Goal: Task Accomplishment & Management: Complete application form

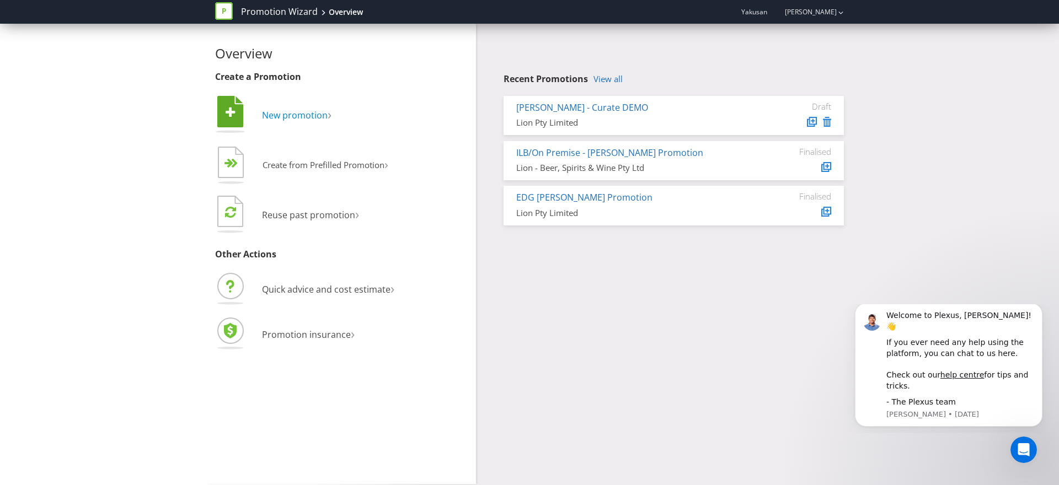
click at [296, 116] on span "New promotion" at bounding box center [295, 115] width 66 height 12
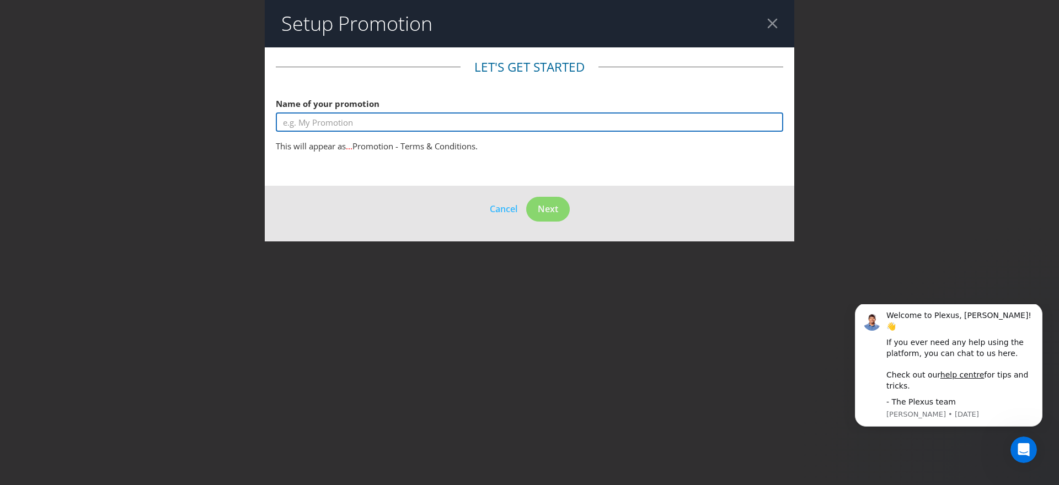
click at [341, 124] on input "text" at bounding box center [529, 121] width 507 height 19
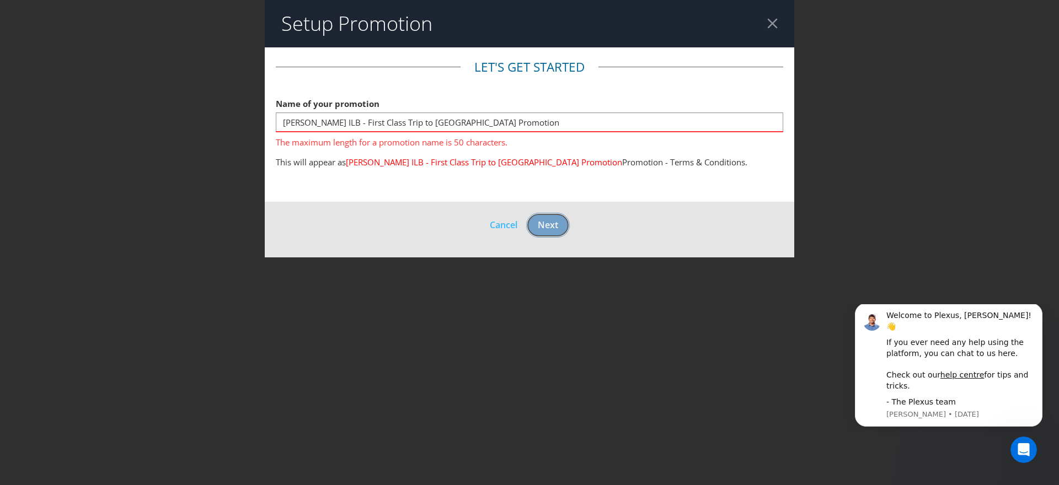
click at [556, 206] on footer "Cancel Next" at bounding box center [529, 230] width 529 height 56
drag, startPoint x: 366, startPoint y: 140, endPoint x: 470, endPoint y: 140, distance: 104.8
click at [369, 140] on span "The maximum length for a promotion name is 50 characters." at bounding box center [529, 140] width 507 height 16
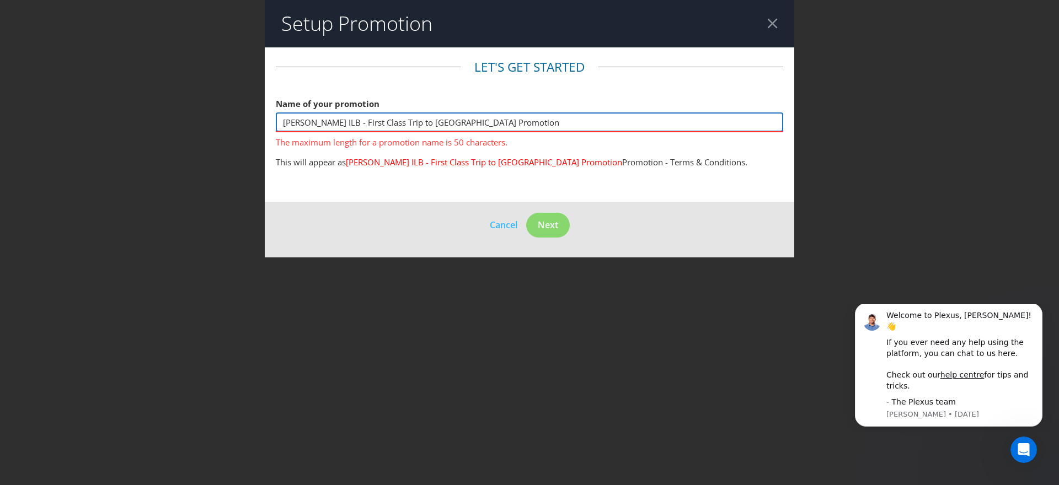
drag, startPoint x: 515, startPoint y: 119, endPoint x: 443, endPoint y: 122, distance: 71.7
click at [443, 122] on input "[PERSON_NAME] ILB - First Class Trip to [GEOGRAPHIC_DATA] Promotion" at bounding box center [529, 121] width 507 height 19
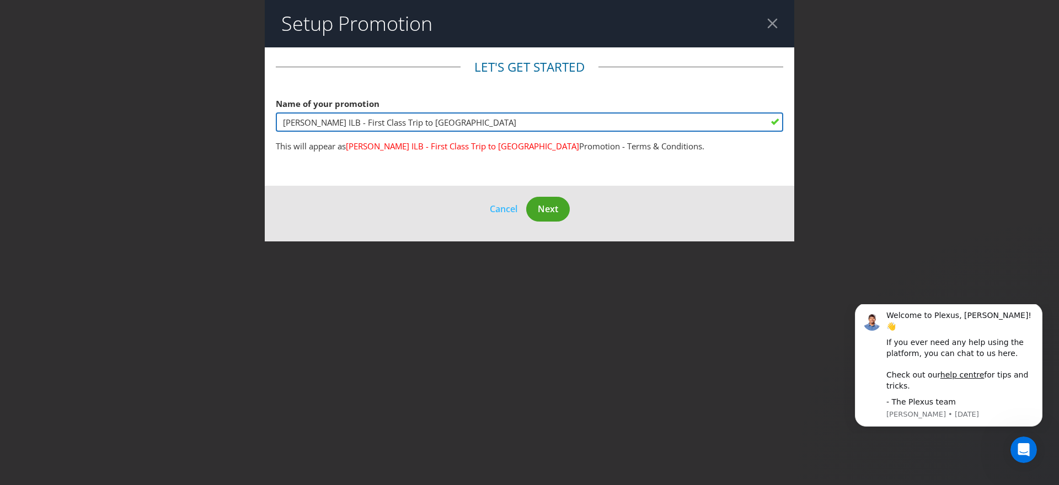
type input "[PERSON_NAME] ILB - First Class Trip to [GEOGRAPHIC_DATA]"
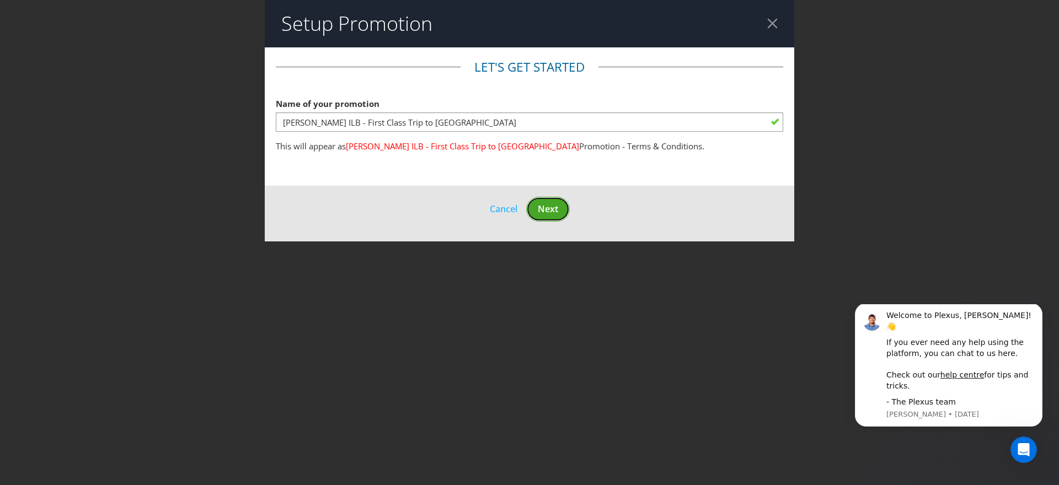
click at [549, 215] on button "Next" at bounding box center [548, 209] width 44 height 25
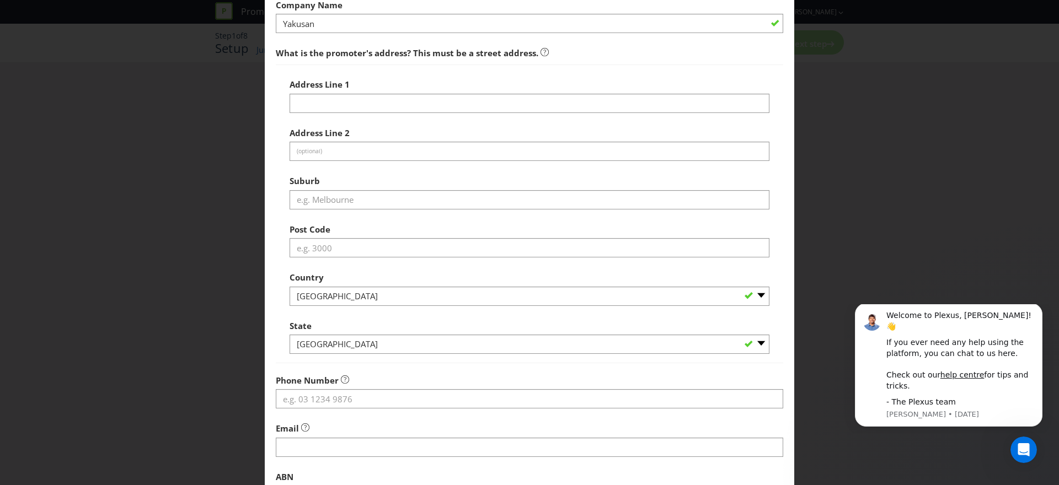
scroll to position [62, 0]
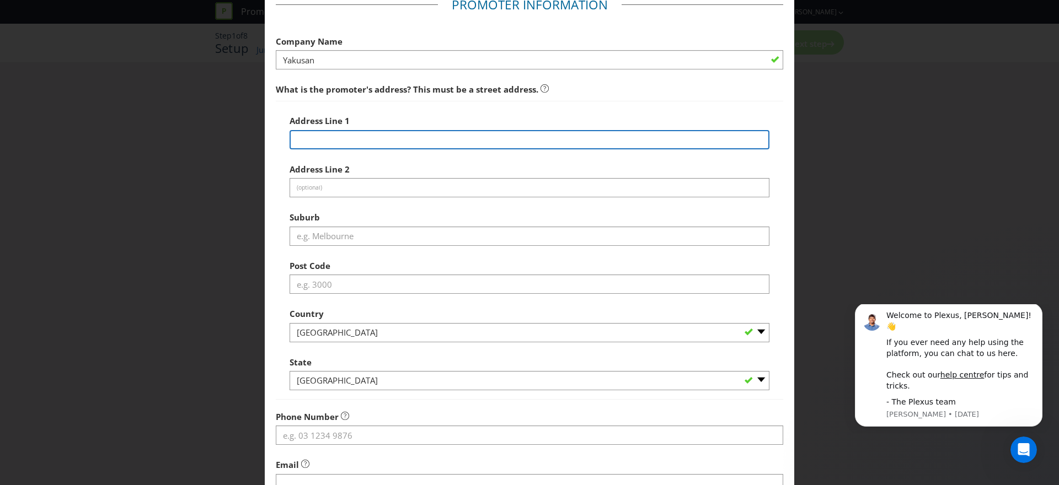
click at [359, 139] on input "text" at bounding box center [530, 139] width 480 height 19
paste input "[STREET_ADDRESS]"
click at [325, 142] on input "[STREET_ADDRESS]" at bounding box center [530, 139] width 480 height 19
click at [432, 141] on input "[STREET_ADDRESS]" at bounding box center [530, 139] width 480 height 19
click at [473, 141] on input "[STREET_ADDRESS]" at bounding box center [530, 139] width 480 height 19
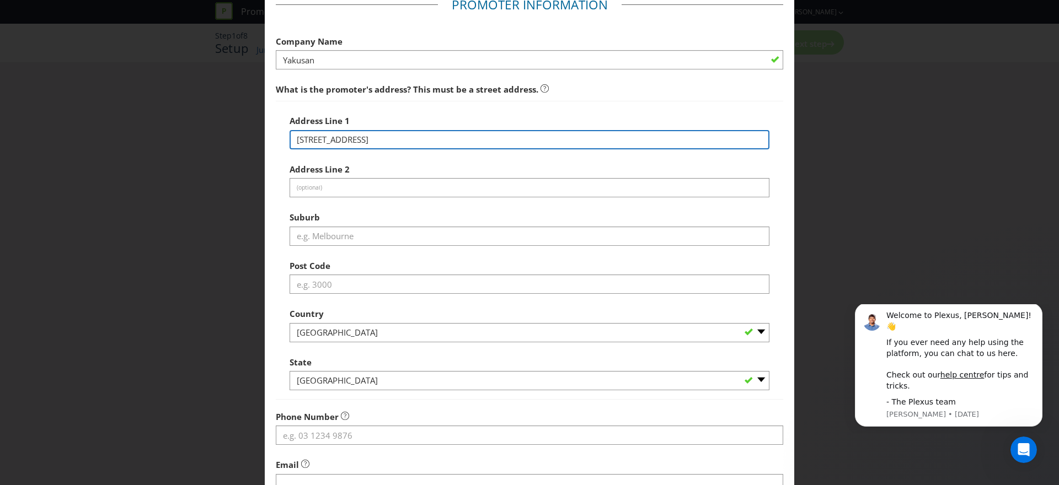
scroll to position [82, 0]
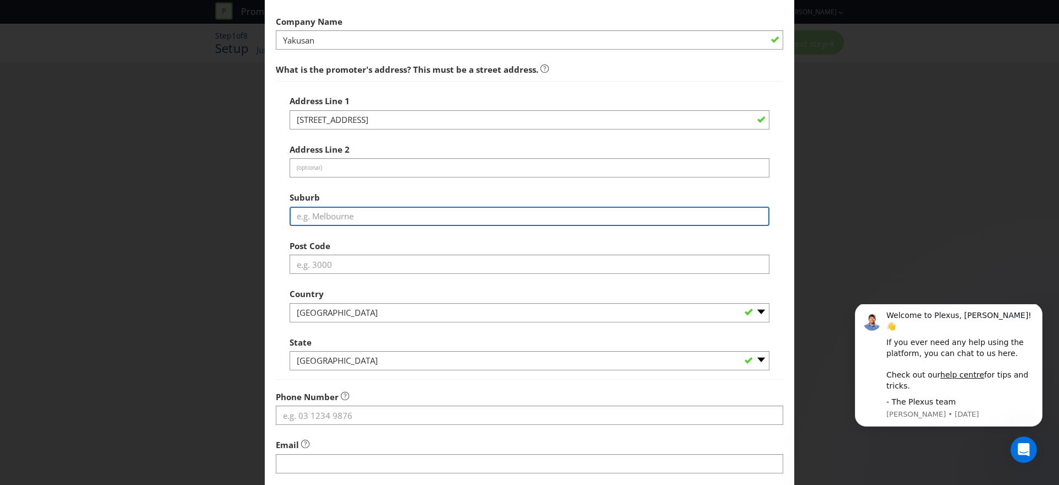
click at [362, 211] on input "text" at bounding box center [530, 216] width 480 height 19
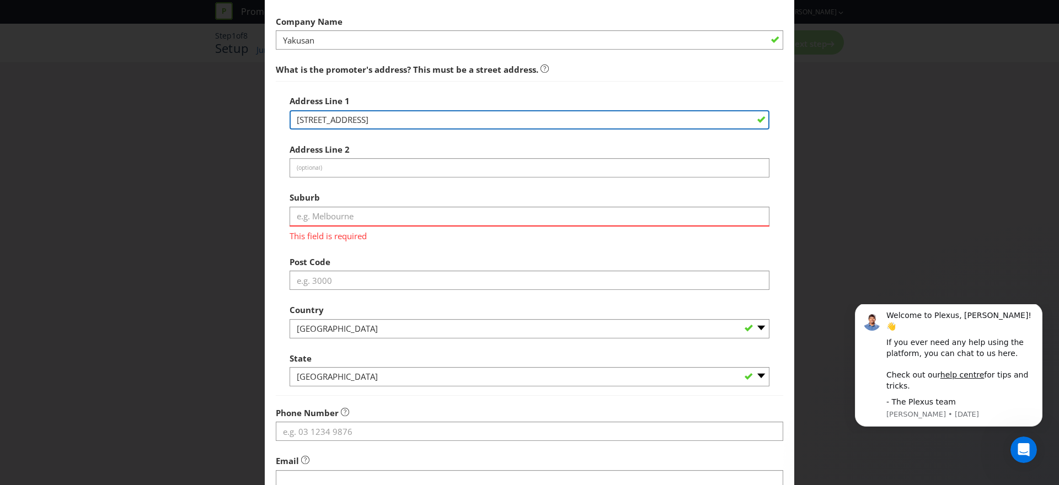
drag, startPoint x: 371, startPoint y: 120, endPoint x: 481, endPoint y: 121, distance: 110.3
click at [481, 121] on input "[STREET_ADDRESS]" at bounding box center [530, 119] width 480 height 19
type input "Level 7, [STREET_ADDRESS]"
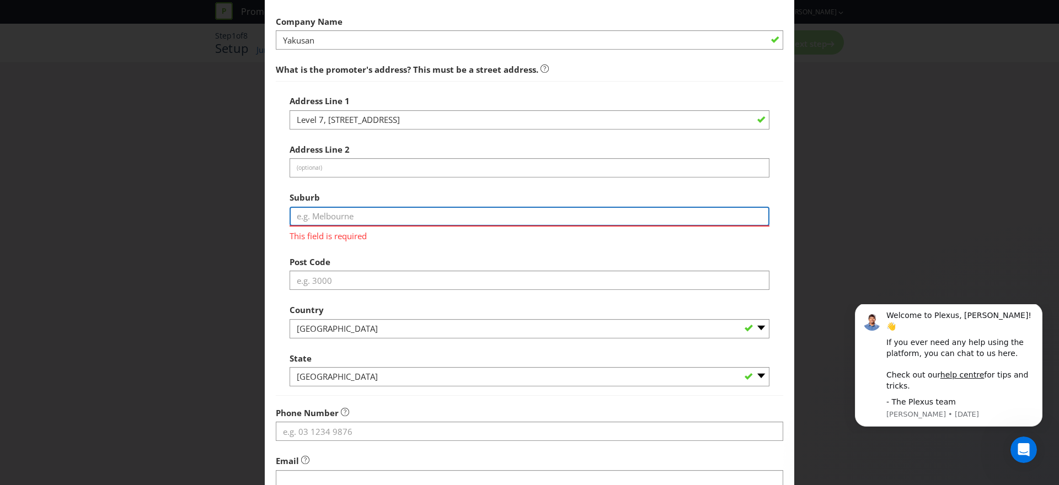
click at [399, 221] on input "text" at bounding box center [530, 216] width 480 height 19
type input "[GEOGRAPHIC_DATA]"
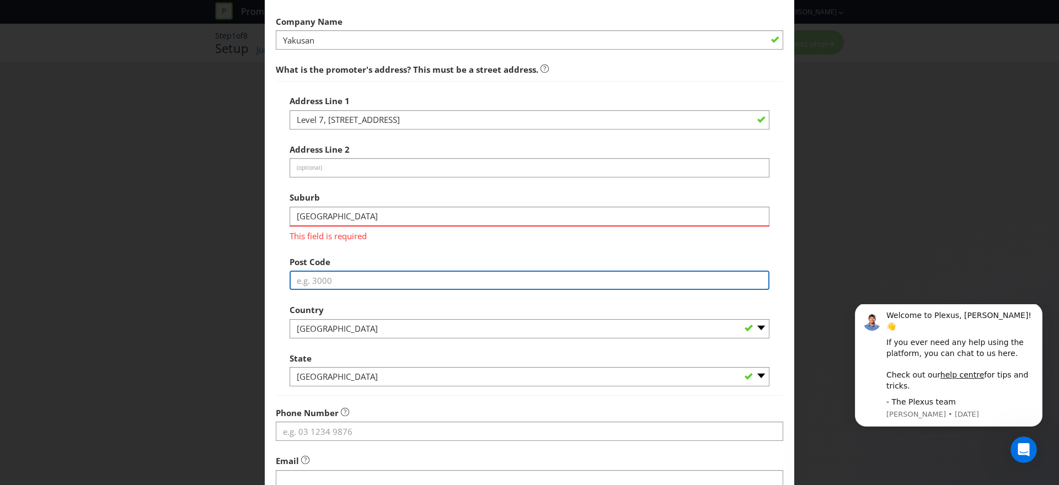
click at [361, 281] on div "Address Line [GEOGRAPHIC_DATA] St Address Line 2 (optional) Suburb [GEOGRAPHIC_…" at bounding box center [530, 238] width 480 height 297
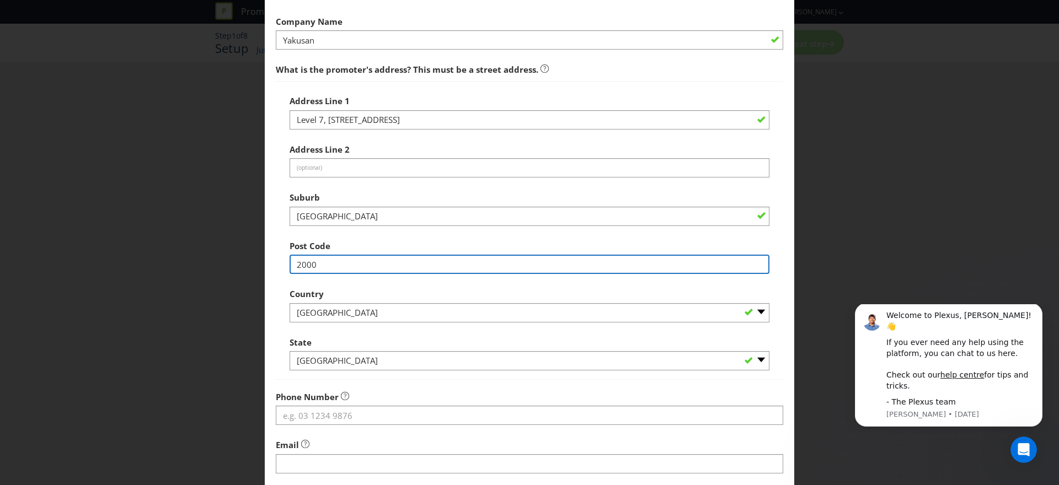
scroll to position [163, 0]
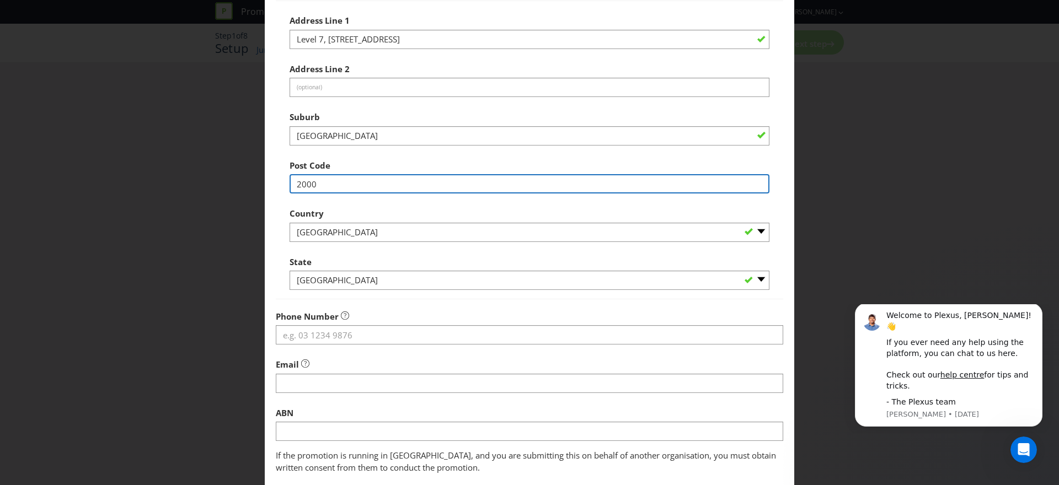
type input "2000"
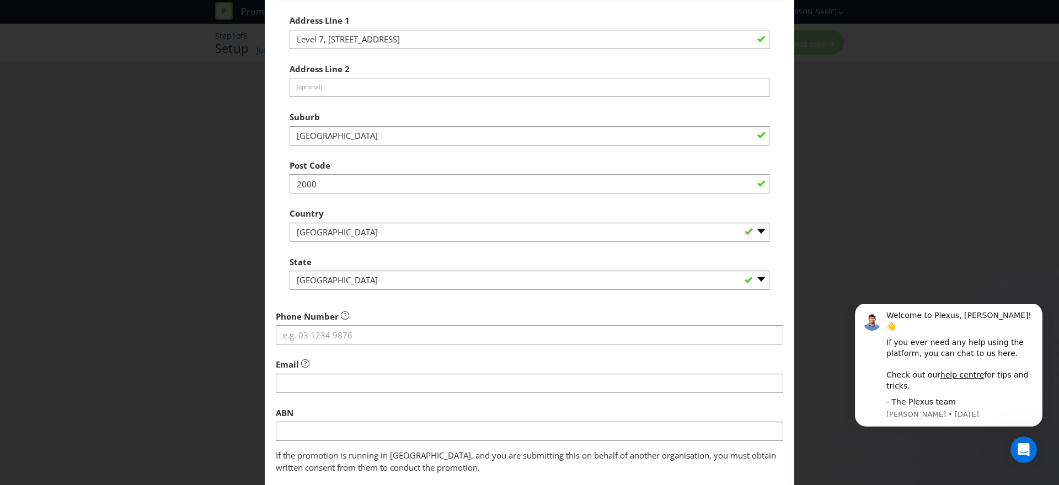
click at [378, 325] on div "Phone Number" at bounding box center [529, 326] width 507 height 40
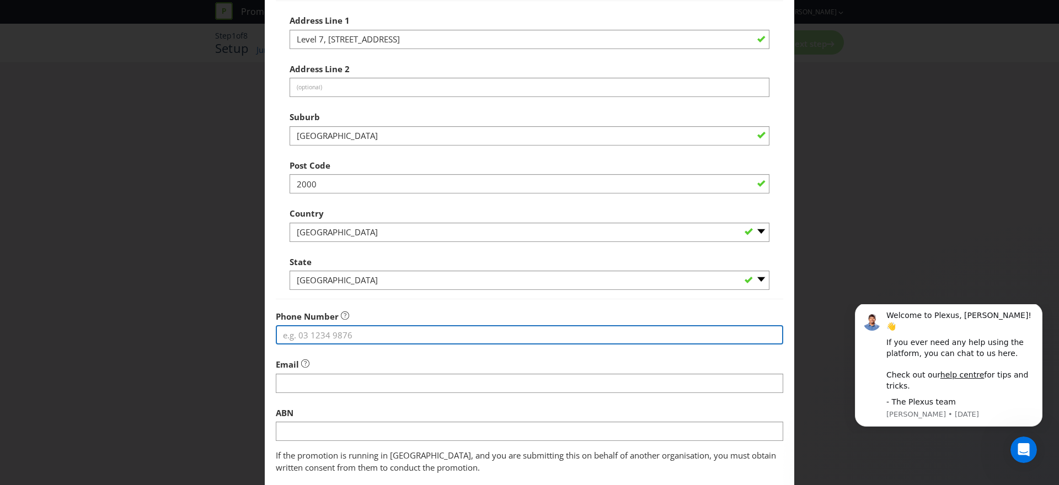
click at [383, 341] on input "tel" at bounding box center [529, 334] width 507 height 19
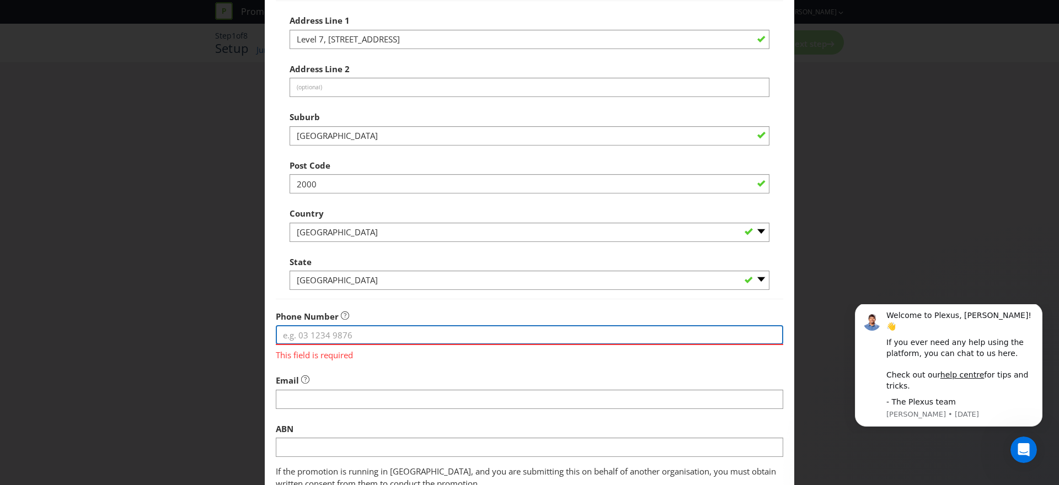
click at [333, 337] on input "tel" at bounding box center [529, 334] width 507 height 19
paste input "1800 308 388"
type input "1800 308 388"
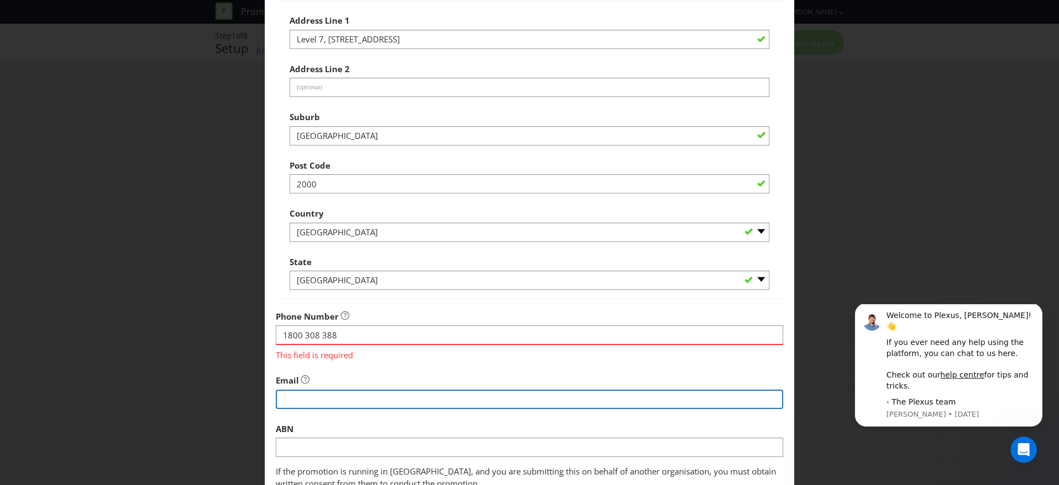
click at [327, 391] on input "string" at bounding box center [529, 399] width 507 height 19
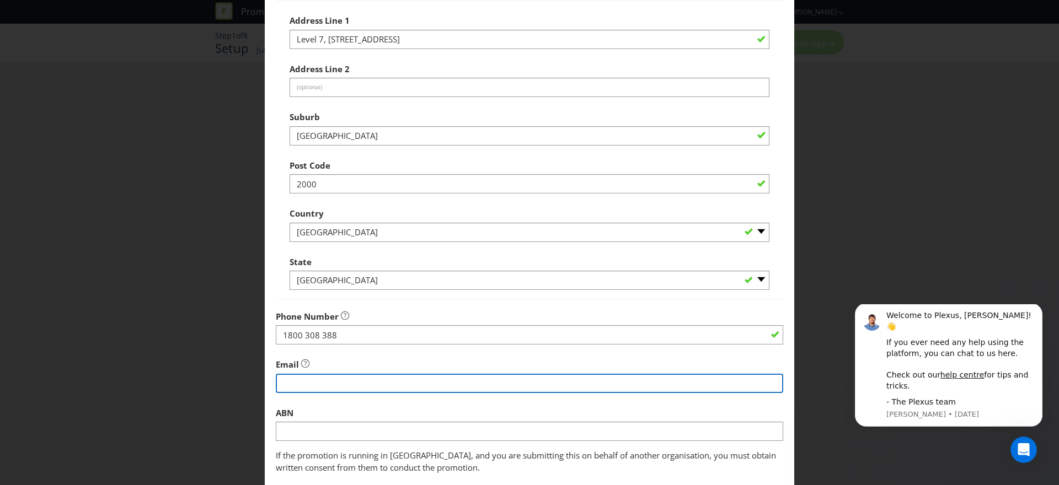
scroll to position [234, 0]
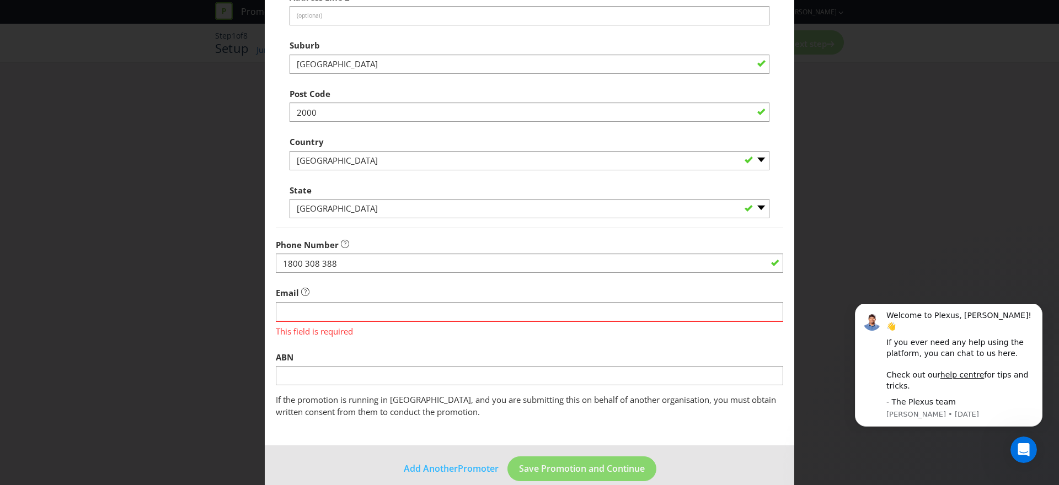
click at [521, 394] on fieldset "Promoter Information Company Name [PERSON_NAME] What is the promoter's address?…" at bounding box center [529, 121] width 507 height 594
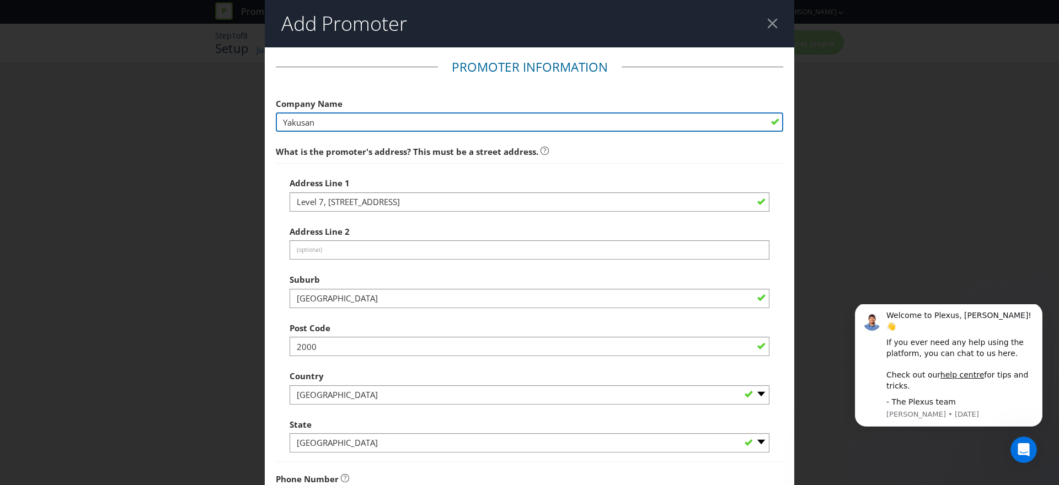
click at [325, 122] on input "Yakusan" at bounding box center [529, 121] width 507 height 19
drag, startPoint x: 337, startPoint y: 124, endPoint x: 253, endPoint y: 119, distance: 84.0
click at [260, 120] on div "Add Promoter Promoter Information Company Name [PERSON_NAME] What is the promot…" at bounding box center [529, 242] width 1059 height 485
drag, startPoint x: 333, startPoint y: 122, endPoint x: 270, endPoint y: 122, distance: 62.3
click at [270, 122] on main "Promoter Information Company Name [PERSON_NAME] What is the promoter's address?…" at bounding box center [529, 363] width 529 height 633
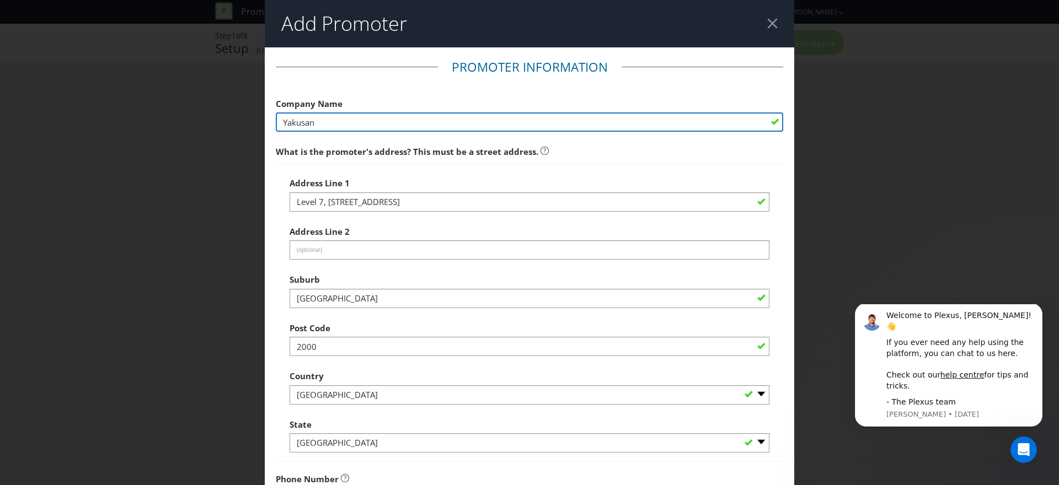
paste input "Lion - Beer, Spirits & Wine Pty Ltd"
type input "Lion - Beer, Spirits & Wine Pty Ltd"
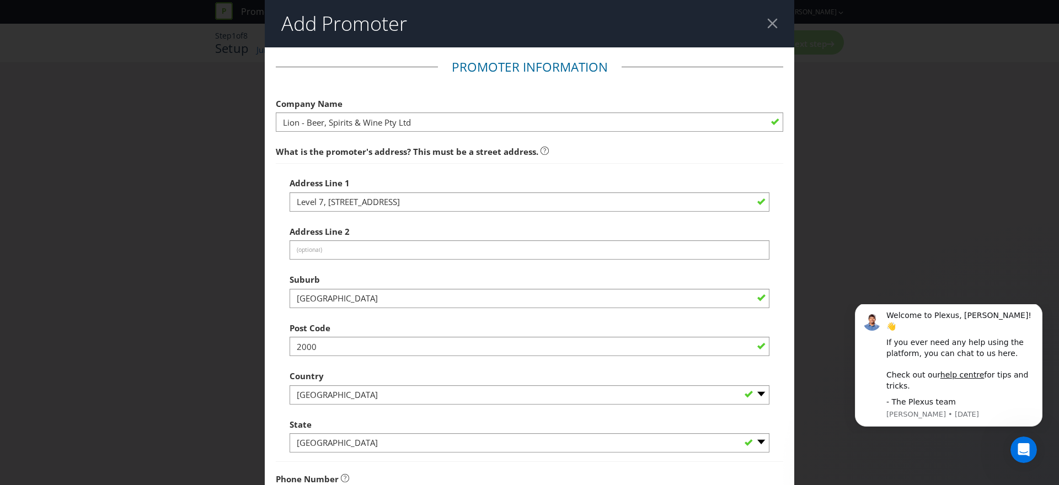
click at [418, 179] on div "Address Line [STREET_ADDRESS]" at bounding box center [530, 192] width 480 height 40
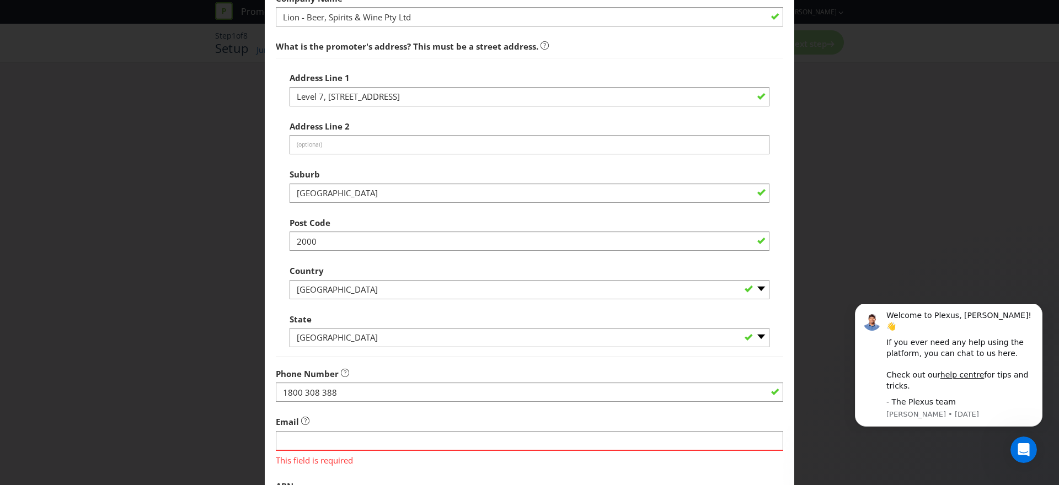
scroll to position [250, 0]
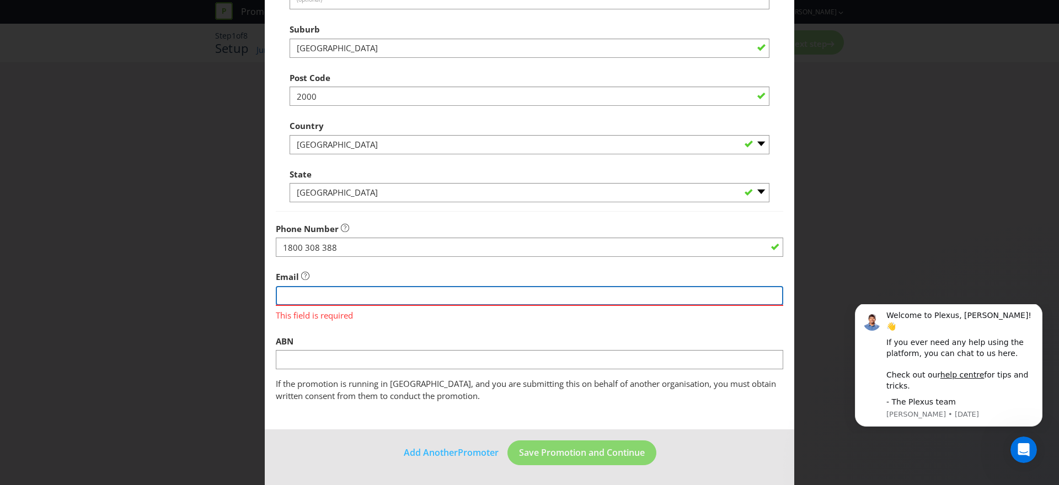
click at [321, 293] on input "string" at bounding box center [529, 295] width 507 height 19
paste input "[EMAIL_ADDRESS][DOMAIN_NAME]"
type input "[EMAIL_ADDRESS][DOMAIN_NAME]"
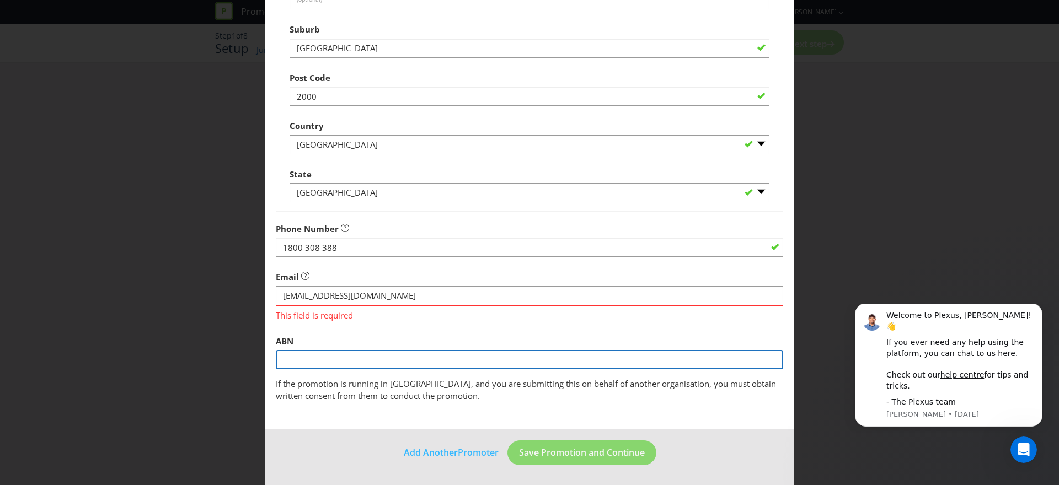
click at [303, 358] on input "text" at bounding box center [529, 359] width 507 height 19
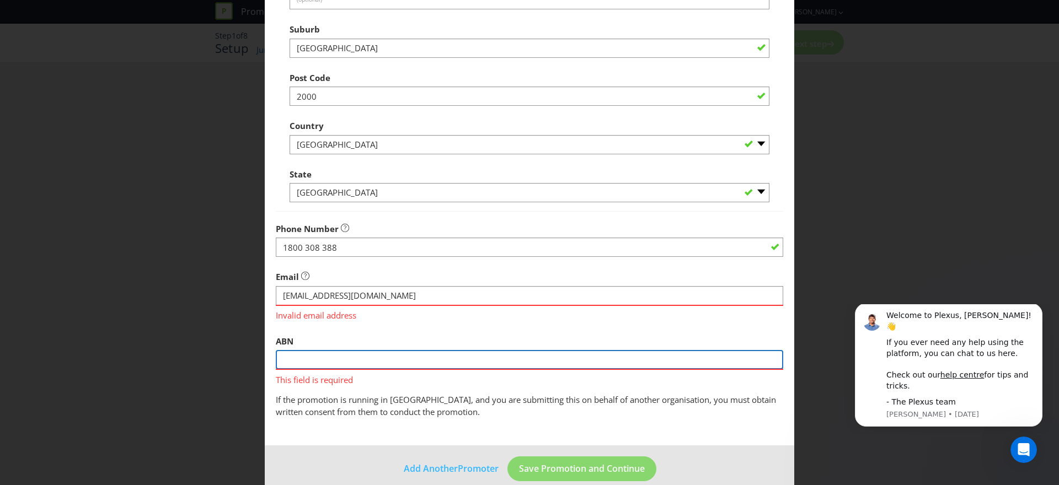
click at [318, 361] on input "text" at bounding box center [529, 359] width 507 height 19
paste input "13 008 596 370"
type input "13 008 596 370"
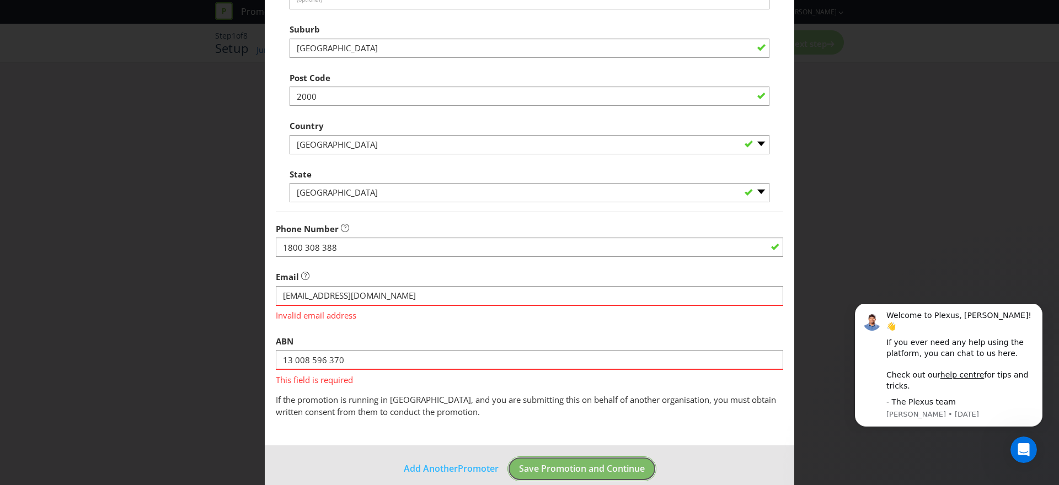
click at [570, 468] on footer "Add Another Promoter Save Promotion and Continue" at bounding box center [529, 474] width 529 height 56
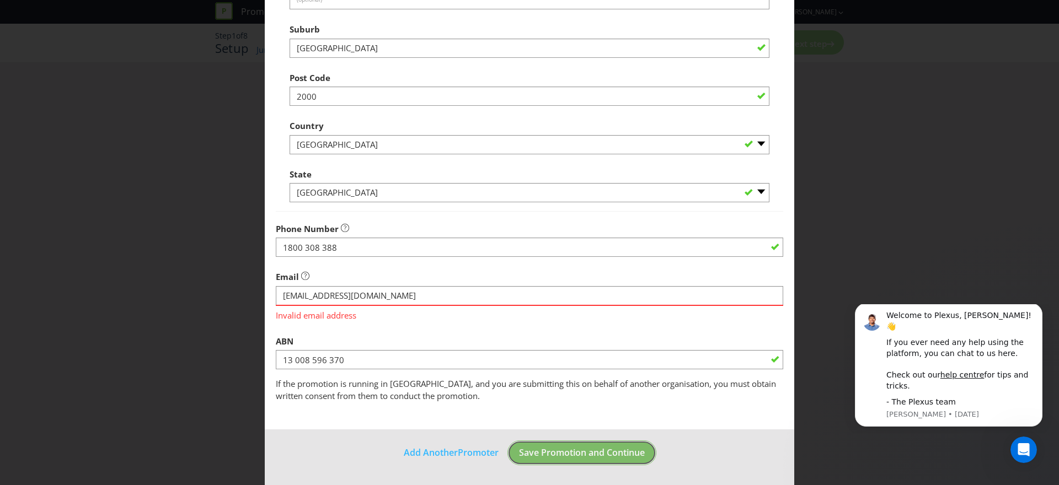
click at [555, 455] on span "Save Promotion and Continue" at bounding box center [582, 453] width 126 height 12
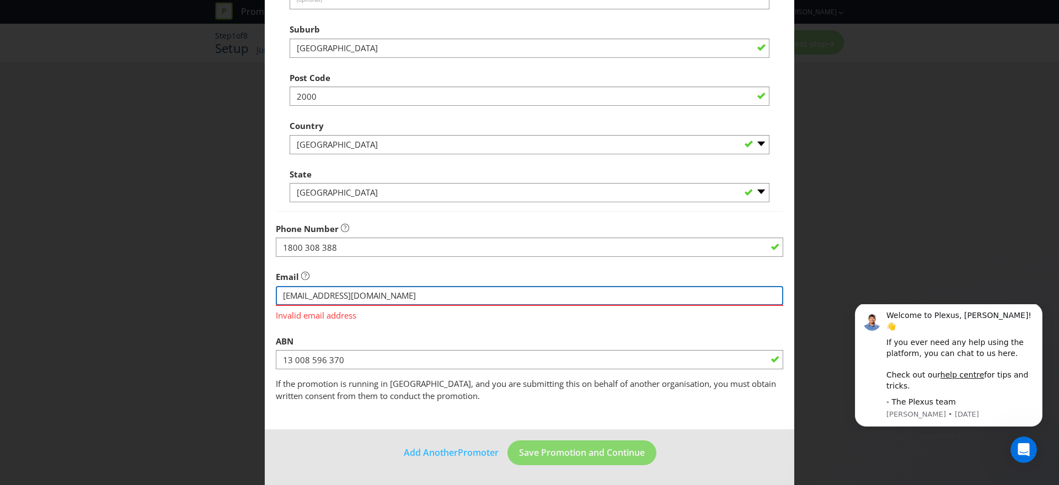
drag, startPoint x: 438, startPoint y: 296, endPoint x: 394, endPoint y: 291, distance: 43.9
click at [438, 296] on input "string" at bounding box center [529, 295] width 507 height 19
click at [412, 293] on input "string" at bounding box center [529, 295] width 507 height 19
drag, startPoint x: 281, startPoint y: 294, endPoint x: 302, endPoint y: 295, distance: 21.0
click at [282, 294] on input "string" at bounding box center [529, 295] width 507 height 19
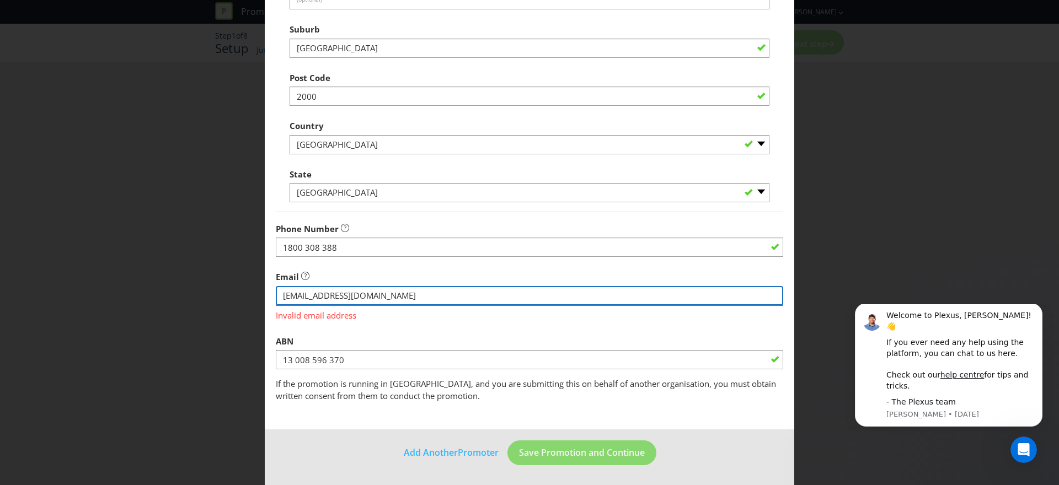
type input "[EMAIL_ADDRESS][DOMAIN_NAME]"
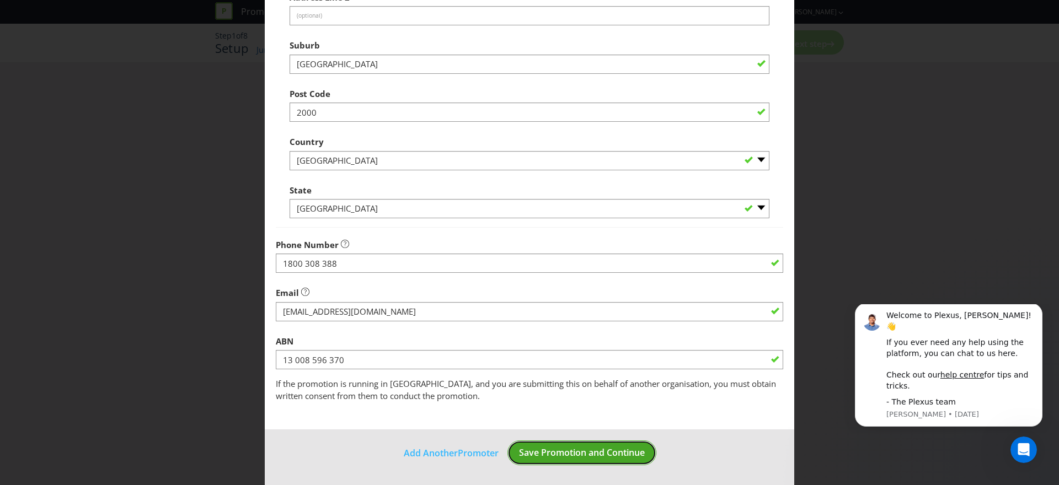
click at [564, 458] on span "Save Promotion and Continue" at bounding box center [582, 453] width 126 height 12
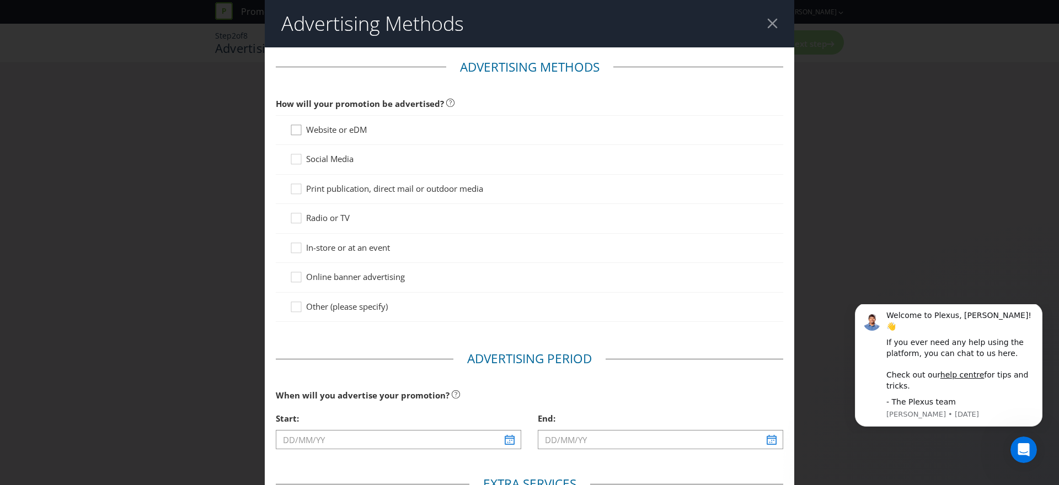
click at [296, 128] on div at bounding box center [296, 127] width 6 height 6
click at [0, 0] on input "Website or eDM" at bounding box center [0, 0] width 0 height 0
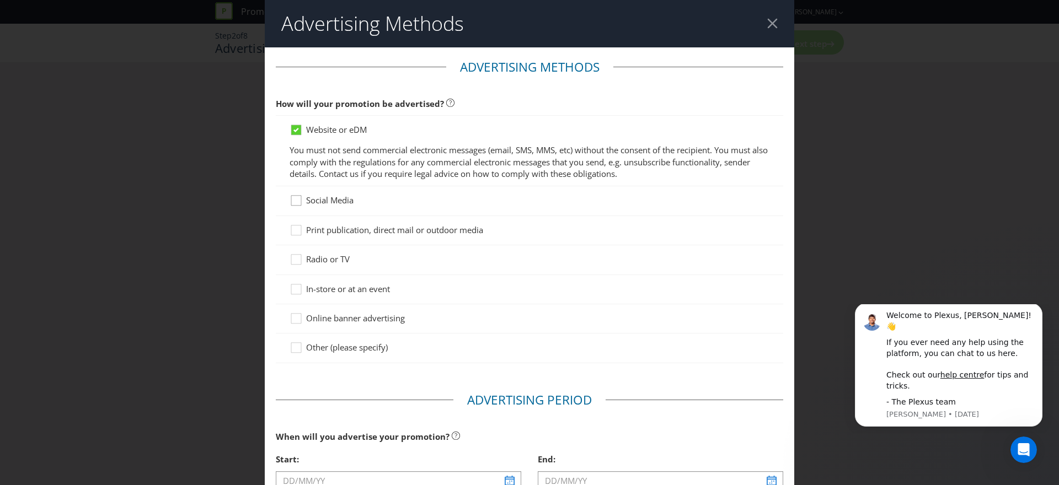
click at [294, 199] on div at bounding box center [296, 197] width 6 height 6
click at [0, 0] on input "Social Media" at bounding box center [0, 0] width 0 height 0
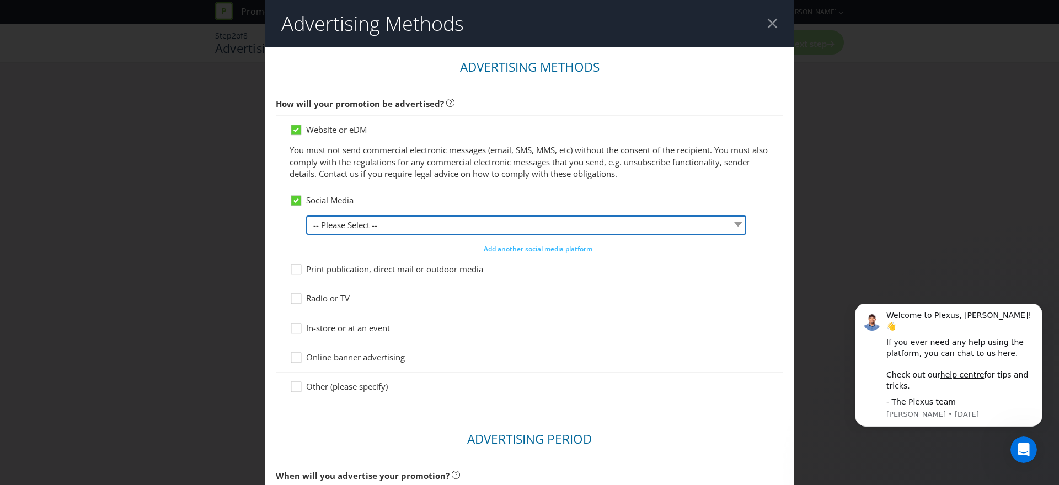
click at [355, 233] on select "-- Please Select -- Facebook X Instagram Snapchat LinkedIn Pinterest Tumblr You…" at bounding box center [526, 225] width 440 height 19
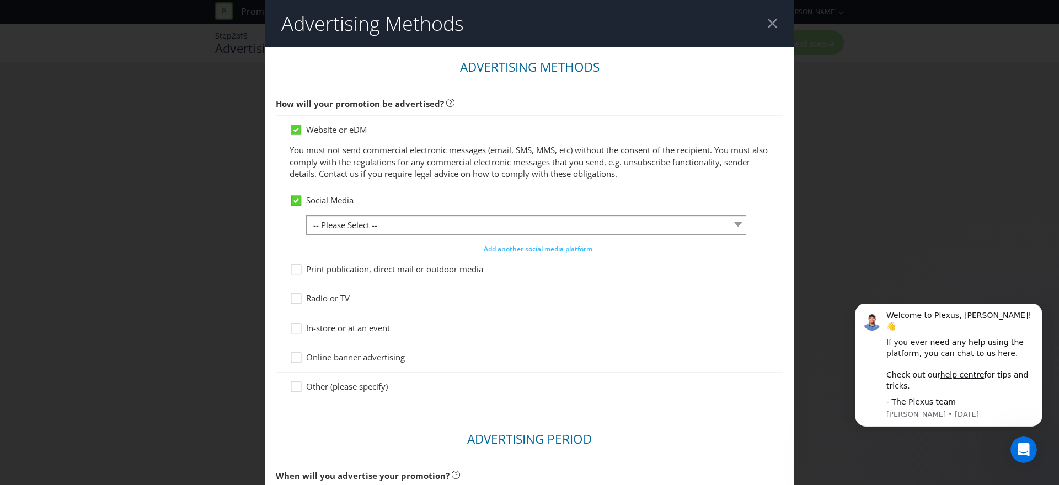
click at [299, 199] on icon at bounding box center [296, 201] width 10 height 10
click at [0, 0] on input "Social Media" at bounding box center [0, 0] width 0 height 0
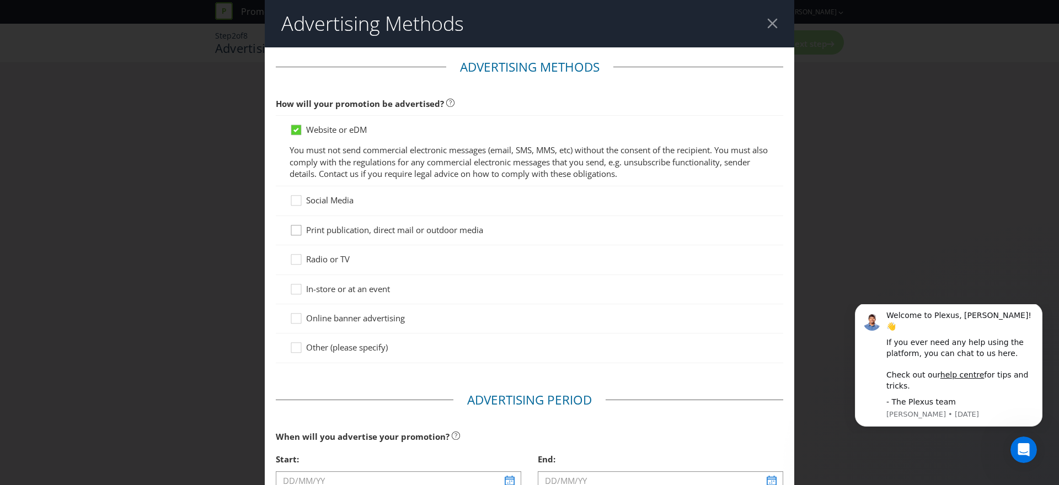
click at [298, 228] on div at bounding box center [296, 227] width 6 height 6
click at [0, 0] on input "Print publication, direct mail or outdoor media" at bounding box center [0, 0] width 0 height 0
click at [300, 233] on icon at bounding box center [296, 230] width 10 height 10
click at [0, 0] on input "Print publication, direct mail or outdoor media" at bounding box center [0, 0] width 0 height 0
click at [293, 288] on icon at bounding box center [298, 291] width 17 height 17
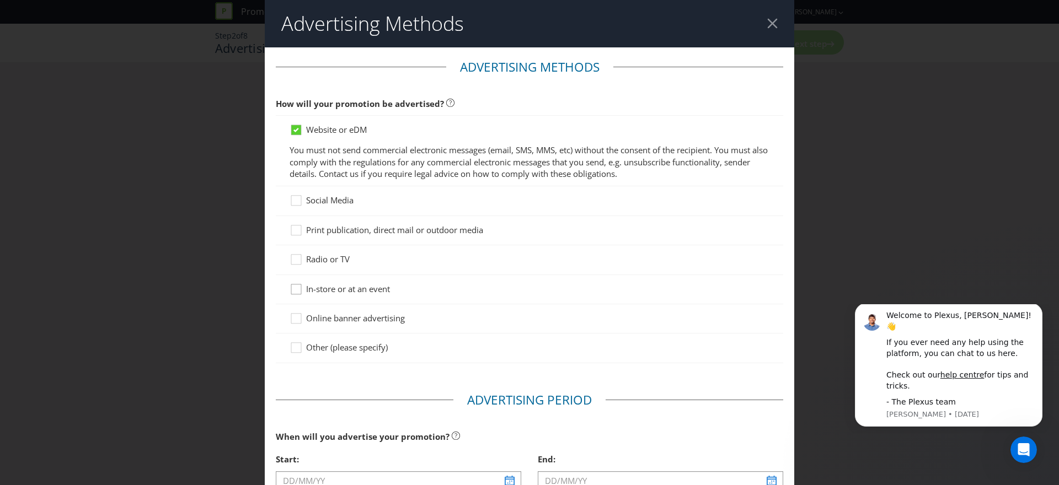
click at [0, 0] on input "In-store or at an event" at bounding box center [0, 0] width 0 height 0
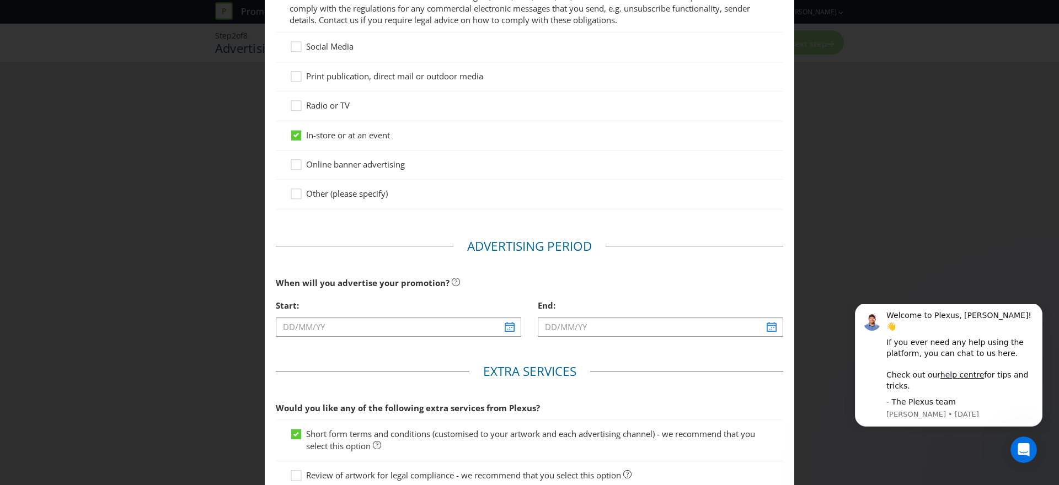
scroll to position [274, 0]
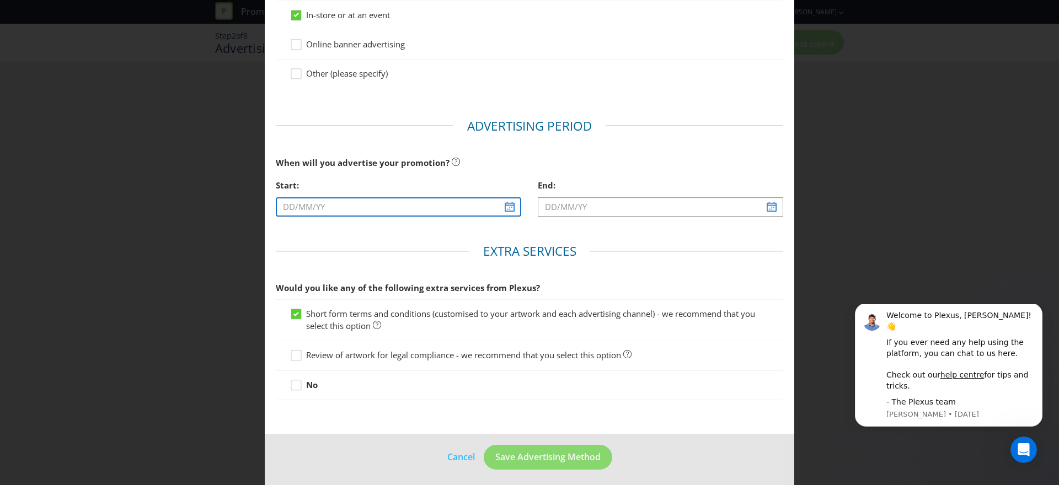
click at [369, 213] on input "text" at bounding box center [398, 206] width 245 height 19
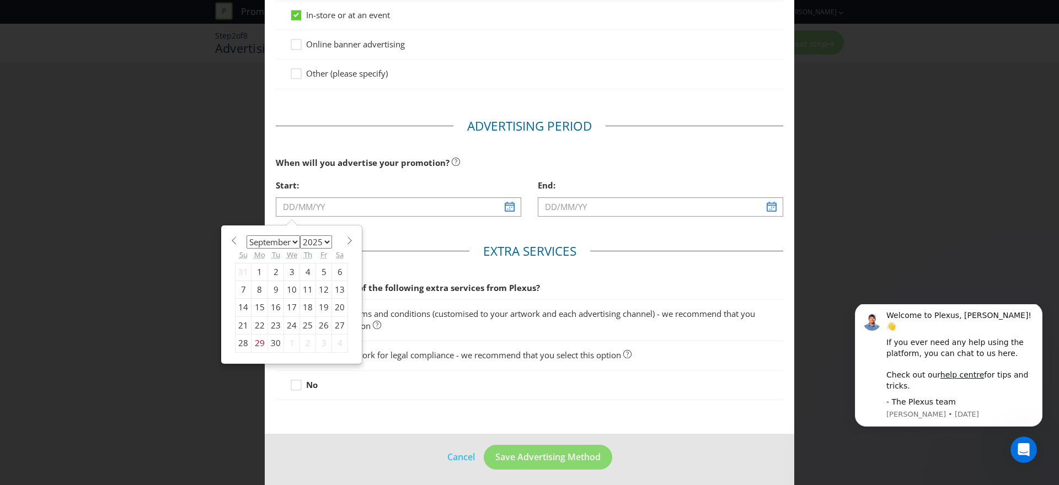
click at [295, 242] on select "January February March April May June July August September October November De…" at bounding box center [273, 241] width 53 height 13
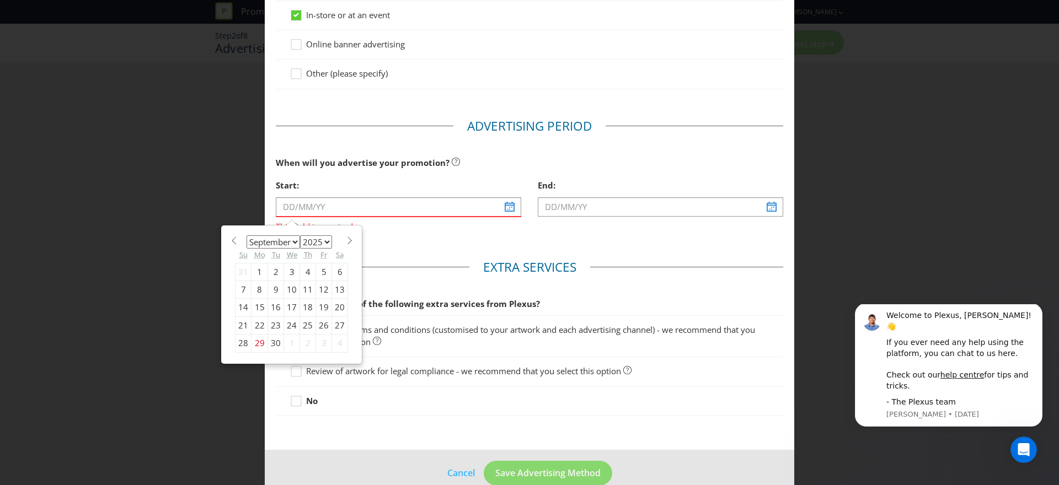
select select "0"
click at [247, 235] on select "January February March April May June July August September October November De…" at bounding box center [273, 241] width 53 height 13
click at [322, 240] on select "2025 2026 2027 2028 2029 2030 2031 2032 2033 2034 2035" at bounding box center [316, 241] width 32 height 13
select select "2026"
click at [300, 235] on select "2025 2026 2027 2028 2029 2030 2031 2032 2033 2034 2035" at bounding box center [316, 241] width 32 height 13
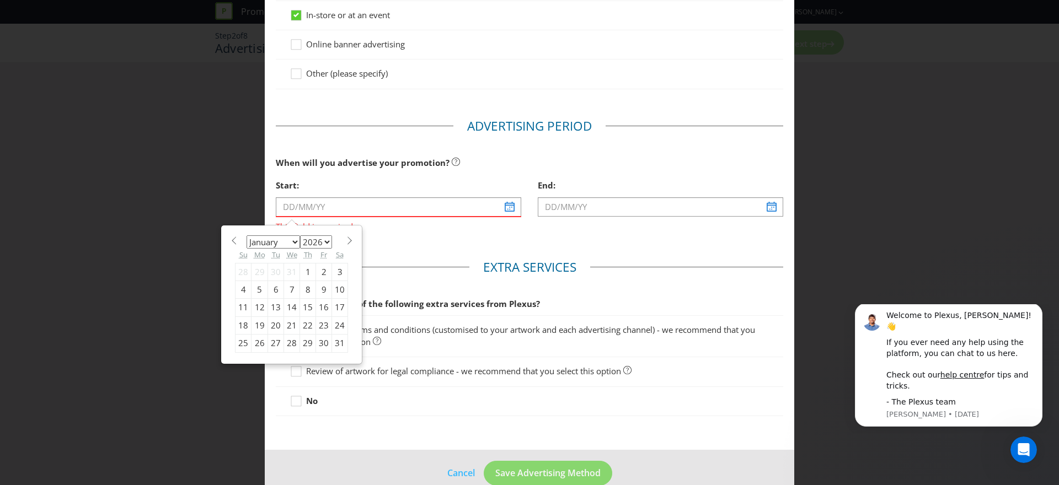
click at [261, 288] on div "5" at bounding box center [259, 290] width 17 height 18
type input "[DATE]"
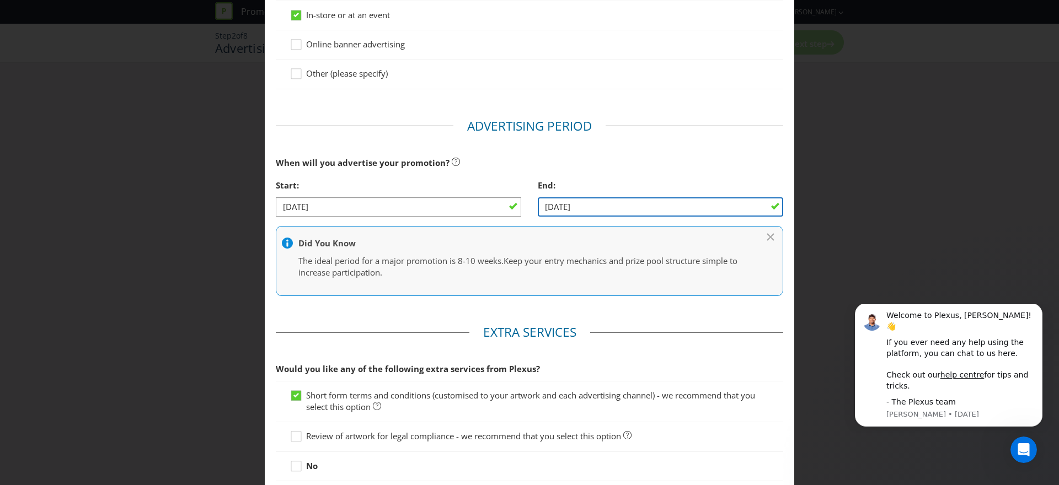
click at [682, 206] on input "[DATE]" at bounding box center [660, 206] width 245 height 19
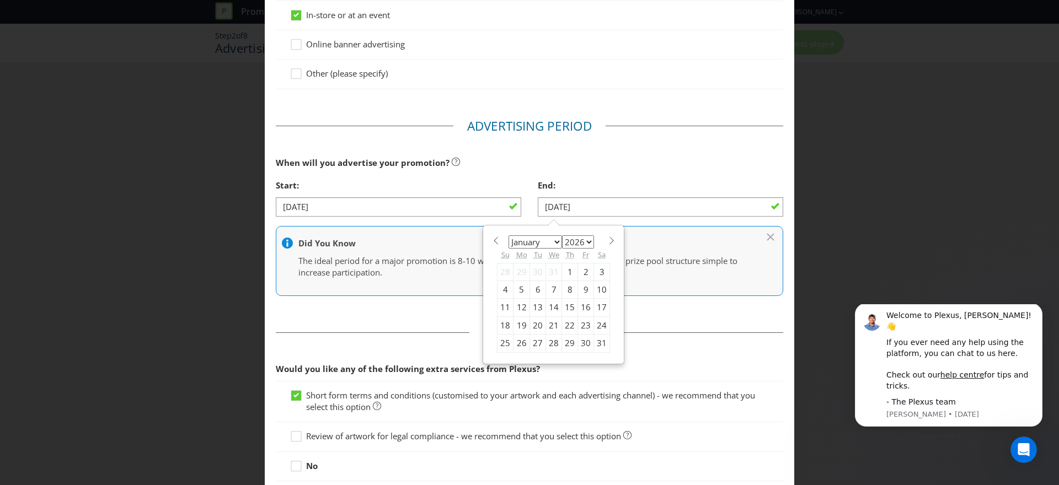
click at [554, 242] on select "January February March April May June July August September October November De…" at bounding box center [534, 241] width 53 height 13
select select "1"
click at [508, 235] on select "January February March April May June July August September October November De…" at bounding box center [534, 241] width 53 height 13
click at [520, 288] on div "9" at bounding box center [521, 290] width 17 height 18
type input "[DATE]"
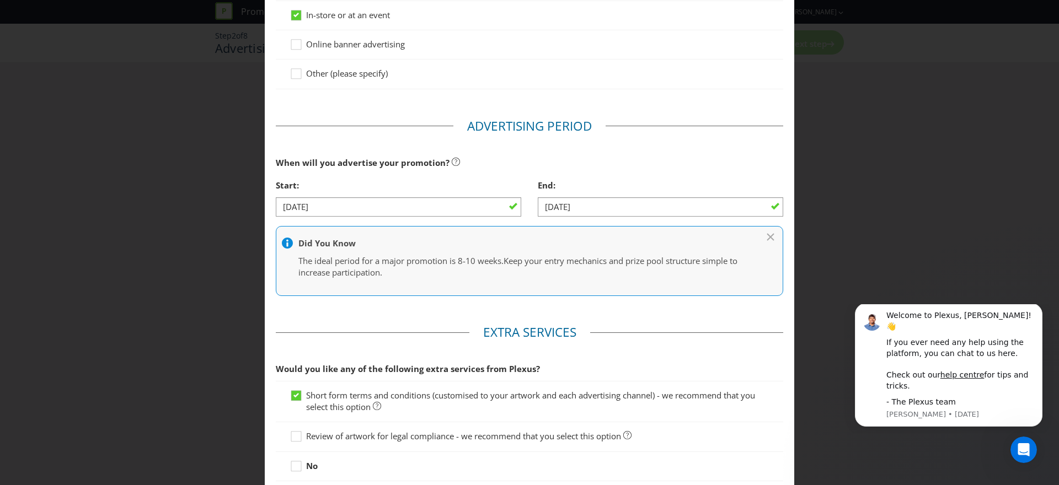
click at [635, 317] on main "Advertising Methods How will your promotion be advertised? Website or eDM You m…" at bounding box center [529, 144] width 529 height 742
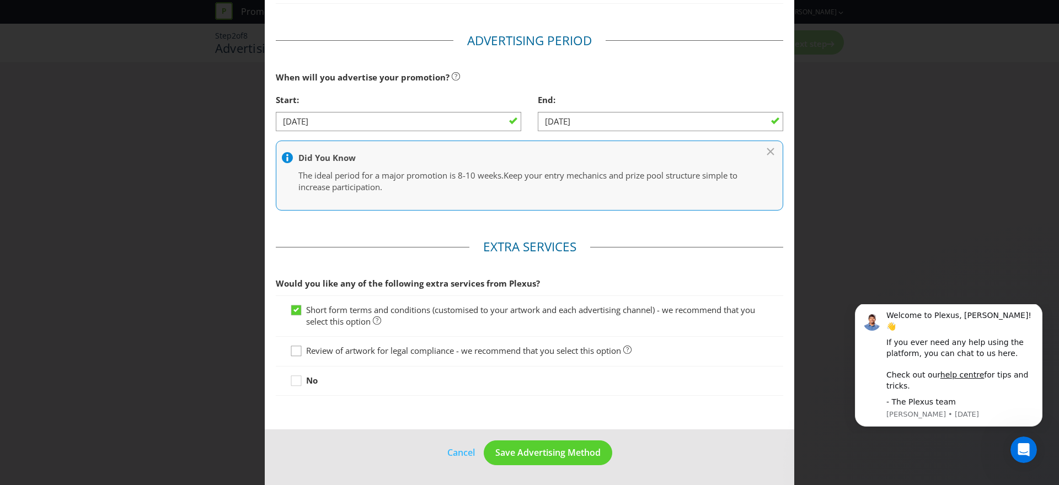
click at [297, 352] on icon at bounding box center [298, 353] width 17 height 17
click at [0, 0] on input "Review of artwork for legal compliance - we recommend that you select this opti…" at bounding box center [0, 0] width 0 height 0
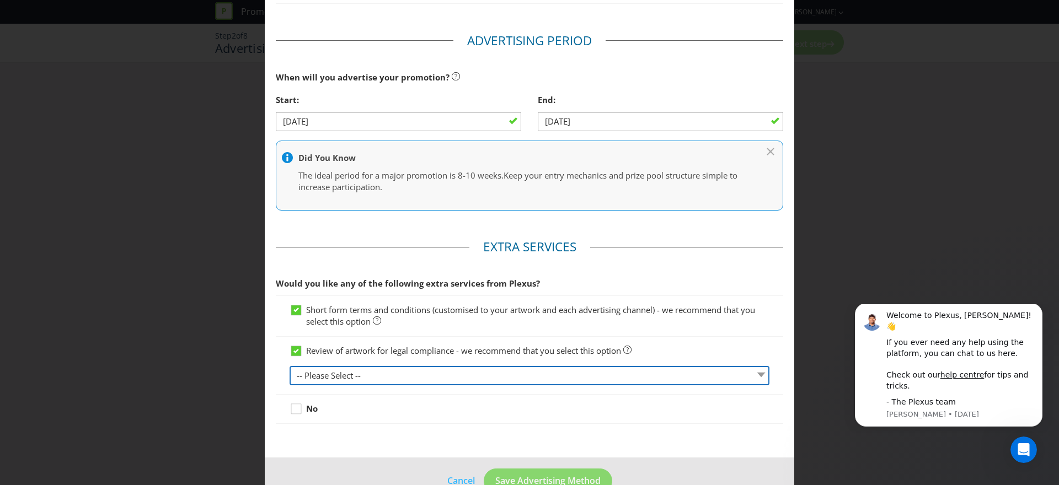
click at [505, 378] on select "-- Please Select -- 1 piece 2-4 pieces (provided at same time) 5-7 pieces (prov…" at bounding box center [530, 375] width 480 height 19
select select "MARKETING_REVIEW_1"
click at [290, 366] on select "-- Please Select -- 1 piece 2-4 pieces (provided at same time) 5-7 pieces (prov…" at bounding box center [530, 375] width 480 height 19
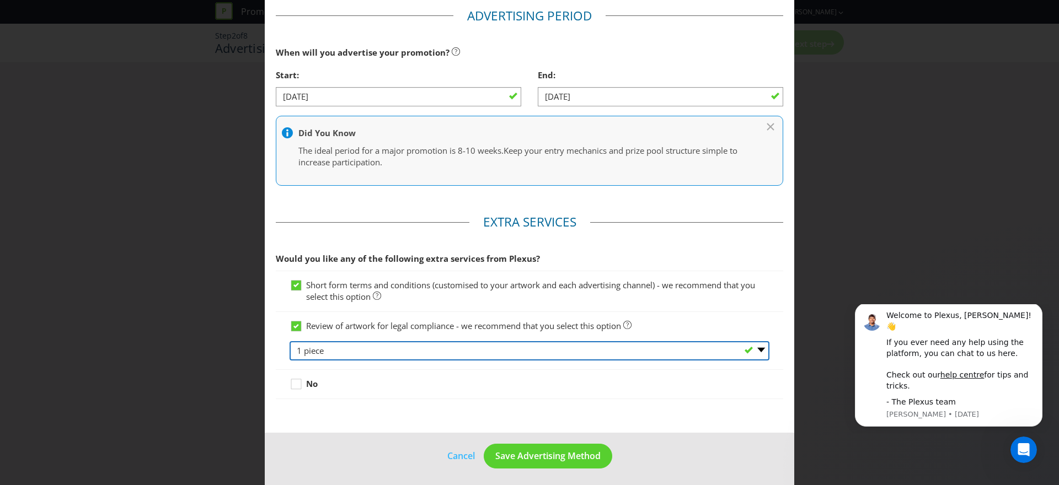
scroll to position [388, 0]
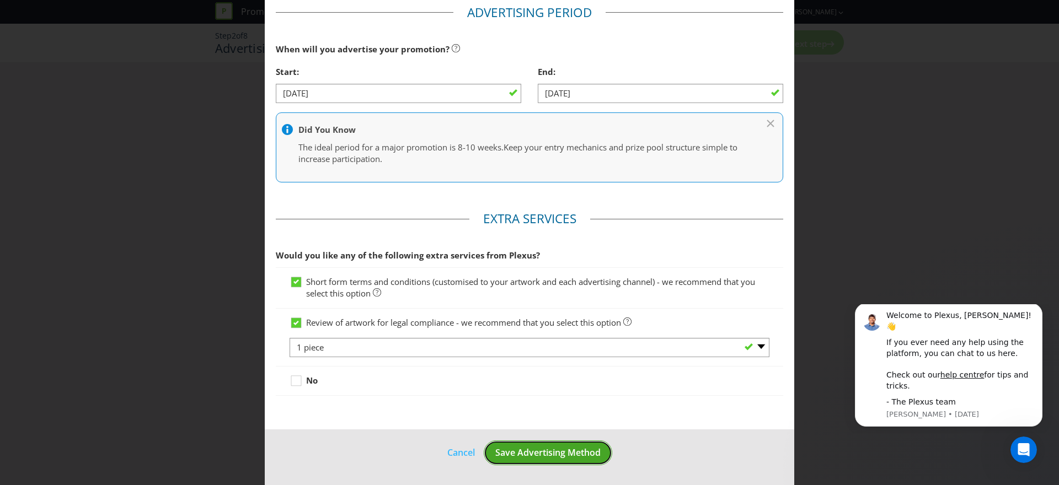
click at [564, 451] on span "Save Advertising Method" at bounding box center [547, 453] width 105 height 12
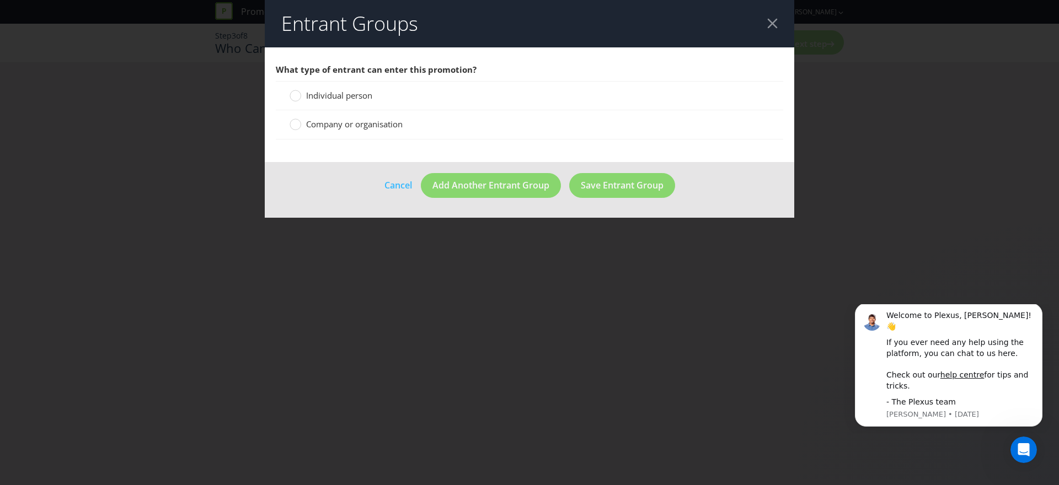
click at [340, 100] on span "Individual person" at bounding box center [339, 95] width 66 height 11
click at [0, 0] on input "Individual person" at bounding box center [0, 0] width 0 height 0
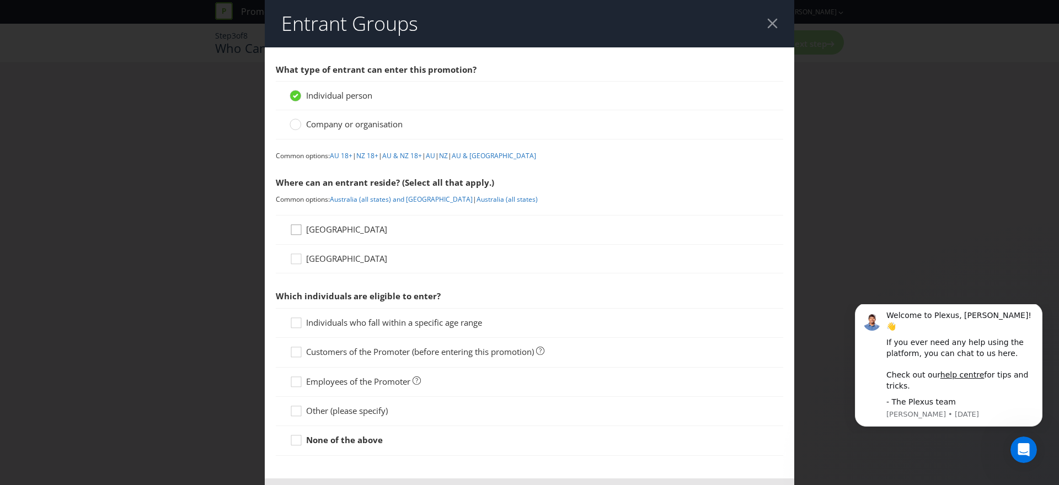
click at [294, 232] on icon at bounding box center [298, 232] width 17 height 17
click at [0, 0] on input "[GEOGRAPHIC_DATA]" at bounding box center [0, 0] width 0 height 0
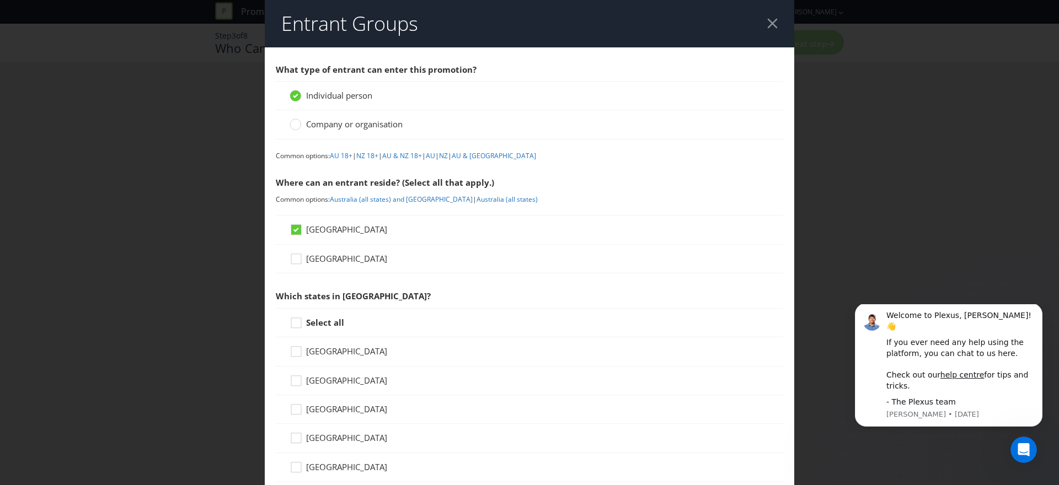
scroll to position [125, 0]
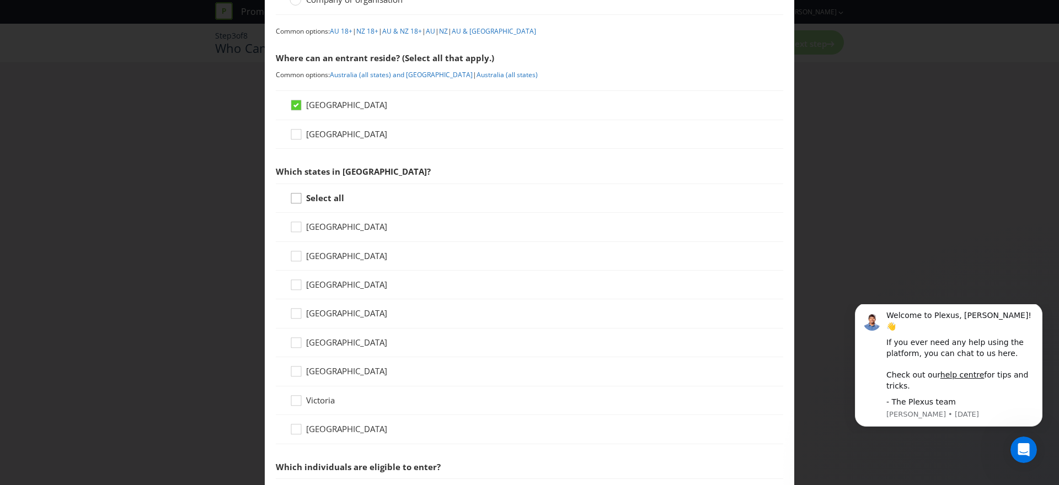
click at [292, 200] on icon at bounding box center [298, 200] width 17 height 17
click at [0, 0] on input "Select all" at bounding box center [0, 0] width 0 height 0
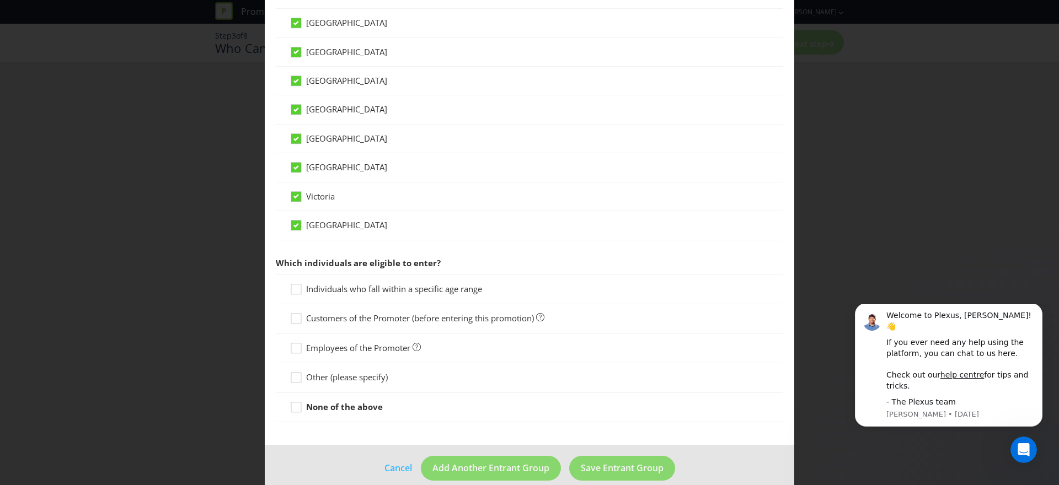
scroll to position [344, 0]
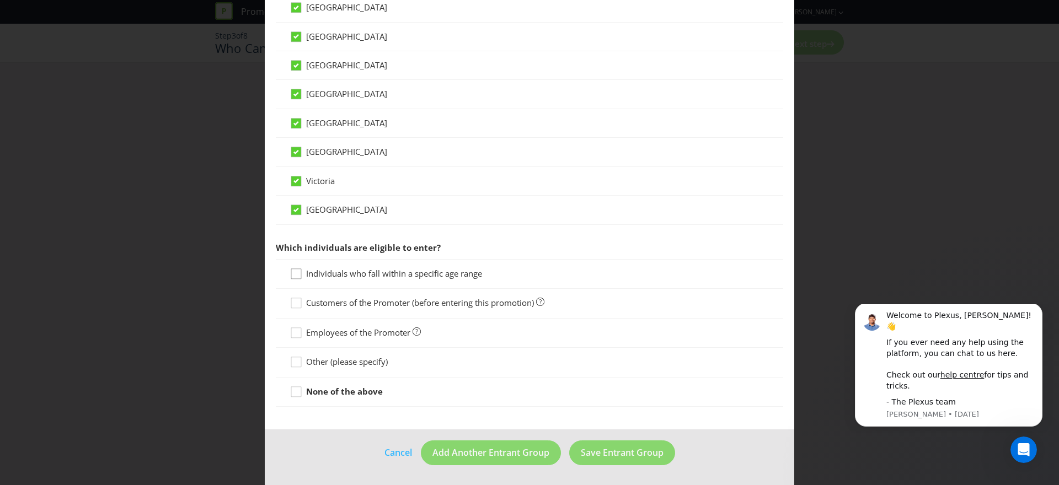
click at [299, 272] on icon at bounding box center [298, 276] width 17 height 17
click at [0, 0] on input "Individuals who fall within a specific age range" at bounding box center [0, 0] width 0 height 0
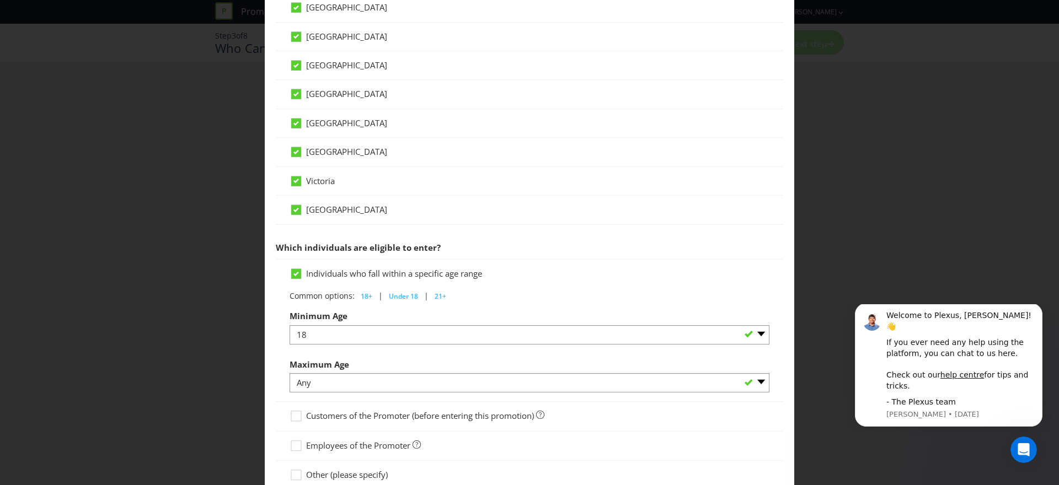
scroll to position [457, 0]
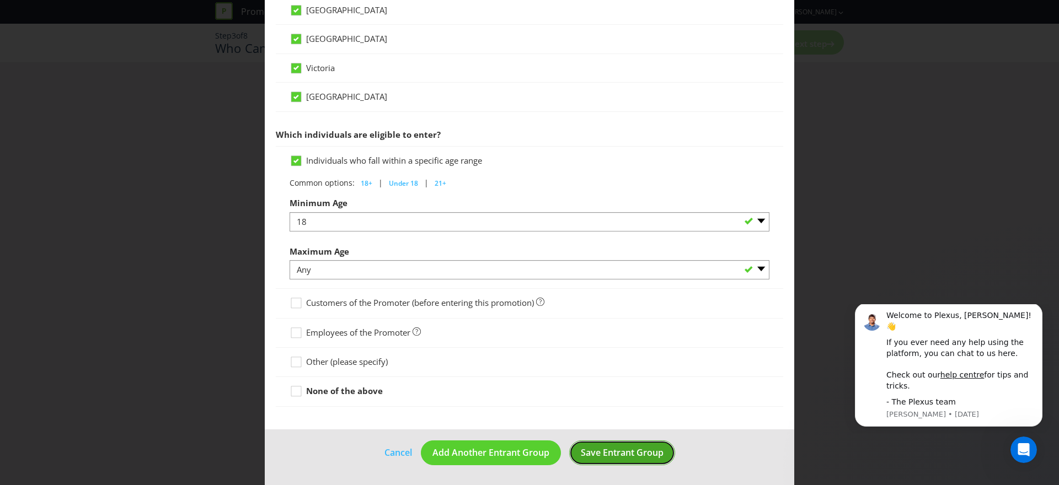
click at [613, 457] on span "Save Entrant Group" at bounding box center [622, 453] width 83 height 12
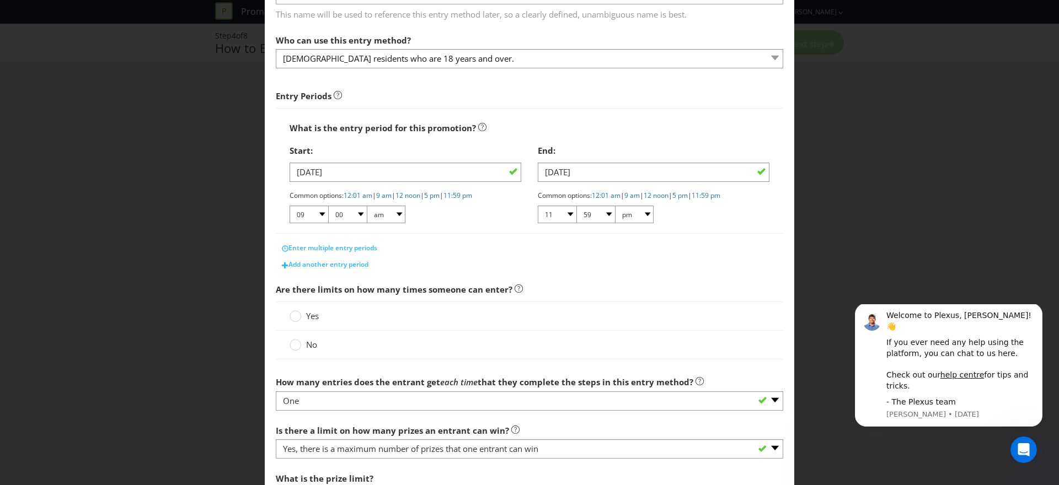
scroll to position [99, 0]
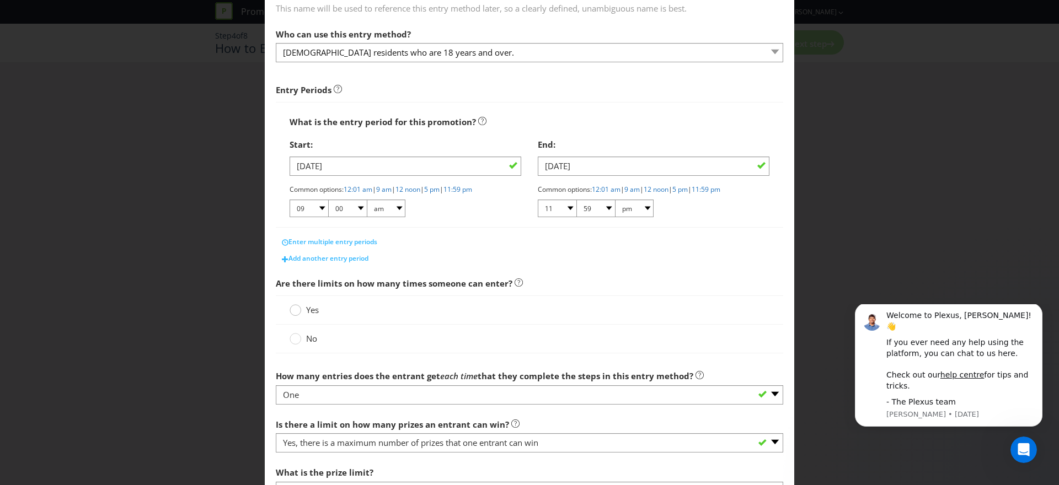
click at [294, 312] on circle at bounding box center [295, 310] width 11 height 11
click at [0, 0] on input "Yes" at bounding box center [0, 0] width 0 height 0
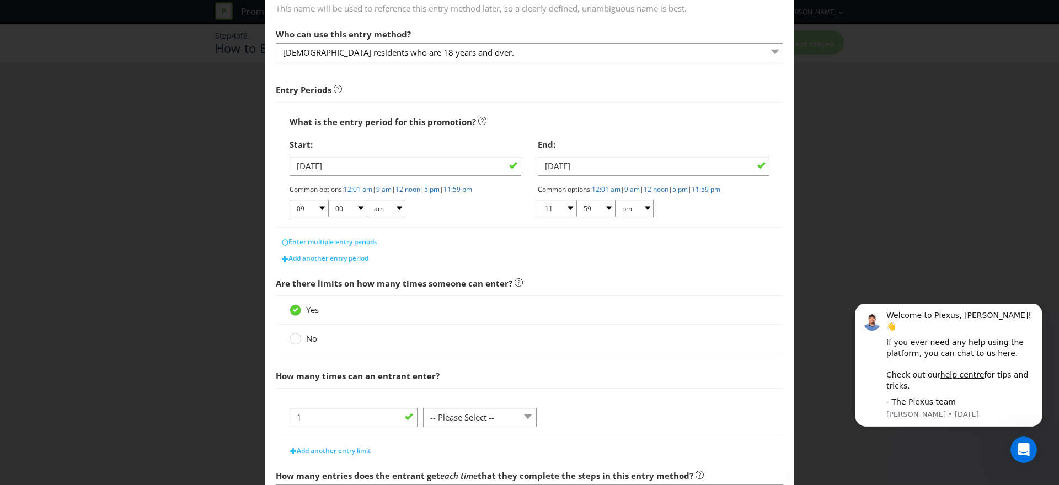
scroll to position [233, 0]
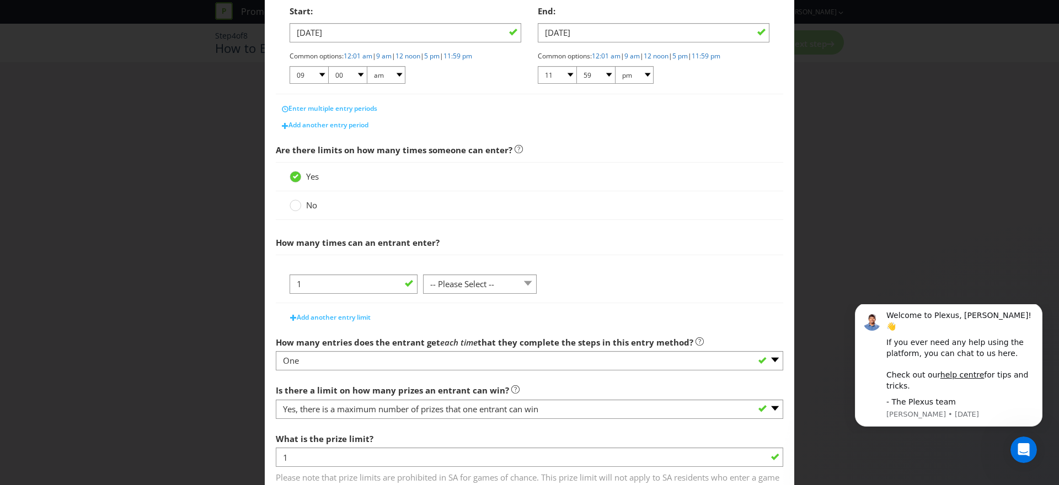
click at [506, 296] on div "1 -- Please Select -- per person per day per purchase per transaction Other (pl…" at bounding box center [530, 289] width 480 height 28
click at [513, 286] on select "-- Please Select -- per person per day per purchase per transaction Other (plea…" at bounding box center [480, 284] width 114 height 19
select select "PER_TRANSACTION"
click at [423, 275] on select "-- Please Select -- per person per day per purchase per transaction Other (plea…" at bounding box center [480, 284] width 114 height 19
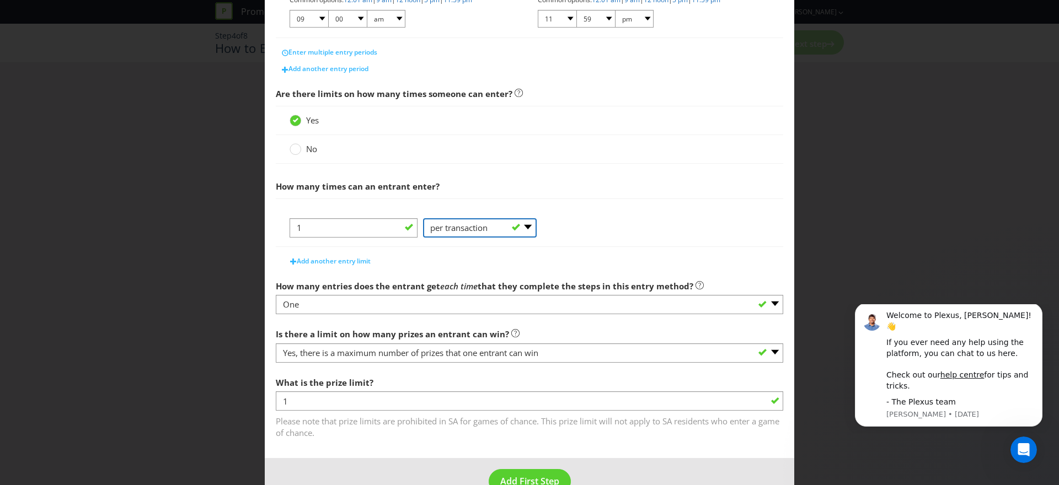
scroll to position [291, 0]
click at [330, 256] on span "Add another entry limit" at bounding box center [334, 259] width 74 height 9
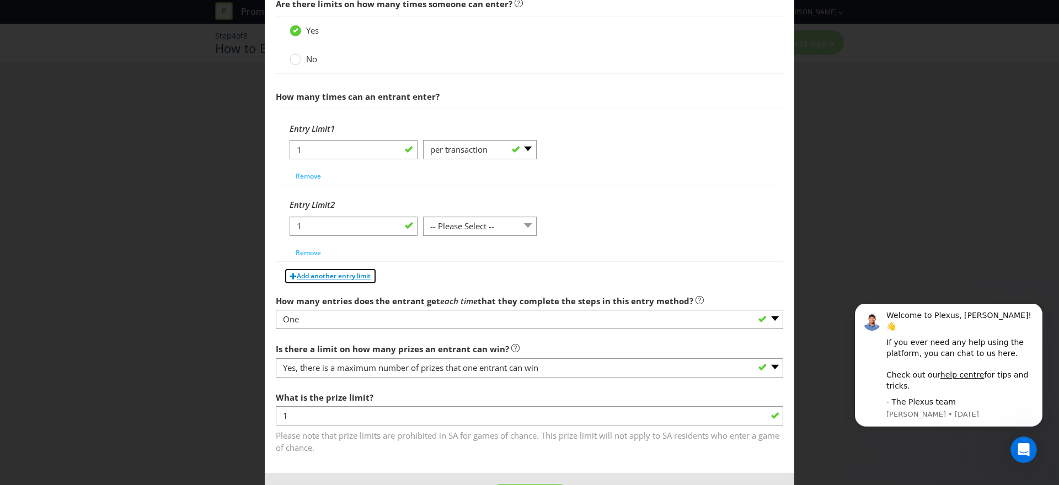
scroll to position [380, 0]
click at [473, 232] on select "-- Please Select -- per person per day per purchase per transaction Other (plea…" at bounding box center [480, 225] width 114 height 19
click at [423, 235] on select "-- Please Select -- per person per day per purchase per transaction Other (plea…" at bounding box center [480, 225] width 114 height 19
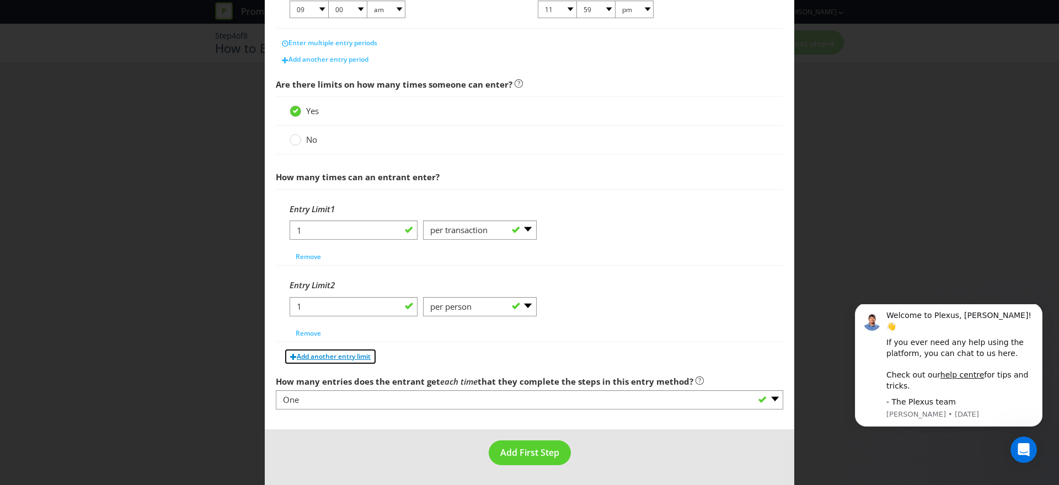
click at [329, 353] on span "Add another entry limit" at bounding box center [334, 356] width 74 height 9
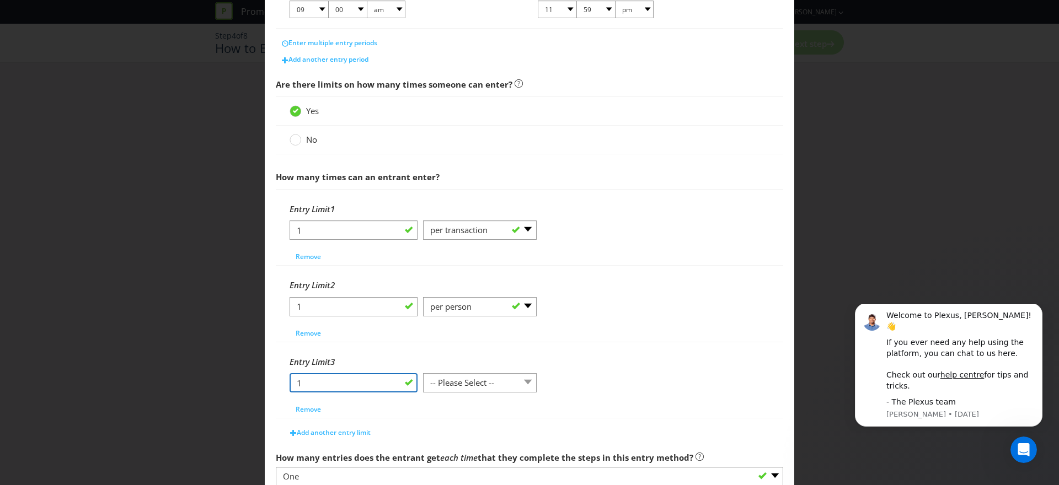
click at [337, 383] on input "1" at bounding box center [354, 382] width 128 height 19
drag, startPoint x: 374, startPoint y: 384, endPoint x: 272, endPoint y: 383, distance: 101.5
click at [272, 383] on main "What is the name of this entry method? How to Enter This name will be used to r…" at bounding box center [529, 127] width 529 height 757
click at [443, 385] on select "-- Please Select -- per person per day per purchase per transaction Other (plea…" at bounding box center [480, 382] width 114 height 19
click at [526, 302] on select "-- Please Select -- per person per day per purchase per transaction Other (plea…" at bounding box center [480, 306] width 114 height 19
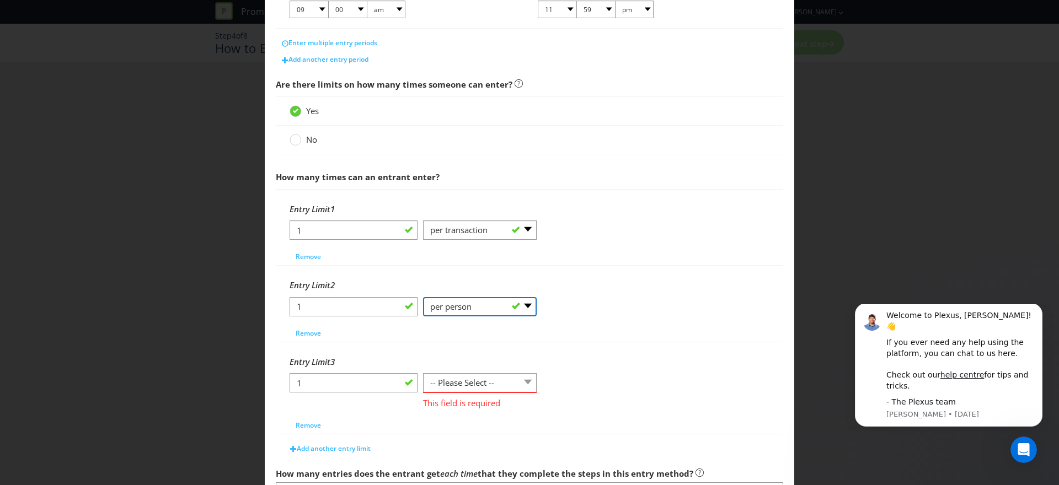
select select "OTHER"
click at [423, 297] on select "-- Please Select -- per person per day per purchase per transaction Other (plea…" at bounding box center [480, 306] width 114 height 19
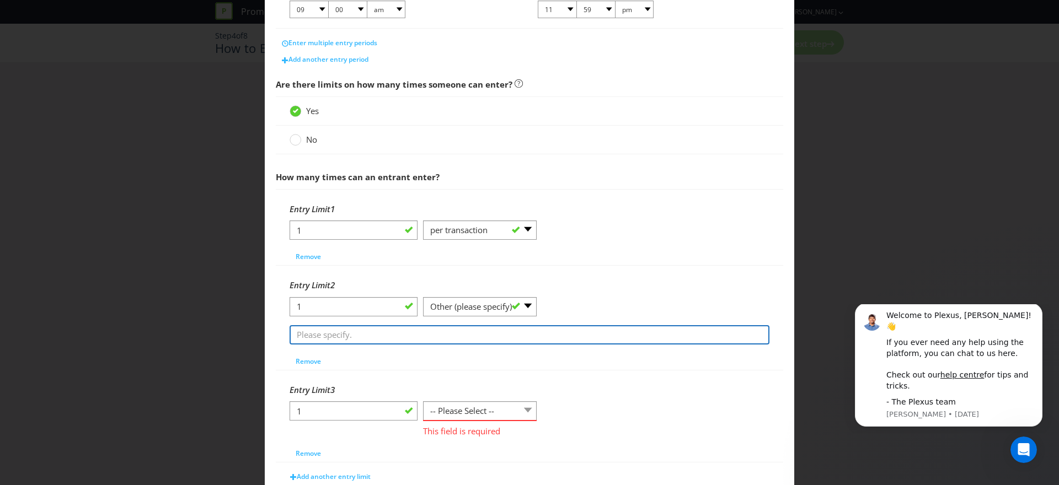
click at [406, 332] on input "text" at bounding box center [530, 334] width 480 height 19
paste input "b) limit one (1) entry permitted per person each day; and c) maximum of three (…"
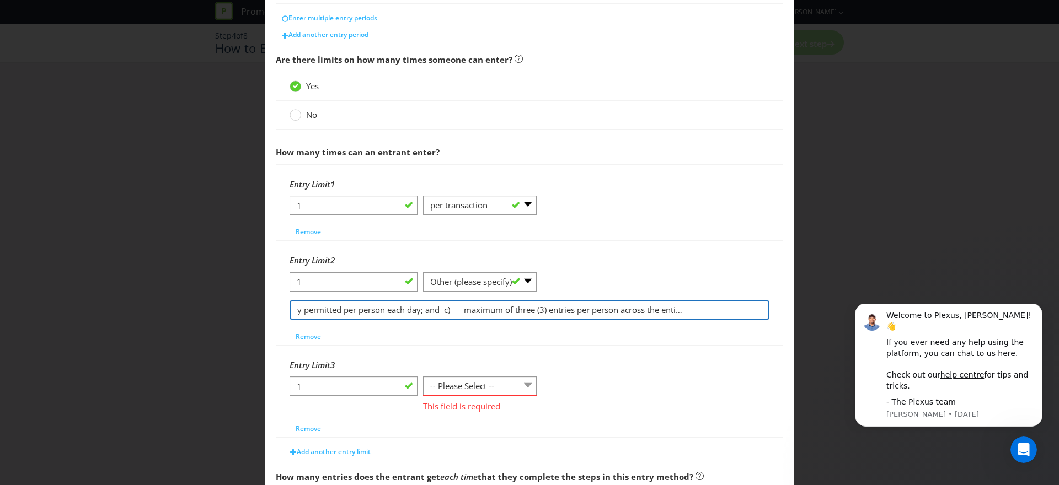
scroll to position [331, 0]
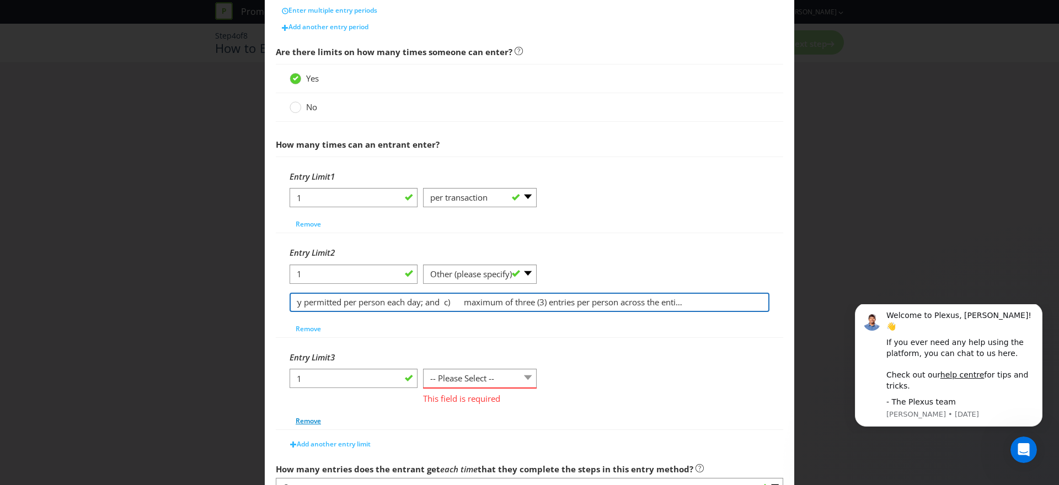
type input "b) limit one (1) entry permitted per person each day; and c) maximum of three (…"
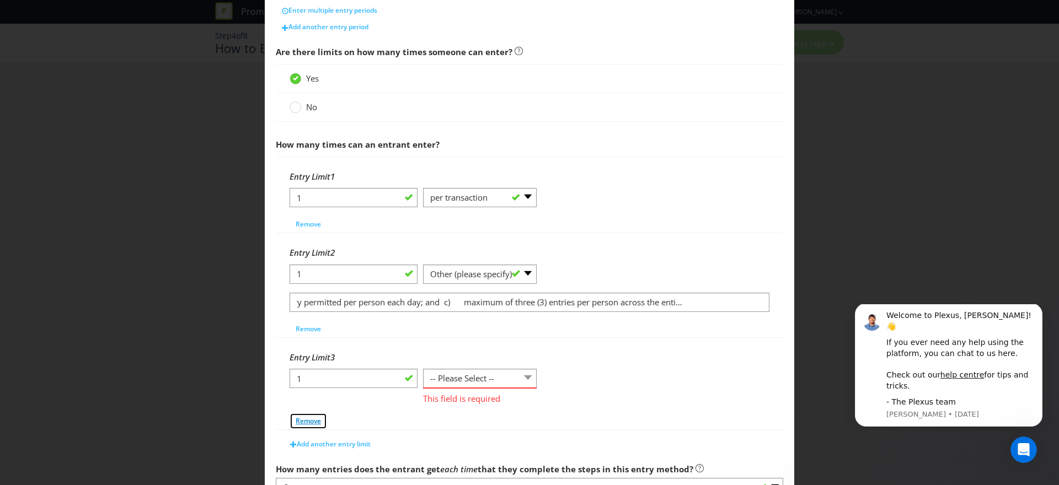
click at [310, 421] on span "Remove" at bounding box center [308, 420] width 25 height 9
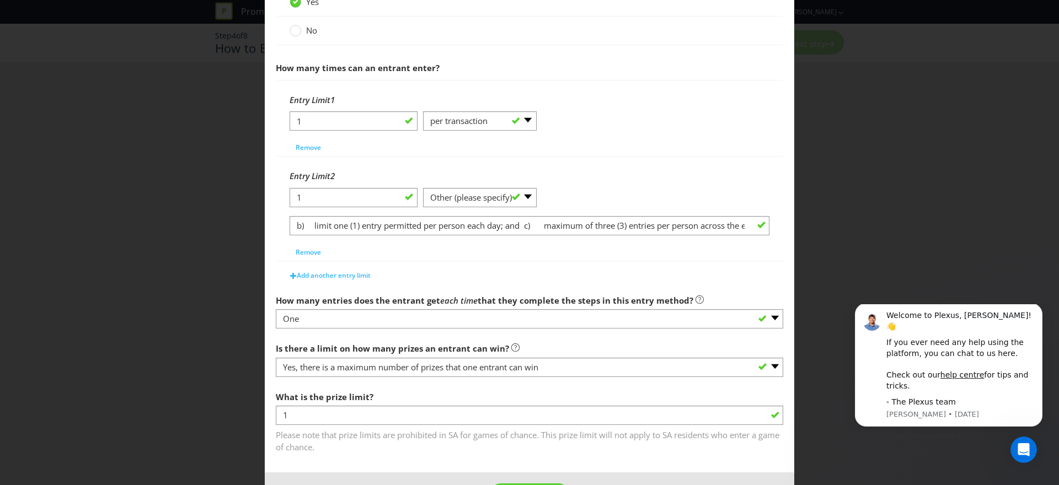
scroll to position [451, 0]
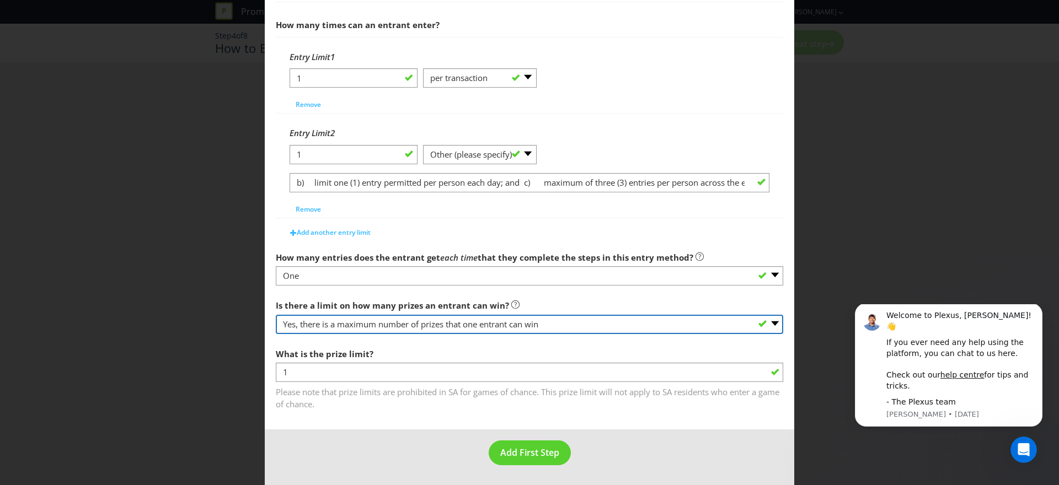
click at [456, 326] on select "-- Please select -- Yes, there is a maximum number of prizes that one entrant c…" at bounding box center [529, 324] width 507 height 19
click at [276, 315] on select "-- Please select -- Yes, there is a maximum number of prizes that one entrant c…" at bounding box center [529, 324] width 507 height 19
click at [515, 322] on select "-- Please select -- Yes, there is a maximum number of prizes that one entrant c…" at bounding box center [529, 324] width 507 height 19
select select "UNLIMITED"
click at [276, 334] on select "-- Please select -- Yes, there is a maximum number of prizes that one entrant c…" at bounding box center [529, 324] width 507 height 19
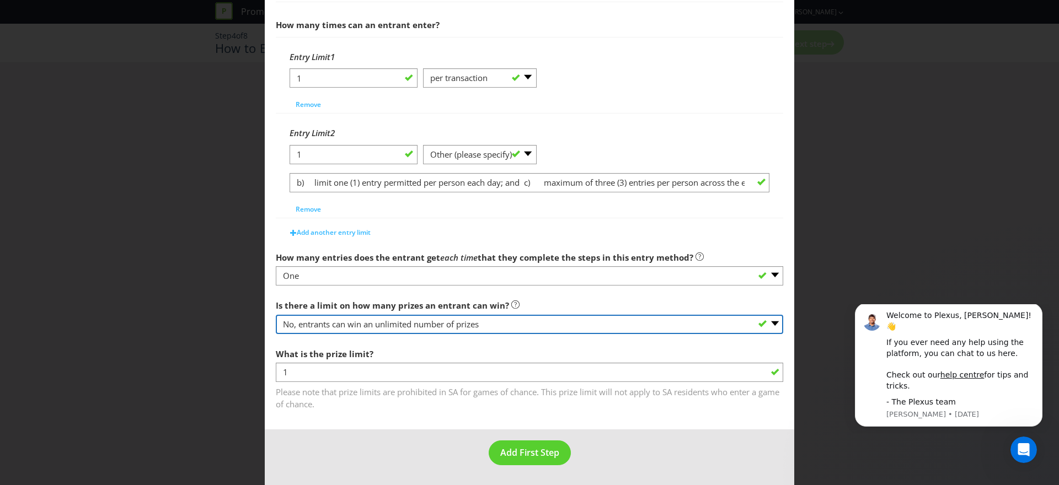
scroll to position [374, 0]
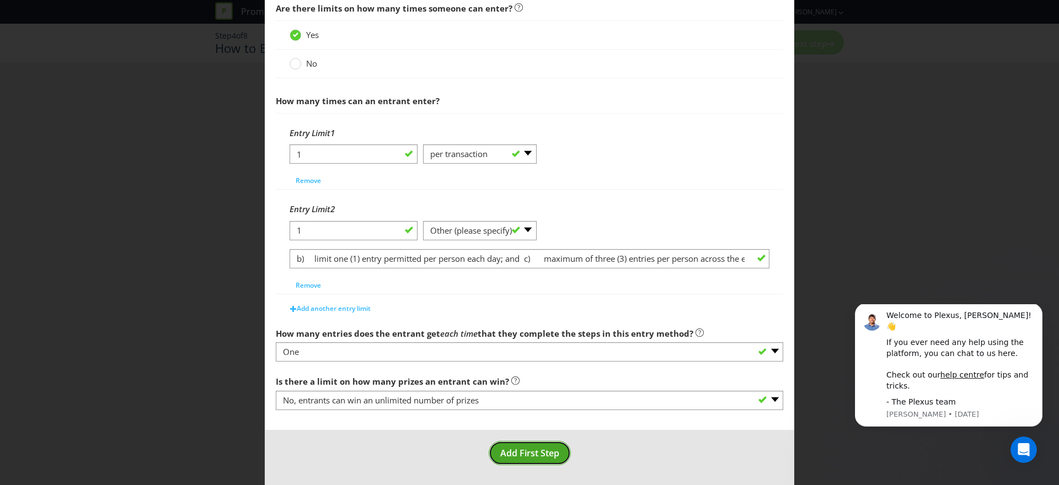
click at [537, 456] on span "Add First Step" at bounding box center [529, 453] width 59 height 12
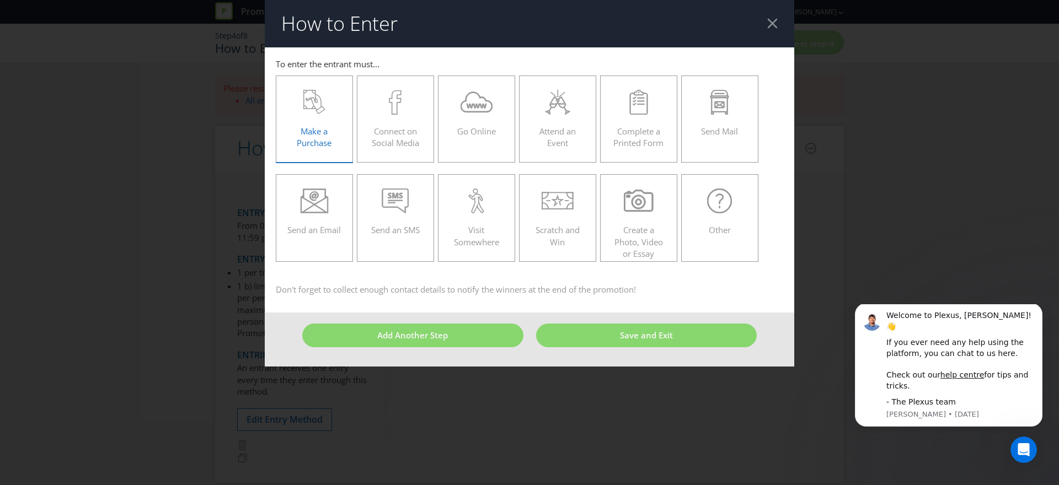
click at [304, 114] on icon at bounding box center [314, 102] width 22 height 25
click at [0, 0] on input "Make a Purchase" at bounding box center [0, 0] width 0 height 0
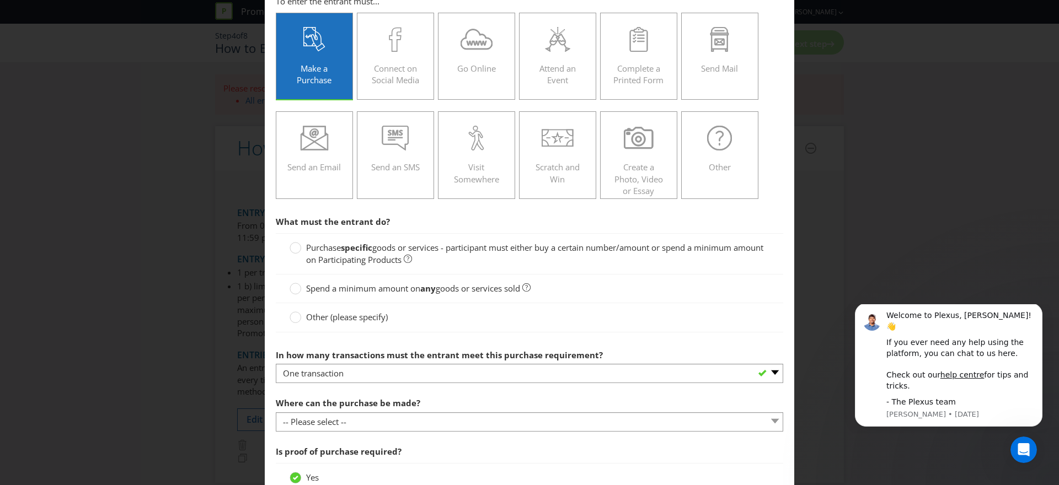
scroll to position [69, 0]
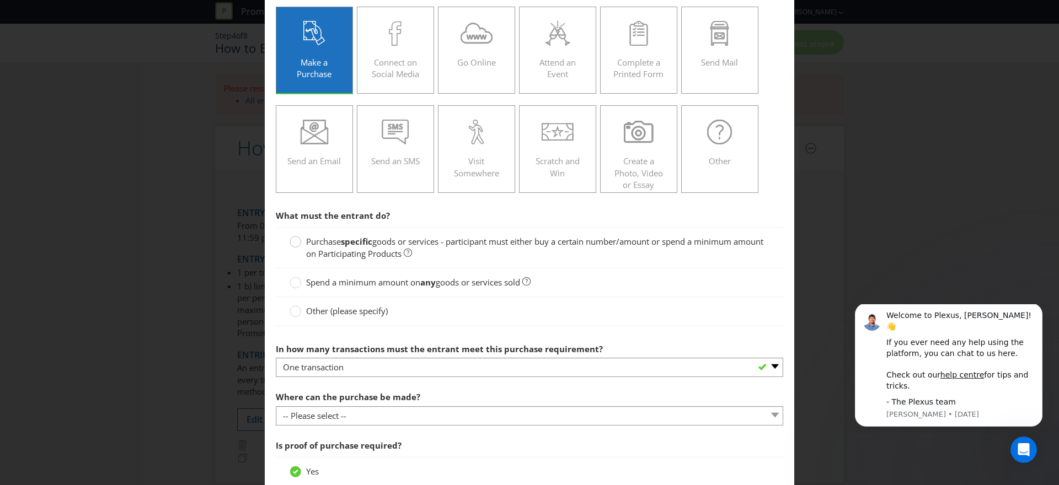
click at [299, 240] on circle at bounding box center [295, 242] width 11 height 11
click at [0, 0] on input "Purchase specific goods or services - participant must either buy a certain num…" at bounding box center [0, 0] width 0 height 0
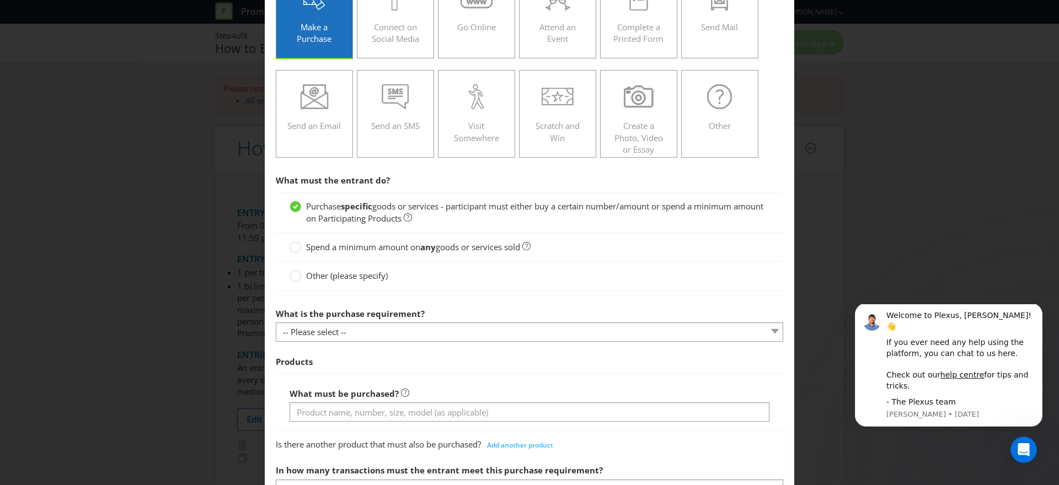
scroll to position [131, 0]
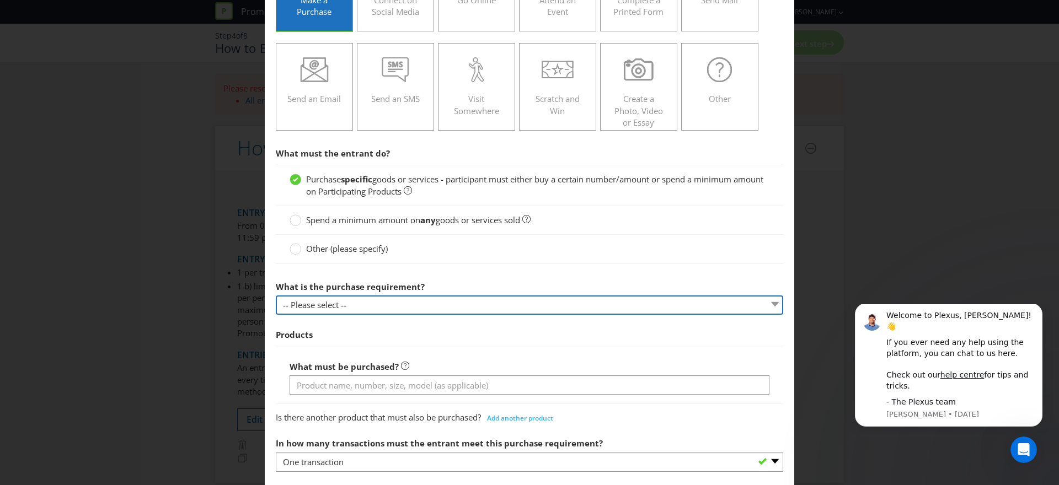
click at [495, 313] on select "-- Please select -- Buy a certain number of these products or services Spend a …" at bounding box center [529, 305] width 507 height 19
select select "MINIMUM_QUANTITY"
click at [276, 296] on select "-- Please select -- Buy a certain number of these products or services Spend a …" at bounding box center [529, 305] width 507 height 19
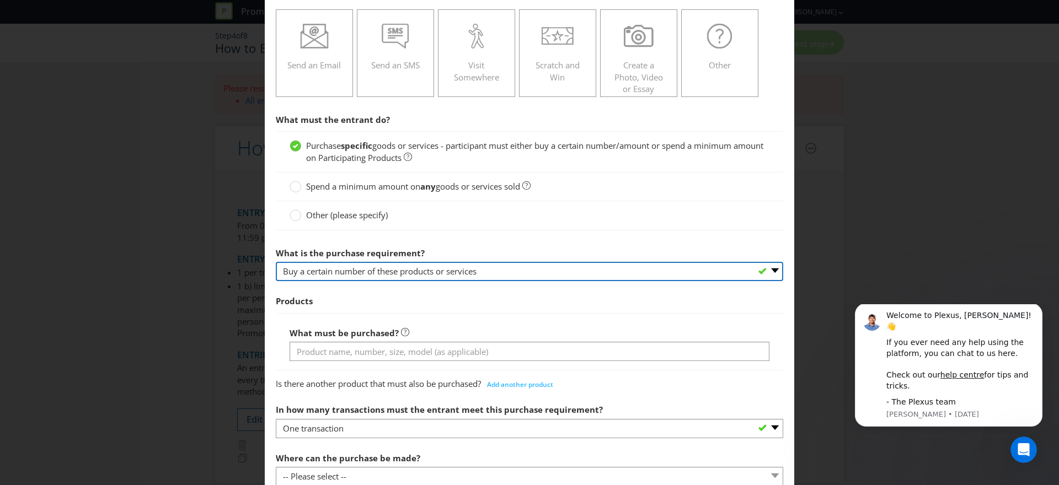
scroll to position [208, 0]
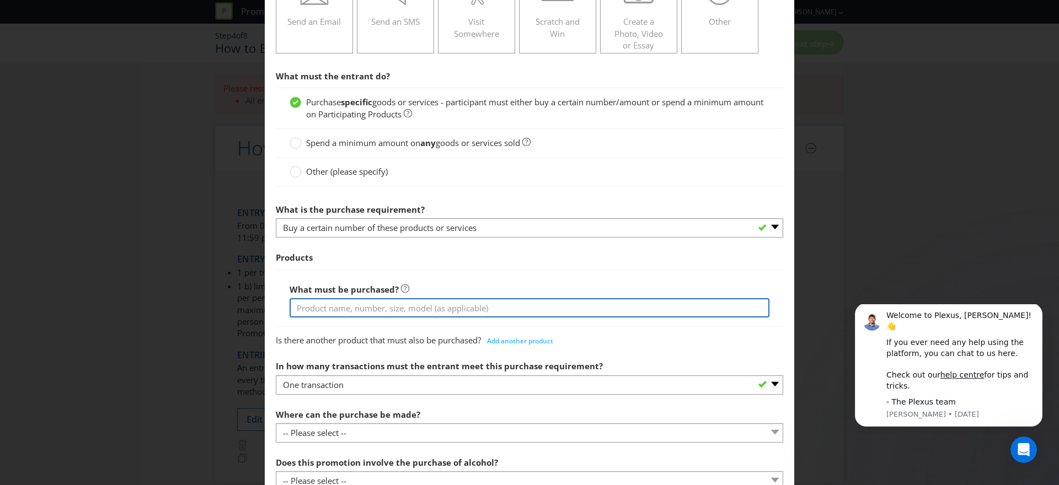
click at [432, 315] on input "text" at bounding box center [530, 307] width 480 height 19
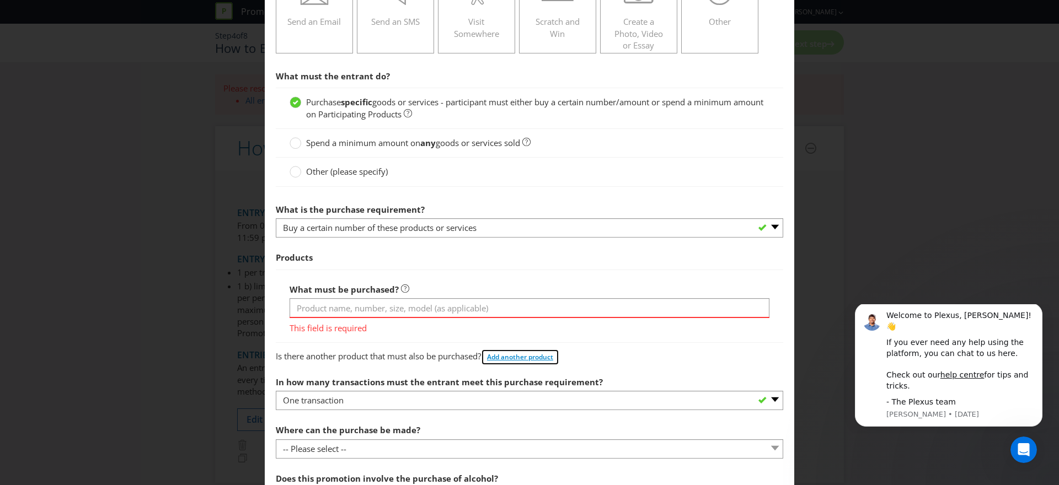
click at [539, 361] on span "Add another product" at bounding box center [520, 356] width 66 height 9
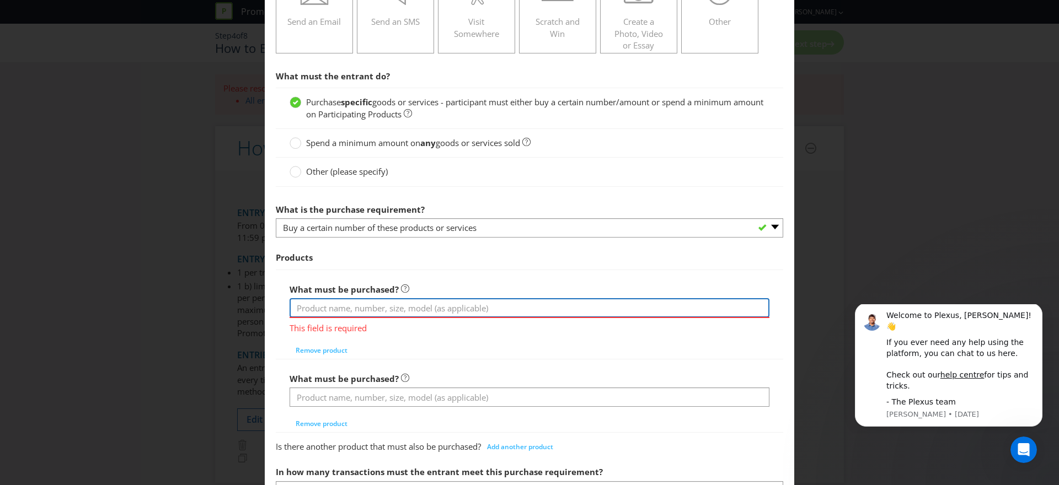
click at [399, 314] on input "text" at bounding box center [530, 307] width 480 height 19
click at [358, 307] on input "text" at bounding box center [530, 307] width 480 height 19
paste input "[PERSON_NAME] Bottle 330mL 6pk"
type input "[PERSON_NAME] Bottle 330mL 6pk"
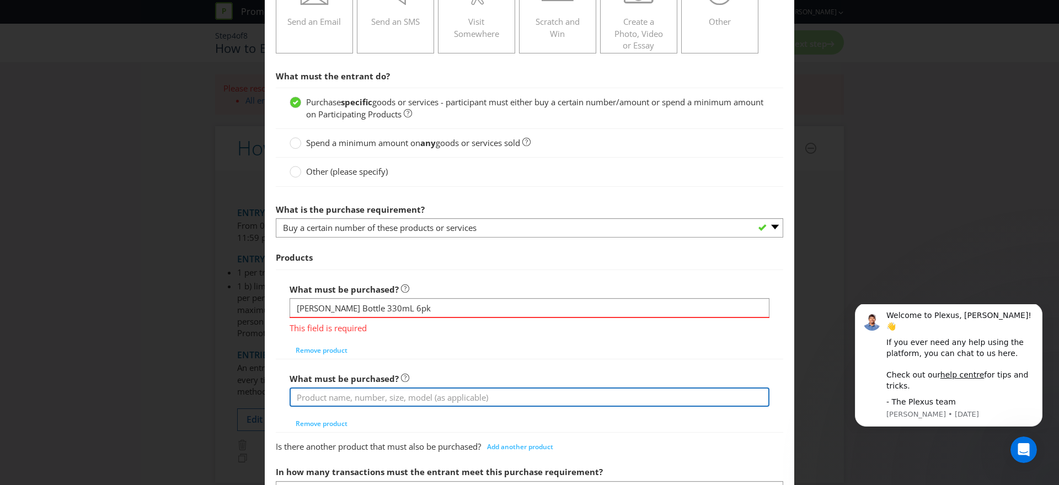
drag, startPoint x: 381, startPoint y: 393, endPoint x: 318, endPoint y: 369, distance: 66.5
click at [381, 393] on div "What must be purchased? Remove product" at bounding box center [530, 400] width 480 height 65
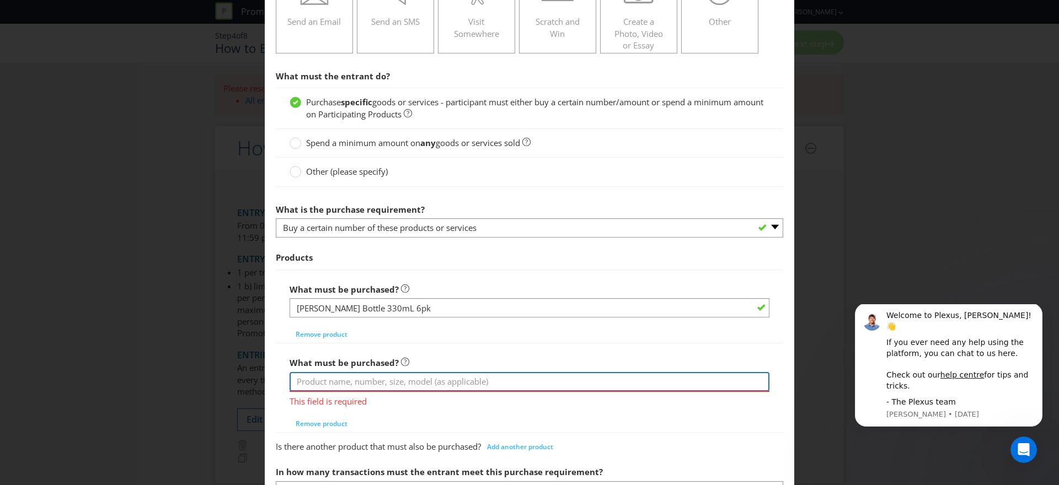
click at [398, 383] on input "text" at bounding box center [530, 381] width 480 height 19
paste input "Kirin Ichiban Premium Lager Bottle 24 x 330mL"
drag, startPoint x: 347, startPoint y: 383, endPoint x: 408, endPoint y: 384, distance: 60.7
click at [408, 384] on input "Kirin Ichiban Premium Lager Bottle 24 x 330mL" at bounding box center [530, 382] width 480 height 19
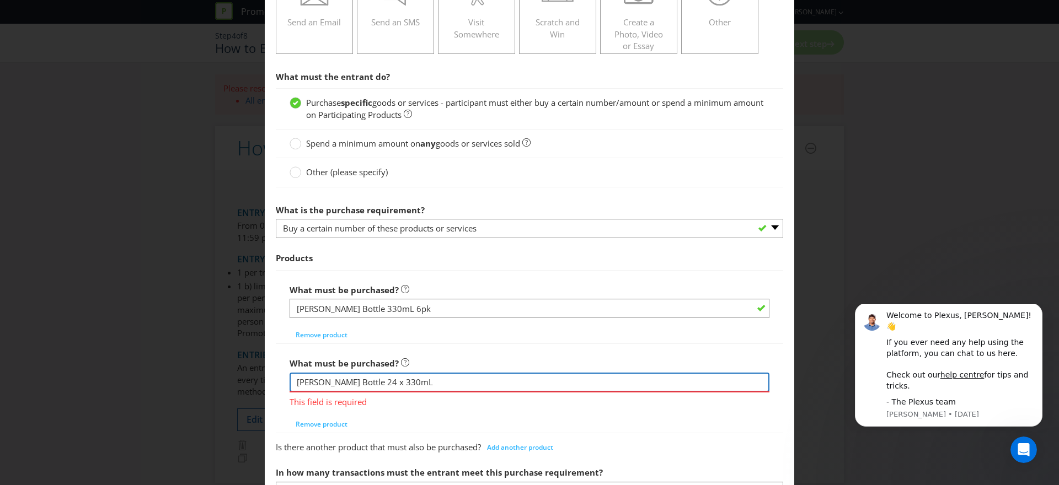
type input "[PERSON_NAME] Bottle 24 x 330mL"
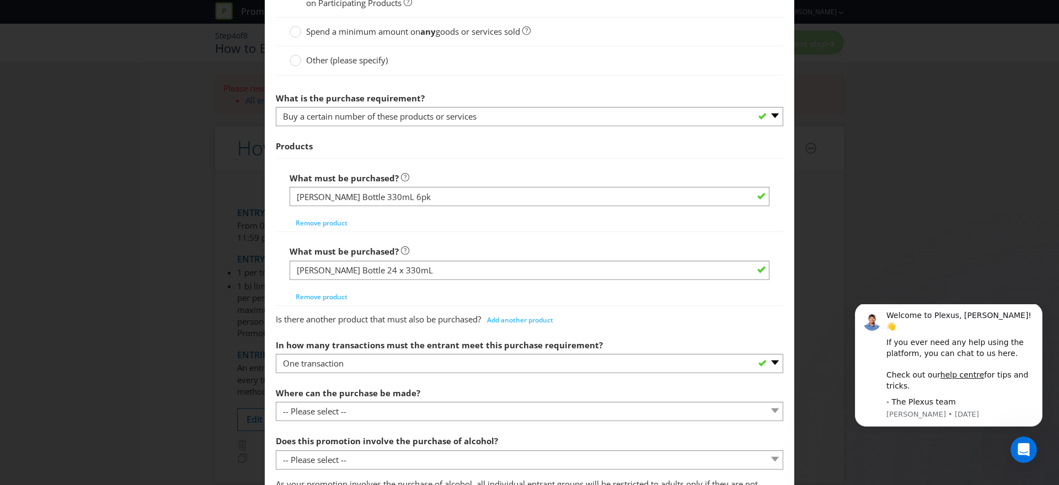
scroll to position [444, 0]
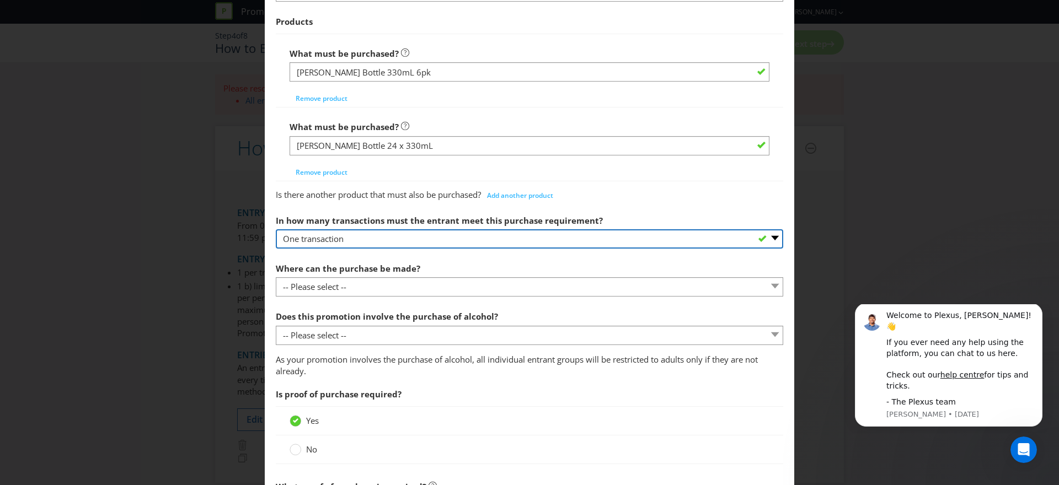
click at [561, 233] on select "-- Please select -- One transaction A specific number of transactions Any numbe…" at bounding box center [529, 238] width 507 height 19
click at [276, 229] on select "-- Please select -- One transaction A specific number of transactions Any numbe…" at bounding box center [529, 238] width 507 height 19
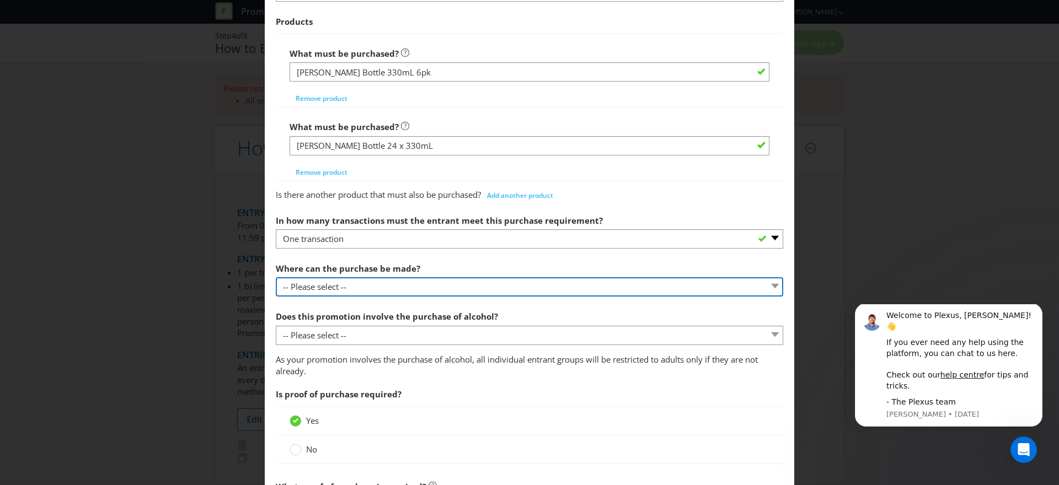
click at [535, 292] on select "-- Please select -- Any stores displaying promotional material (including onlin…" at bounding box center [529, 286] width 507 height 19
click at [407, 285] on select "-- Please select -- Any stores displaying promotional material (including onlin…" at bounding box center [529, 286] width 507 height 19
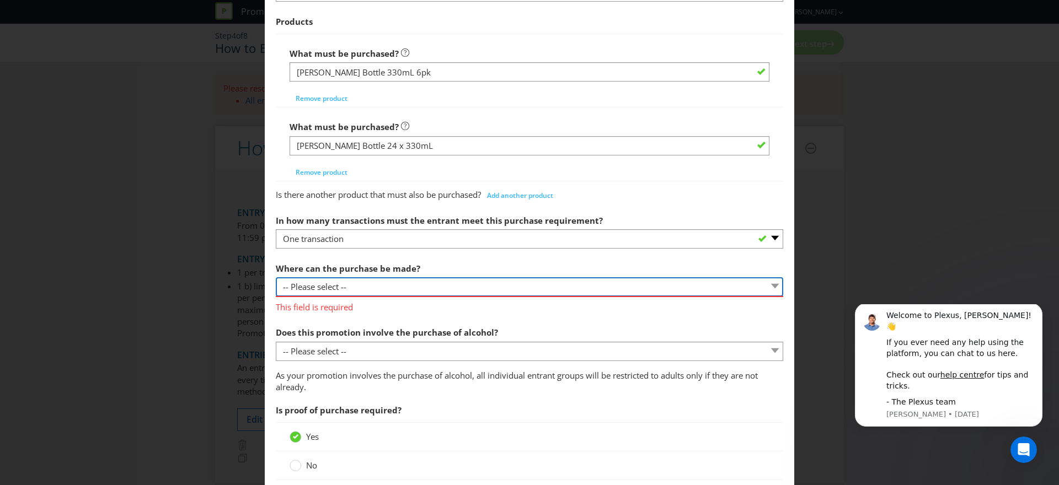
click at [393, 286] on select "-- Please select -- Any stores displaying promotional material (including onlin…" at bounding box center [529, 286] width 507 height 19
select select "ANY_DISPLAYING_NOT_ONLINE"
click at [276, 277] on select "-- Please select -- Any stores displaying promotional material (including onlin…" at bounding box center [529, 286] width 507 height 19
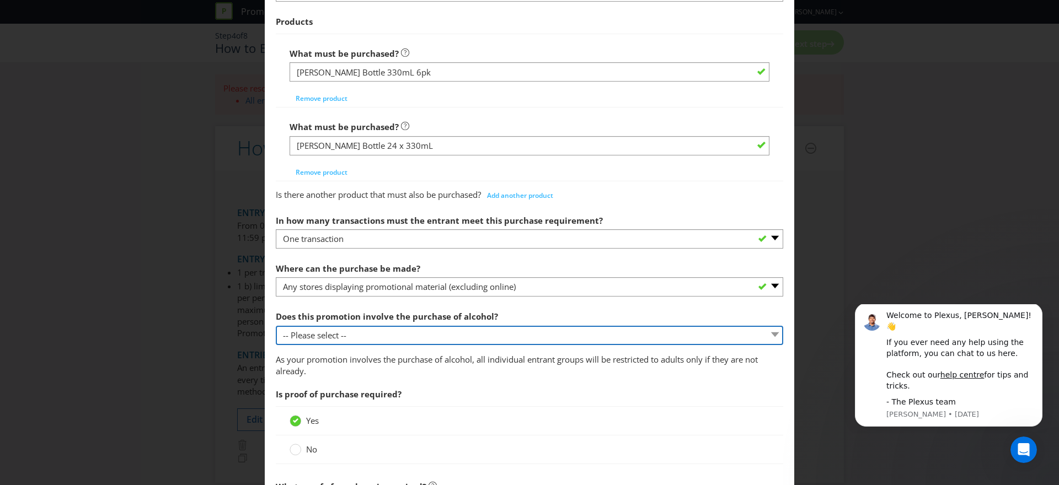
click at [514, 335] on select "-- Please select -- Yes, for on-premises consumption Yes, for off-premises cons…" at bounding box center [529, 335] width 507 height 19
click at [276, 326] on select "-- Please select -- Yes, for on-premises consumption Yes, for off-premises cons…" at bounding box center [529, 335] width 507 height 19
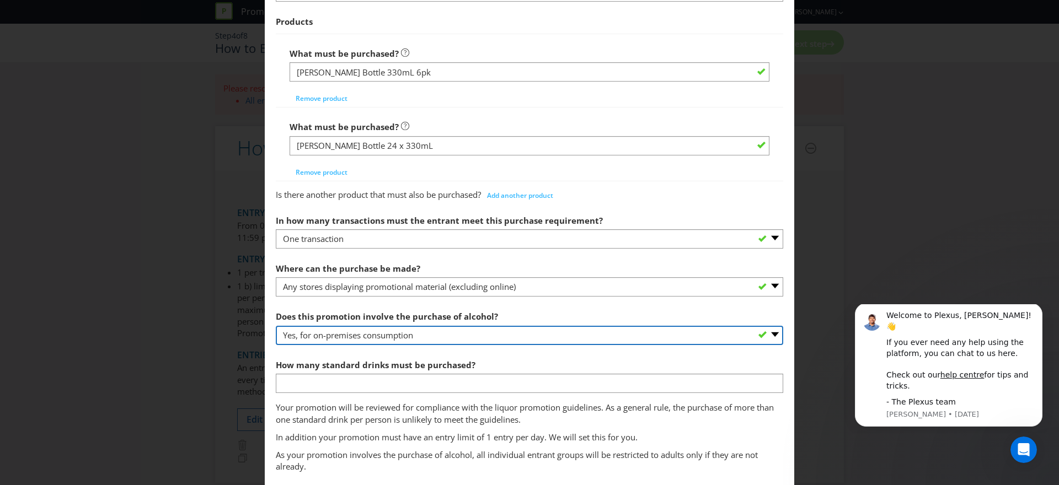
click at [529, 334] on select "-- Please select -- Yes, for on-premises consumption Yes, for off-premises cons…" at bounding box center [529, 335] width 507 height 19
select select "YES_OFF_PREMISES"
click at [276, 326] on select "-- Please select -- Yes, for on-premises consumption Yes, for off-premises cons…" at bounding box center [529, 335] width 507 height 19
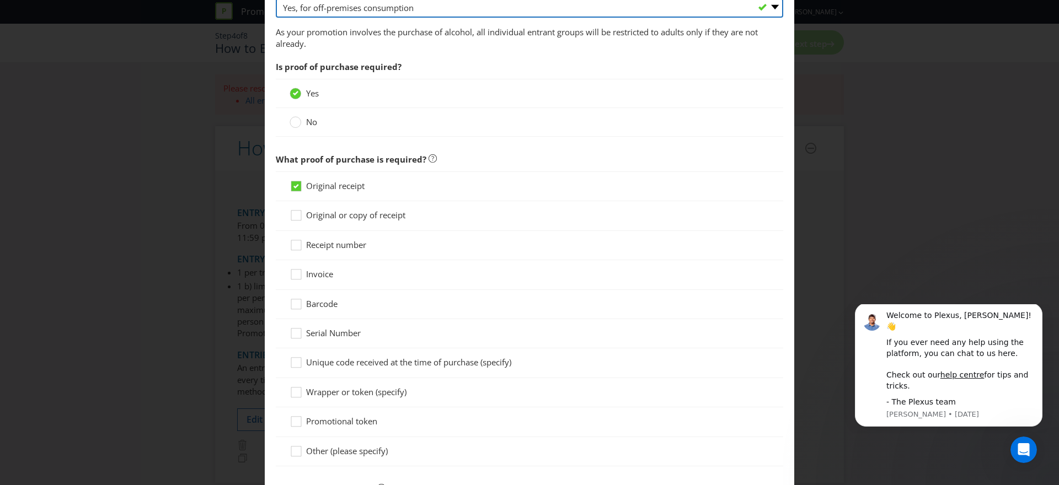
scroll to position [775, 0]
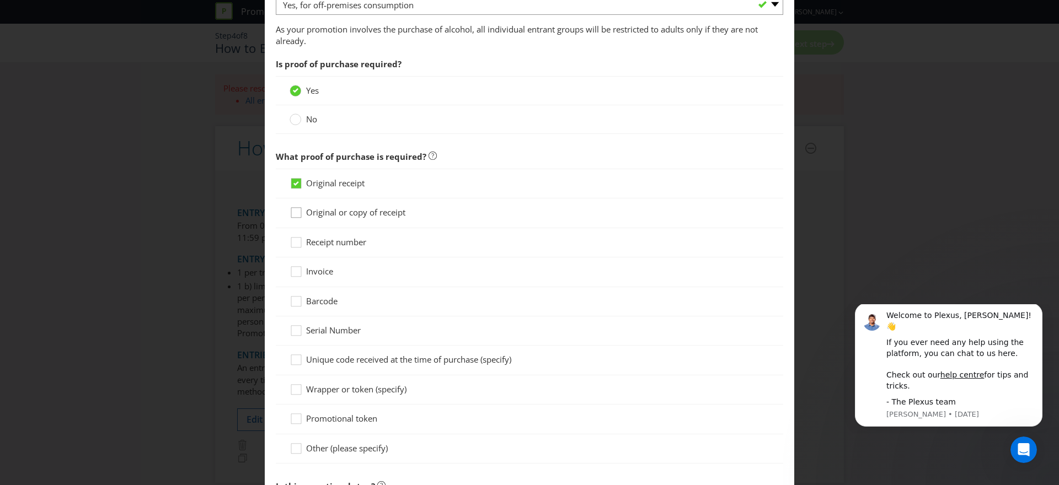
click at [296, 214] on icon at bounding box center [298, 215] width 17 height 17
click at [0, 0] on input "Original or copy of receipt" at bounding box center [0, 0] width 0 height 0
drag, startPoint x: 301, startPoint y: 181, endPoint x: 399, endPoint y: 215, distance: 103.9
click at [302, 181] on icon at bounding box center [298, 186] width 17 height 17
click at [0, 0] on input "Original receipt" at bounding box center [0, 0] width 0 height 0
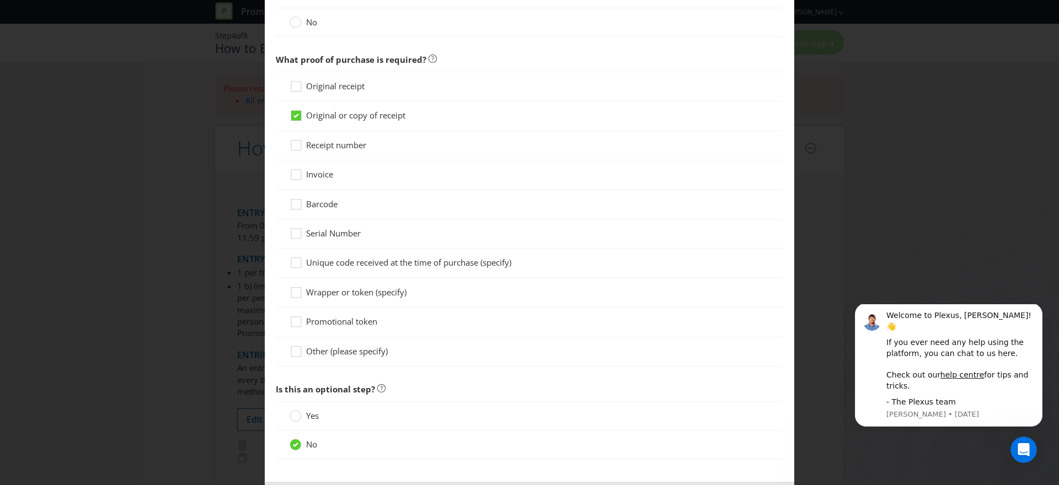
scroll to position [923, 0]
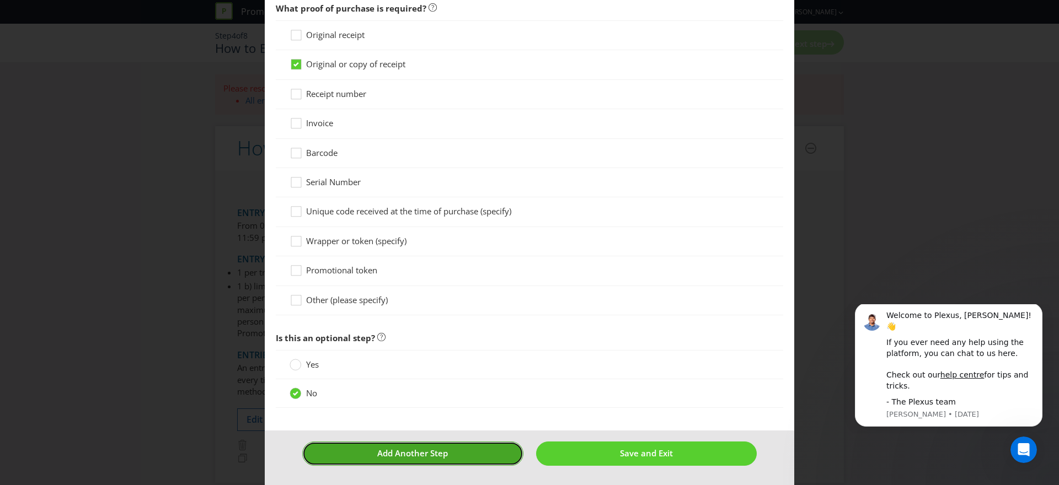
click at [474, 456] on button "Add Another Step" at bounding box center [412, 454] width 221 height 24
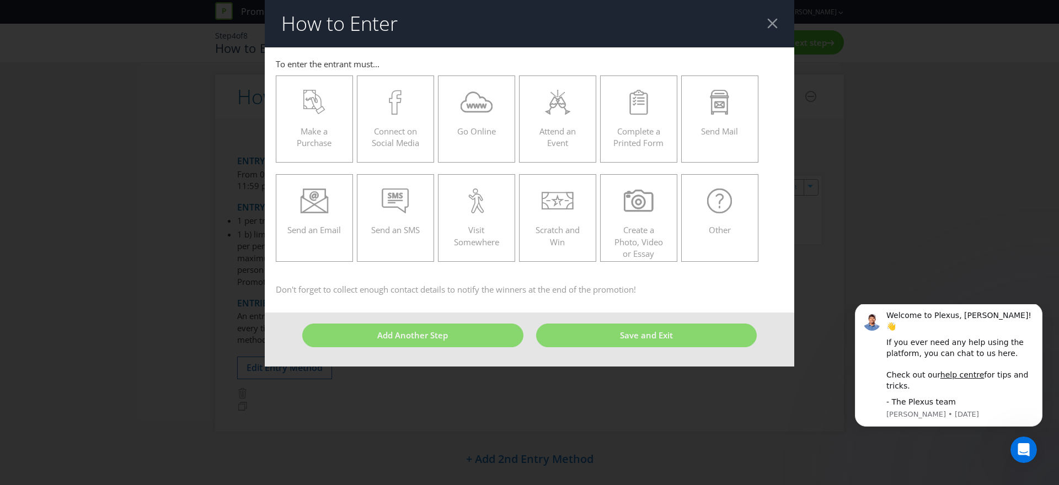
click at [773, 25] on div at bounding box center [772, 23] width 10 height 10
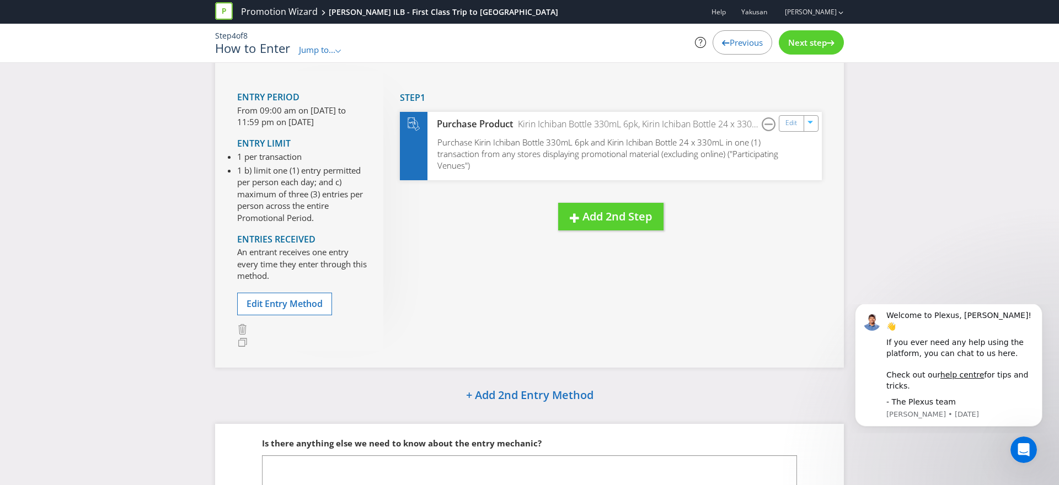
scroll to position [154, 0]
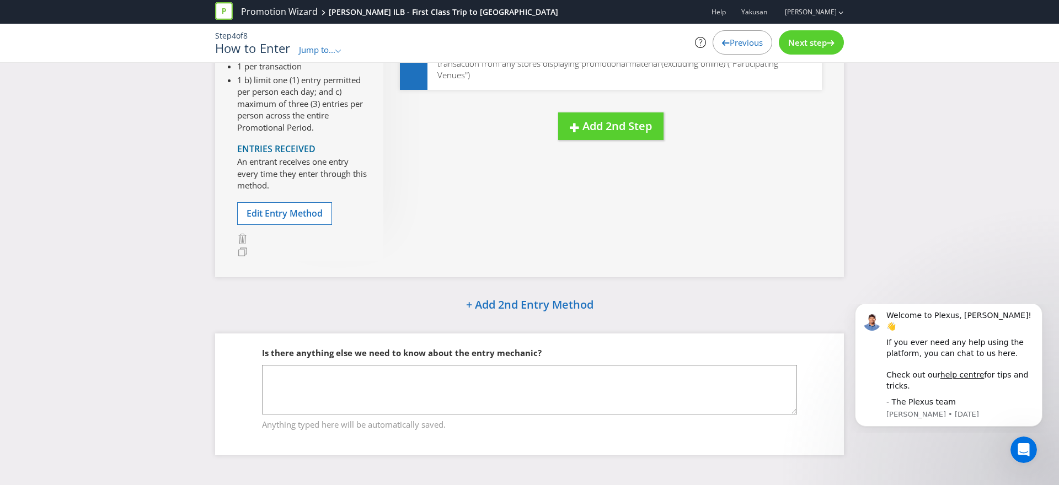
click at [820, 53] on div "Next step" at bounding box center [811, 42] width 65 height 24
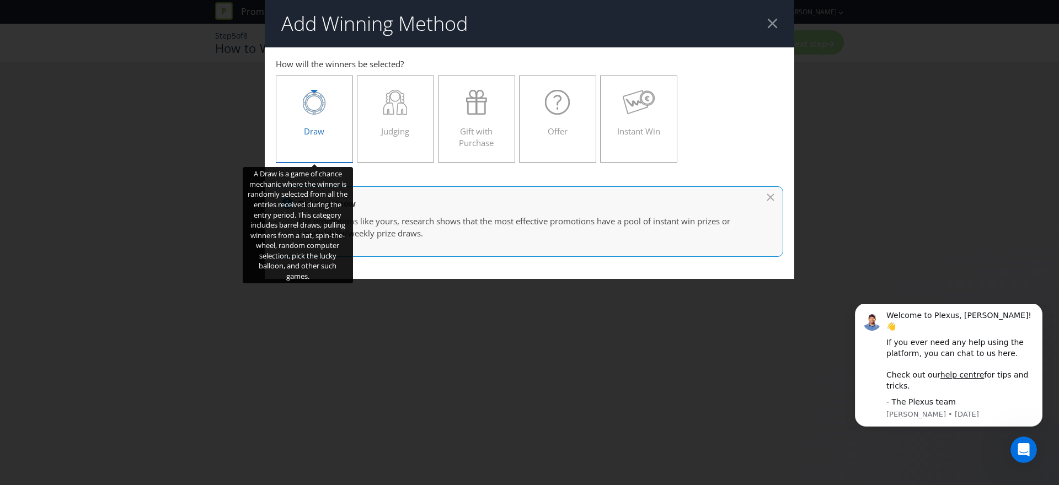
click at [315, 114] on div "Draw" at bounding box center [314, 115] width 54 height 50
click at [0, 0] on input "Draw" at bounding box center [0, 0] width 0 height 0
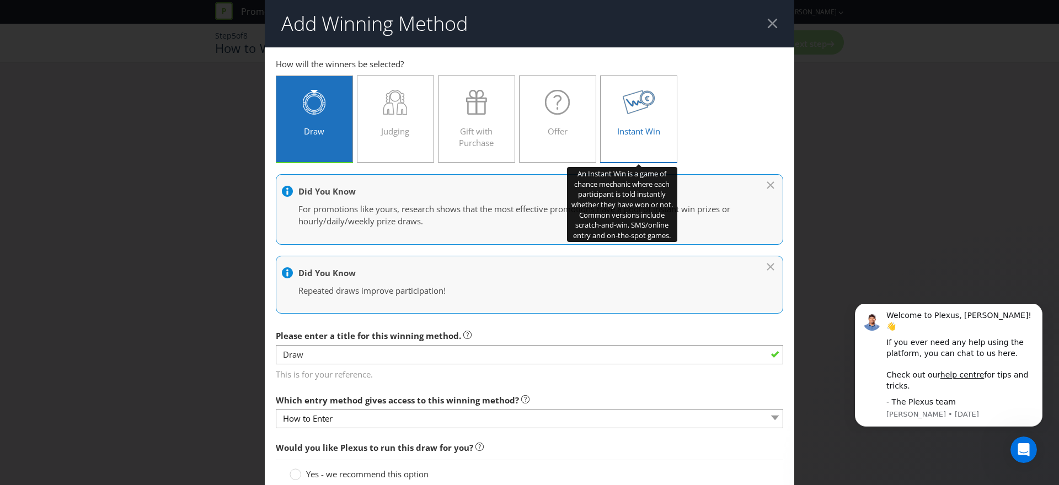
click at [647, 112] on icon at bounding box center [639, 102] width 33 height 25
click at [0, 0] on input "Instant Win" at bounding box center [0, 0] width 0 height 0
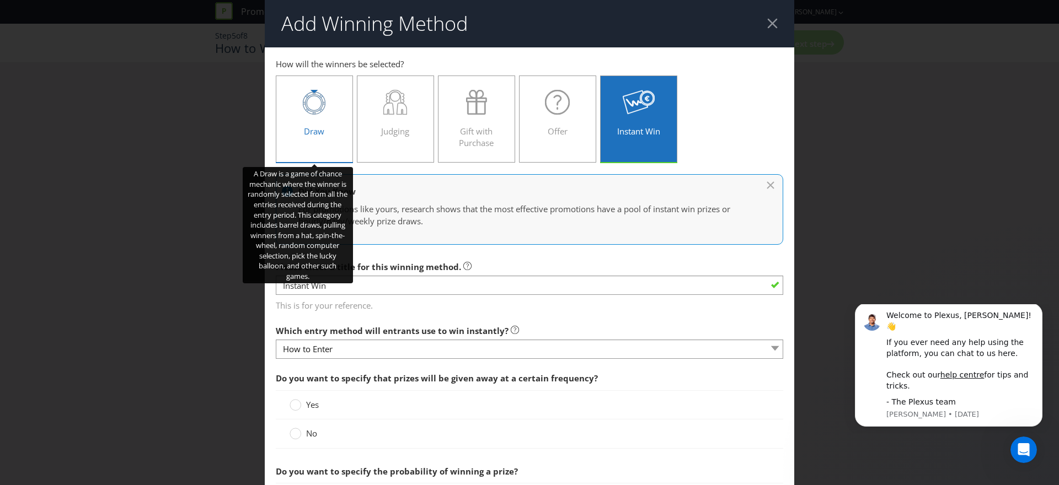
drag, startPoint x: 317, startPoint y: 102, endPoint x: 326, endPoint y: 101, distance: 8.9
click at [317, 102] on icon at bounding box center [314, 102] width 23 height 25
click at [0, 0] on input "Draw" at bounding box center [0, 0] width 0 height 0
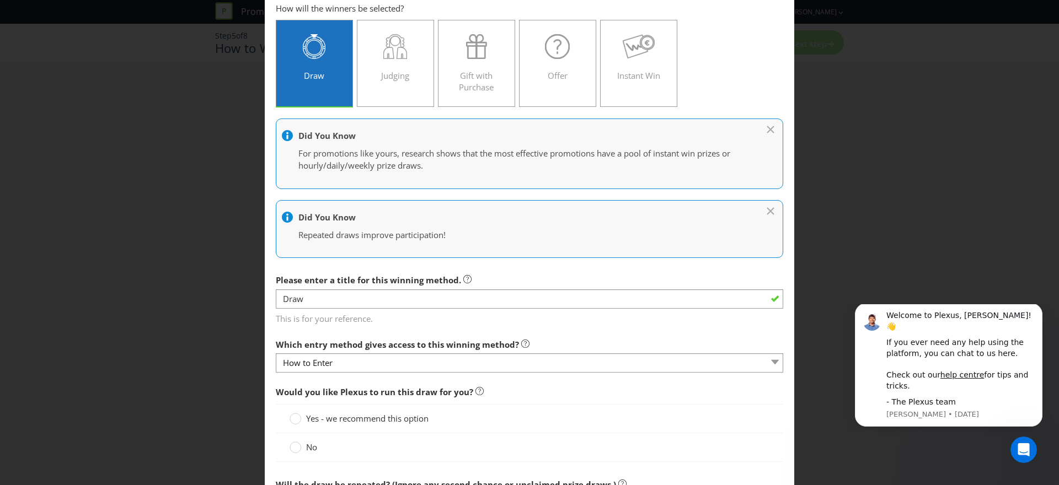
scroll to position [60, 0]
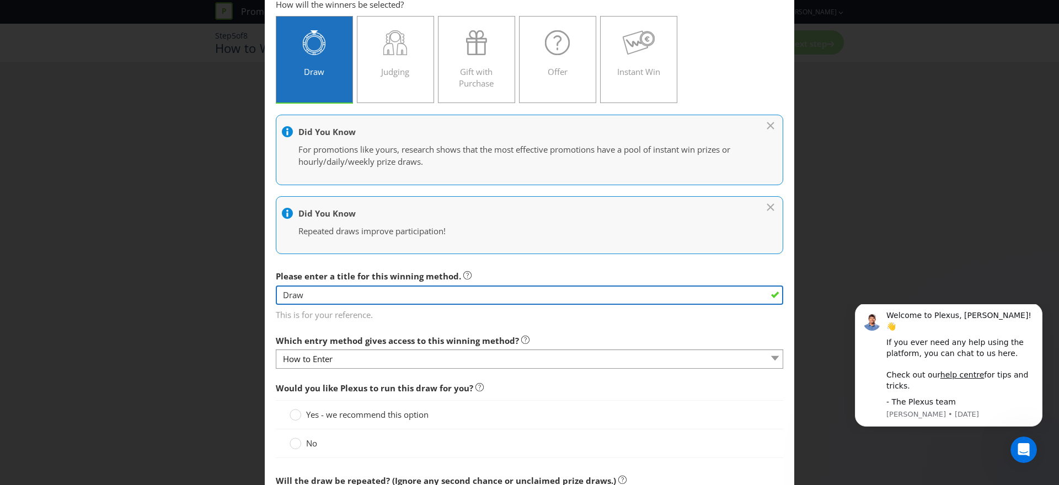
click at [341, 288] on input "Draw" at bounding box center [529, 295] width 507 height 19
drag, startPoint x: 343, startPoint y: 294, endPoint x: 281, endPoint y: 293, distance: 61.8
click at [281, 293] on input "Draw" at bounding box center [529, 295] width 507 height 19
type input "Major Prize Draw"
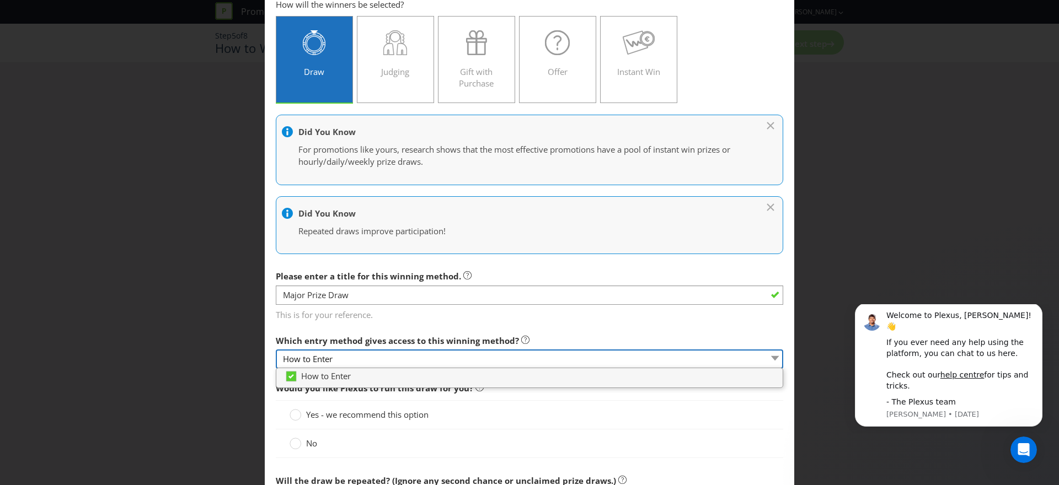
click at [441, 355] on select "How to Enter" at bounding box center [529, 359] width 507 height 19
click at [572, 324] on main "How to Enter How will the winners be selected? Draw Judging Gift with Purchase …" at bounding box center [529, 402] width 529 height 829
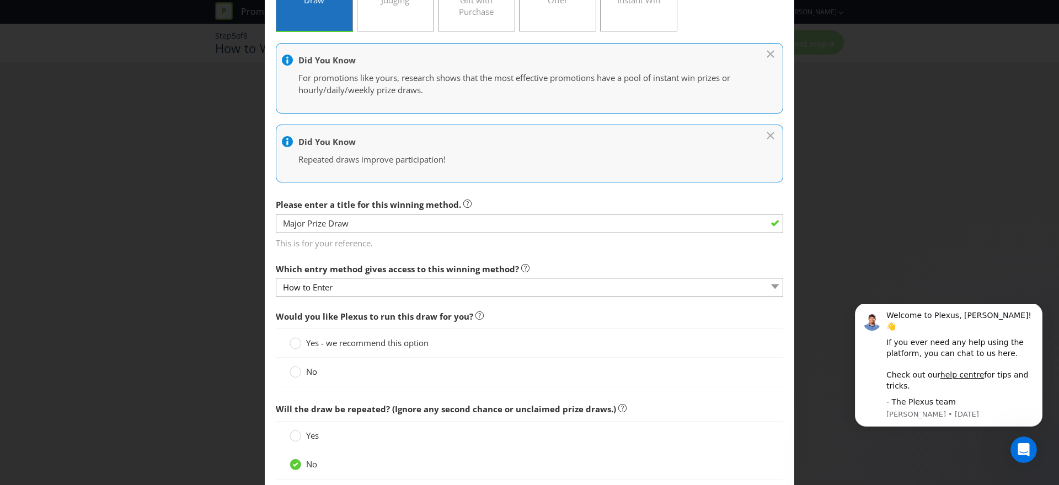
scroll to position [140, 0]
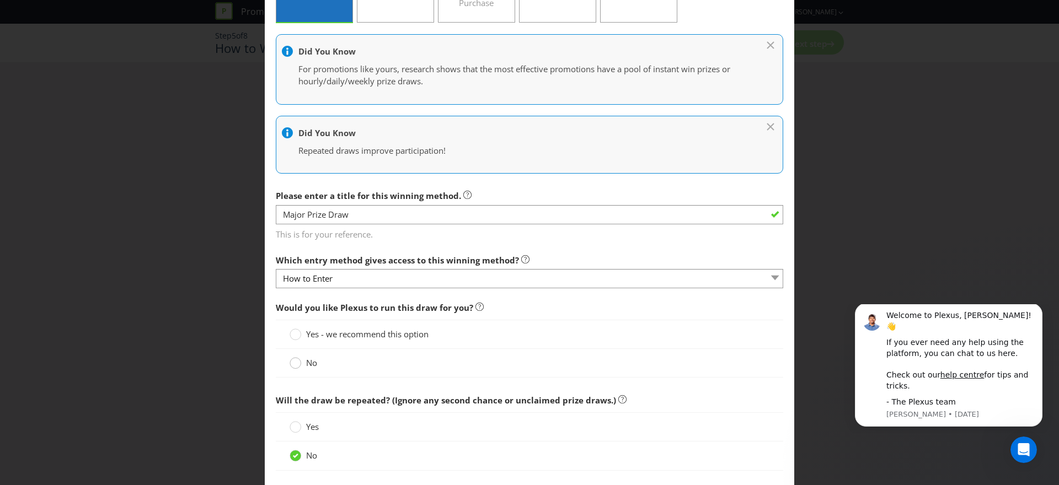
click at [296, 366] on circle at bounding box center [295, 363] width 11 height 11
click at [0, 0] on input "No" at bounding box center [0, 0] width 0 height 0
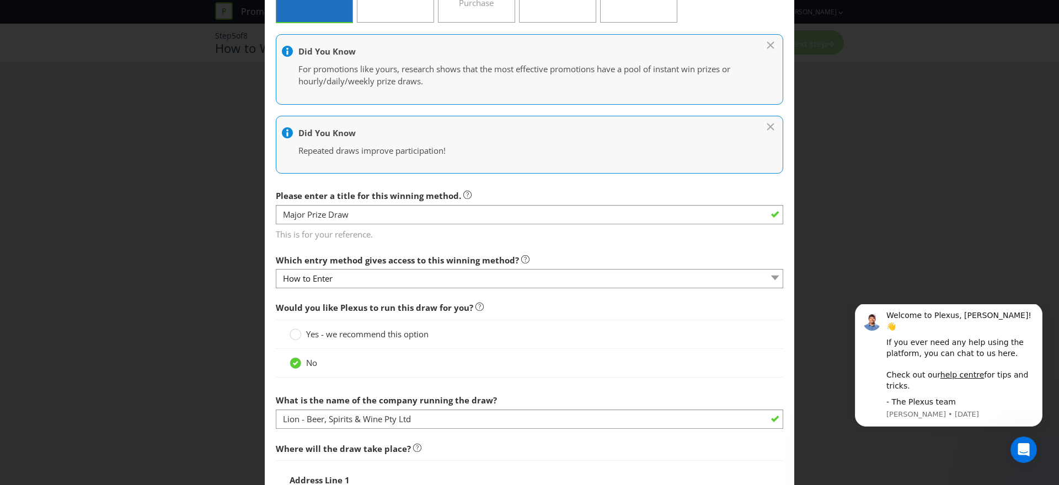
scroll to position [258, 0]
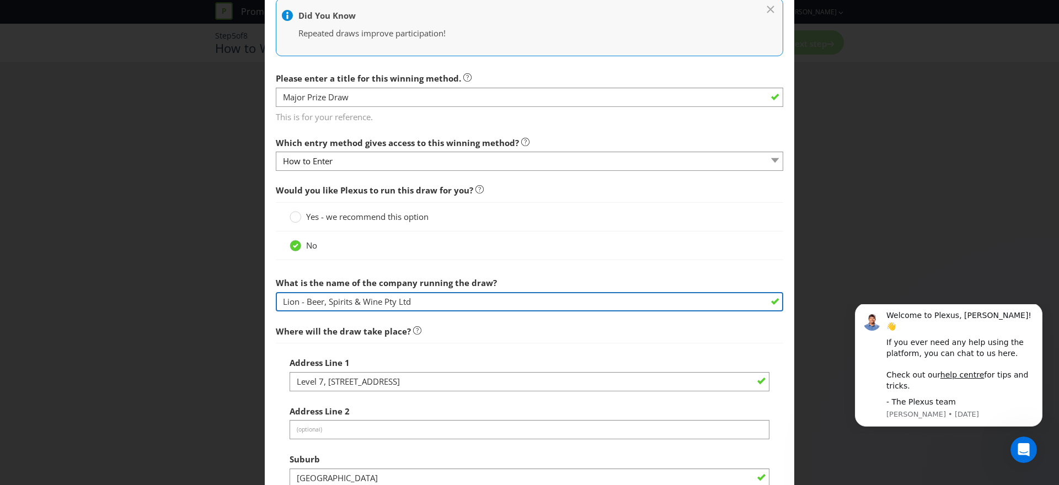
drag, startPoint x: 264, startPoint y: 296, endPoint x: 211, endPoint y: 294, distance: 53.0
click at [211, 294] on div "Add Winning Method How to Enter How will the winners be selected? Draw Judging …" at bounding box center [529, 242] width 1059 height 485
type input "KO Promotions"
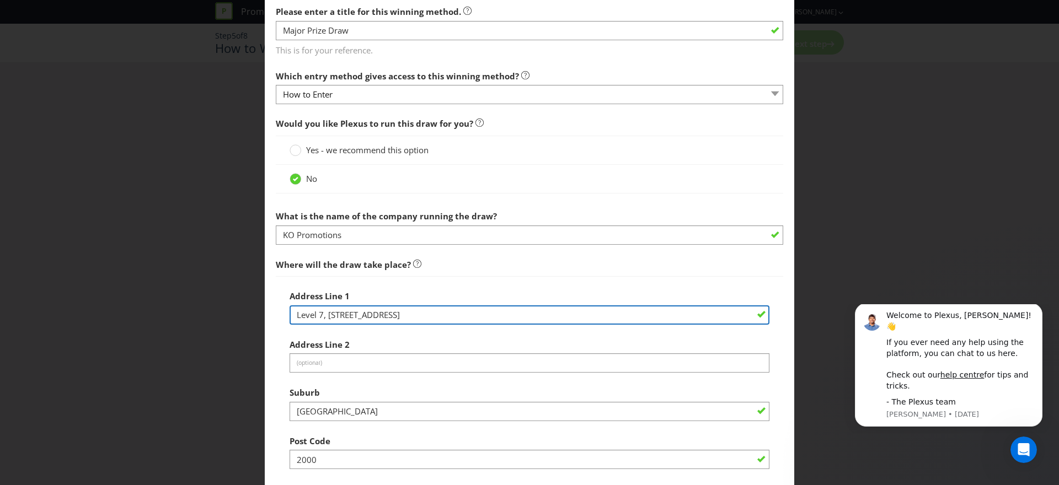
drag, startPoint x: 392, startPoint y: 315, endPoint x: 284, endPoint y: 311, distance: 107.6
click at [284, 311] on div "Address Line [GEOGRAPHIC_DATA] St Address Line 2 (optional) Suburb [GEOGRAPHIC_…" at bounding box center [529, 425] width 507 height 299
paste input "SE251, [STREET_ADDRESS]"
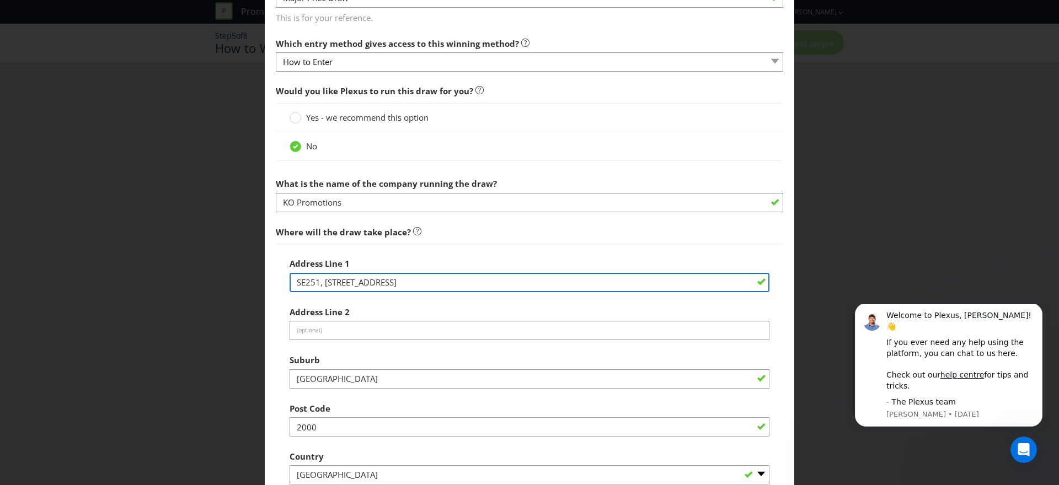
scroll to position [373, 0]
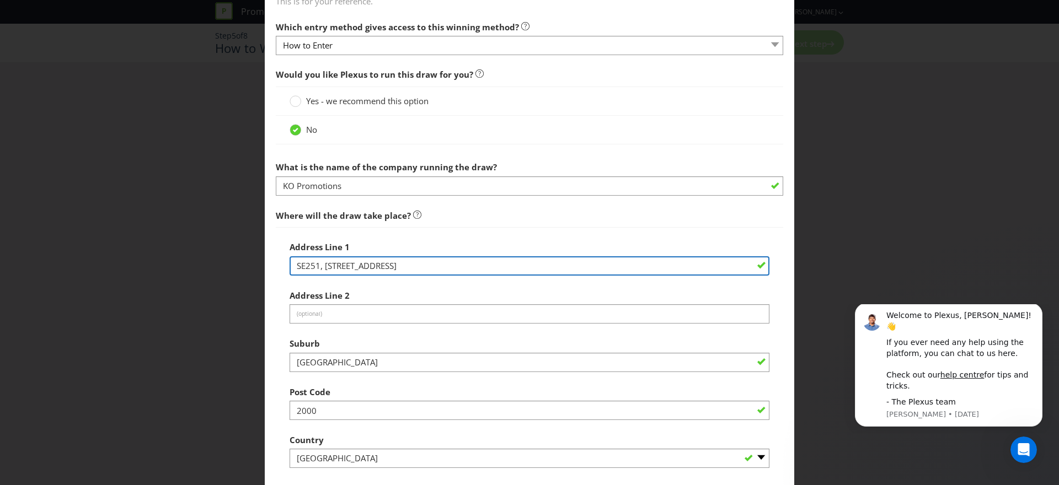
drag, startPoint x: 392, startPoint y: 267, endPoint x: 489, endPoint y: 266, distance: 97.1
click at [489, 266] on input "SE251, [STREET_ADDRESS]" at bounding box center [530, 265] width 480 height 19
type input "SE251, [STREET_ADDRESS]"
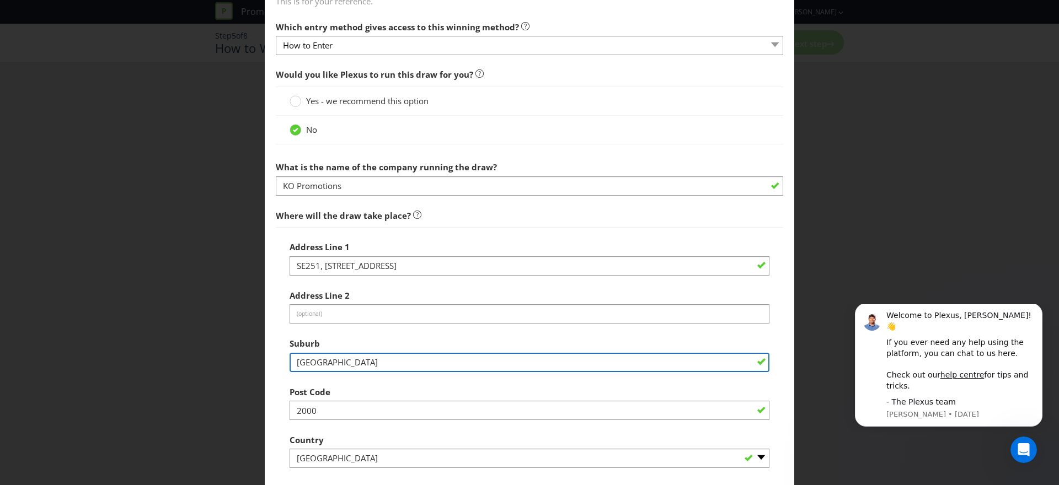
click at [332, 360] on input "[GEOGRAPHIC_DATA]" at bounding box center [530, 362] width 480 height 19
drag, startPoint x: 340, startPoint y: 362, endPoint x: 283, endPoint y: 361, distance: 56.8
click at [283, 361] on div "Address Line 1 SE251, 10-20 Gwynne St Address Line 2 (optional) Suburb [GEOGRAP…" at bounding box center [529, 376] width 507 height 299
paste input "Cremorne, [GEOGRAPHIC_DATA], 3121"
drag, startPoint x: 340, startPoint y: 362, endPoint x: 395, endPoint y: 363, distance: 55.1
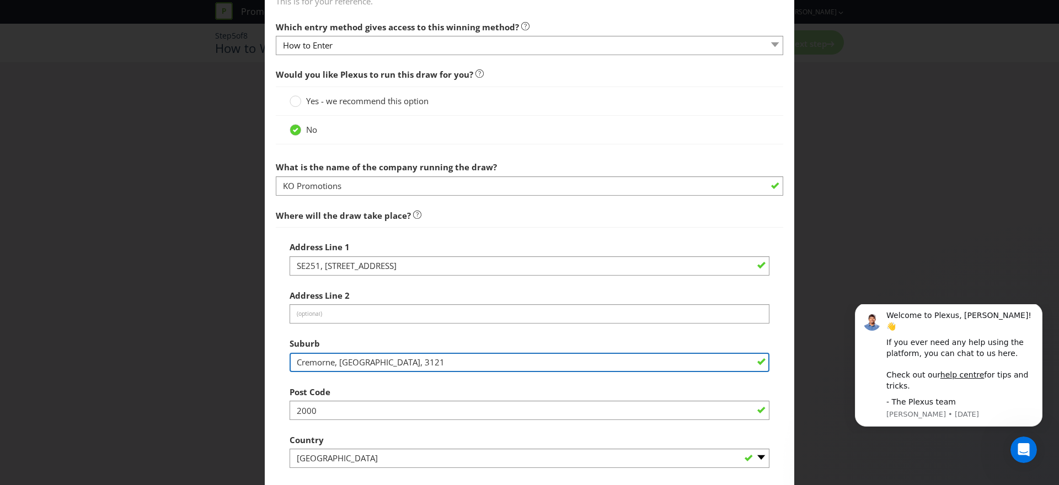
click at [395, 363] on input "Cremorne, [GEOGRAPHIC_DATA], 3121" at bounding box center [530, 362] width 480 height 19
type input "Cremorne"
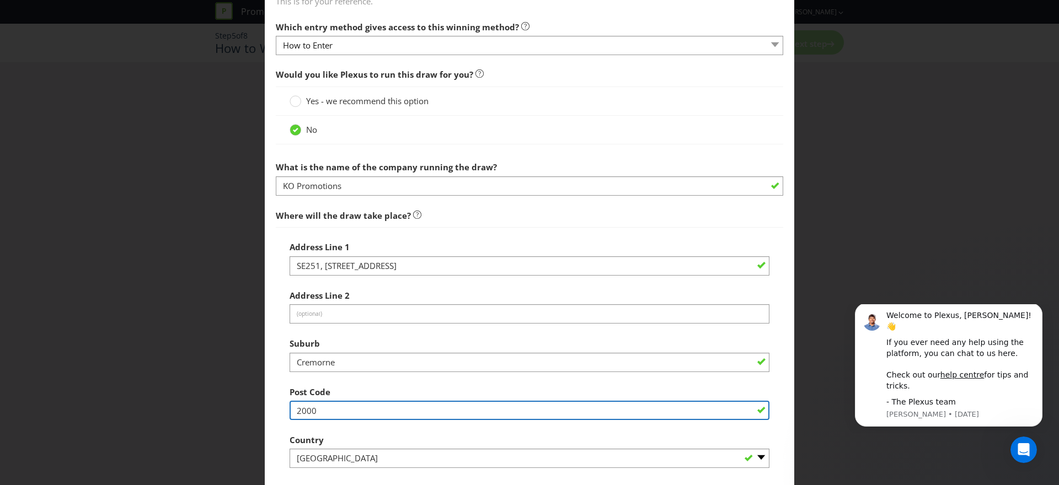
drag, startPoint x: 319, startPoint y: 412, endPoint x: 282, endPoint y: 410, distance: 37.0
click at [282, 410] on div "Address Line 1 SE251, 10-20 Gwynne St Address Line 2 (optional) Suburb Cremorne…" at bounding box center [529, 376] width 507 height 299
paste input "Cremorne, [GEOGRAPHIC_DATA], 3121"
drag, startPoint x: 341, startPoint y: 412, endPoint x: 277, endPoint y: 414, distance: 63.4
click at [277, 414] on div "Address Line [GEOGRAPHIC_DATA]-20 Gwynne St Address Line 2 (optional) Suburb Cr…" at bounding box center [529, 376] width 507 height 299
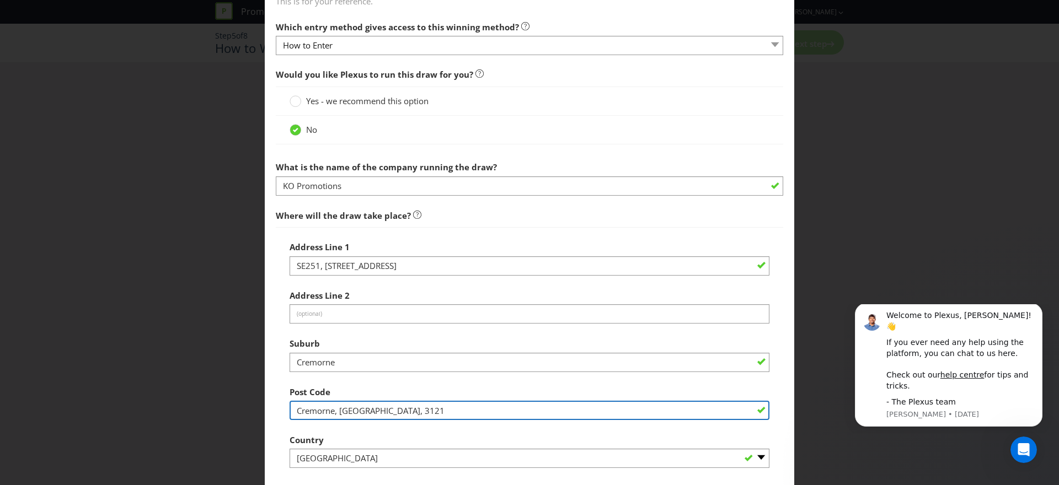
drag, startPoint x: 356, startPoint y: 411, endPoint x: 276, endPoint y: 413, distance: 80.0
click at [273, 412] on main "How to Enter How will the winners be selected? Draw Judging Gift with Purchase …" at bounding box center [529, 300] width 529 height 1253
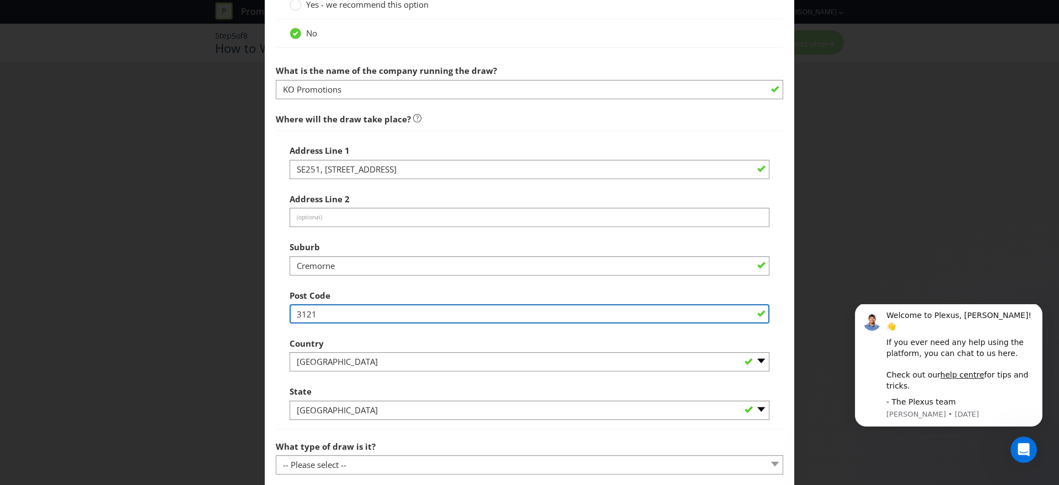
scroll to position [480, 0]
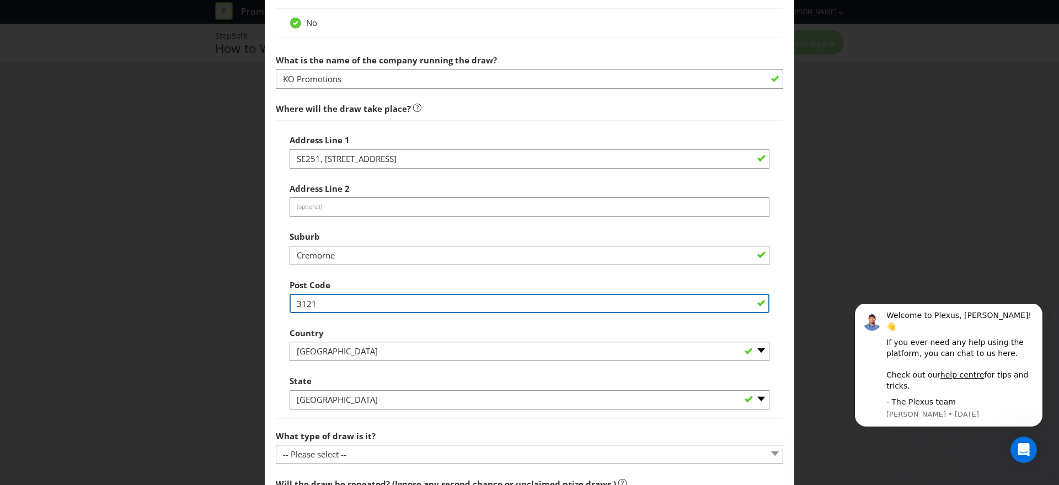
type input "3121"
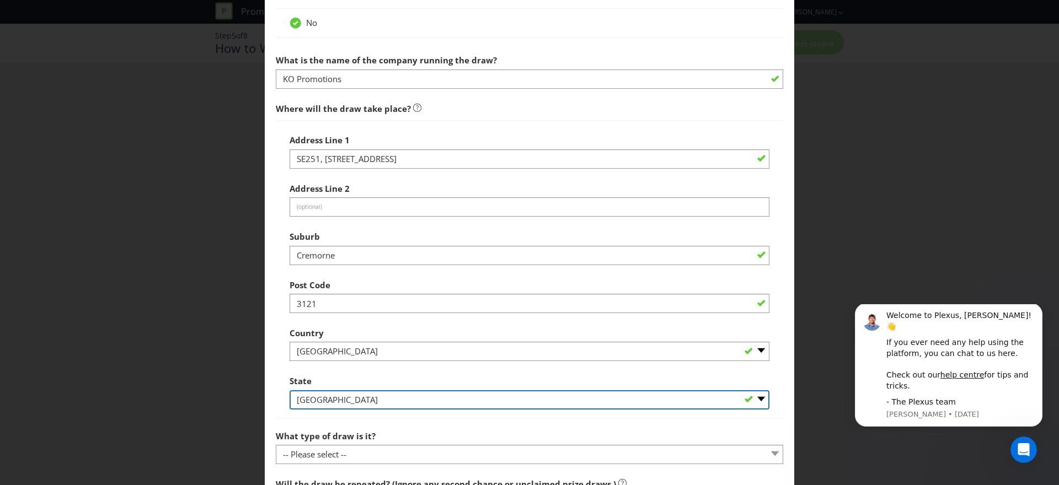
click at [356, 401] on select "-- Please Select -- [GEOGRAPHIC_DATA] [GEOGRAPHIC_DATA] [GEOGRAPHIC_DATA] [GEOG…" at bounding box center [530, 399] width 480 height 19
select select "VIC"
click at [290, 390] on select "-- Please Select -- [GEOGRAPHIC_DATA] [GEOGRAPHIC_DATA] [GEOGRAPHIC_DATA] [GEOG…" at bounding box center [530, 399] width 480 height 19
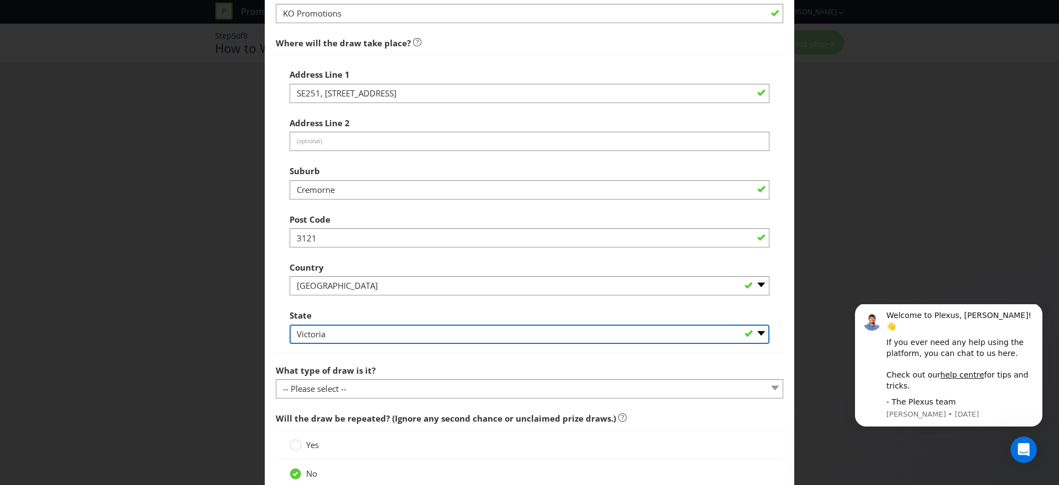
scroll to position [558, 0]
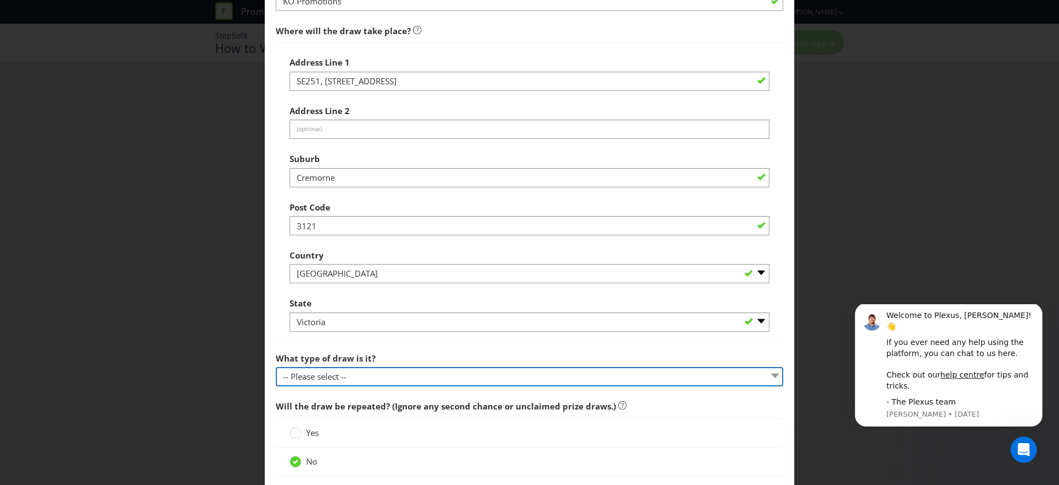
click at [398, 383] on select "-- Please select -- Computerised random selection Barrel draw Don't specify Oth…" at bounding box center [529, 376] width 507 height 19
select select "COMPUTERISED"
click at [276, 367] on select "-- Please select -- Computerised random selection Barrel draw Don't specify Oth…" at bounding box center [529, 376] width 507 height 19
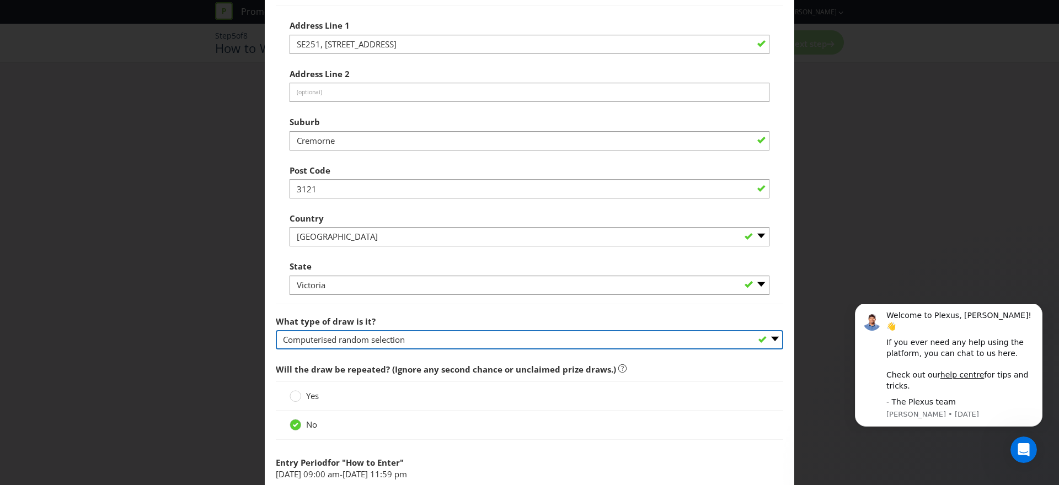
scroll to position [648, 0]
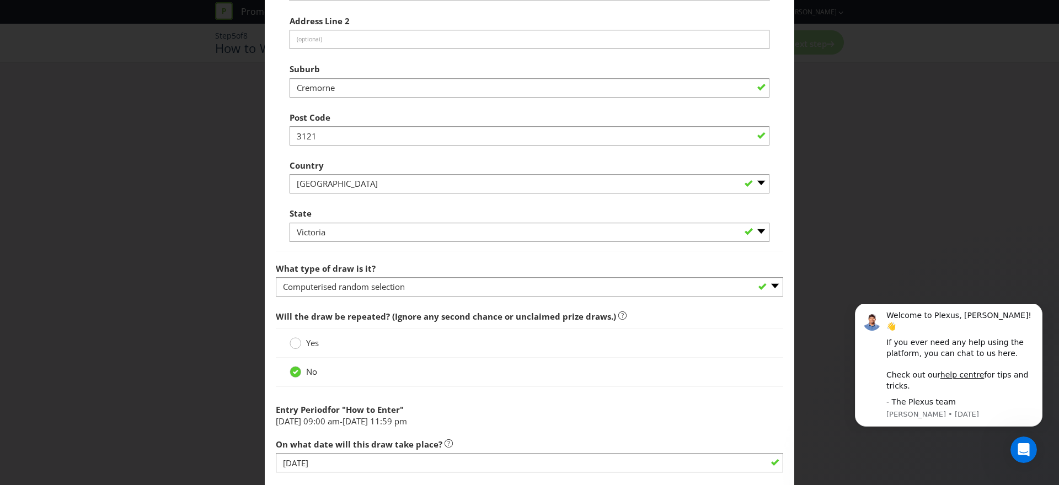
click at [293, 341] on div at bounding box center [296, 340] width 6 height 6
click at [0, 0] on input "Yes" at bounding box center [0, 0] width 0 height 0
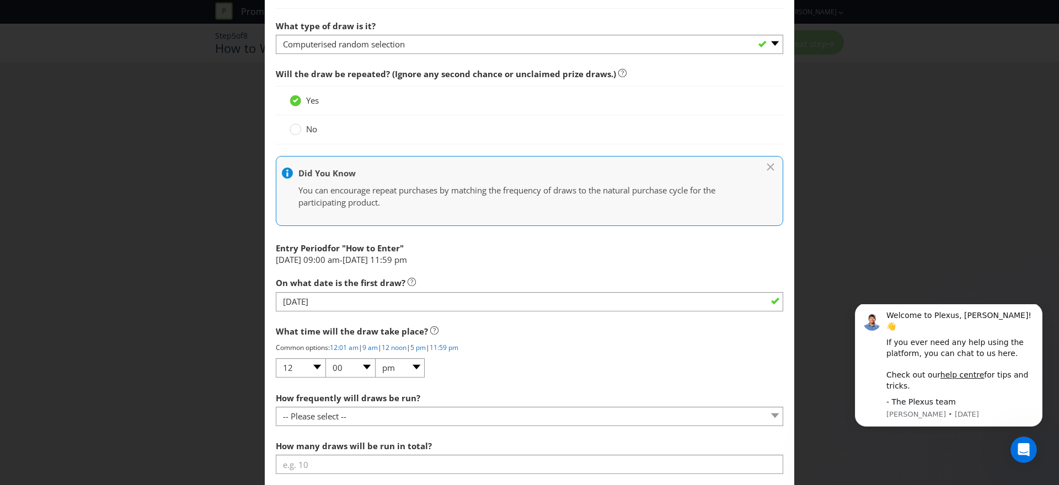
scroll to position [894, 0]
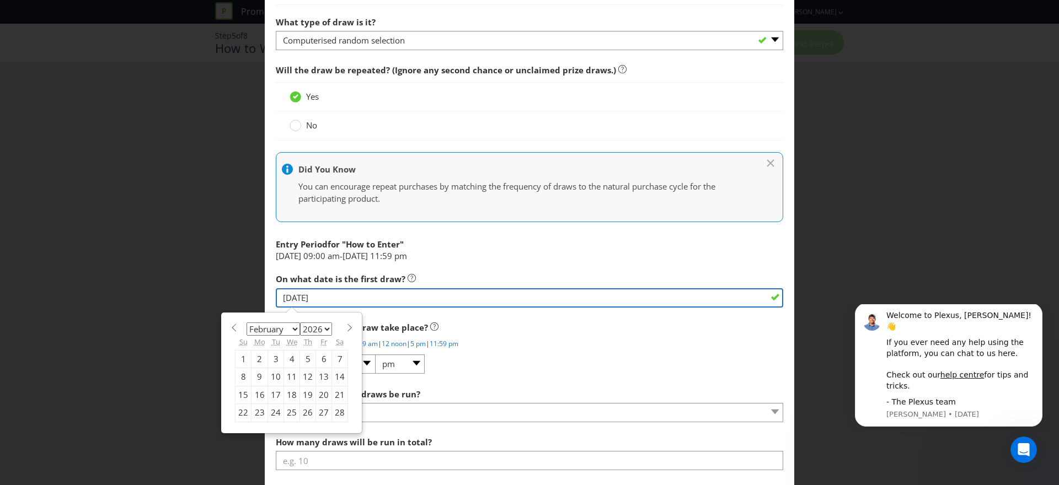
click at [360, 301] on input "[DATE]" at bounding box center [529, 297] width 507 height 19
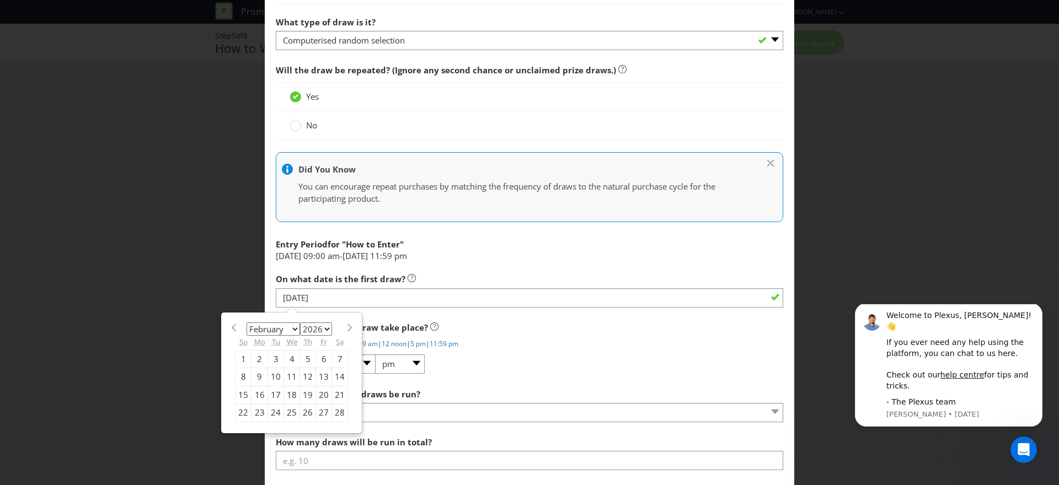
click at [547, 350] on div "What time will the draw take place? Common options: 12:01 am | 9 am | 12 noon |…" at bounding box center [529, 346] width 507 height 58
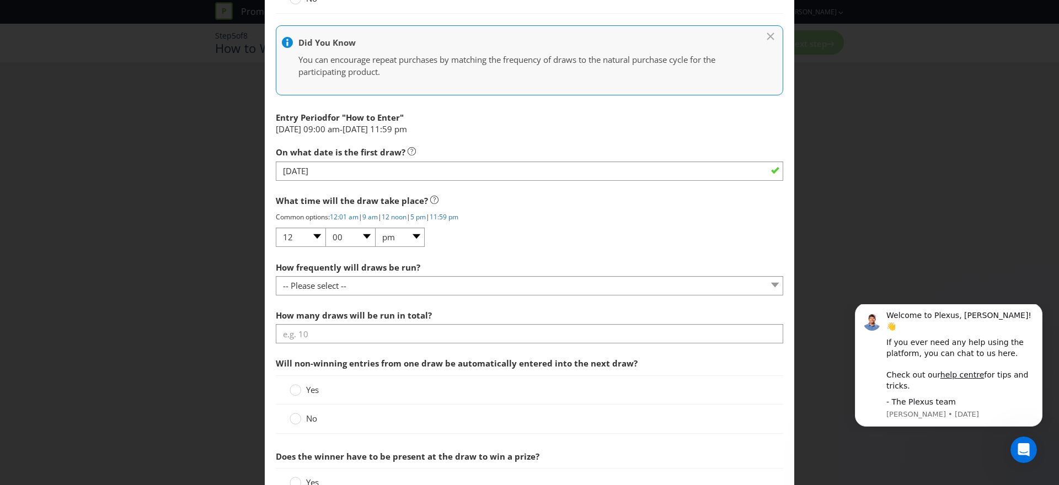
scroll to position [1026, 0]
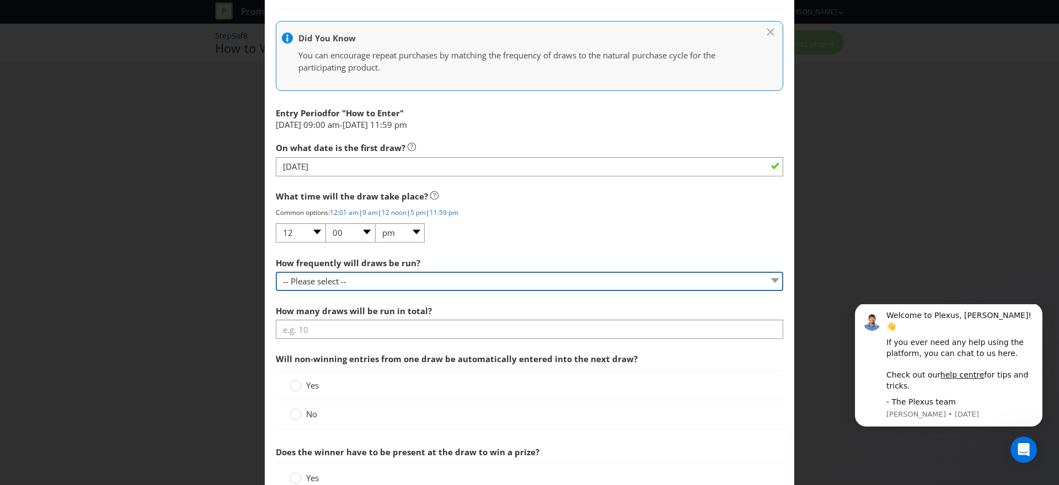
click at [416, 278] on select "-- Please select -- Hourly Daily Weekly Fortnightly Monthly Every 3 Months Irre…" at bounding box center [529, 281] width 507 height 19
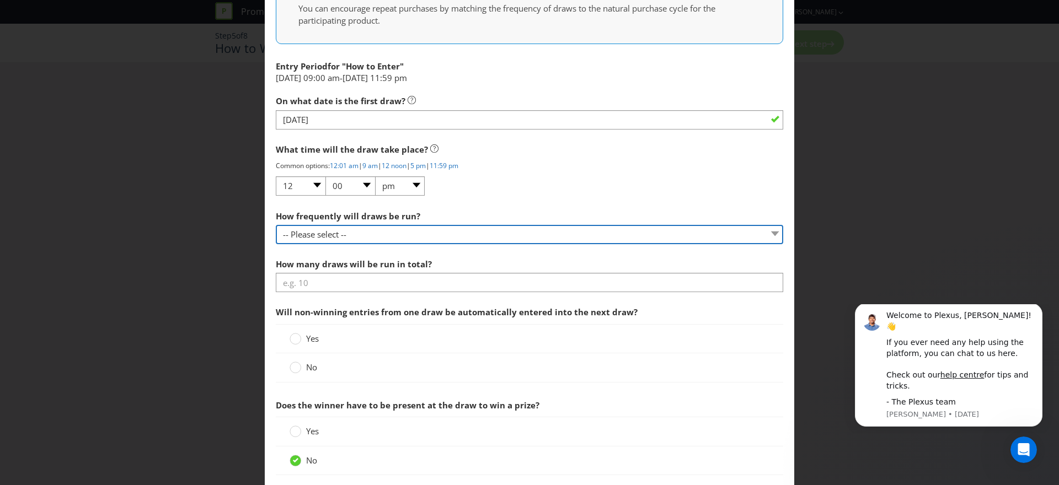
scroll to position [1076, 0]
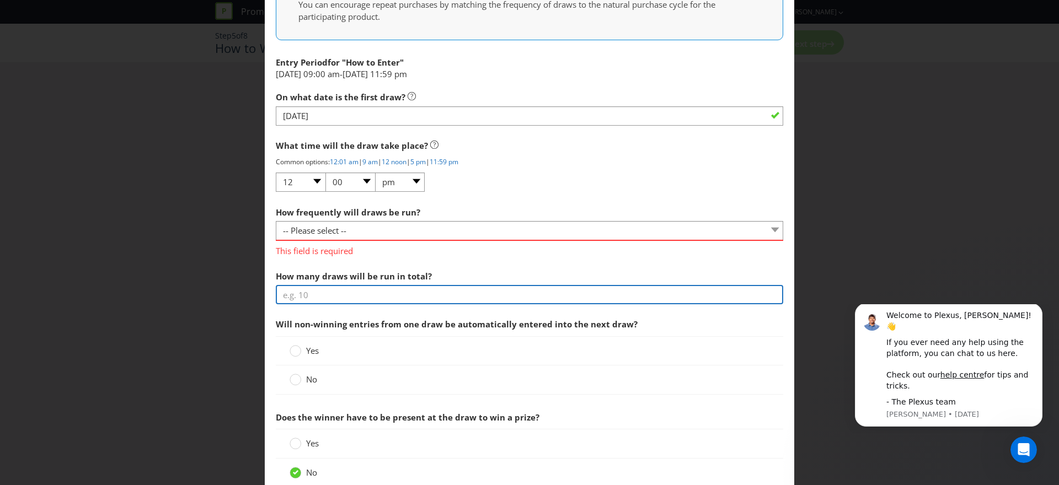
drag, startPoint x: 344, startPoint y: 281, endPoint x: 335, endPoint y: 281, distance: 8.8
click at [344, 281] on div "How many draws will be run in total?" at bounding box center [529, 285] width 507 height 40
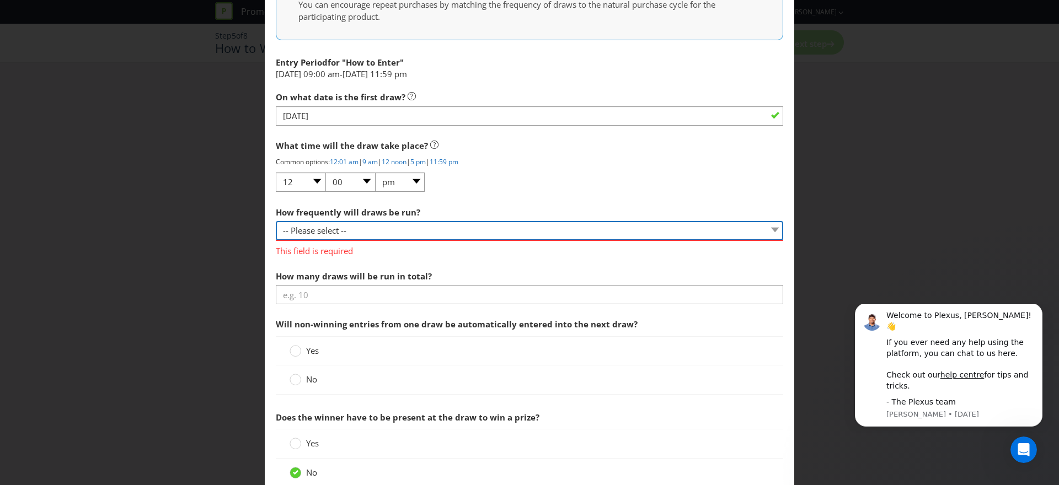
click at [356, 234] on select "-- Please select -- Hourly Daily Weekly Fortnightly Monthly Every 3 Months Irre…" at bounding box center [529, 230] width 507 height 19
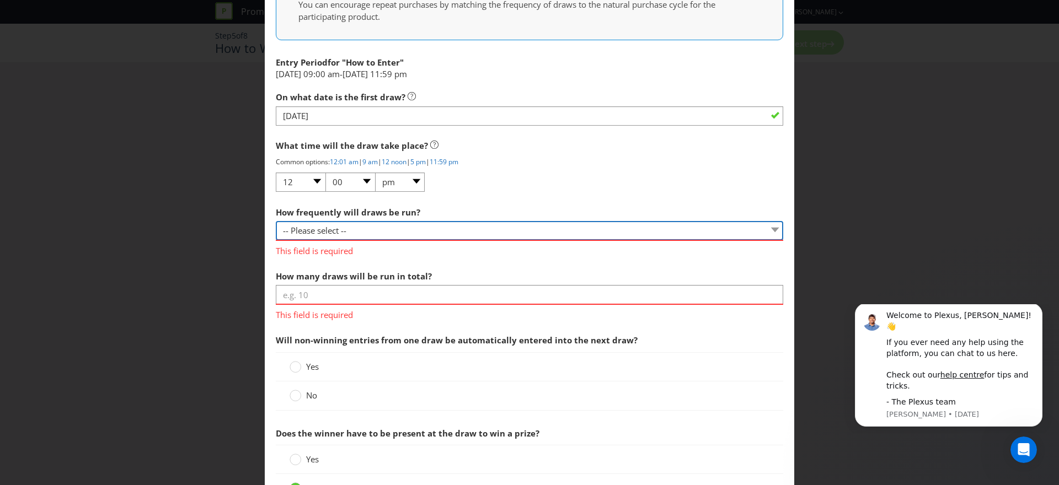
select select "IRREGULAR"
click at [276, 221] on select "-- Please select -- Hourly Daily Weekly Fortnightly Monthly Every 3 Months Irre…" at bounding box center [529, 230] width 507 height 19
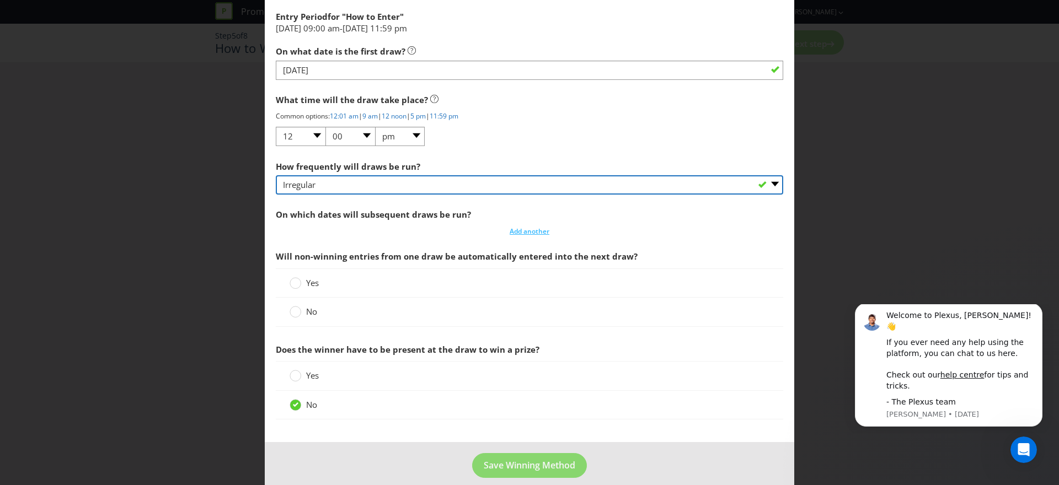
scroll to position [1127, 0]
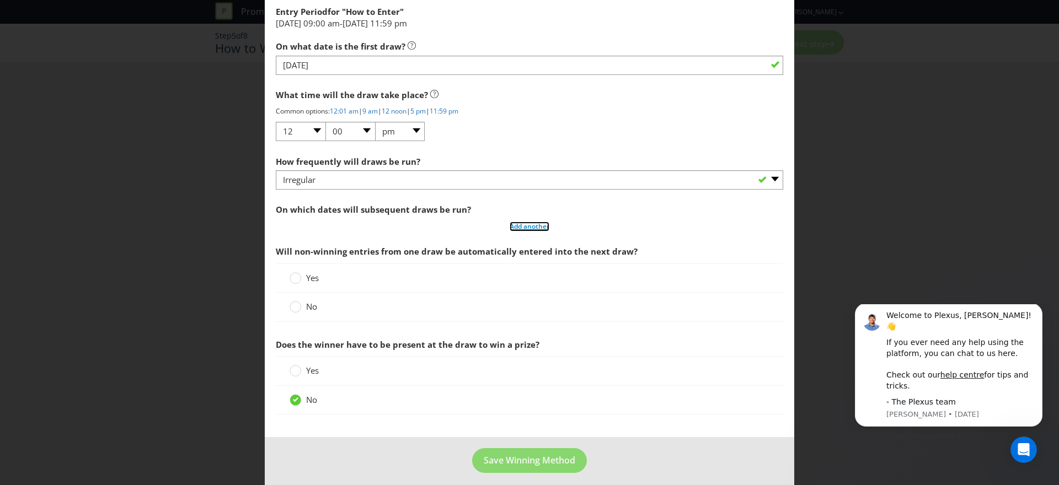
click at [539, 227] on span "Add another" at bounding box center [530, 226] width 40 height 9
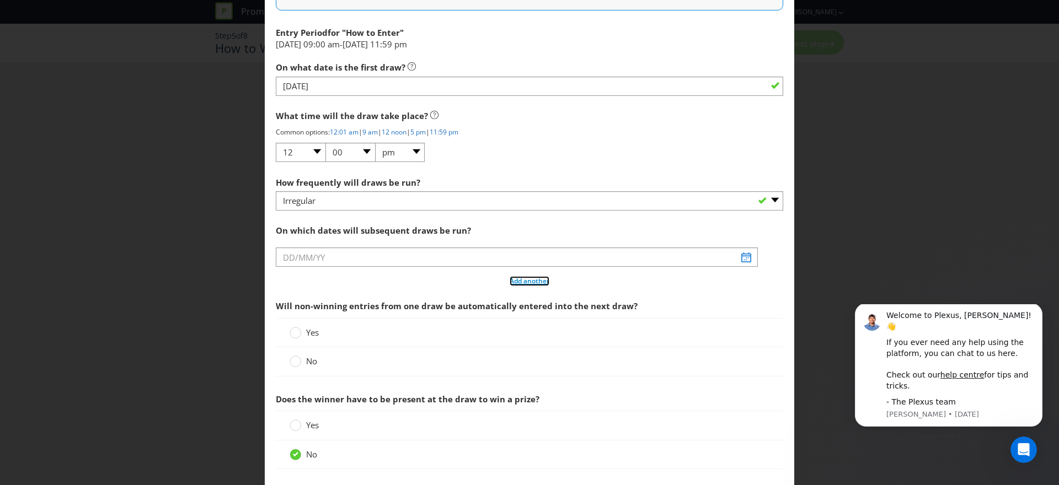
scroll to position [1107, 0]
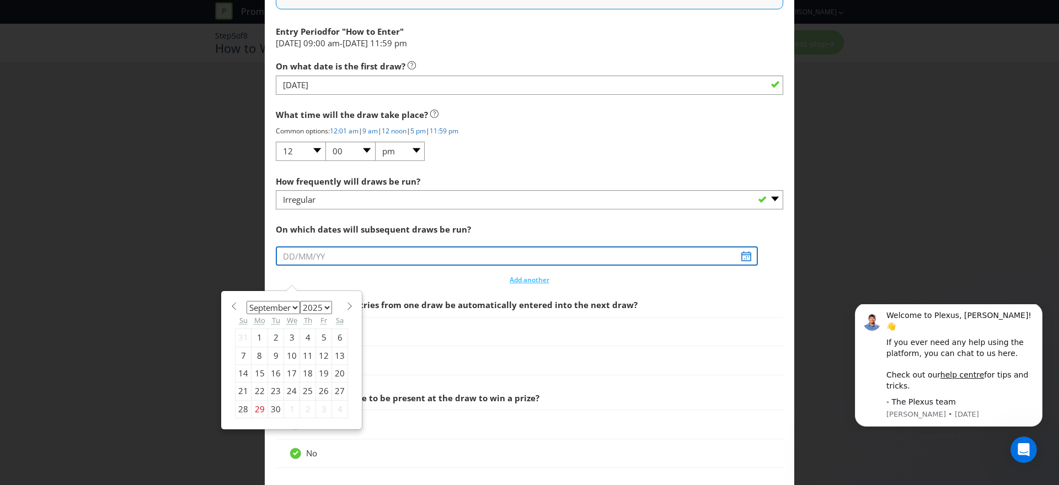
click at [535, 251] on input "text" at bounding box center [517, 256] width 482 height 19
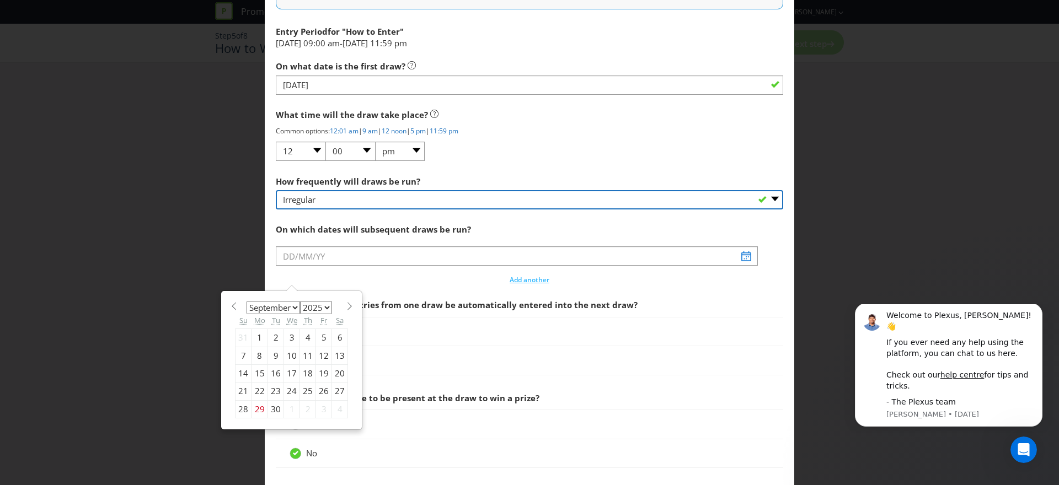
click at [474, 197] on select "-- Please select -- Hourly Daily Weekly Fortnightly Monthly Every 3 Months Irre…" at bounding box center [529, 199] width 507 height 19
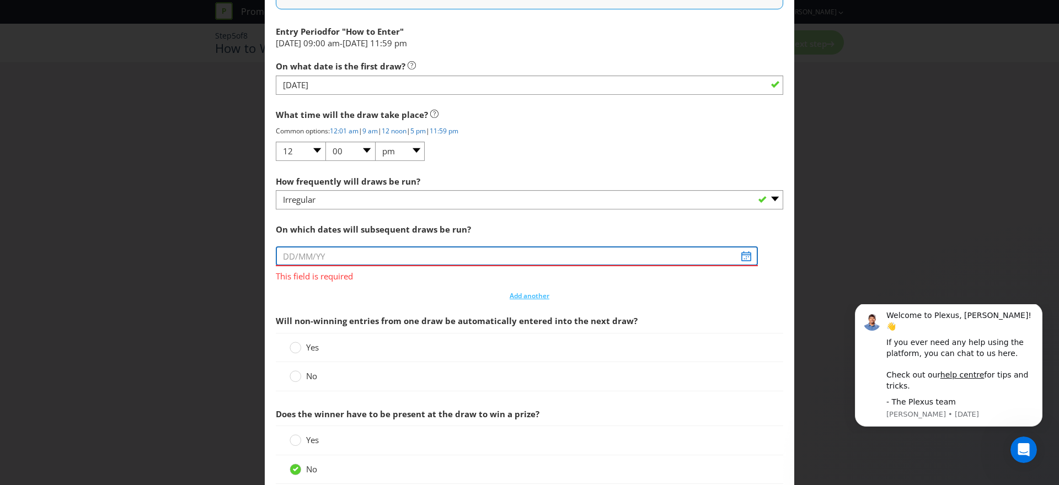
click at [390, 259] on input "text" at bounding box center [517, 256] width 482 height 19
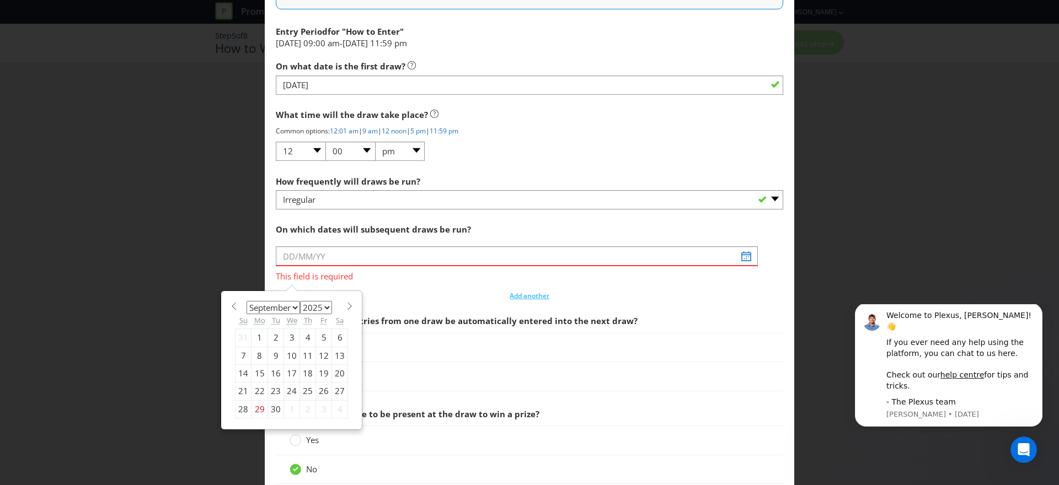
click at [291, 307] on select "January February March April May June July August September October November De…" at bounding box center [273, 307] width 53 height 13
select select "1"
click at [247, 301] on select "January February March April May June July August September October November De…" at bounding box center [273, 307] width 53 height 13
click at [313, 302] on select "2025 2026 2027 2028 2029 2030 2031 2032 2033 2034 2035" at bounding box center [316, 307] width 32 height 13
select select "2026"
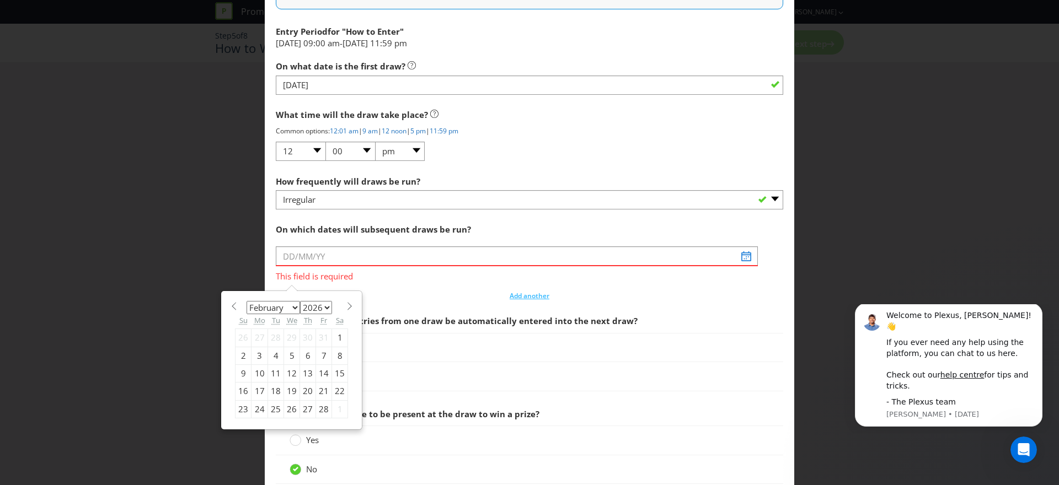
click at [300, 301] on select "2025 2026 2027 2028 2029 2030 2031 2032 2033 2034 2035" at bounding box center [316, 307] width 32 height 13
click at [274, 357] on div "10" at bounding box center [276, 356] width 16 height 18
type input "[DATE]"
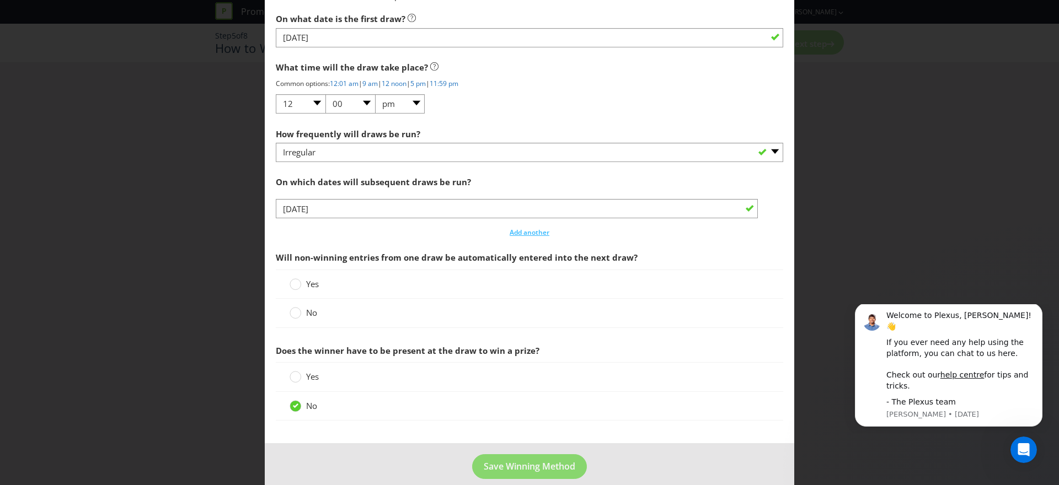
scroll to position [1169, 0]
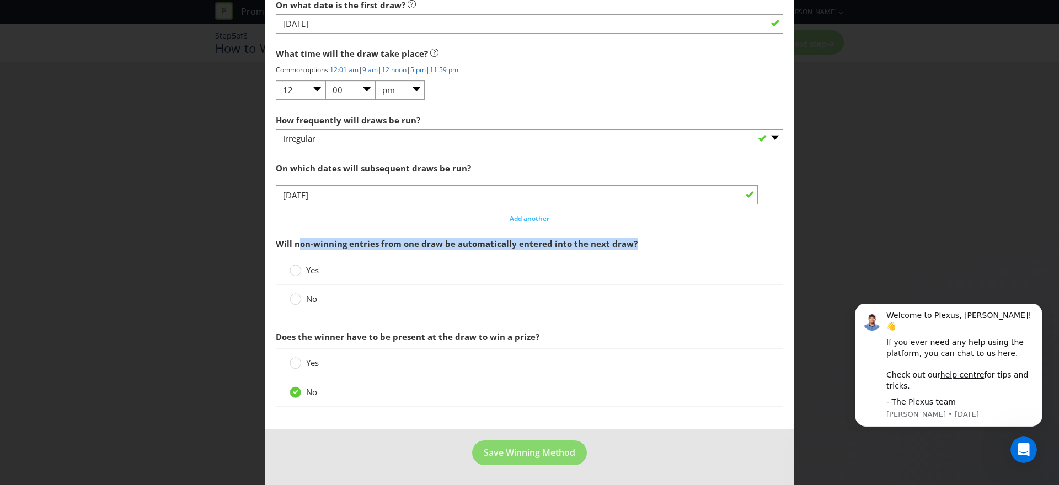
drag, startPoint x: 298, startPoint y: 242, endPoint x: 663, endPoint y: 245, distance: 365.6
click at [663, 245] on span "Will non-winning entries from one draw be automatically entered into the next d…" at bounding box center [529, 244] width 507 height 23
click at [295, 270] on circle at bounding box center [295, 270] width 11 height 11
click at [0, 0] on input "Yes" at bounding box center [0, 0] width 0 height 0
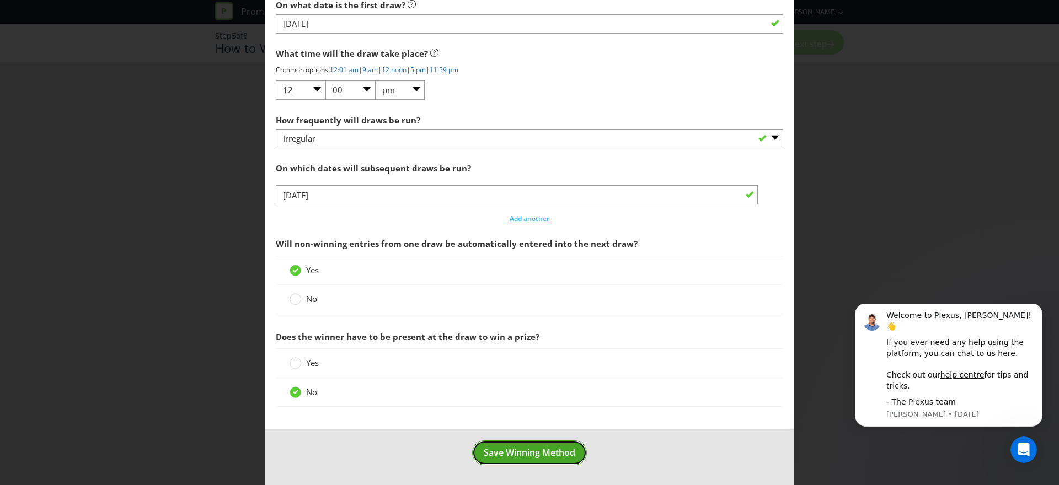
click at [534, 455] on span "Save Winning Method" at bounding box center [530, 453] width 92 height 12
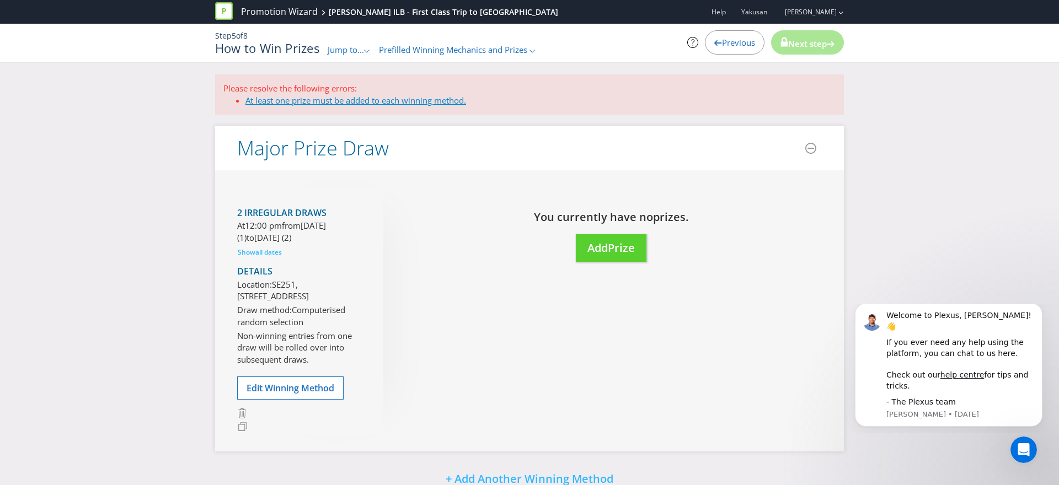
click at [419, 97] on link "At least one prize must be added to each winning method." at bounding box center [355, 100] width 221 height 11
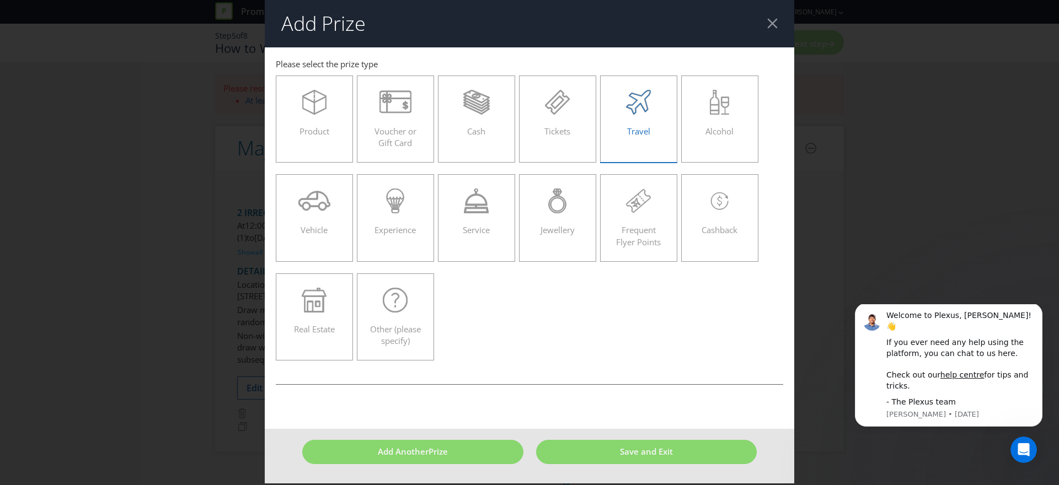
click at [641, 109] on icon at bounding box center [638, 102] width 25 height 25
click at [0, 0] on input "Travel" at bounding box center [0, 0] width 0 height 0
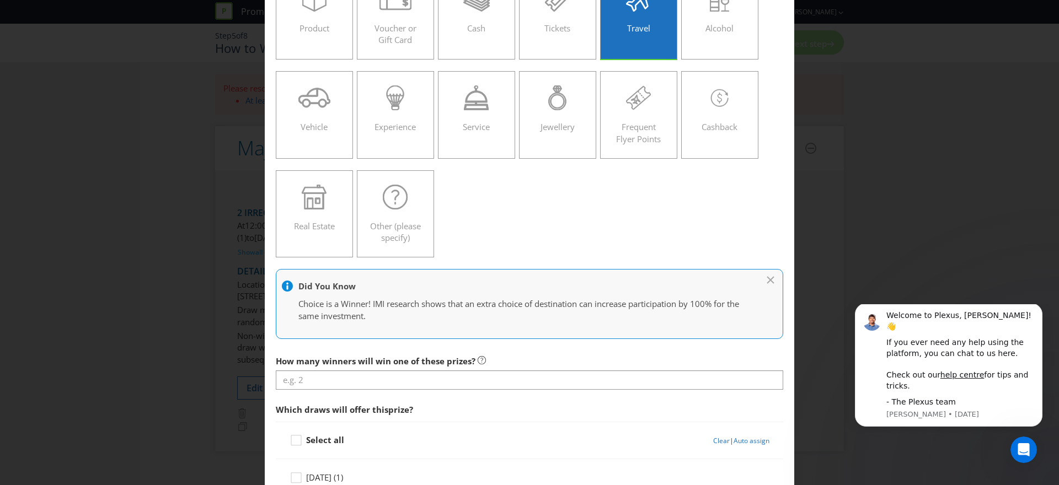
scroll to position [190, 0]
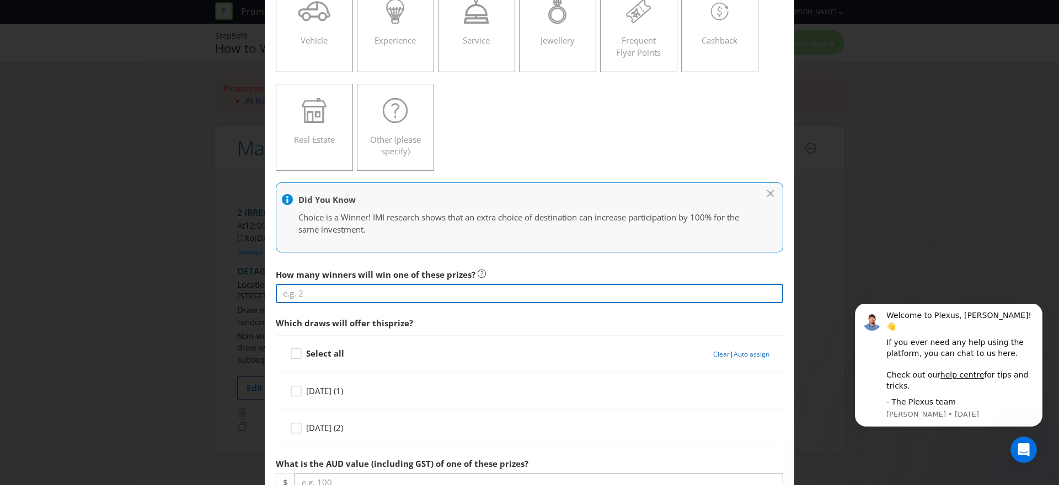
click at [344, 290] on input "number" at bounding box center [529, 293] width 507 height 19
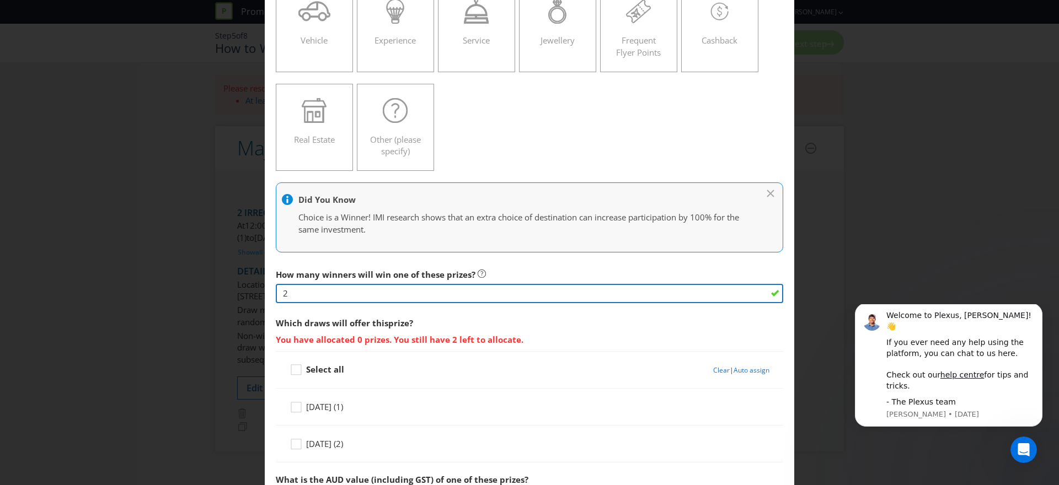
type input "2"
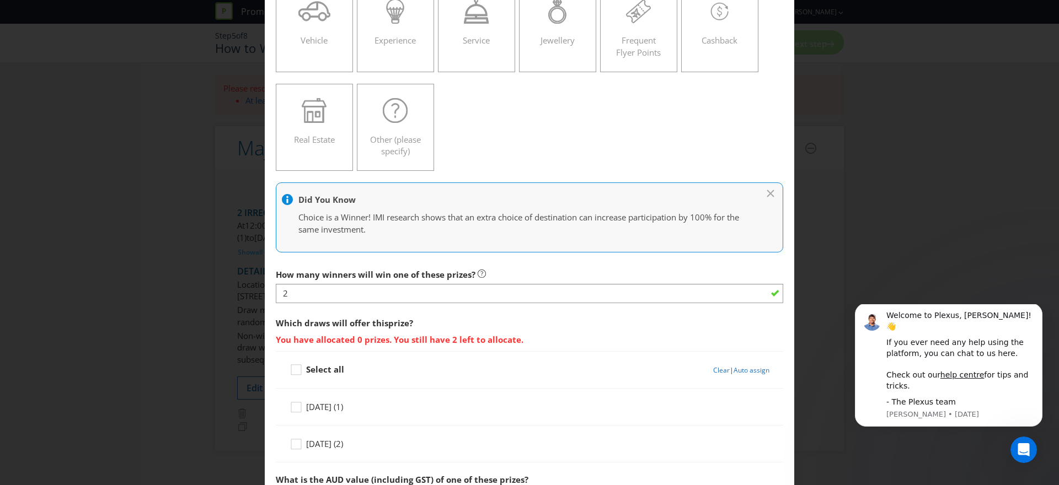
click at [515, 326] on span "Which draws will offer this prize ? You have allocated 0 prizes. You still have…" at bounding box center [529, 331] width 507 height 39
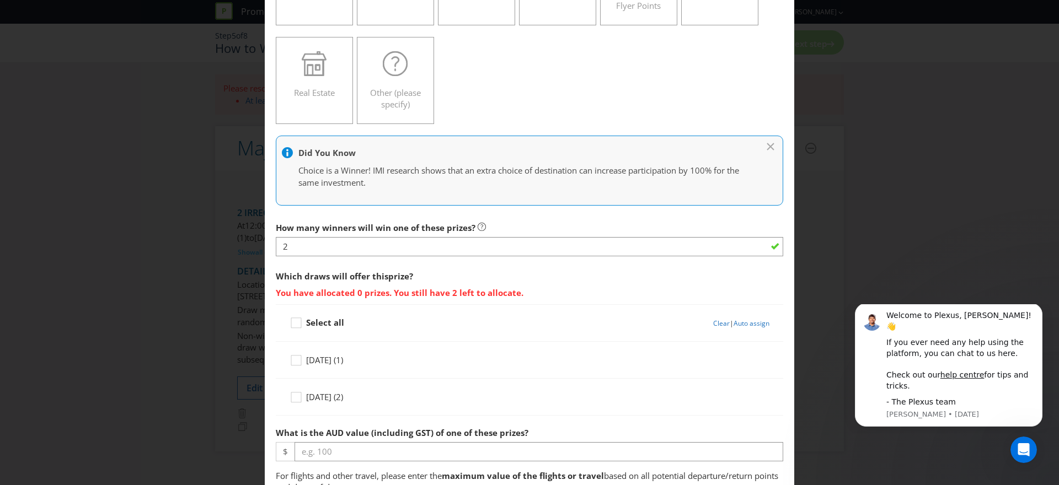
scroll to position [250, 0]
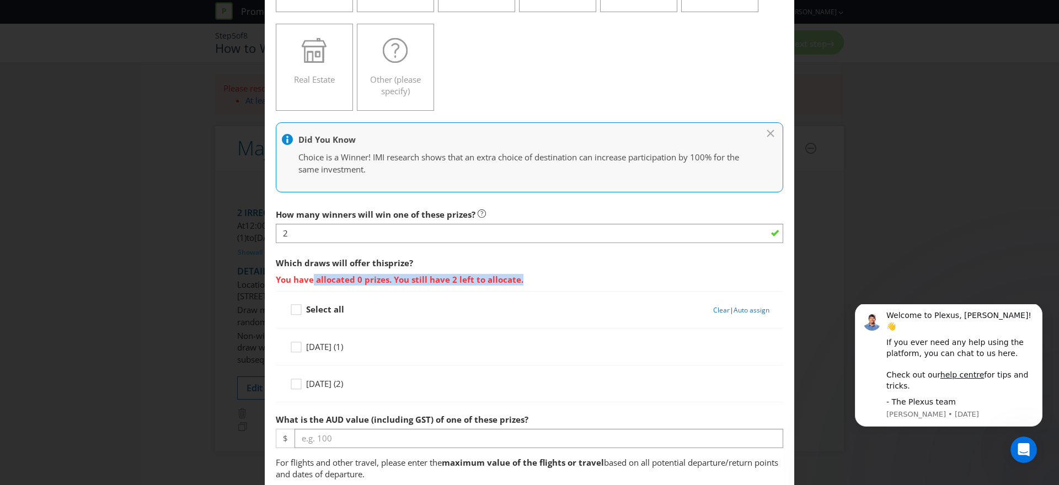
drag, startPoint x: 315, startPoint y: 284, endPoint x: 521, endPoint y: 286, distance: 206.3
click at [518, 286] on span "Which draws will offer this prize ? You have allocated 0 prizes. You still have…" at bounding box center [529, 271] width 507 height 39
click at [522, 286] on span "Which draws will offer this prize ? You have allocated 0 prizes. You still have…" at bounding box center [529, 271] width 507 height 39
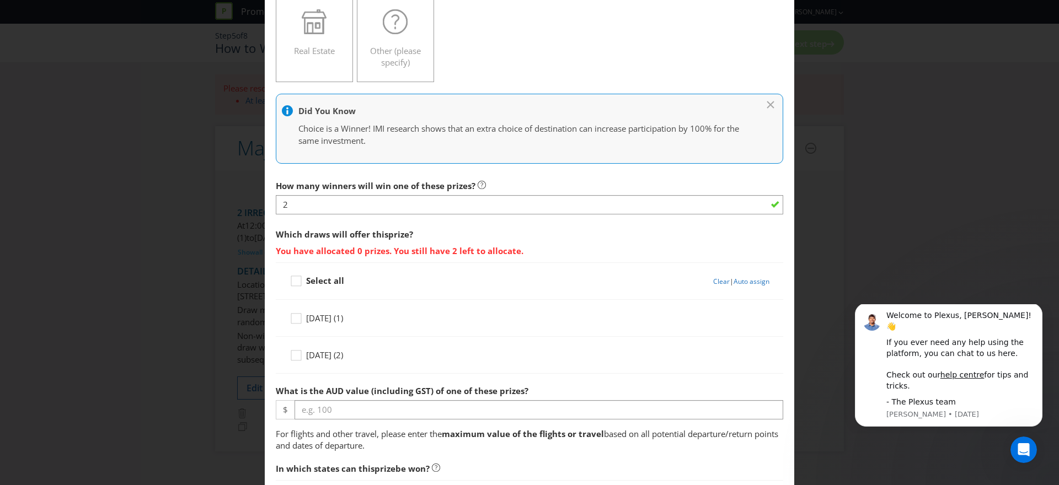
scroll to position [1086, 0]
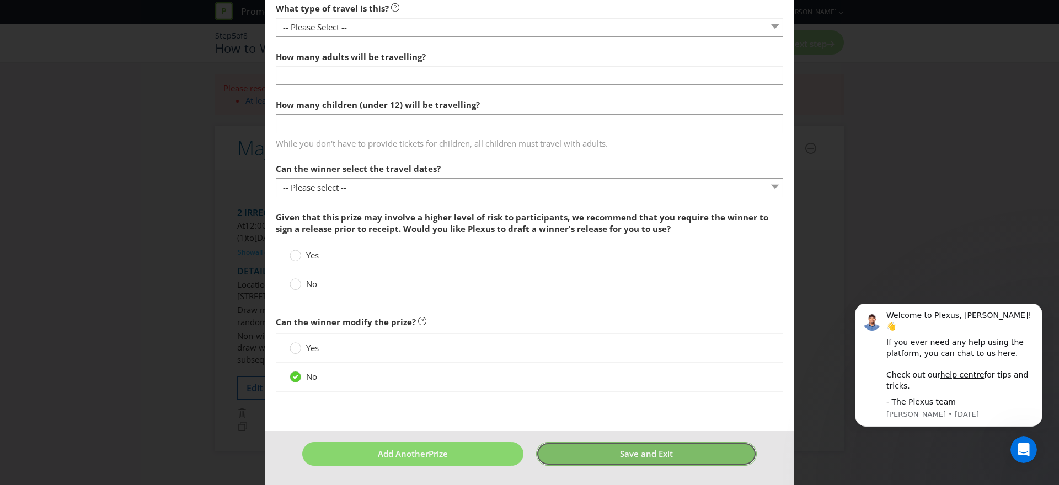
click at [625, 455] on span "Save and Exit" at bounding box center [646, 453] width 53 height 11
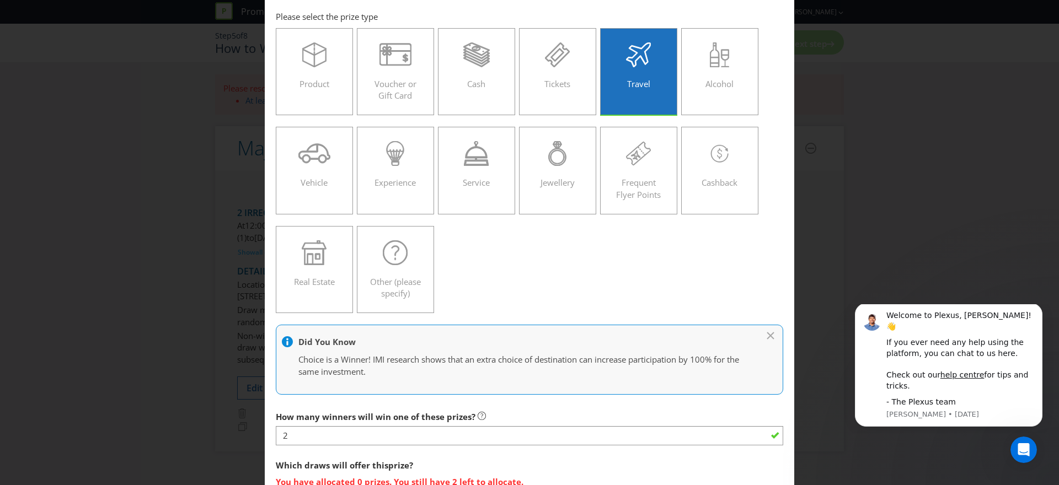
scroll to position [0, 0]
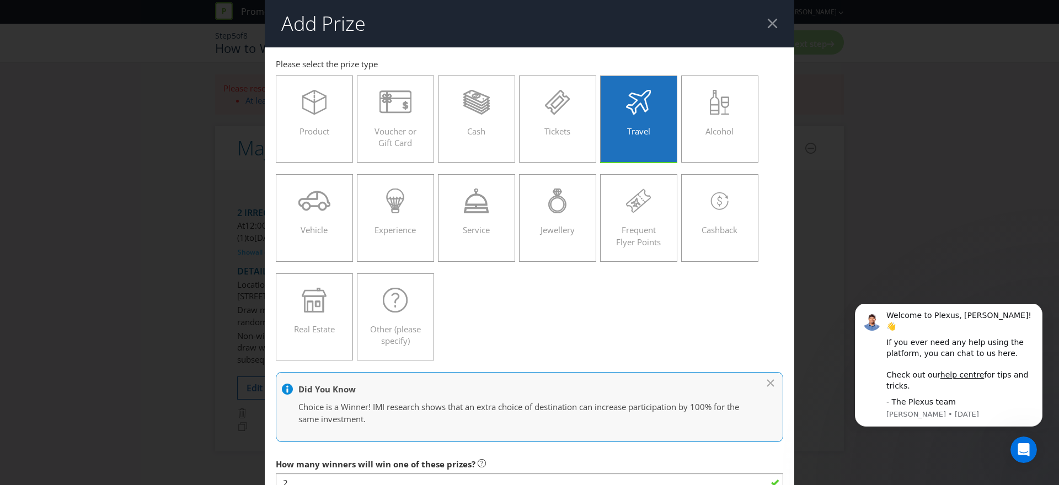
click at [773, 22] on div at bounding box center [772, 23] width 10 height 10
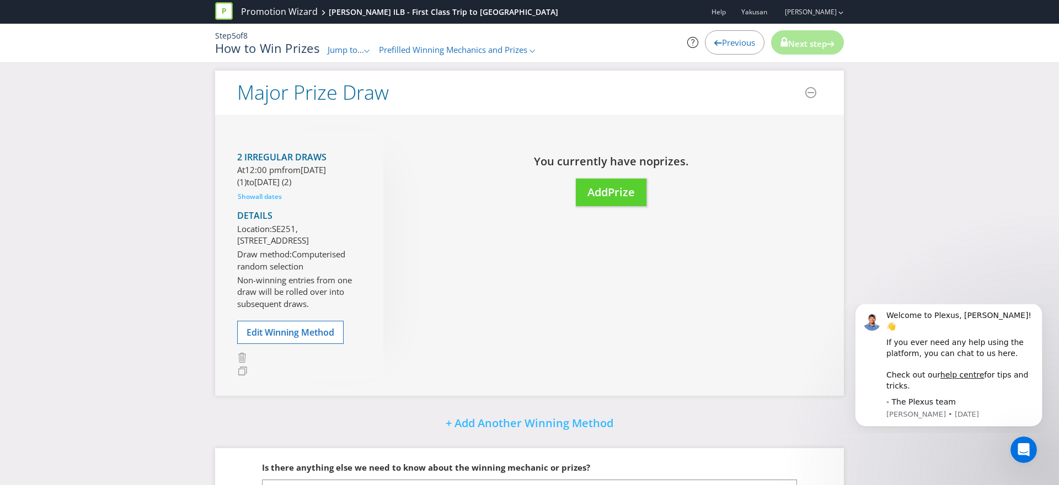
scroll to position [63, 0]
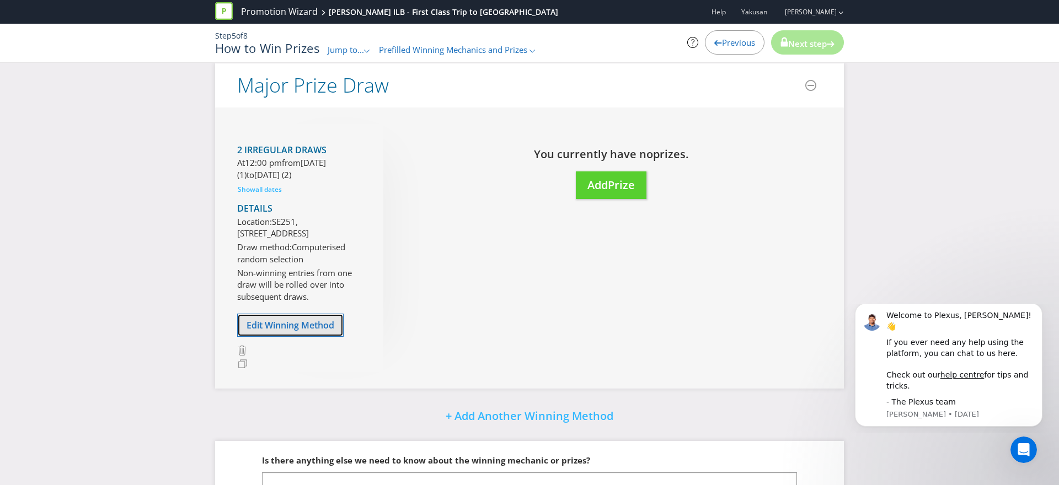
click at [299, 331] on span "Edit Winning Method" at bounding box center [291, 325] width 88 height 12
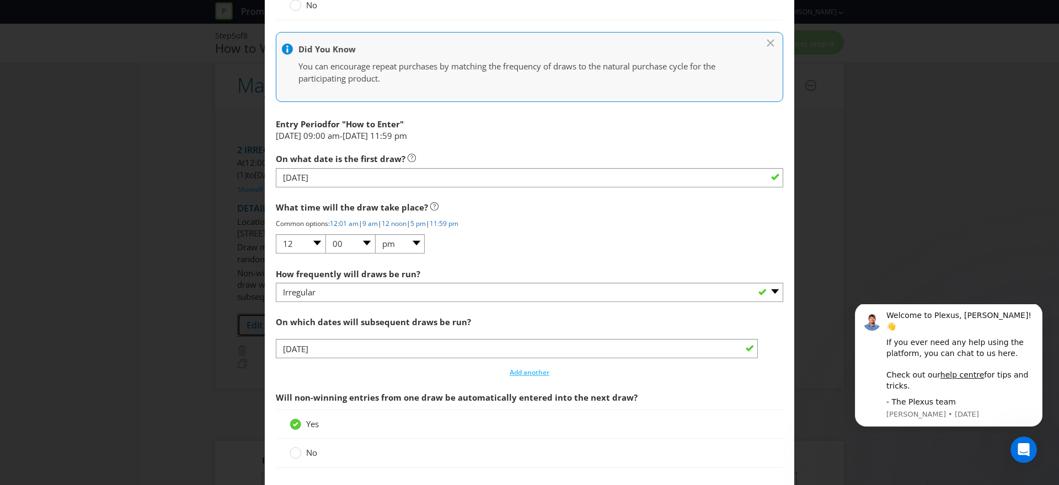
scroll to position [1022, 0]
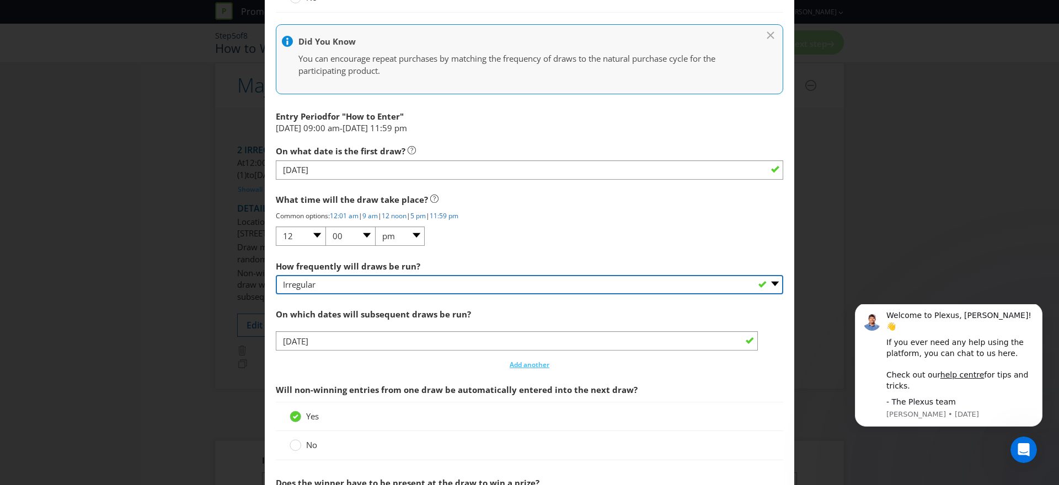
click at [453, 288] on select "-- Please select -- Hourly Daily Weekly Fortnightly Monthly Every 3 Months Irre…" at bounding box center [529, 284] width 507 height 19
click at [457, 288] on select "-- Please select -- Hourly Daily Weekly Fortnightly Monthly Every 3 Months Irre…" at bounding box center [529, 284] width 507 height 19
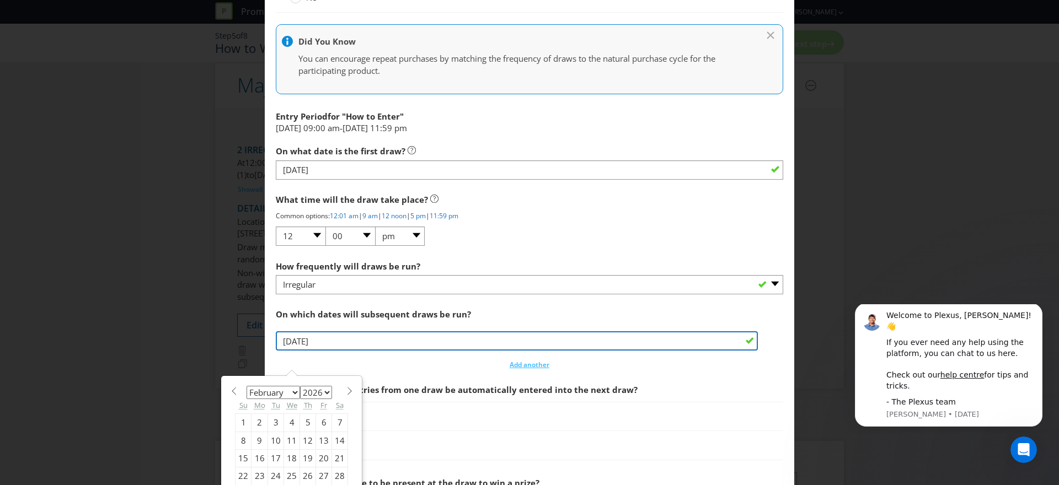
click at [314, 349] on input "[DATE]" at bounding box center [517, 340] width 482 height 19
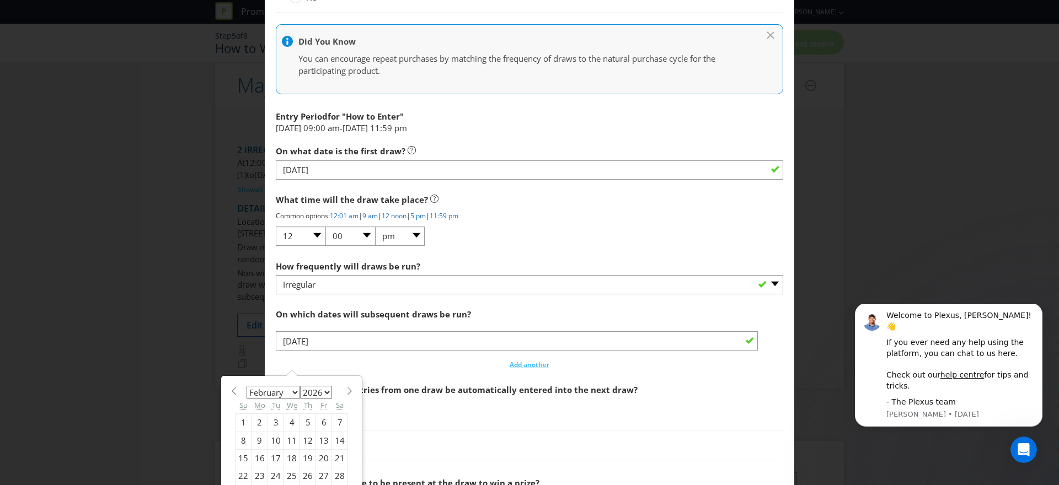
click at [358, 380] on div "January February March April May June July August September October November [D…" at bounding box center [292, 436] width 140 height 119
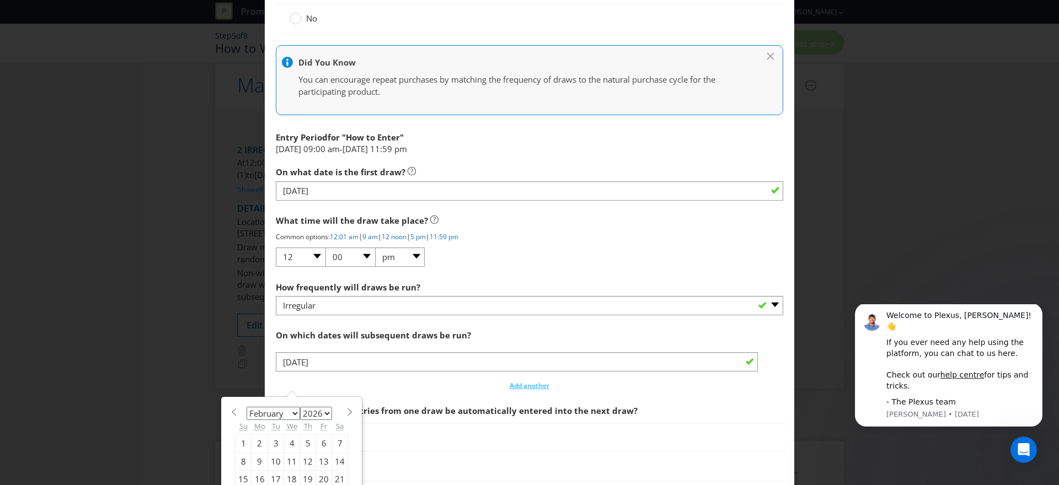
click at [648, 238] on p "Common options: 12:01 am | 9 am | 12 noon | 5 pm | 11:59 pm" at bounding box center [529, 236] width 507 height 9
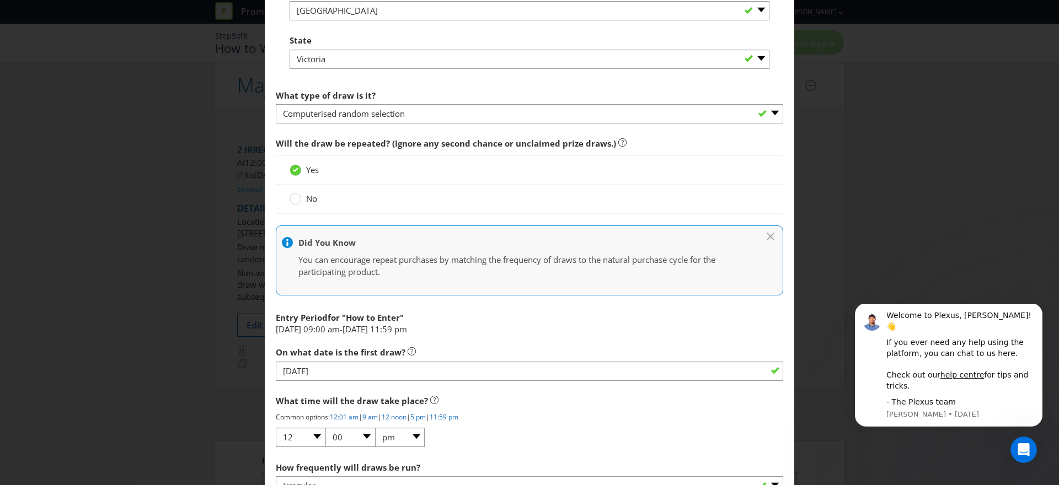
scroll to position [783, 0]
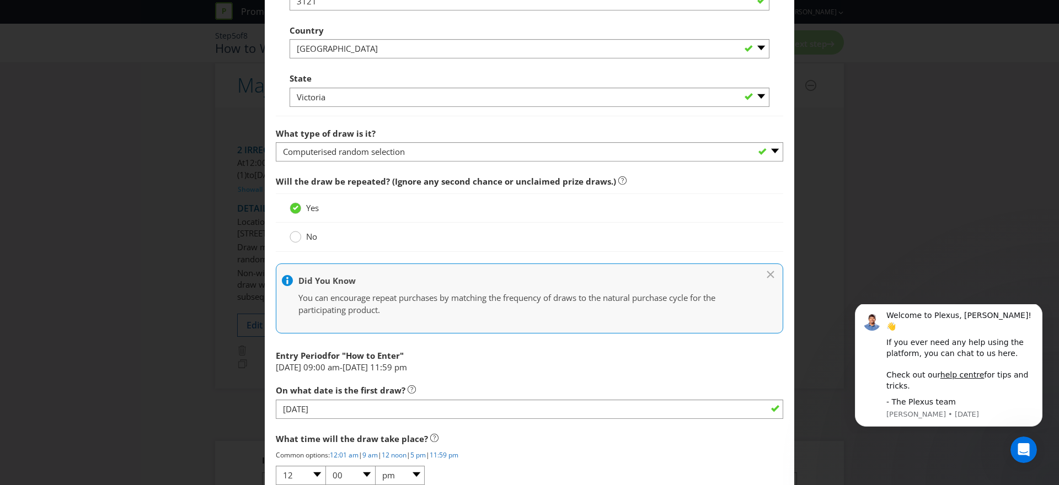
click at [296, 237] on circle at bounding box center [295, 237] width 11 height 11
click at [0, 0] on input "No" at bounding box center [0, 0] width 0 height 0
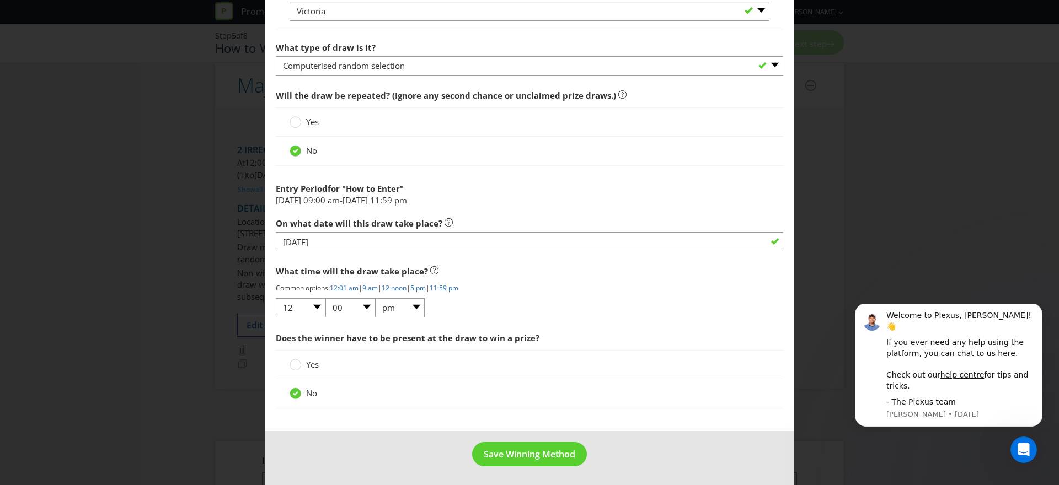
scroll to position [870, 0]
click at [546, 451] on span "Save Winning Method" at bounding box center [530, 453] width 92 height 12
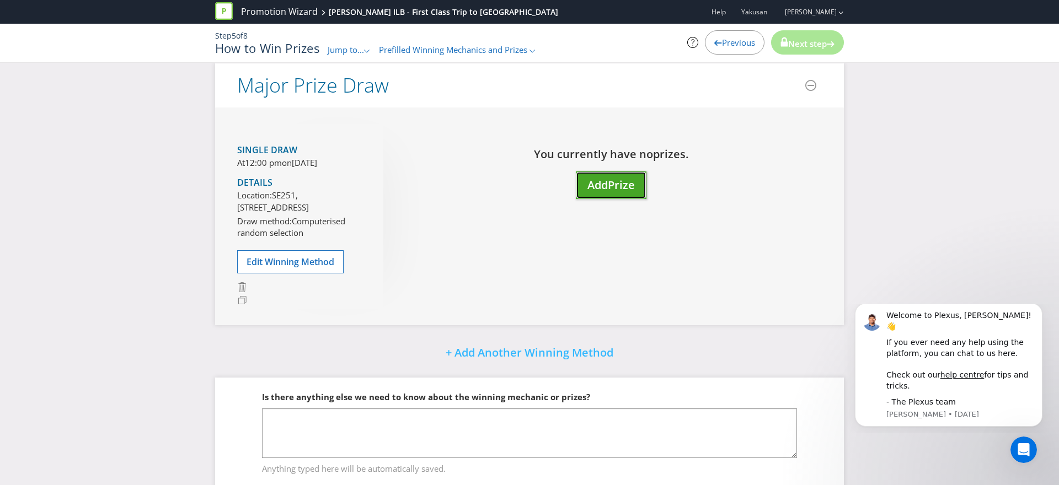
click at [601, 175] on button "Add Prize" at bounding box center [611, 186] width 71 height 28
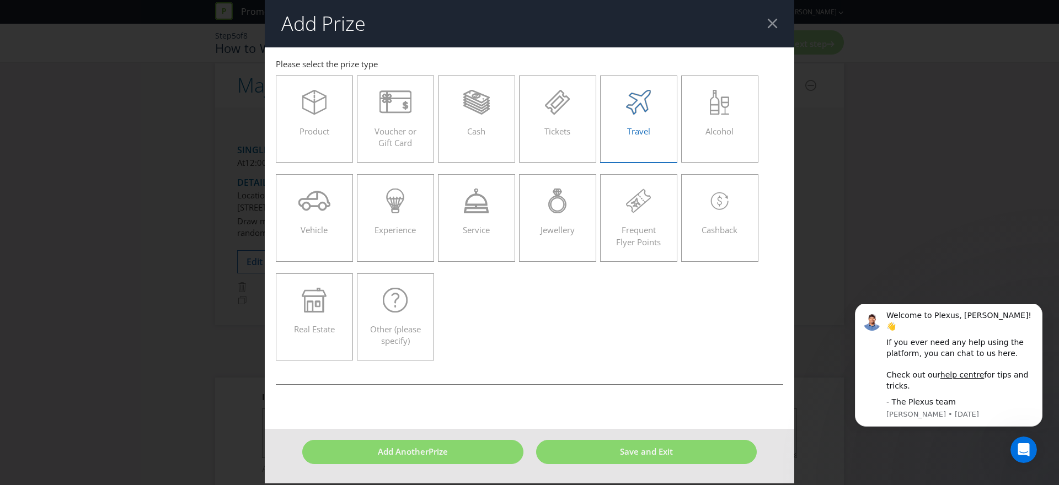
click at [647, 115] on div "Travel" at bounding box center [639, 115] width 54 height 50
click at [0, 0] on input "Travel" at bounding box center [0, 0] width 0 height 0
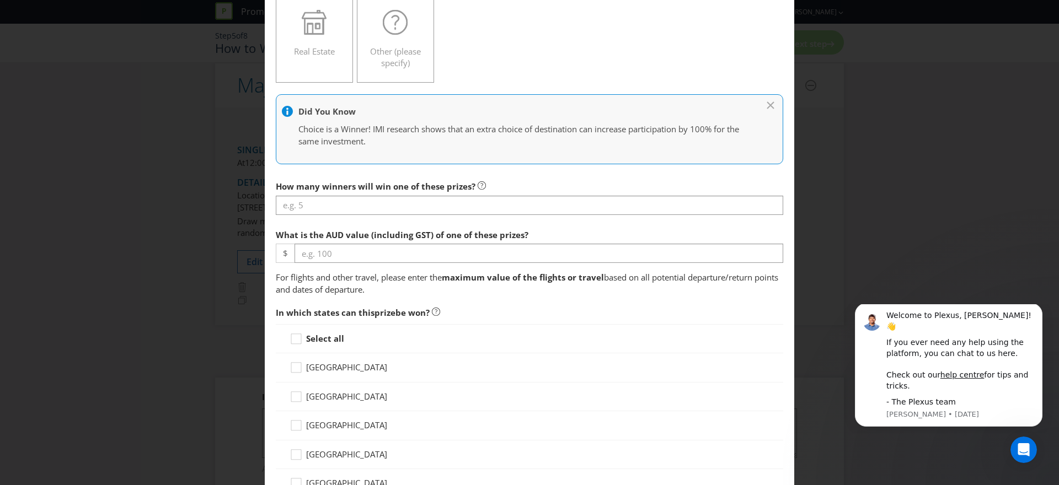
scroll to position [279, 0]
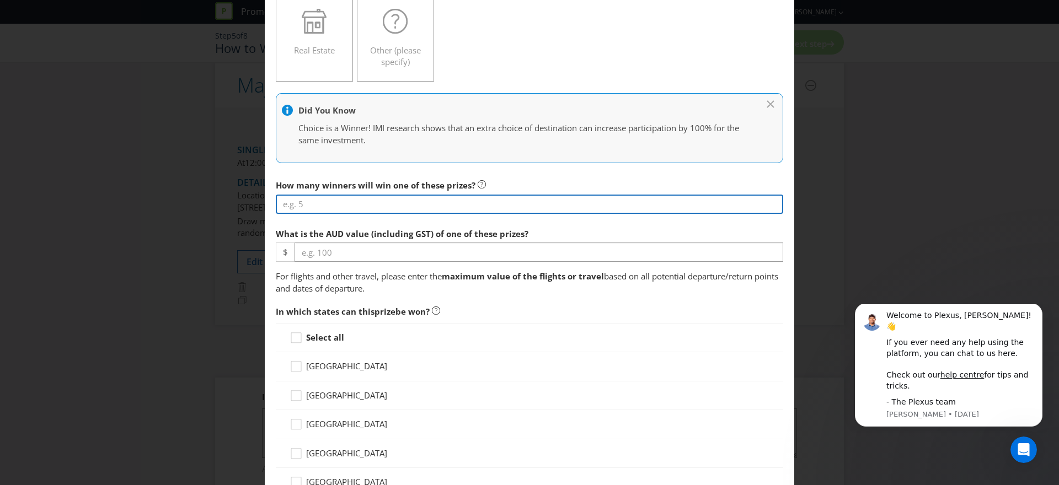
click at [378, 200] on input "number" at bounding box center [529, 204] width 507 height 19
type input "2"
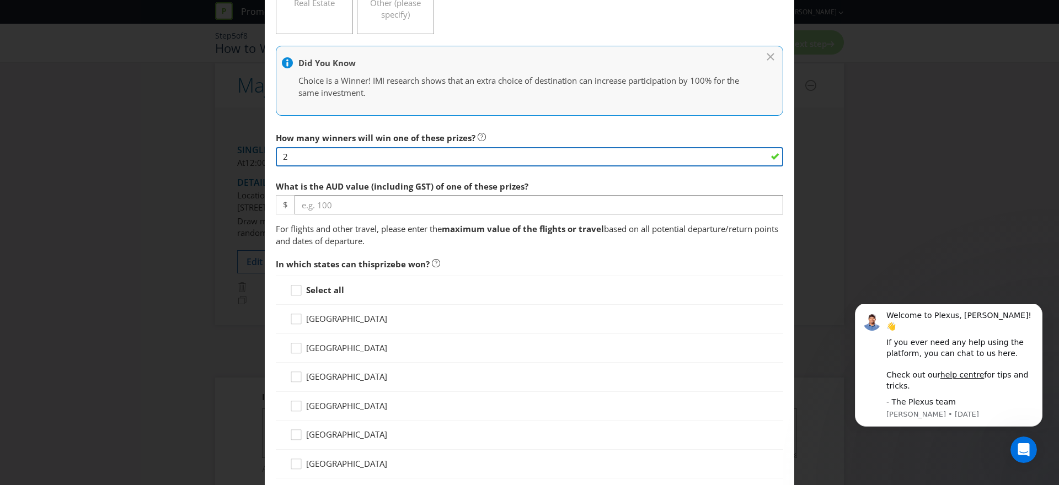
scroll to position [404, 0]
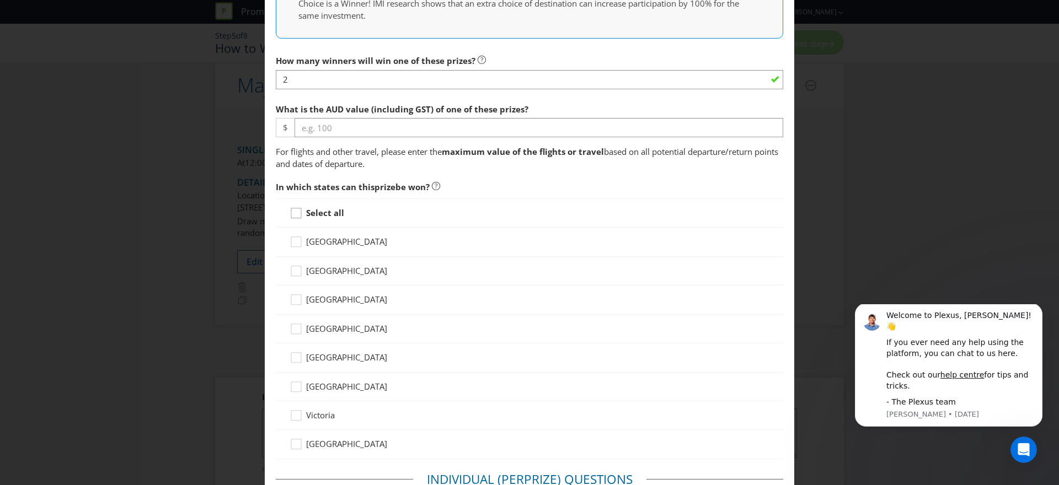
click at [298, 211] on div at bounding box center [296, 210] width 6 height 6
click at [0, 0] on input "Select all" at bounding box center [0, 0] width 0 height 0
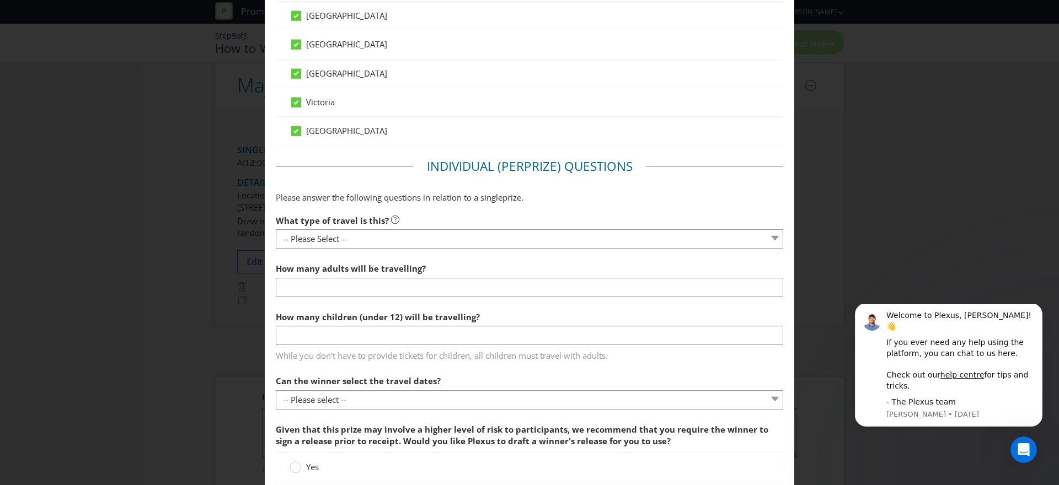
scroll to position [717, 0]
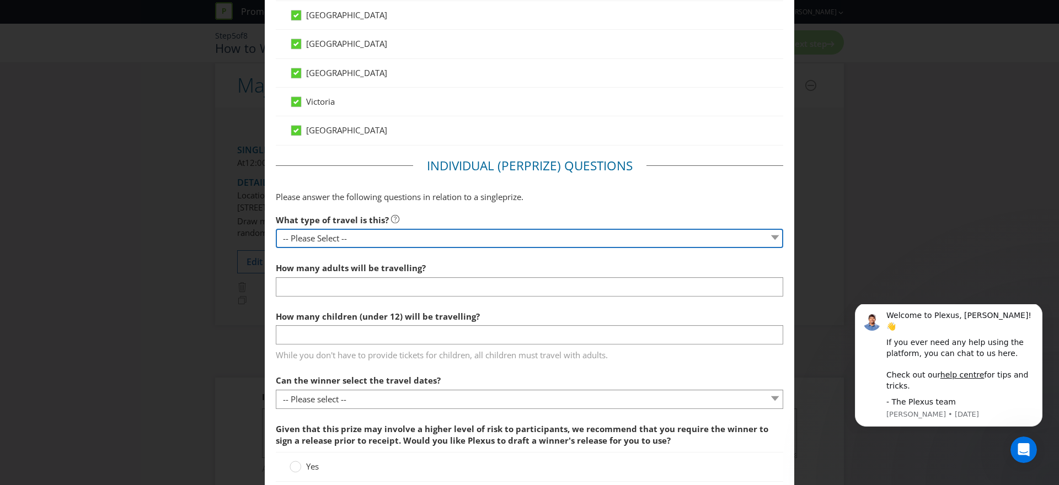
click at [444, 233] on select "-- Please Select -- Flight Accommodation Car Hire Bus Train Cruise Transfers Ot…" at bounding box center [529, 238] width 507 height 19
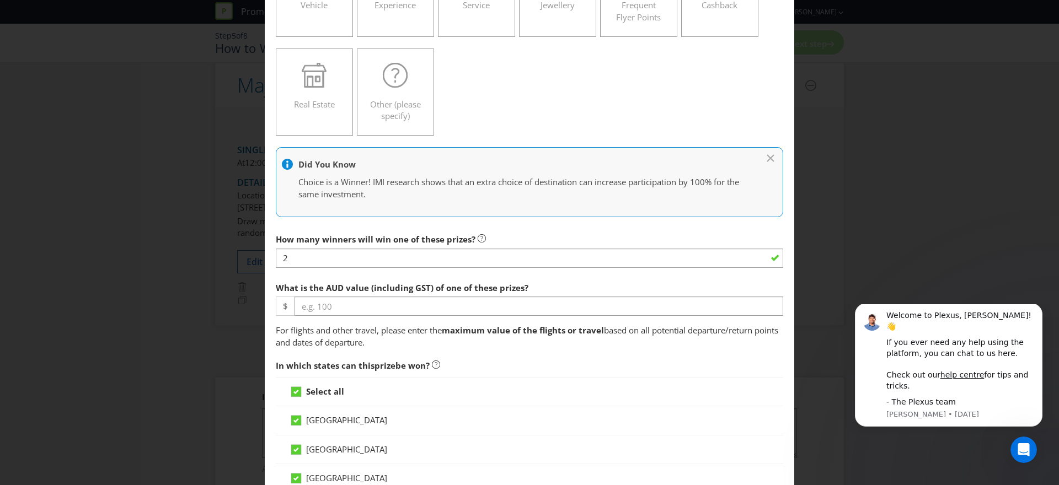
scroll to position [282, 0]
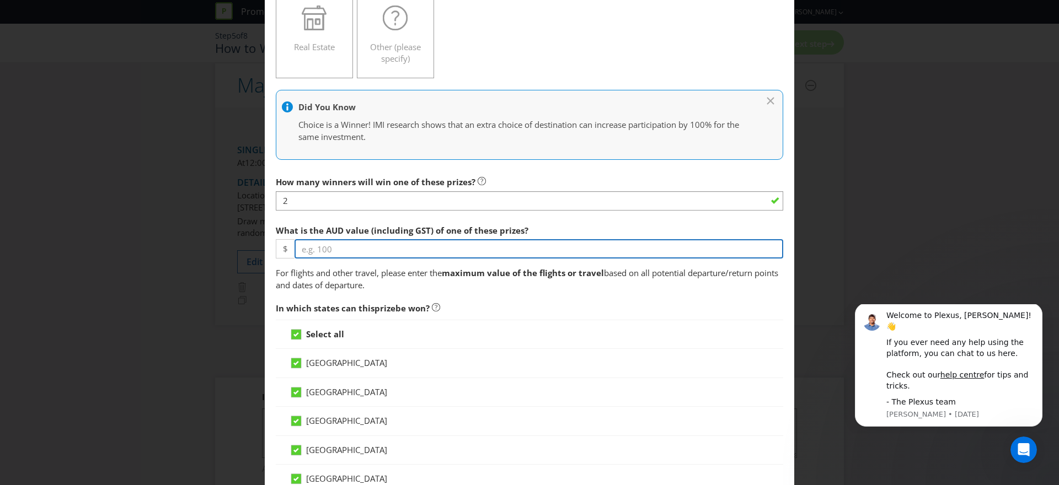
click at [343, 252] on input "number" at bounding box center [538, 248] width 489 height 19
type input "23430"
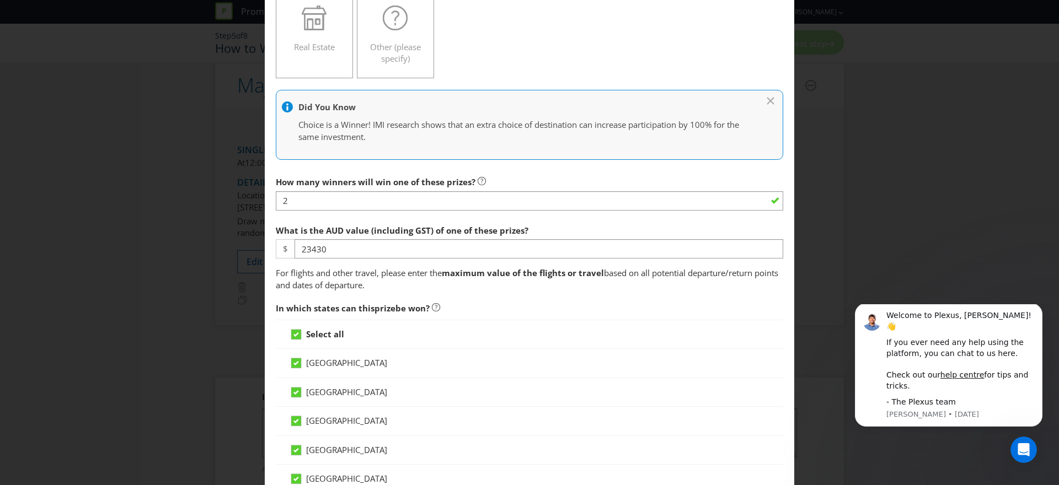
click at [774, 229] on div "What is the AUD value (including GST) of one of these prizes? $ 23430" at bounding box center [529, 239] width 507 height 40
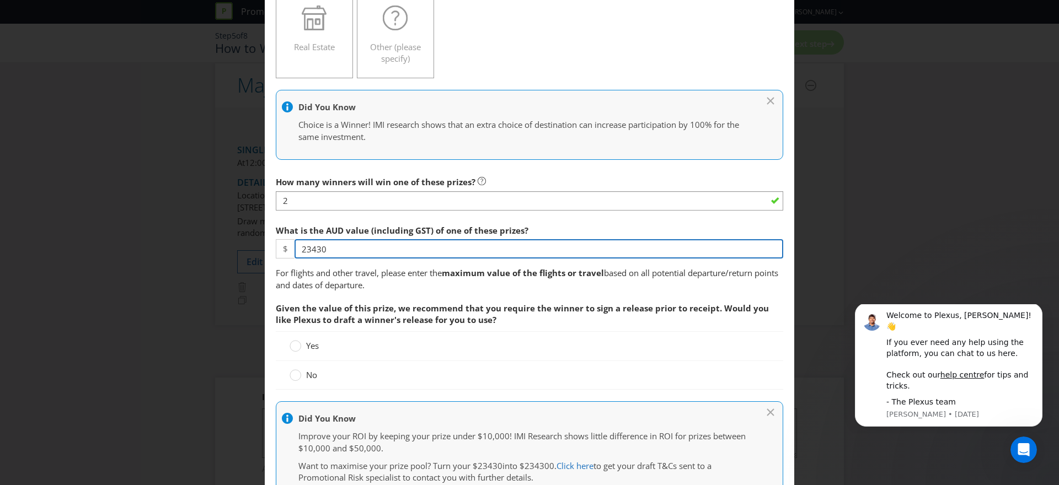
click at [310, 249] on input "23430" at bounding box center [538, 248] width 489 height 19
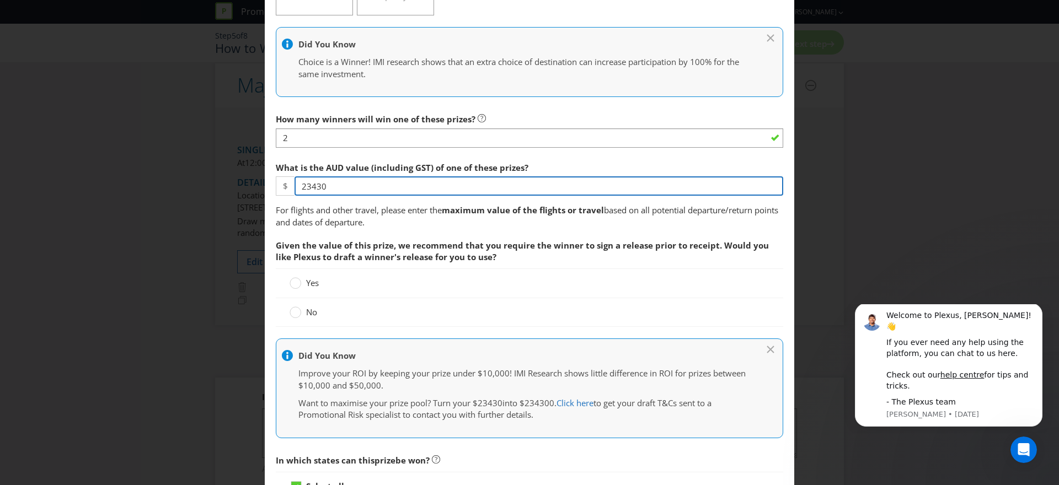
scroll to position [353, 0]
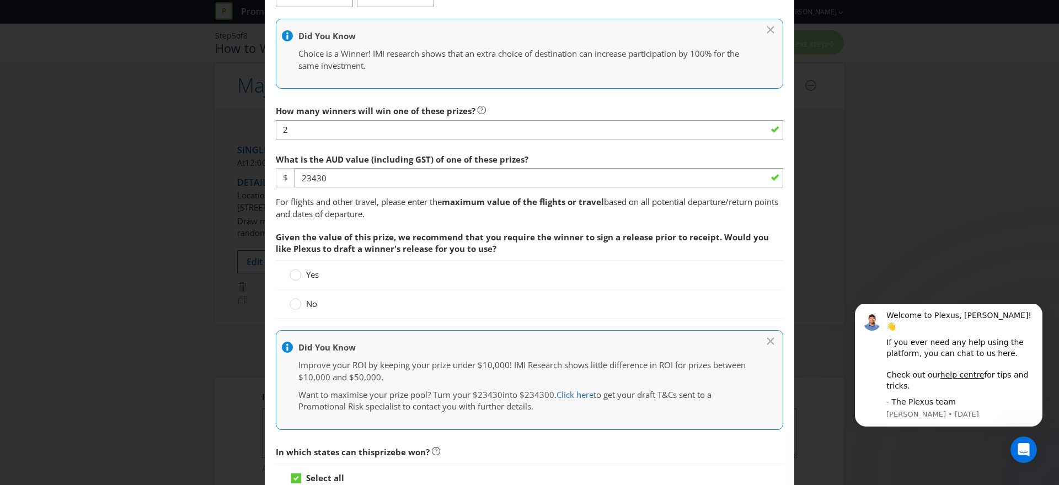
drag, startPoint x: 296, startPoint y: 302, endPoint x: 304, endPoint y: 302, distance: 8.3
click at [298, 302] on div at bounding box center [296, 301] width 6 height 6
click at [0, 0] on input "No" at bounding box center [0, 0] width 0 height 0
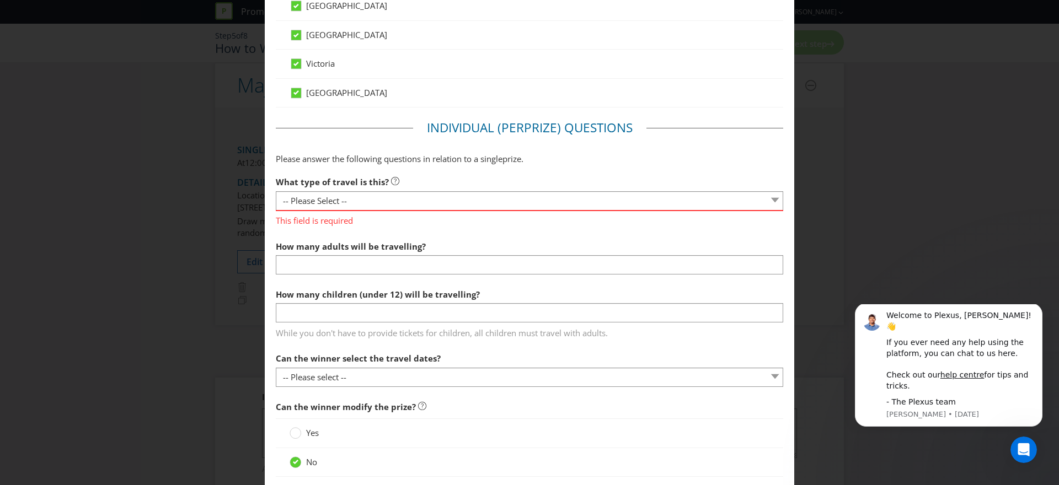
scroll to position [982, 0]
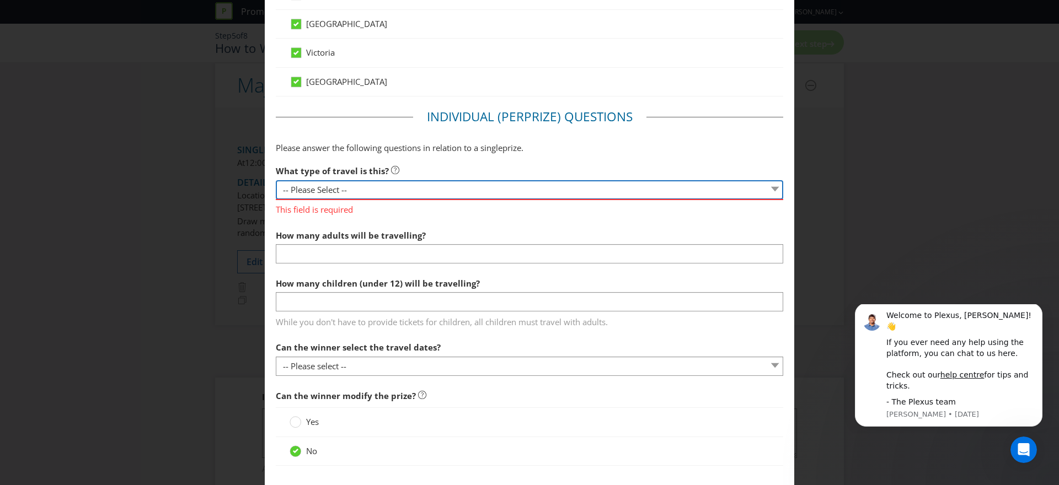
click at [546, 191] on select "-- Please Select -- Flight Accommodation Car Hire Bus Train Cruise Transfers Ot…" at bounding box center [529, 189] width 507 height 19
click at [276, 180] on select "-- Please Select -- Flight Accommodation Car Hire Bus Train Cruise Transfers Ot…" at bounding box center [529, 189] width 507 height 19
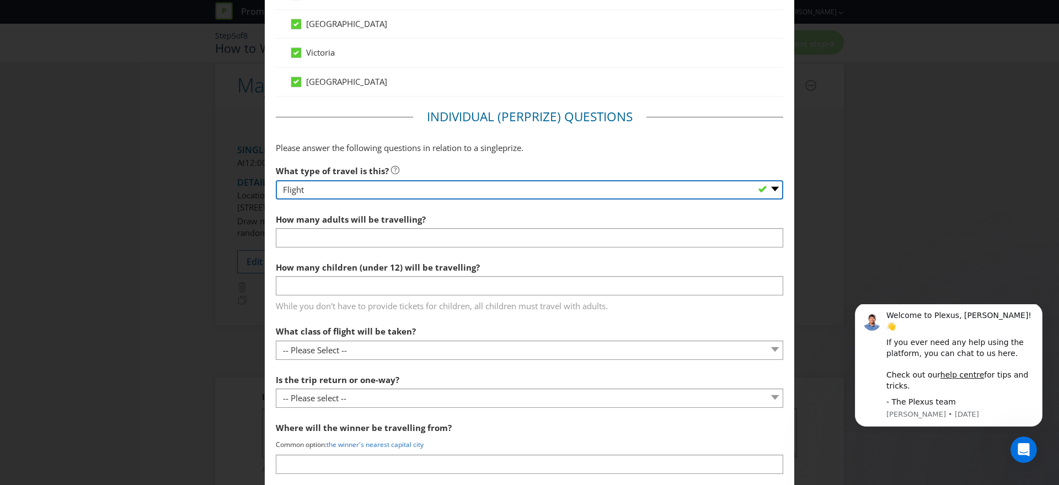
click at [556, 191] on select "-- Please Select -- Flight Accommodation Car Hire Bus Train Cruise Transfers Ot…" at bounding box center [529, 189] width 507 height 19
select select "OTHER"
click at [276, 180] on select "-- Please Select -- Flight Accommodation Car Hire Bus Train Cruise Transfers Ot…" at bounding box center [529, 189] width 507 height 19
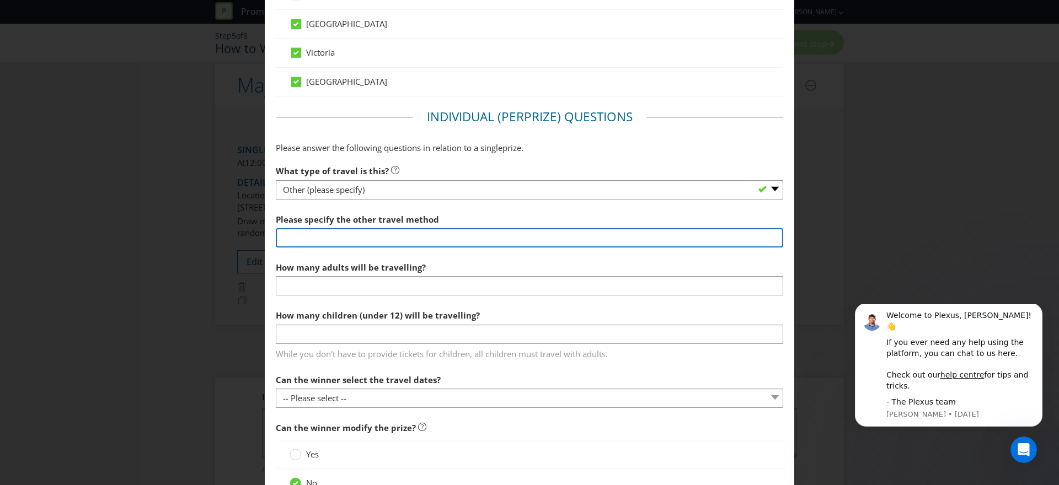
click at [448, 239] on input "text" at bounding box center [529, 237] width 507 height 19
paste input "FIRST CLASS TRIP TO [GEOGRAPHIC_DATA] FOR TWO • First class flights: airline ch…"
type input "FIRST CLASS TRIP TO [GEOGRAPHIC_DATA] FOR TWO • First class flights: airline ch…"
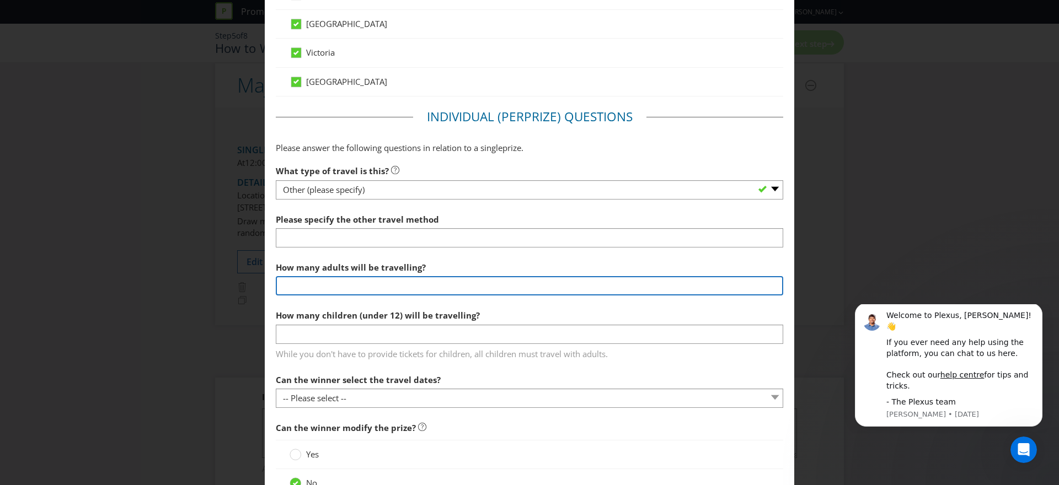
click at [360, 290] on input "number" at bounding box center [529, 285] width 507 height 19
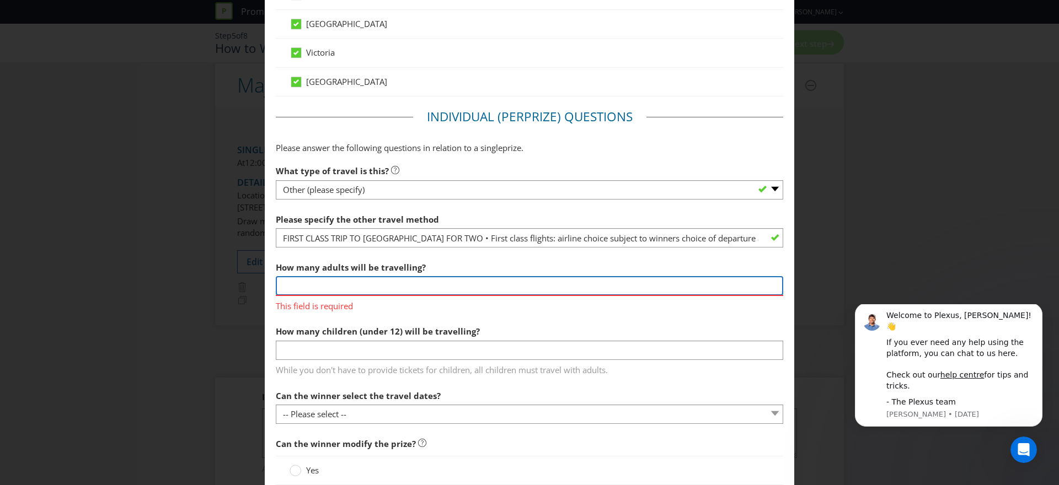
click at [356, 284] on input "number" at bounding box center [529, 285] width 507 height 19
type input "2"
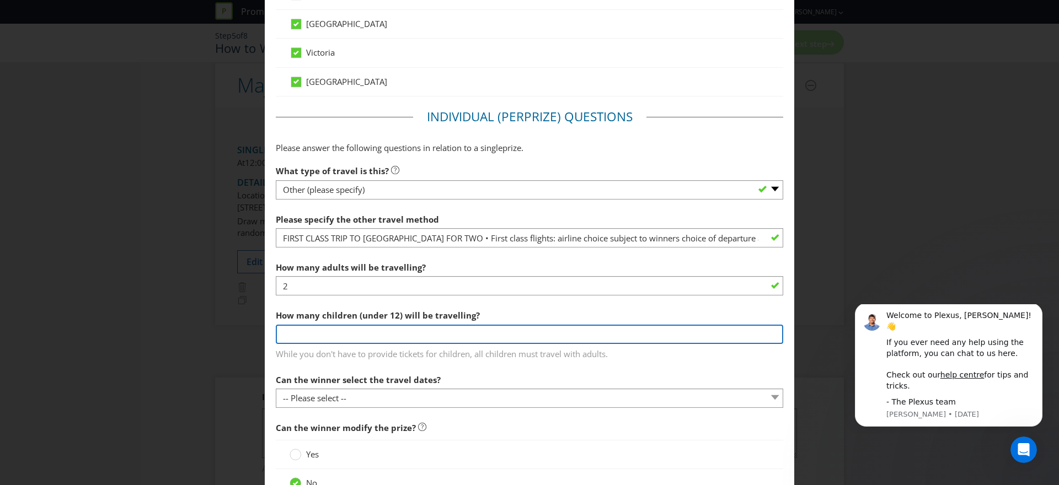
click at [338, 356] on div "How many children (under 12) will be travelling? While you don't have to provid…" at bounding box center [529, 332] width 507 height 56
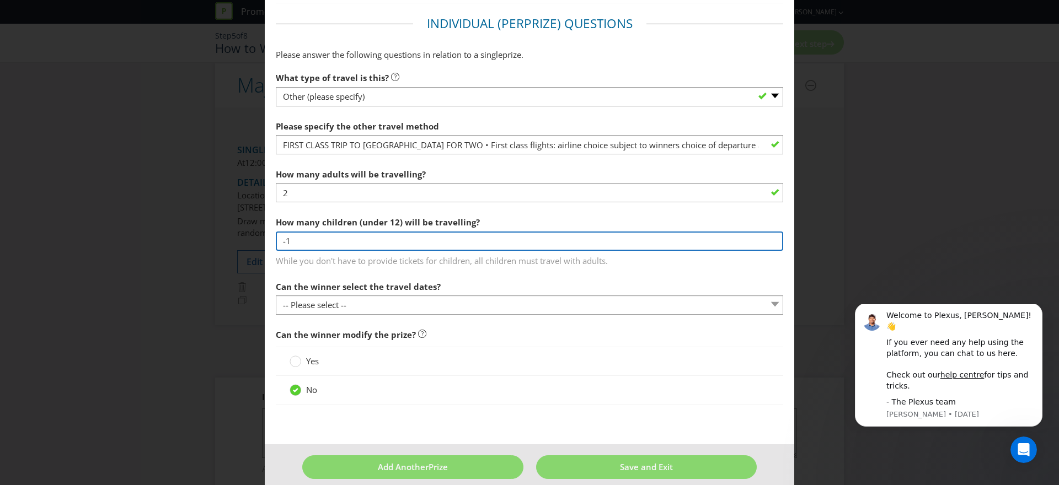
scroll to position [1088, 0]
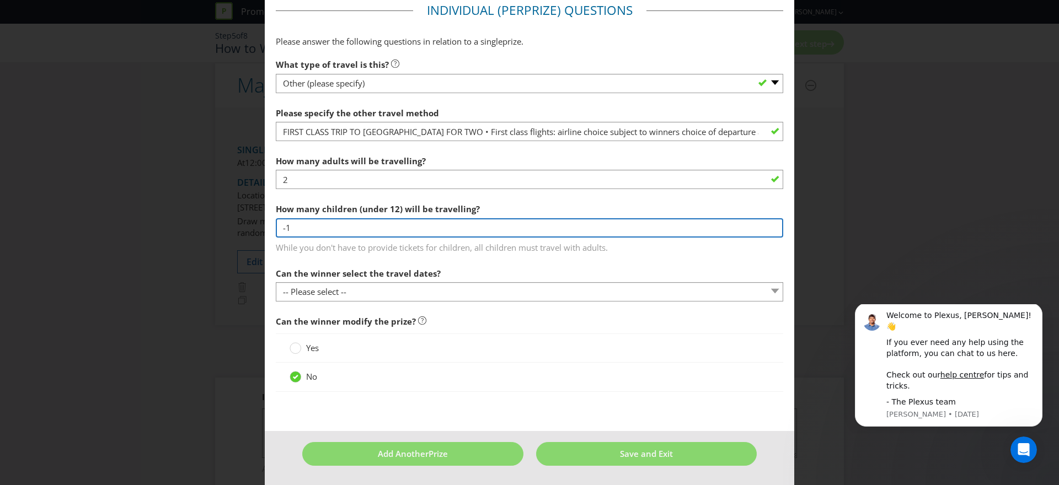
type input "-1"
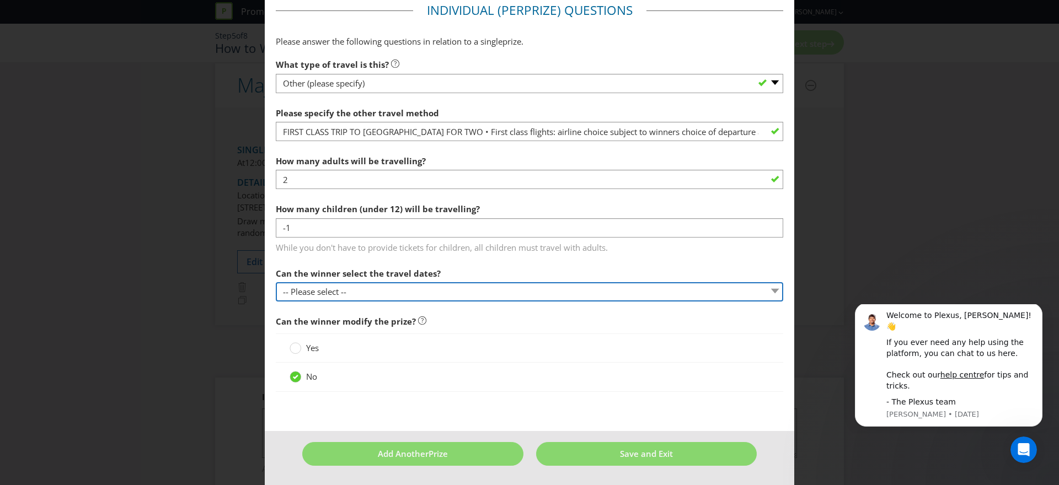
click at [456, 287] on div "Can the winner select the travel dates? -- Please select -- Yes No, travel must…" at bounding box center [529, 282] width 507 height 40
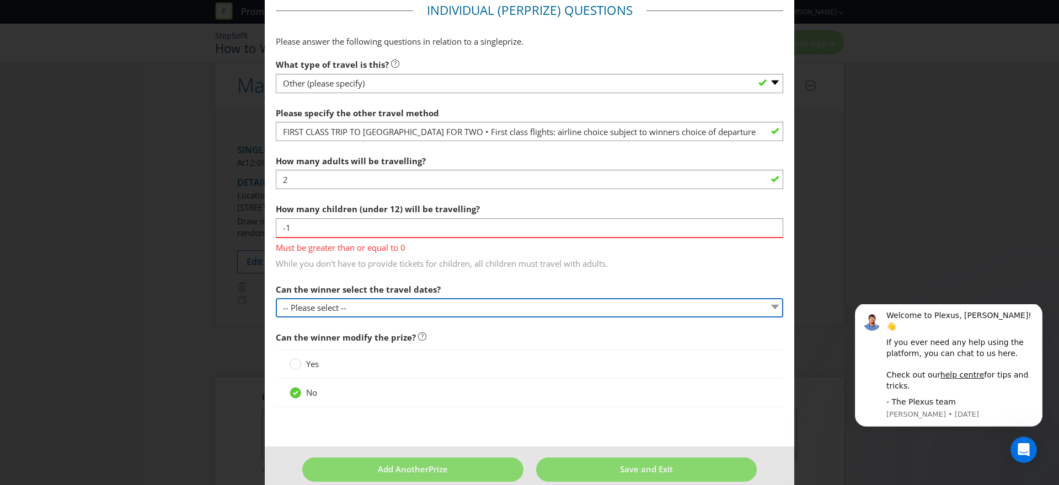
select select "YES"
click at [276, 298] on select "-- Please select -- Yes No, travel must be taken on specific dates No, the Prom…" at bounding box center [529, 307] width 507 height 19
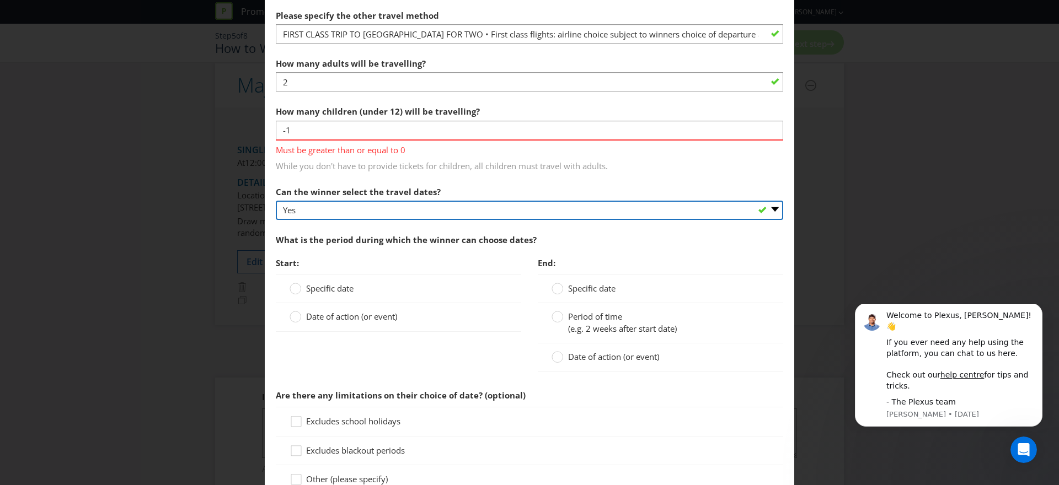
scroll to position [1201, 0]
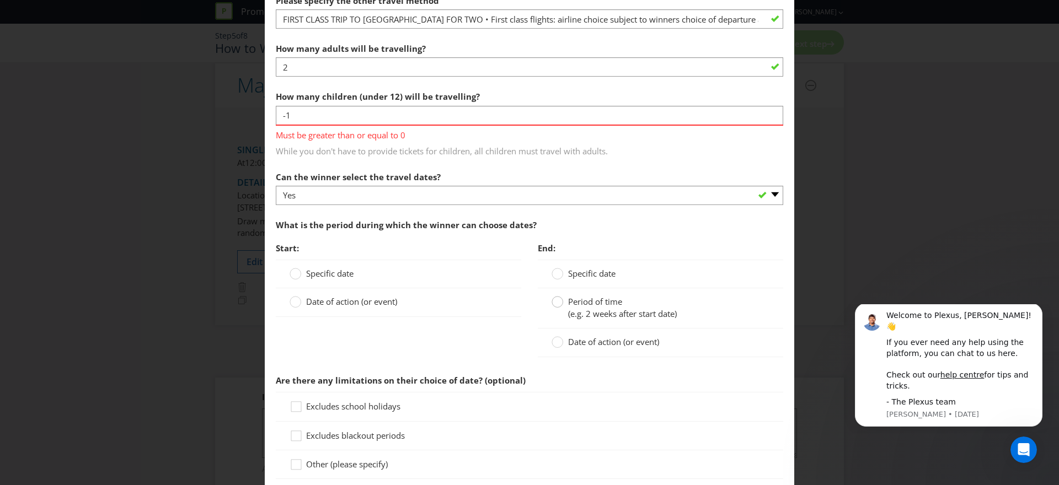
click at [559, 303] on circle at bounding box center [557, 302] width 11 height 11
click at [0, 0] on input "Period of time (e.g. 2 weeks after start date)" at bounding box center [0, 0] width 0 height 0
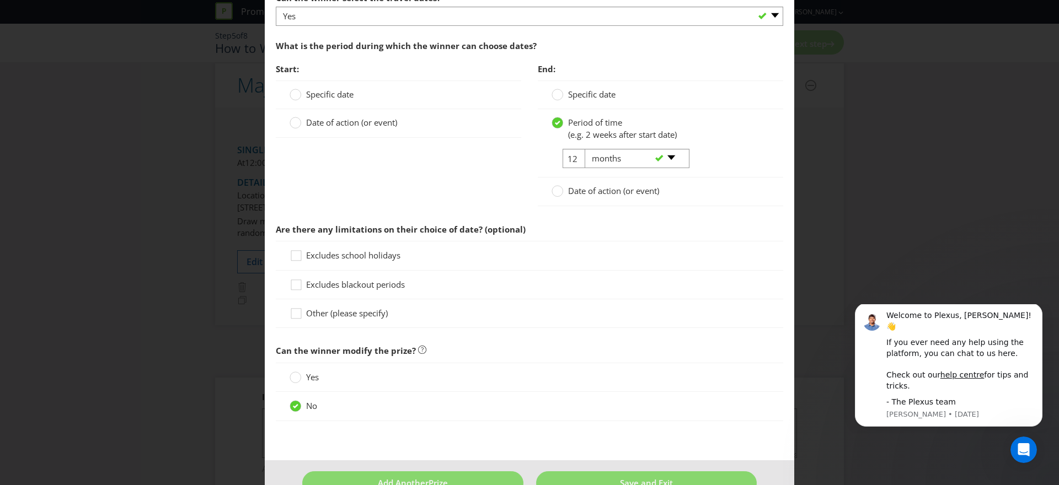
scroll to position [1409, 0]
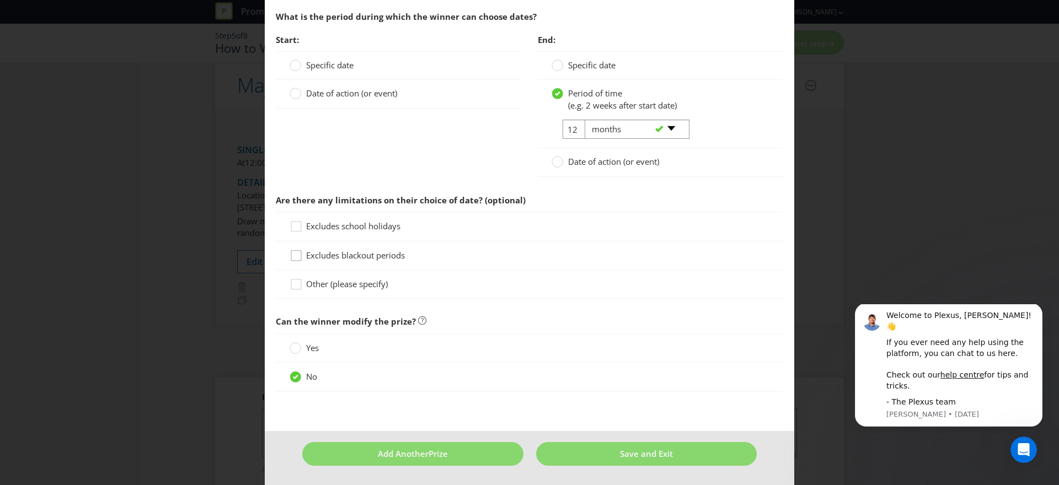
click at [295, 255] on icon at bounding box center [298, 258] width 17 height 17
click at [0, 0] on input "Excludes blackout periods" at bounding box center [0, 0] width 0 height 0
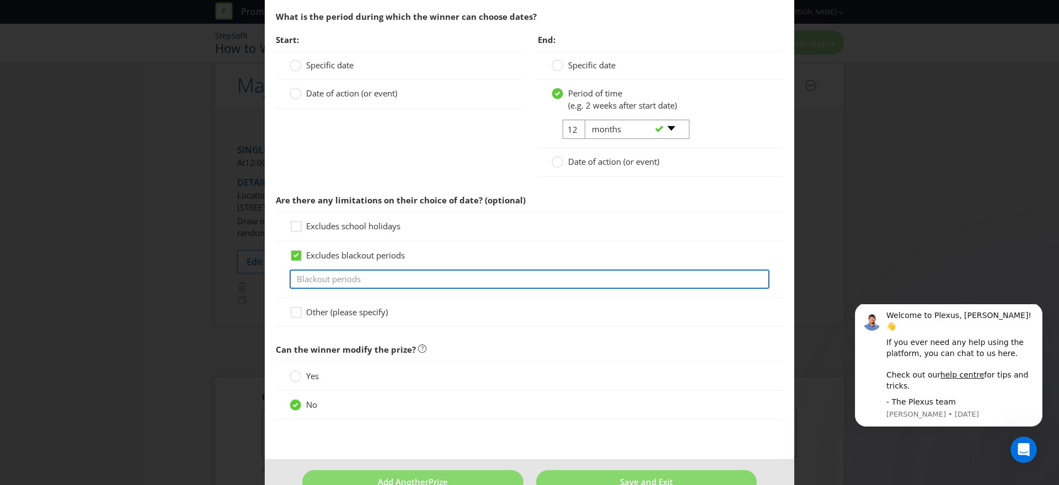
click at [499, 281] on input "text" at bounding box center [530, 279] width 480 height 19
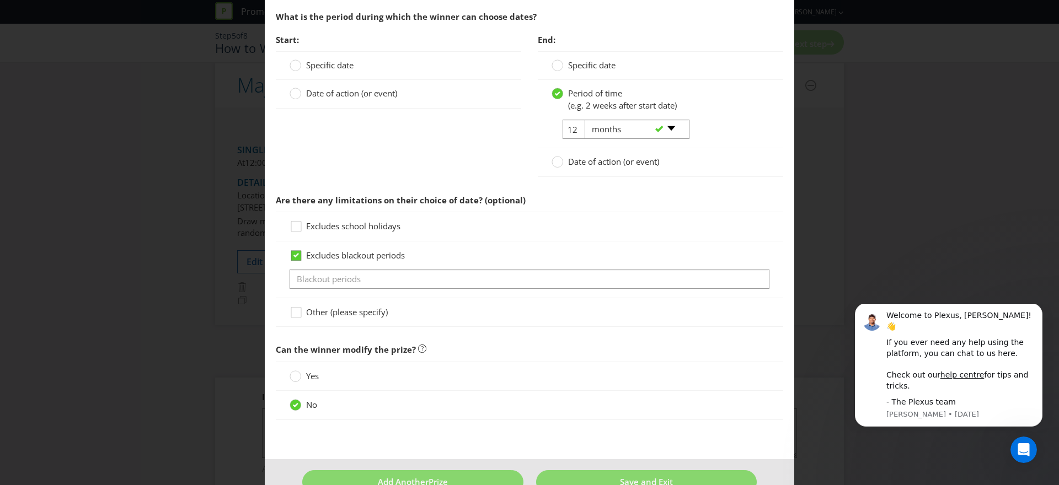
click at [292, 253] on icon at bounding box center [296, 255] width 10 height 10
click at [0, 0] on input "Excludes blackout periods" at bounding box center [0, 0] width 0 height 0
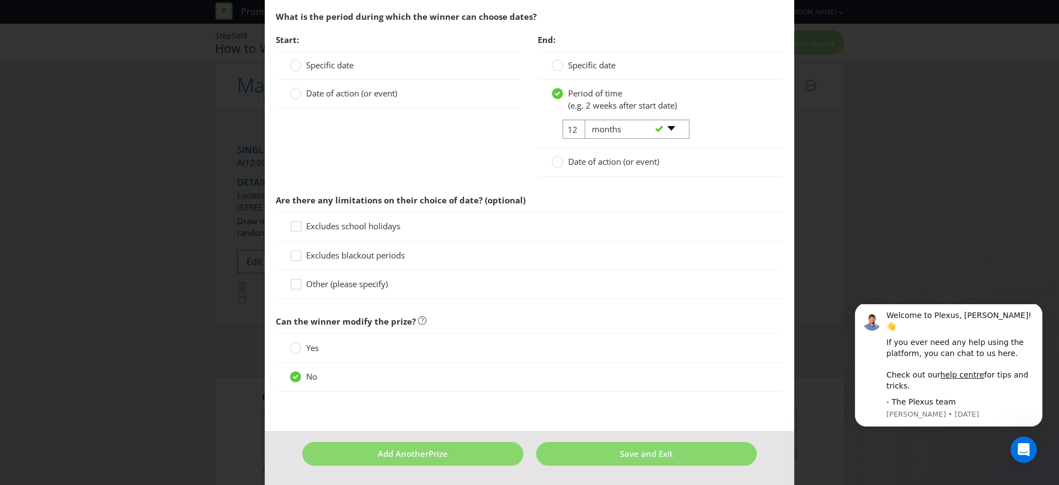
click at [596, 305] on fieldset "Individual (Per Prize ) Questions Please answer the following questions in rela…" at bounding box center [529, 42] width 507 height 723
click at [488, 351] on div "Yes" at bounding box center [530, 348] width 480 height 12
click at [374, 384] on div "No" at bounding box center [529, 377] width 507 height 29
click at [600, 456] on button "Save and Exit" at bounding box center [646, 454] width 221 height 24
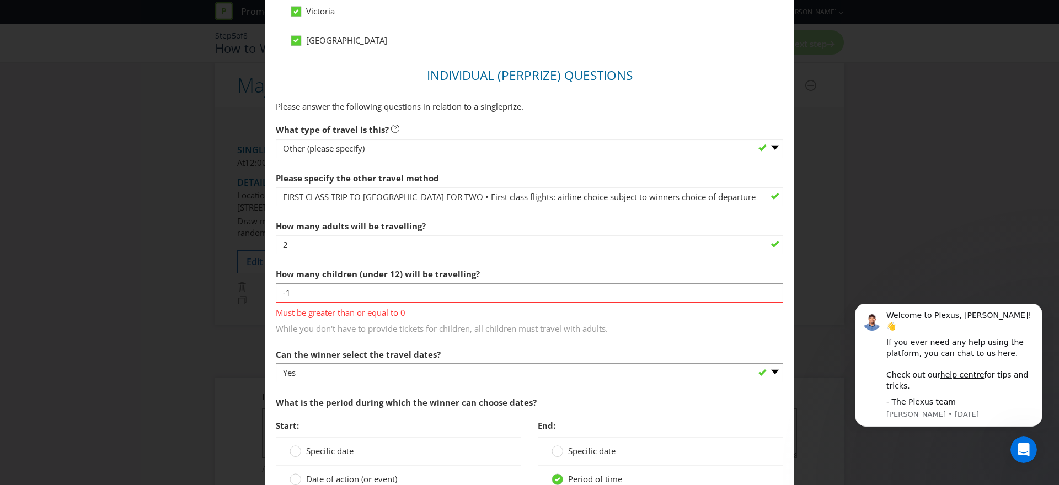
scroll to position [1025, 0]
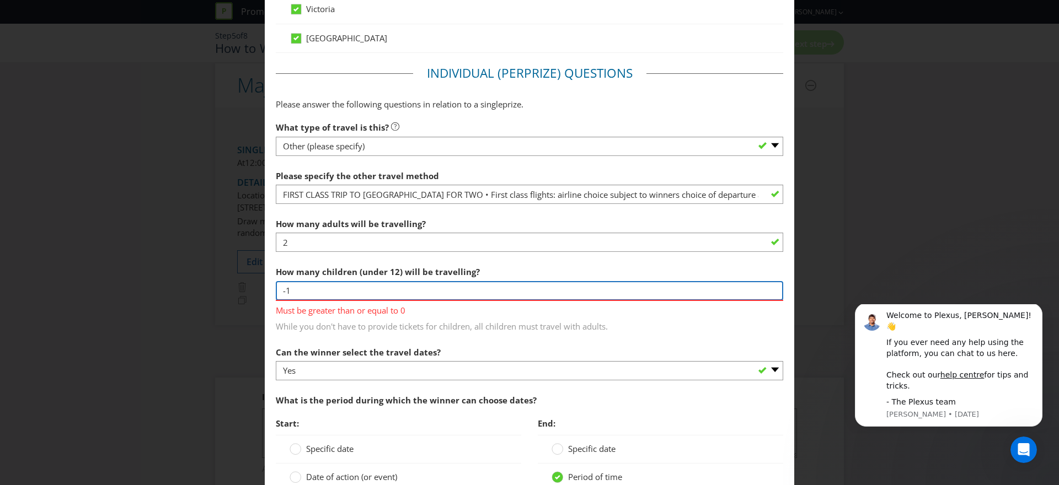
click at [316, 290] on input "-1" at bounding box center [529, 290] width 507 height 19
drag, startPoint x: 351, startPoint y: 292, endPoint x: 261, endPoint y: 288, distance: 89.4
click at [261, 288] on div "Add Prize [GEOGRAPHIC_DATA] [GEOGRAPHIC_DATA] [GEOGRAPHIC_DATA] [GEOGRAPHIC_DAT…" at bounding box center [529, 242] width 1059 height 485
type input "0"
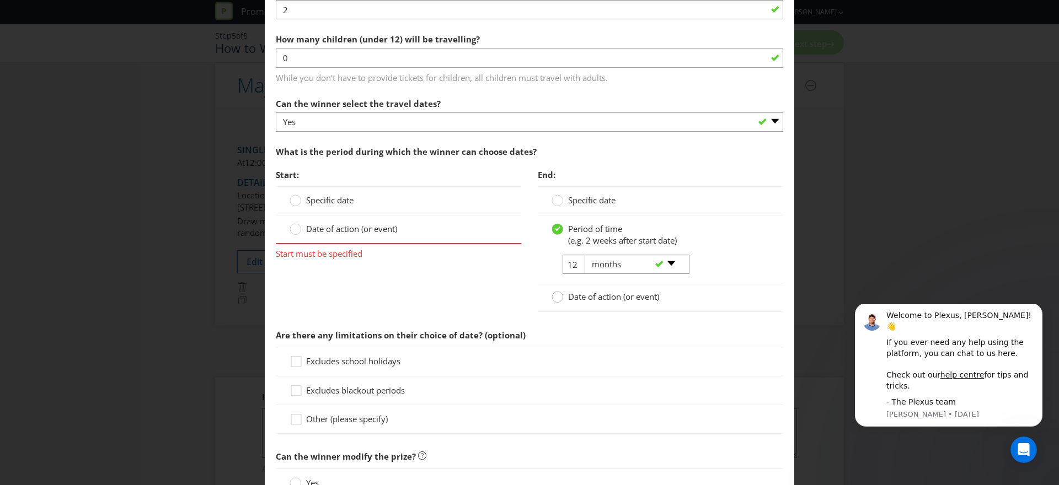
scroll to position [1393, 0]
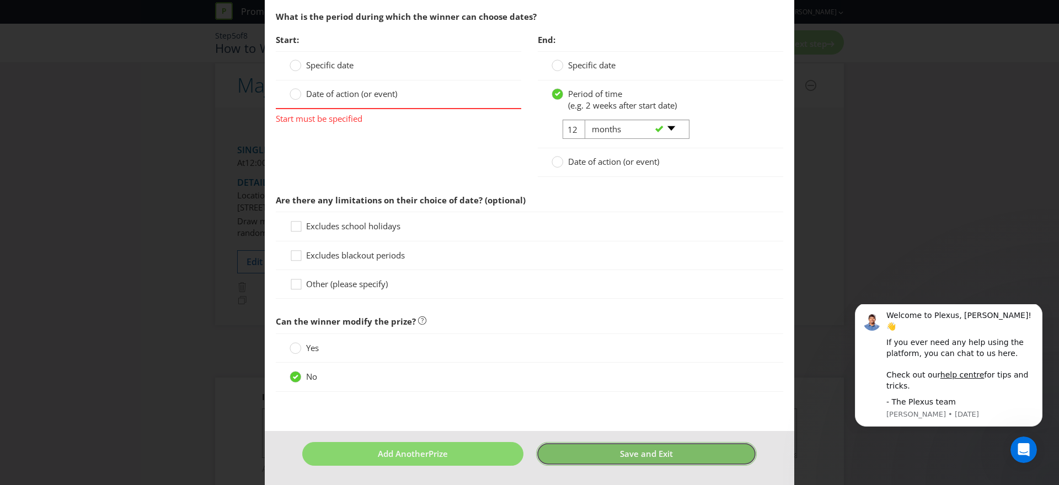
click at [669, 455] on span "Save and Exit" at bounding box center [646, 453] width 53 height 11
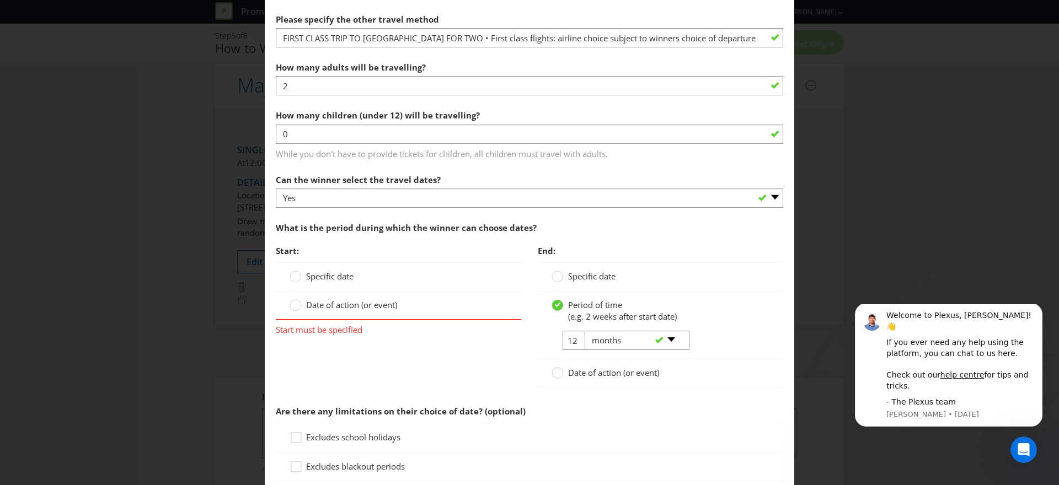
scroll to position [1206, 0]
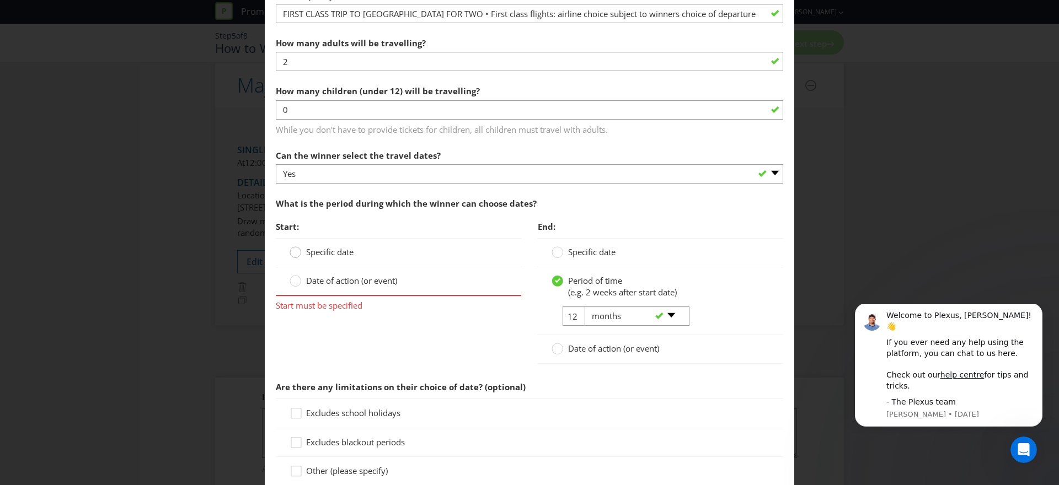
click at [295, 251] on circle at bounding box center [295, 252] width 11 height 11
click at [0, 0] on input "Specific date" at bounding box center [0, 0] width 0 height 0
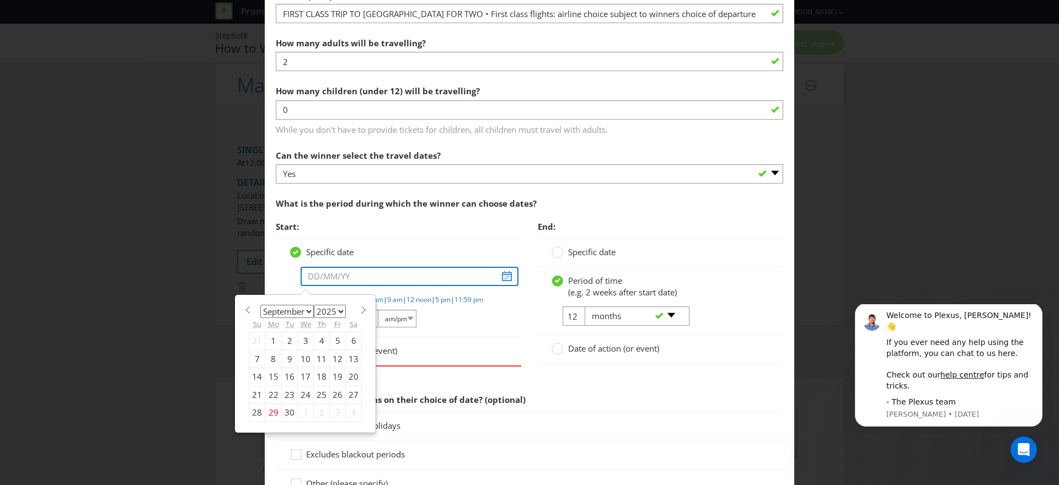
click at [505, 276] on input "text" at bounding box center [410, 276] width 218 height 19
click at [305, 308] on select "January February March April May June July August September October November De…" at bounding box center [286, 311] width 53 height 13
select select "1"
click at [260, 305] on select "January February March April May June July August September October November De…" at bounding box center [286, 311] width 53 height 13
click at [337, 312] on select "2025 2026 2027 2028 2029 2030 2031 2032 2033 2034 2035" at bounding box center [330, 311] width 32 height 13
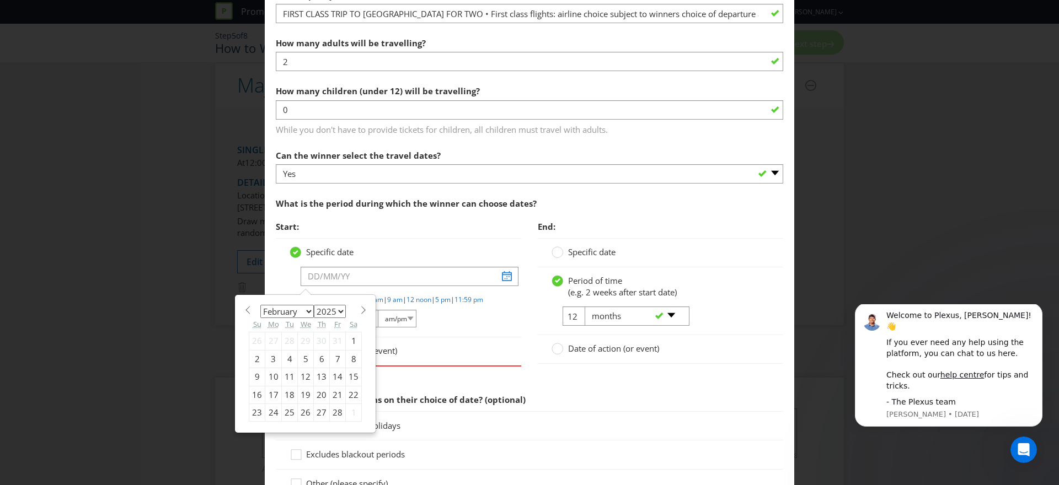
select select "2026"
click at [314, 305] on select "2025 2026 2027 2028 2029 2030 2031 2032 2033 2034 2035" at bounding box center [330, 311] width 32 height 13
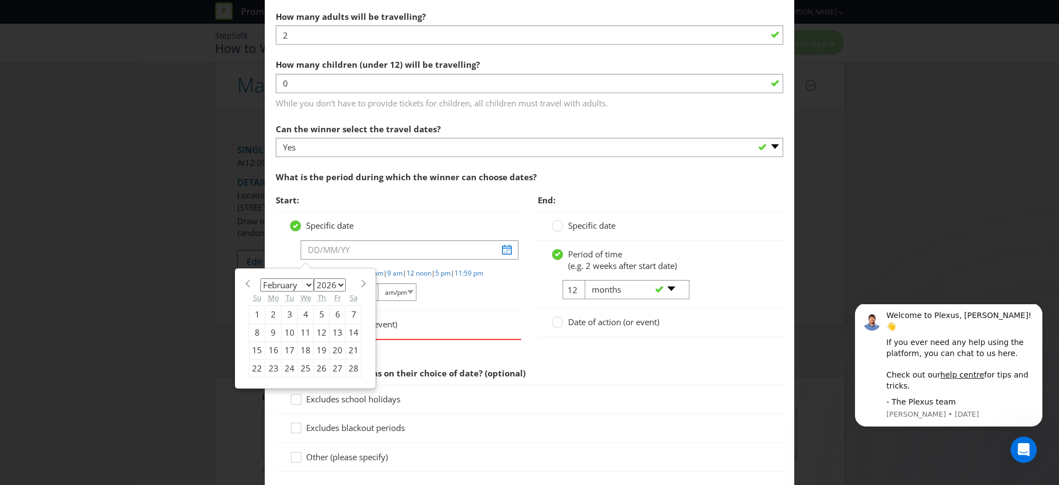
scroll to position [1234, 0]
click at [274, 330] on div "9" at bounding box center [273, 331] width 17 height 18
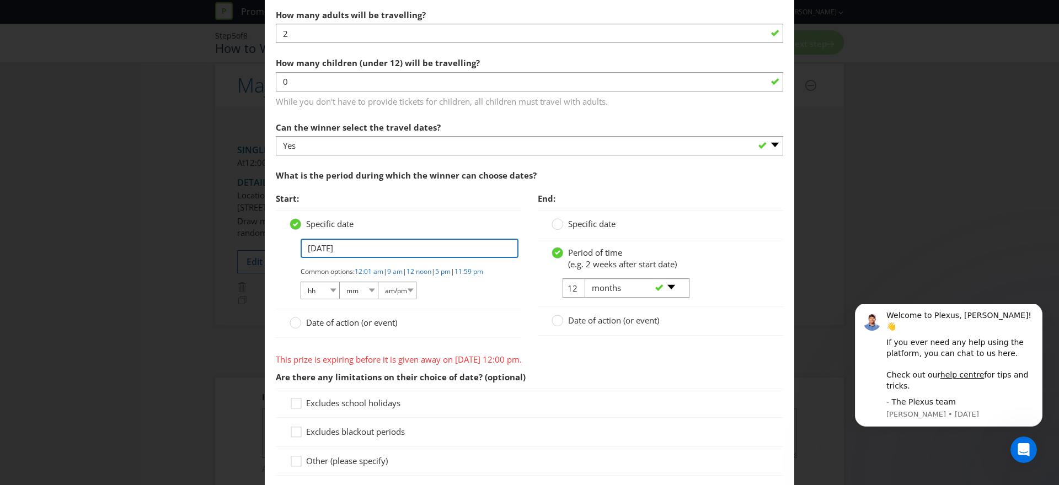
click at [357, 243] on input "[DATE]" at bounding box center [410, 248] width 218 height 19
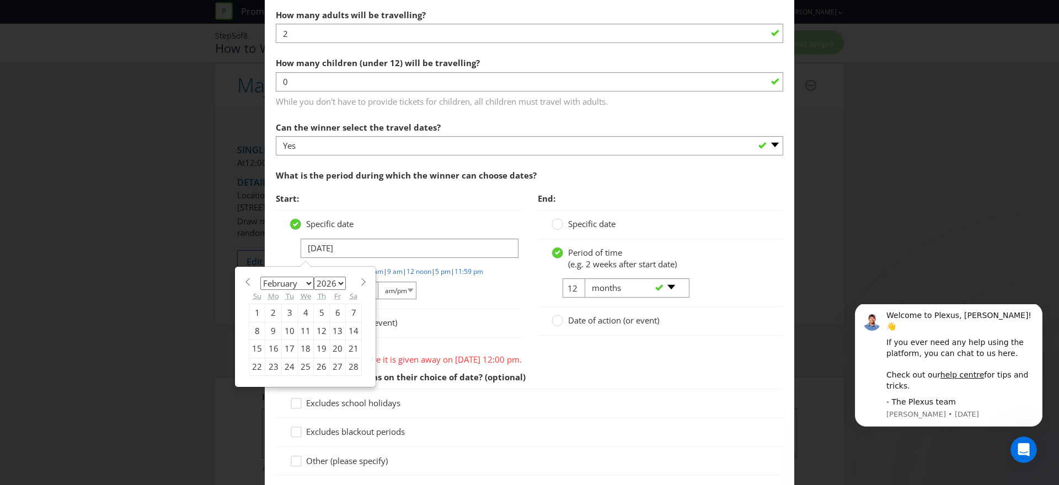
click at [287, 333] on div "10" at bounding box center [290, 331] width 16 height 18
type input "[DATE]"
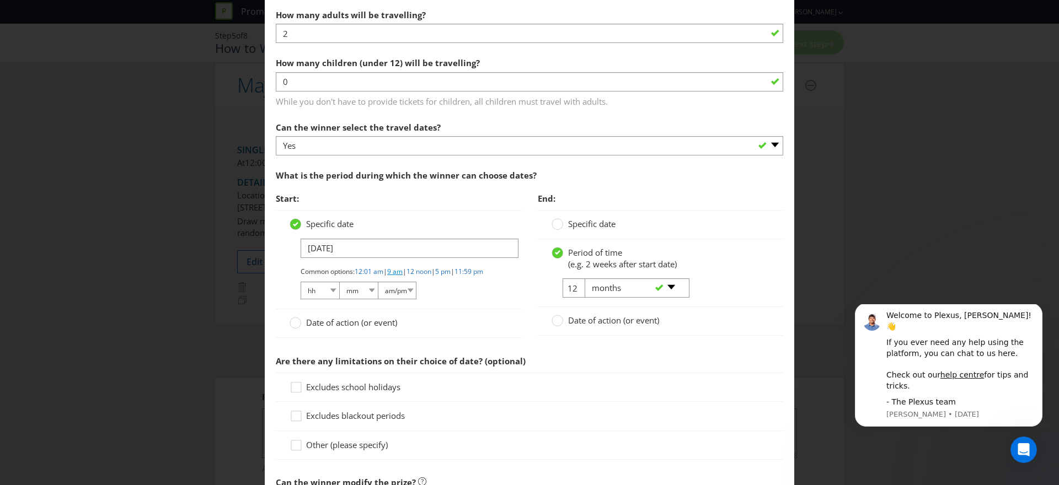
click at [403, 271] on link "9 am" at bounding box center [394, 271] width 15 height 9
select select "09"
select select "00"
select select "am"
click at [748, 373] on span "Are there any limitations on their choice of date? (optional)" at bounding box center [529, 361] width 507 height 23
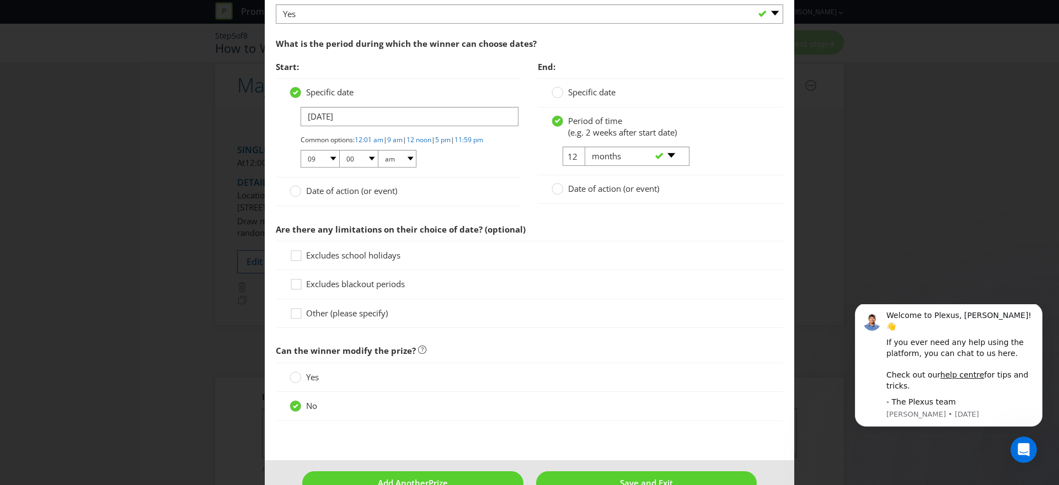
scroll to position [1405, 0]
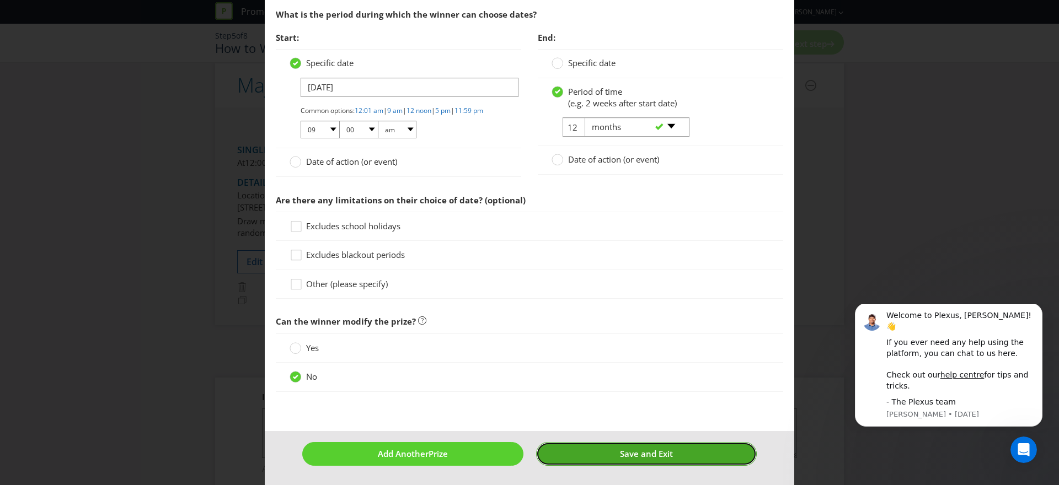
click at [709, 459] on button "Save and Exit" at bounding box center [646, 454] width 221 height 24
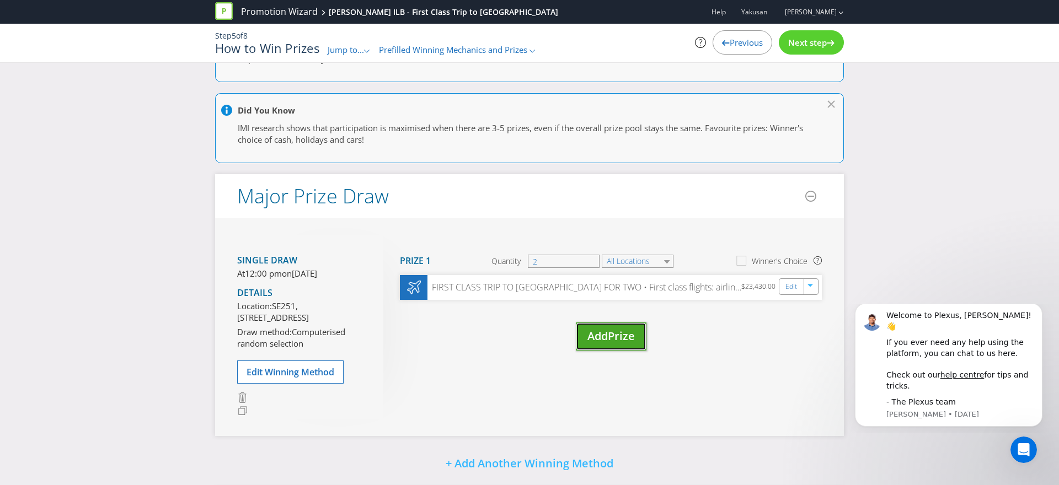
click at [619, 340] on span "Prize" at bounding box center [621, 336] width 27 height 15
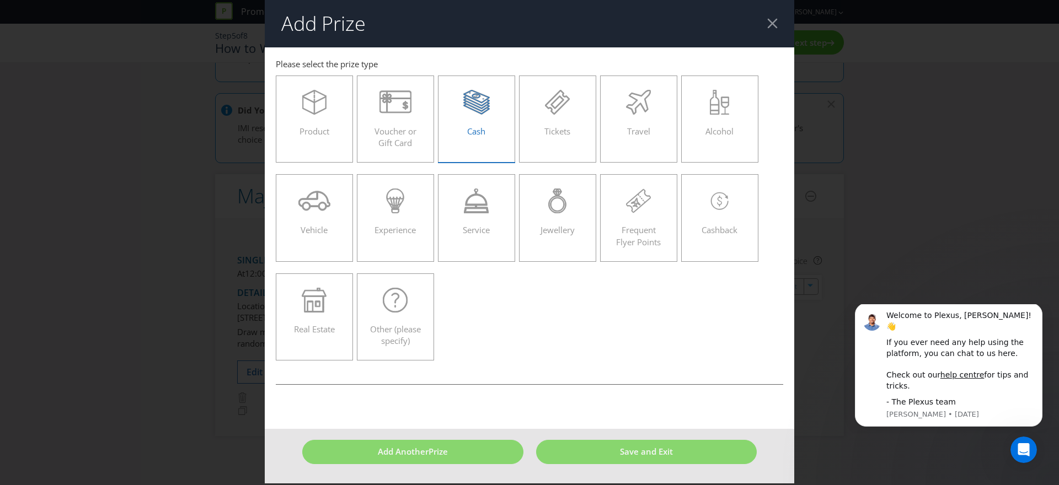
click at [492, 108] on div at bounding box center [476, 102] width 54 height 25
click at [0, 0] on input "Cash" at bounding box center [0, 0] width 0 height 0
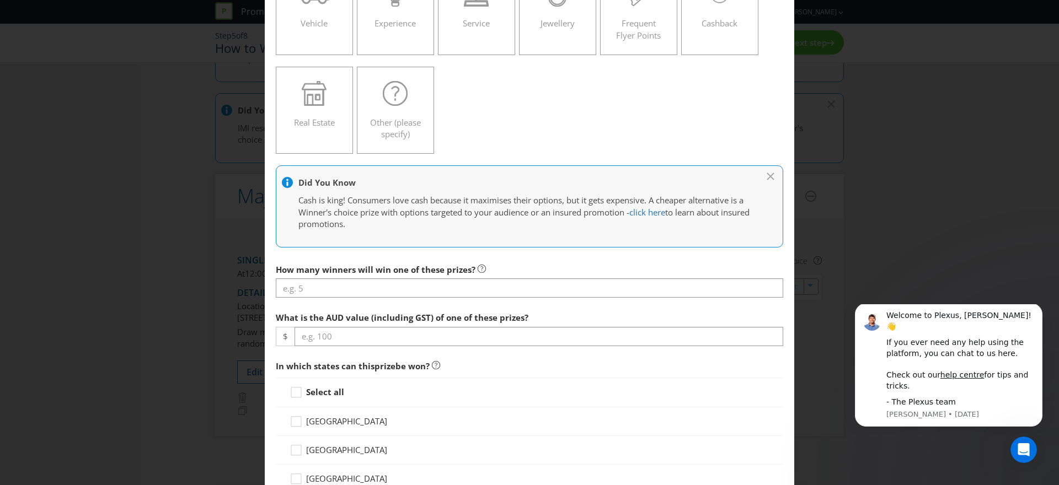
scroll to position [208, 0]
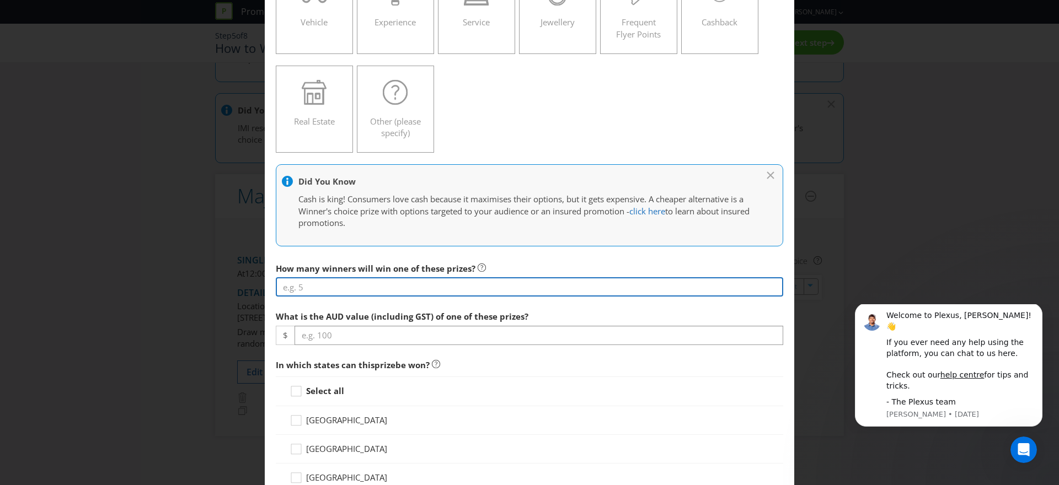
click at [447, 283] on input "number" at bounding box center [529, 286] width 507 height 19
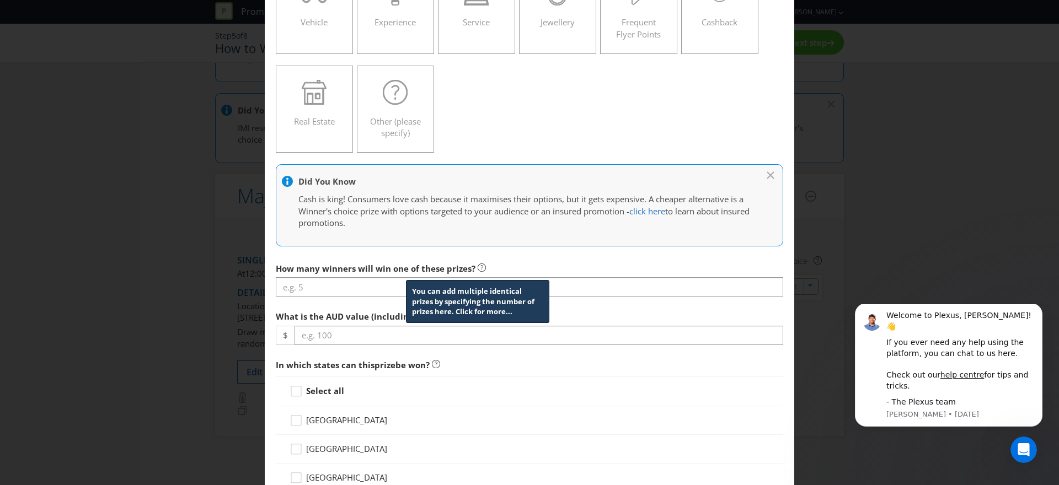
click at [478, 267] on icon at bounding box center [482, 268] width 8 height 8
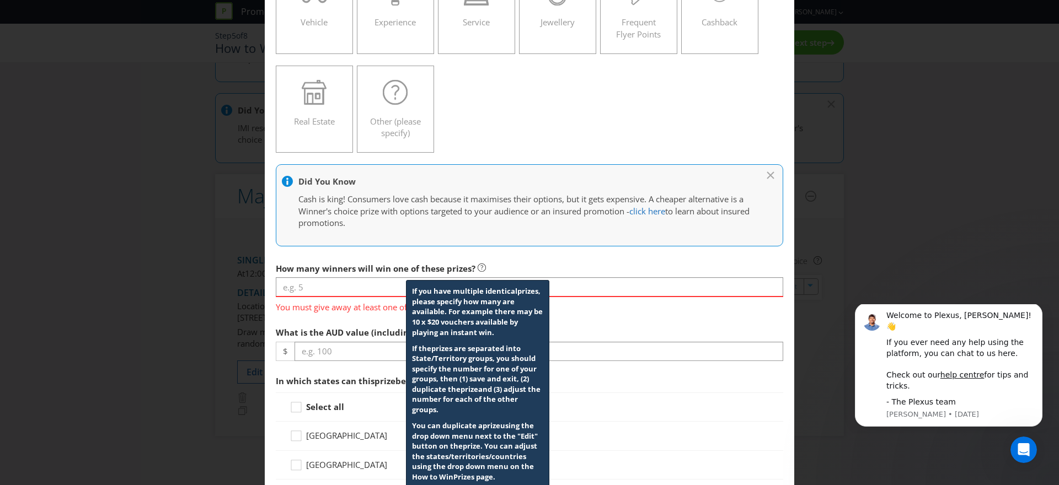
click at [299, 312] on span "You must give away at least one of every listed prize." at bounding box center [529, 305] width 507 height 16
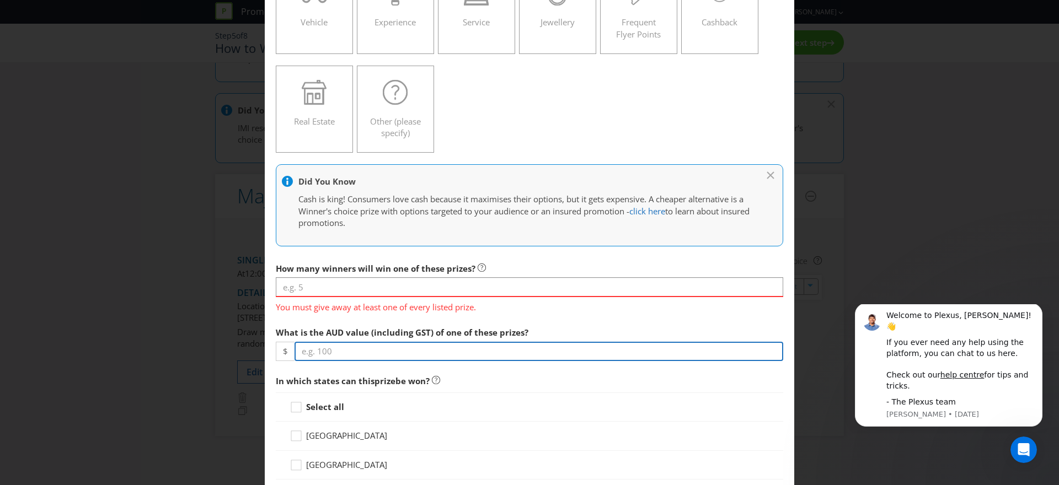
click at [360, 357] on input "number" at bounding box center [538, 351] width 489 height 19
type input "50"
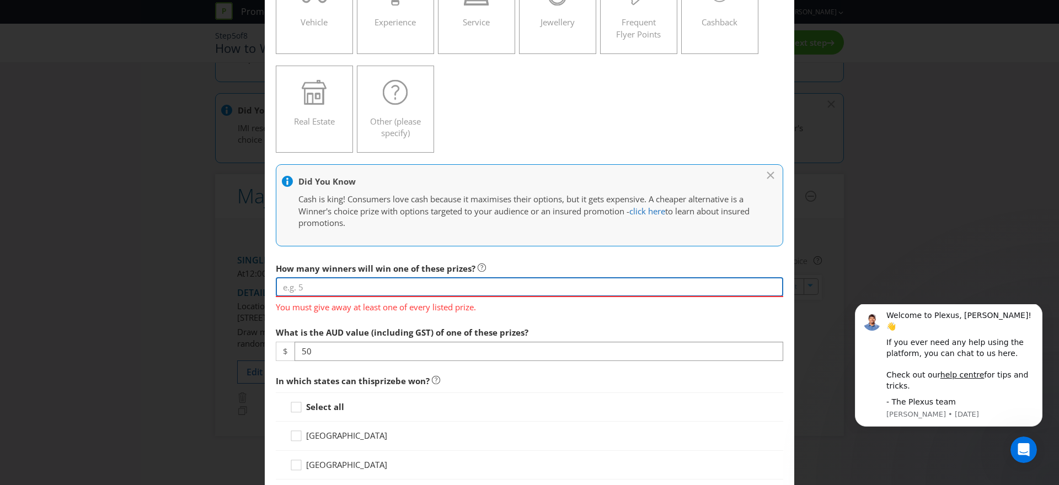
click at [312, 289] on input "number" at bounding box center [529, 286] width 507 height 19
type input "1"
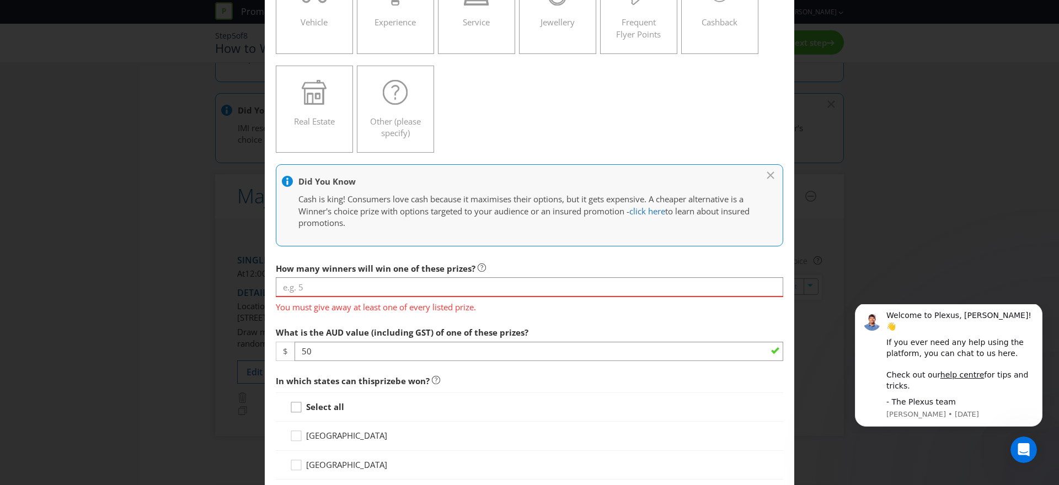
click at [296, 404] on div at bounding box center [296, 404] width 6 height 6
click at [0, 0] on input "Select all" at bounding box center [0, 0] width 0 height 0
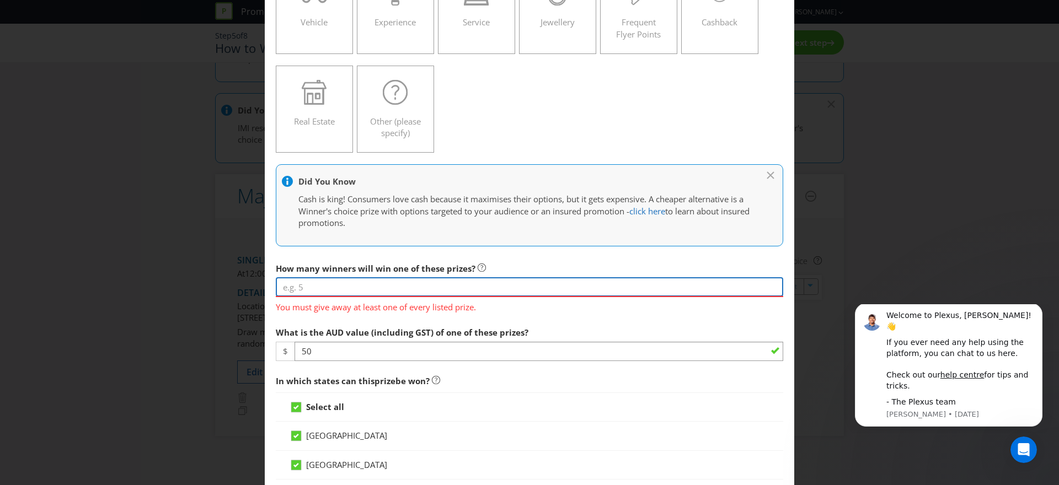
click at [351, 285] on input "number" at bounding box center [529, 286] width 507 height 19
click at [414, 285] on input "number" at bounding box center [529, 286] width 507 height 19
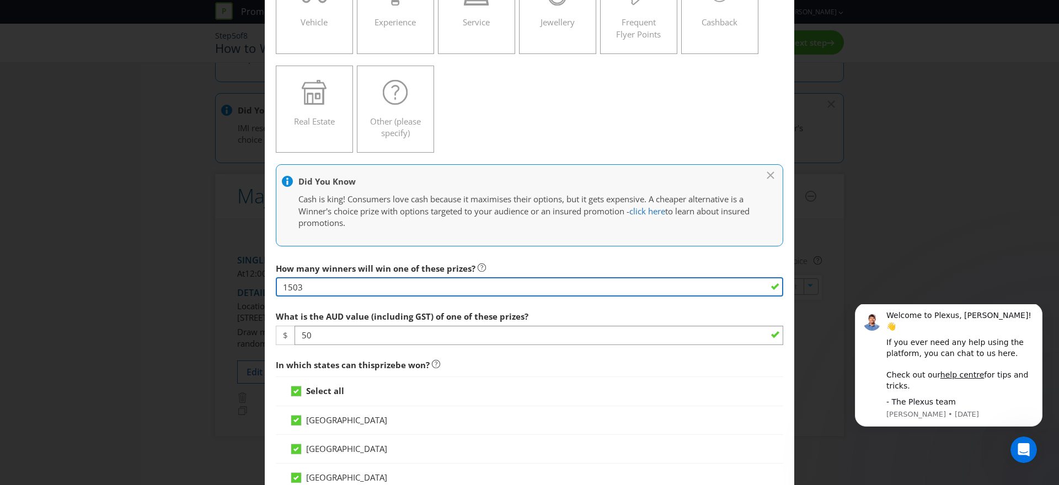
type input "1503"
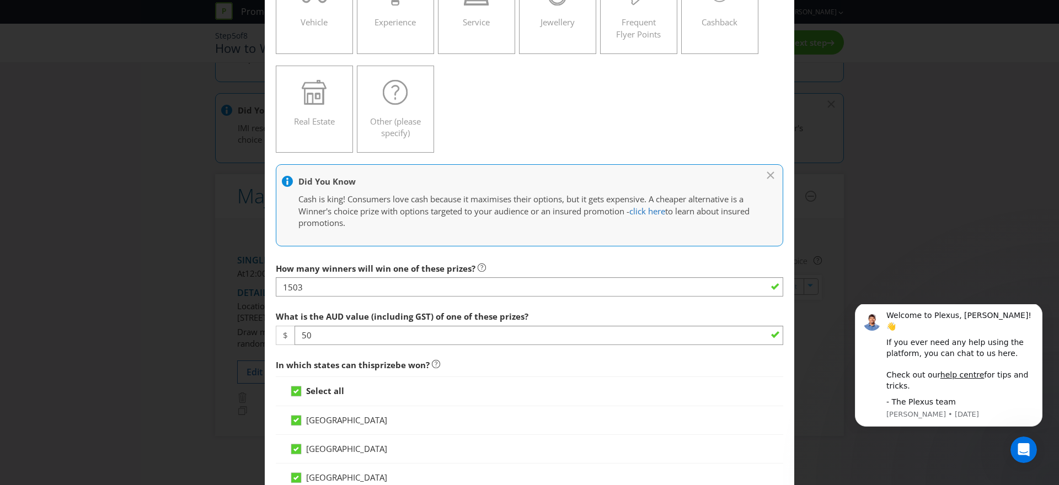
click at [524, 416] on div "[GEOGRAPHIC_DATA]" at bounding box center [530, 421] width 480 height 12
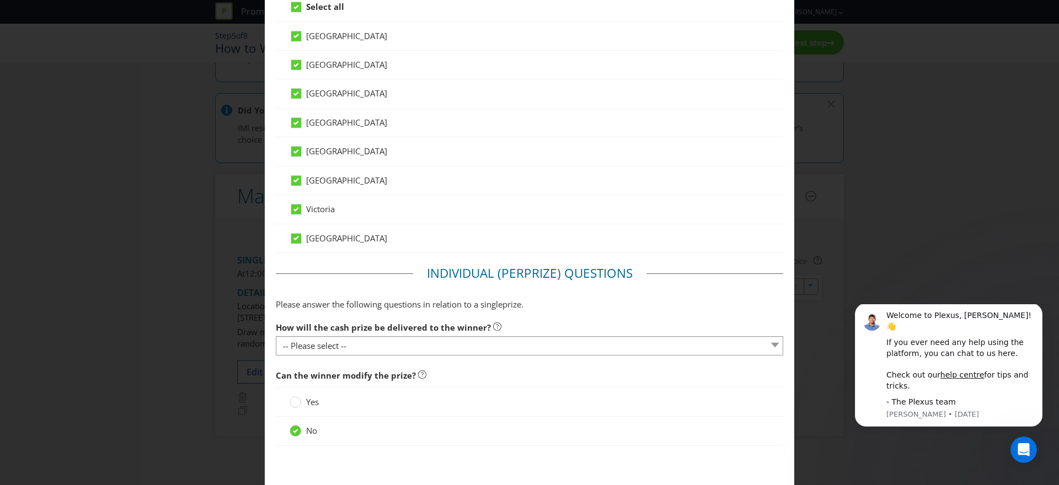
scroll to position [646, 0]
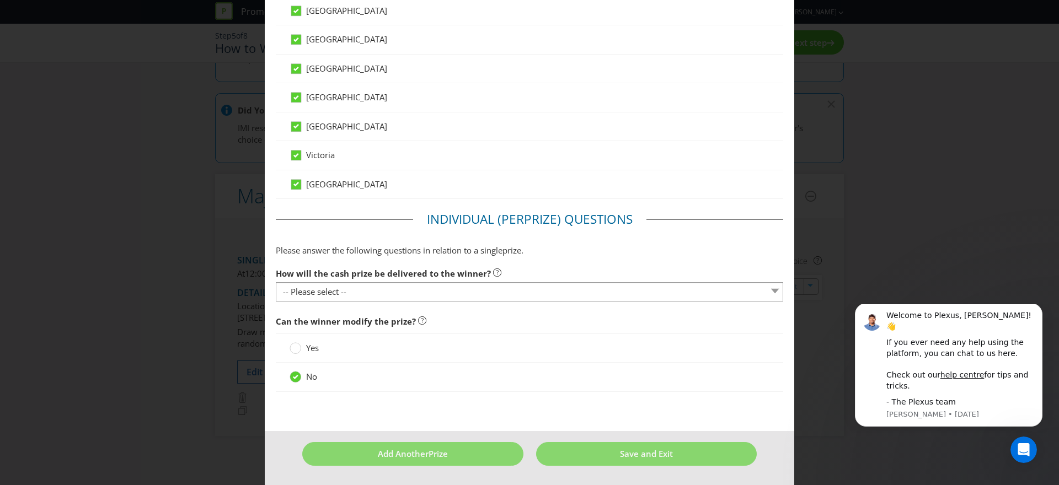
click at [401, 301] on div at bounding box center [529, 301] width 507 height 1
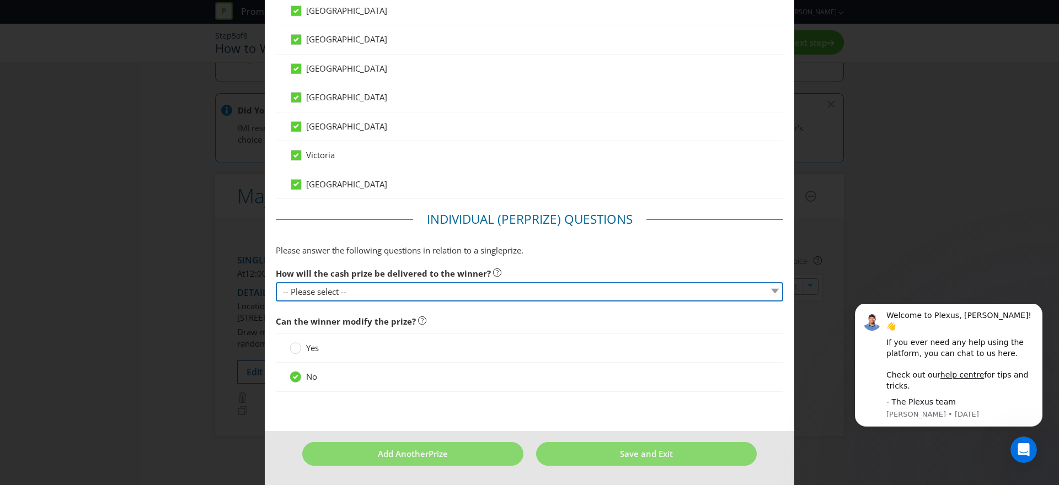
click at [404, 295] on select "-- Please select -- Cash Direct deposit to winner's bank account Cheque Credit …" at bounding box center [529, 291] width 507 height 19
select select "VISA_PREPAID"
click at [276, 282] on select "-- Please select -- Cash Direct deposit to winner's bank account Cheque Credit …" at bounding box center [529, 291] width 507 height 19
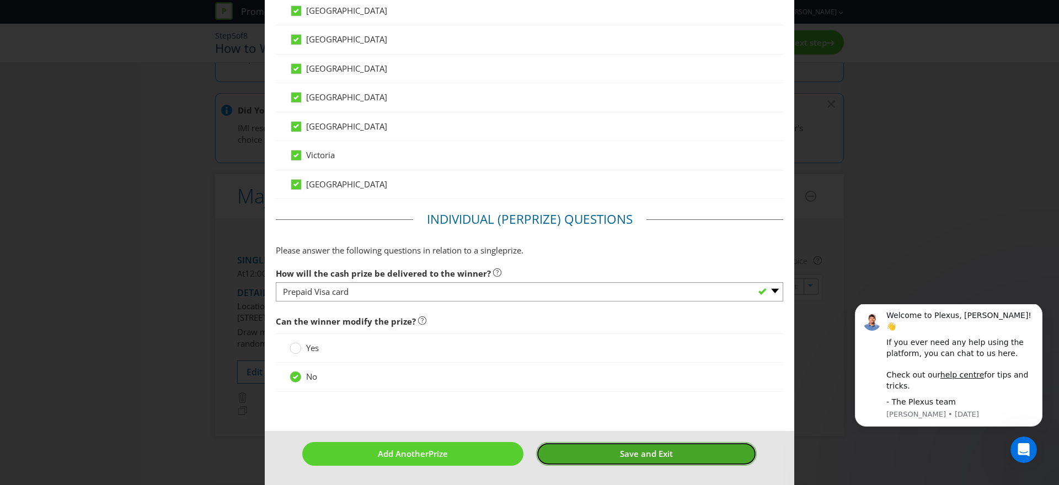
click at [657, 452] on span "Save and Exit" at bounding box center [646, 453] width 53 height 11
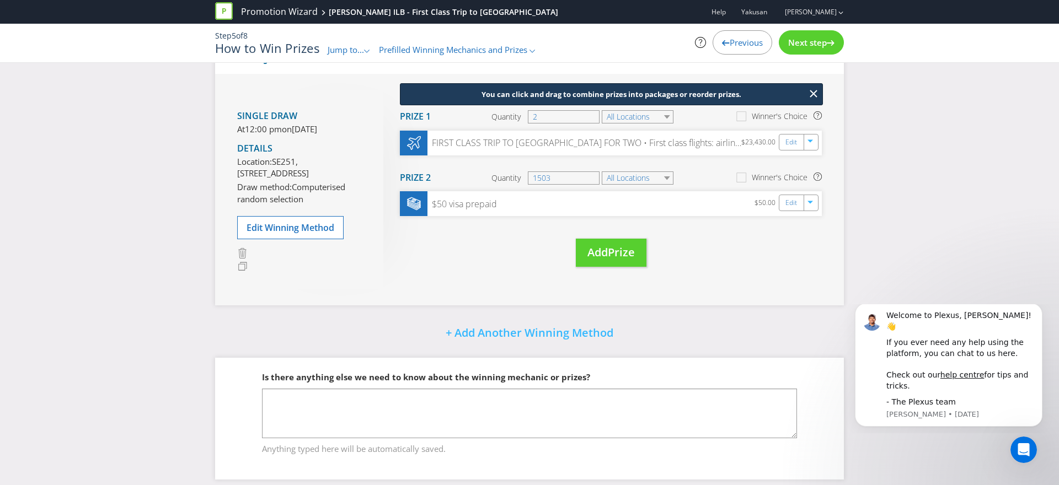
scroll to position [137, 0]
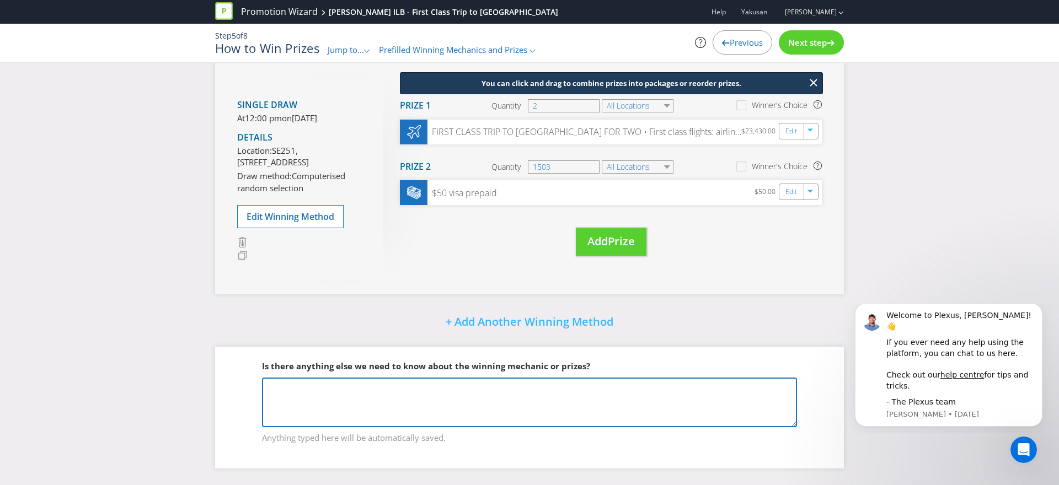
click at [515, 401] on textarea at bounding box center [529, 403] width 535 height 50
click at [338, 413] on textarea at bounding box center [529, 403] width 535 height 50
click at [524, 394] on textarea "The frequency prize is insured and it is 1 in 3 wins $50." at bounding box center [529, 403] width 535 height 50
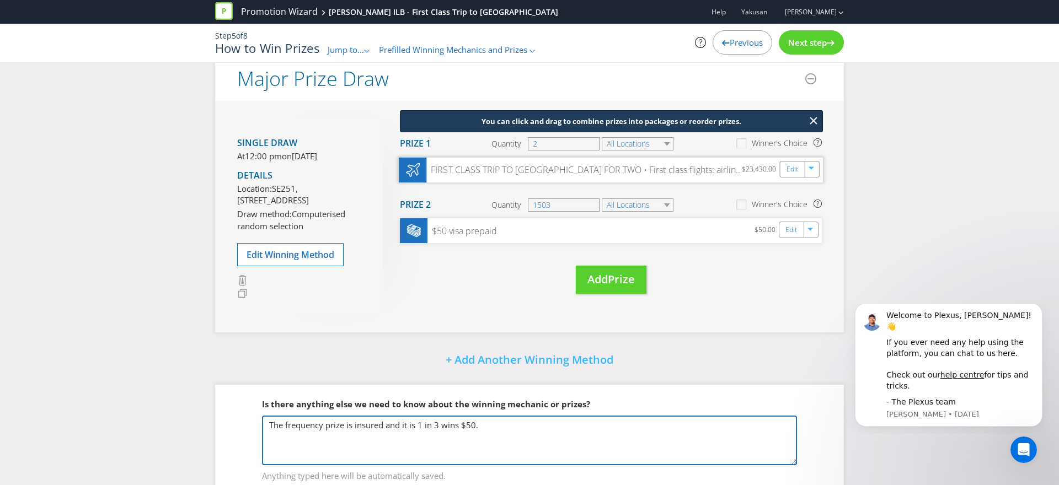
scroll to position [0, 0]
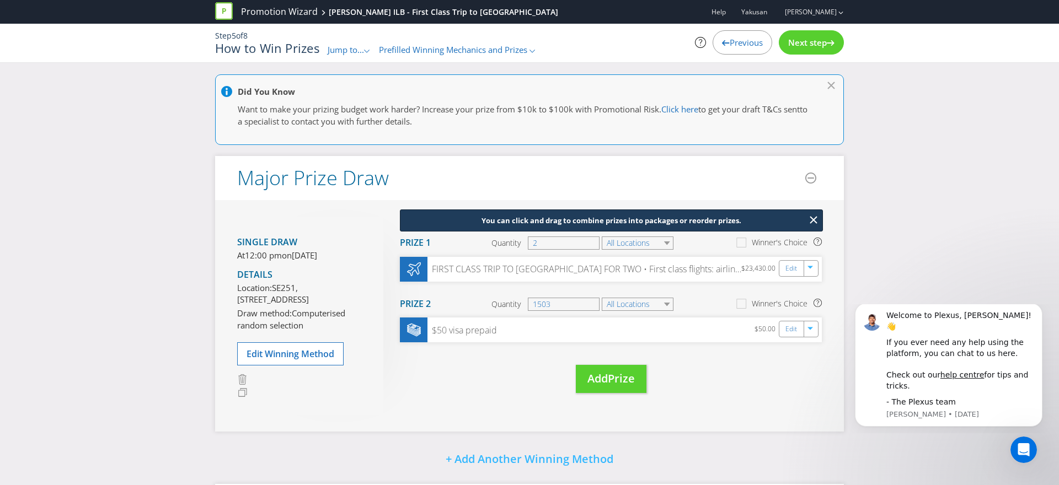
type textarea "The frequency prize is insured and it is 1 in 3 wins $50."
click at [812, 45] on span "Next step" at bounding box center [807, 42] width 39 height 11
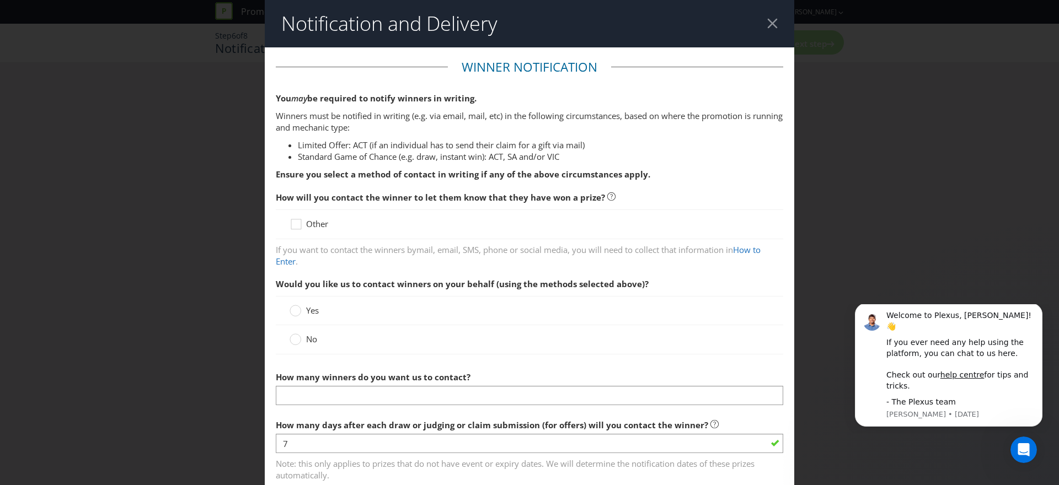
drag, startPoint x: 302, startPoint y: 97, endPoint x: 499, endPoint y: 102, distance: 196.9
click at [499, 102] on p "You may be required to notify winners in writing." at bounding box center [529, 99] width 507 height 12
drag, startPoint x: 499, startPoint y: 102, endPoint x: 396, endPoint y: 110, distance: 102.3
click at [497, 102] on p "You may be required to notify winners in writing." at bounding box center [529, 99] width 507 height 12
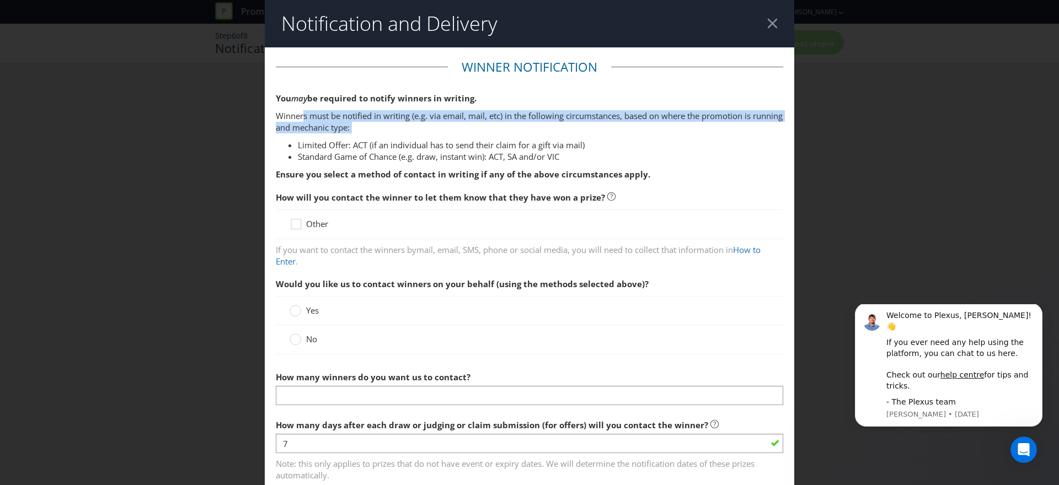
drag, startPoint x: 523, startPoint y: 114, endPoint x: 671, endPoint y: 135, distance: 149.3
click at [671, 135] on div "You may be required to notify winners in writing. Winners must be notified in w…" at bounding box center [529, 137] width 507 height 88
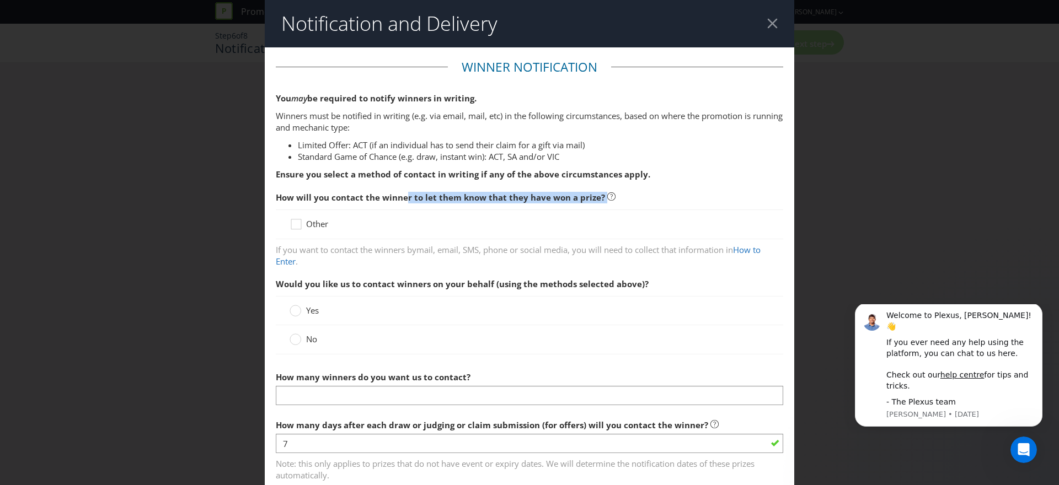
drag, startPoint x: 406, startPoint y: 201, endPoint x: 637, endPoint y: 205, distance: 230.5
click at [636, 205] on span "How will you contact the winner to let them know that they have won a prize?" at bounding box center [529, 197] width 507 height 23
click at [637, 205] on span "How will you contact the winner to let them know that they have won a prize?" at bounding box center [529, 197] width 507 height 23
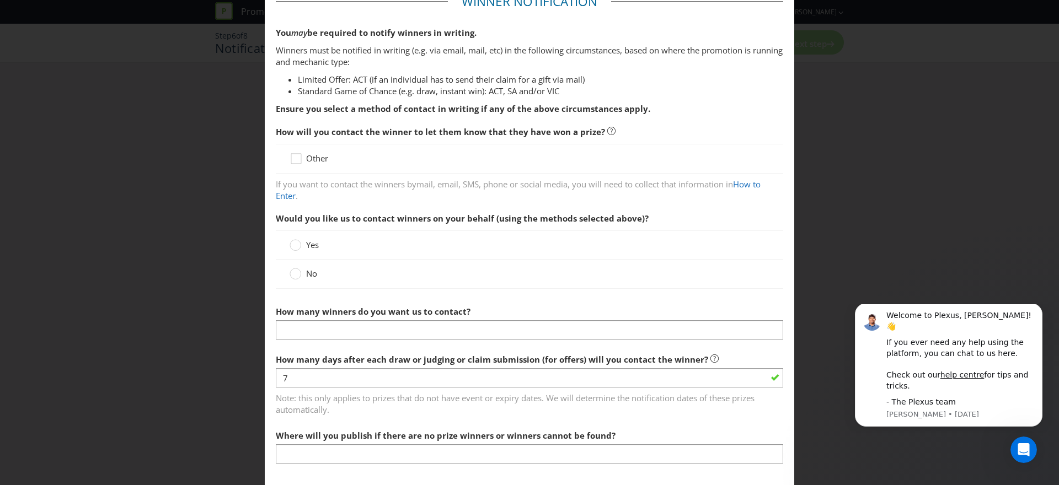
scroll to position [75, 0]
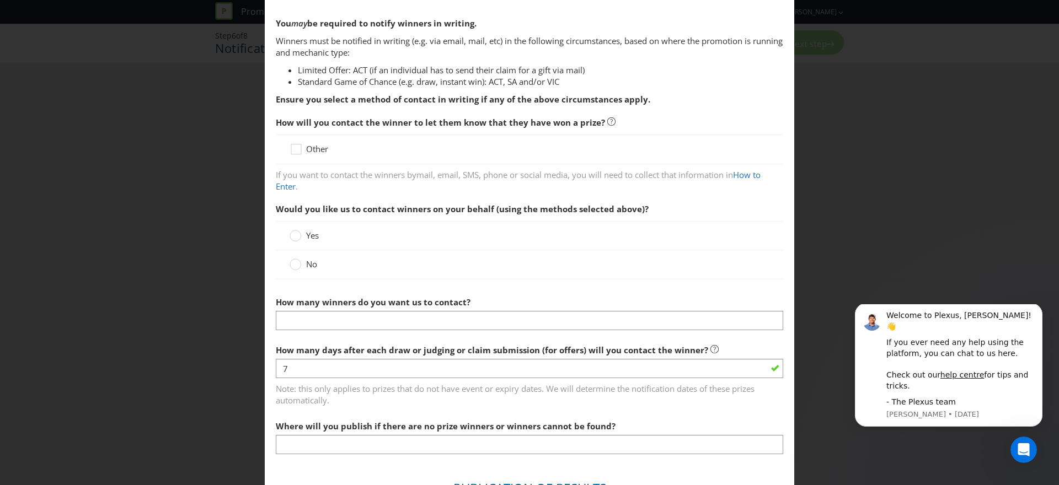
click at [304, 262] on label "No" at bounding box center [305, 265] width 30 height 12
click at [0, 0] on input "No" at bounding box center [0, 0] width 0 height 0
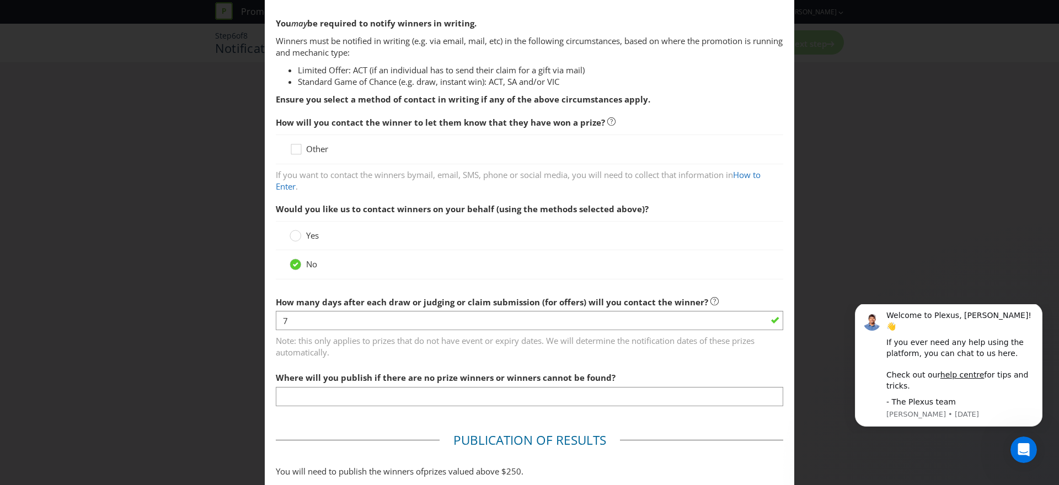
scroll to position [189, 0]
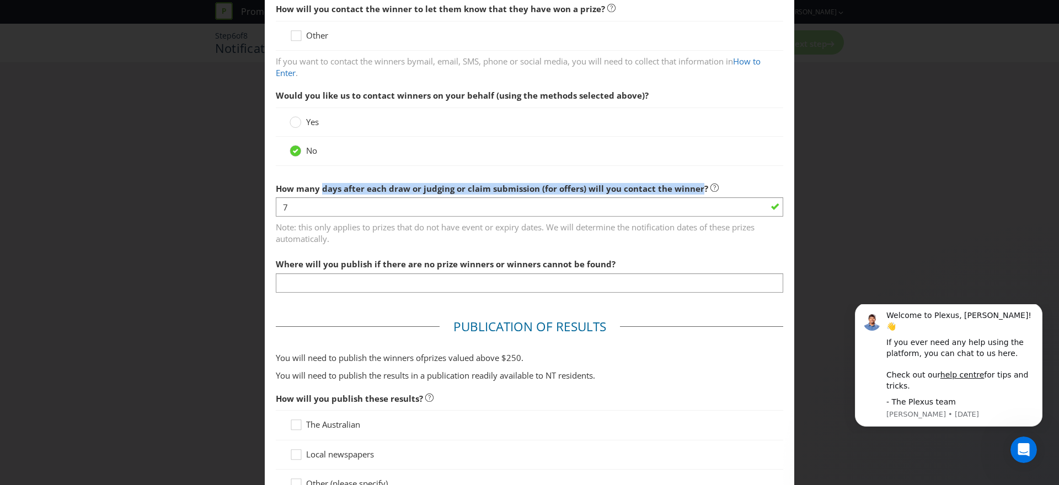
drag, startPoint x: 324, startPoint y: 191, endPoint x: 696, endPoint y: 191, distance: 371.7
click at [696, 191] on span "How many days after each draw or judging or claim submission (for offers) will …" at bounding box center [492, 188] width 432 height 11
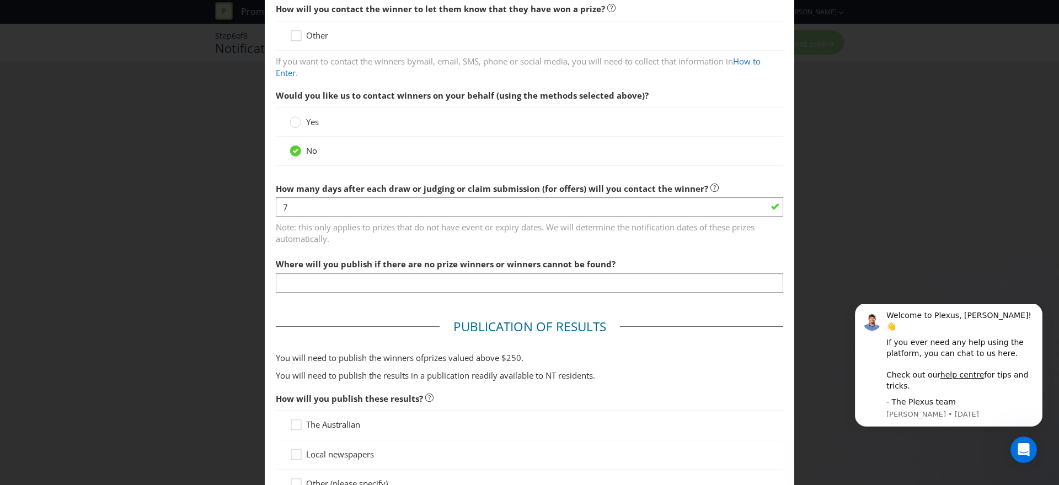
click at [742, 174] on fieldset "Winner Notification You may be required to notify winners in writing. Winners m…" at bounding box center [529, 86] width 507 height 432
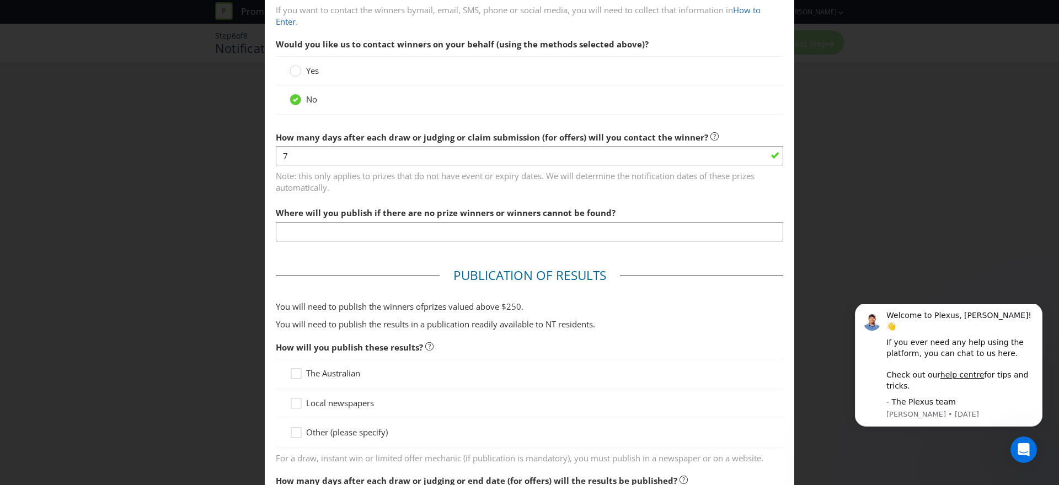
scroll to position [253, 0]
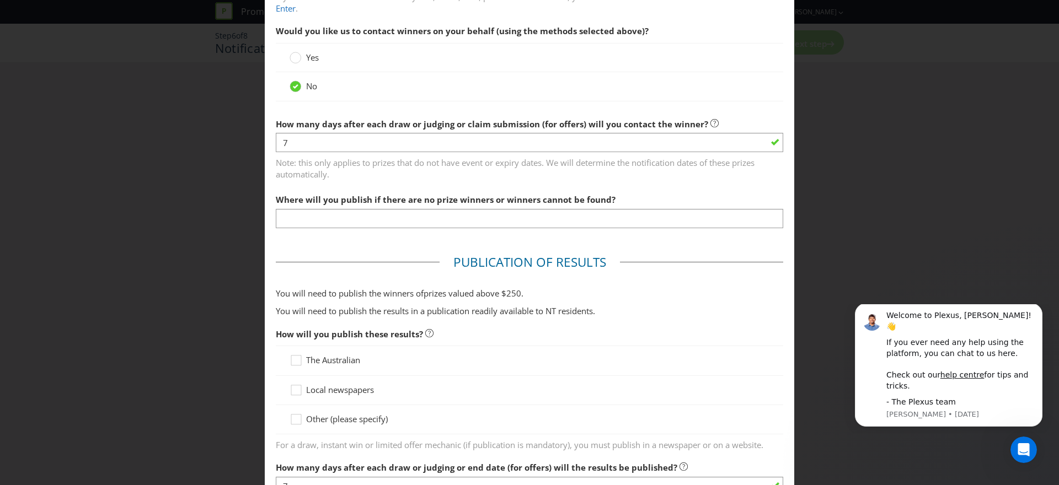
click at [503, 230] on fieldset "Winner Notification You may be required to notify winners in writing. Winners m…" at bounding box center [529, 21] width 507 height 432
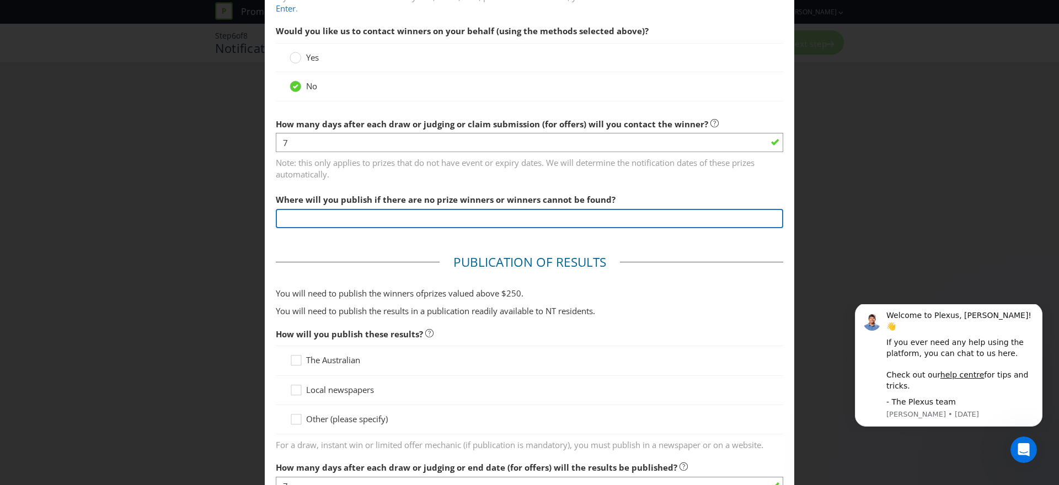
click at [501, 224] on input "text" at bounding box center [529, 218] width 507 height 19
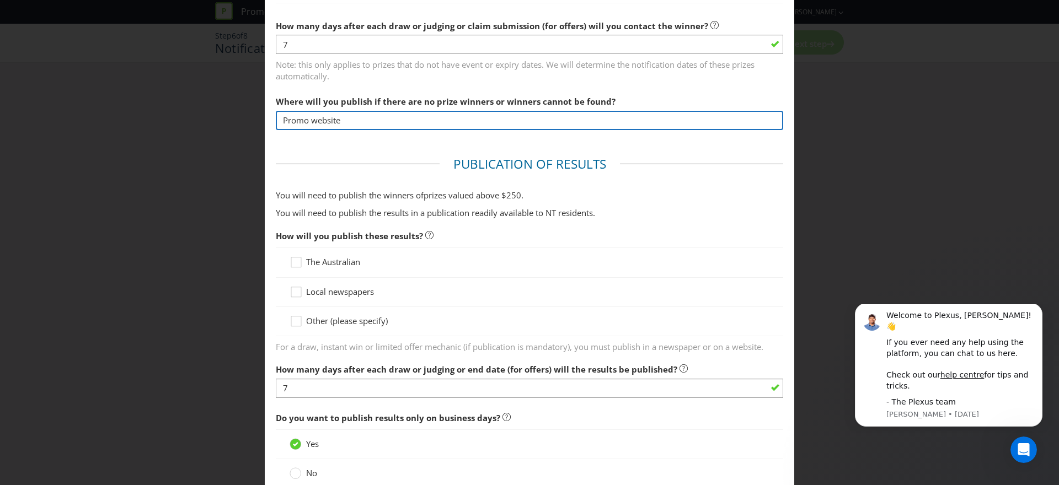
scroll to position [366, 0]
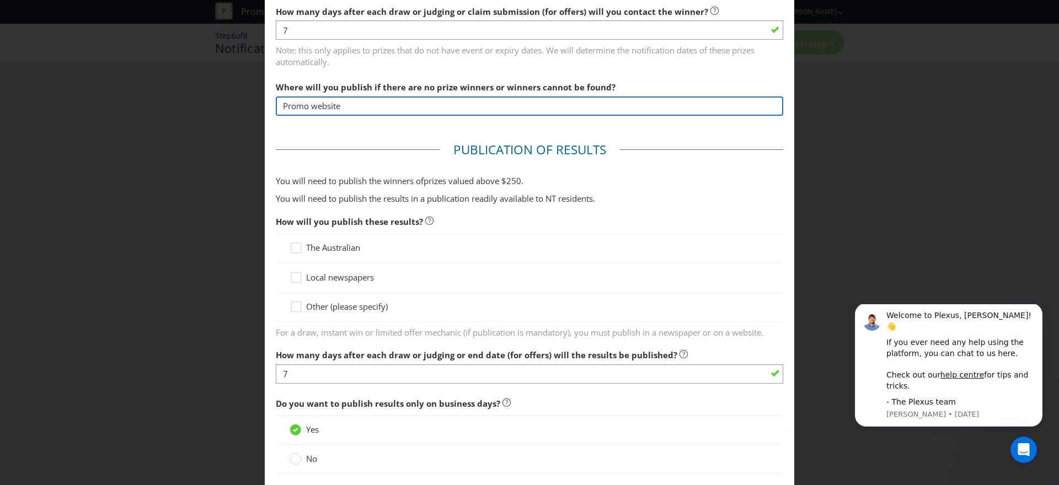
type input "Promo website"
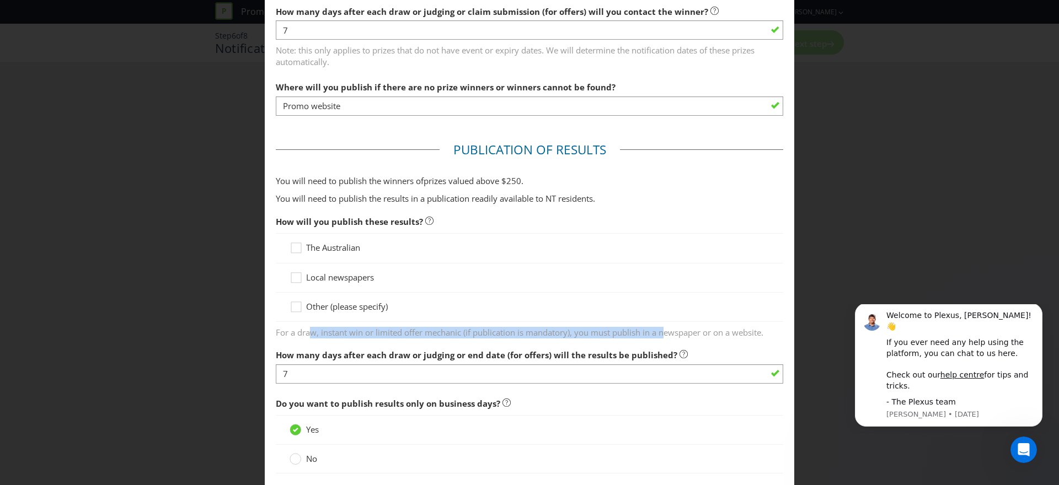
drag, startPoint x: 309, startPoint y: 333, endPoint x: 669, endPoint y: 329, distance: 360.1
click at [669, 329] on span "For a draw, instant win or limited offer mechanic (if publication is mandatory)…" at bounding box center [529, 331] width 507 height 16
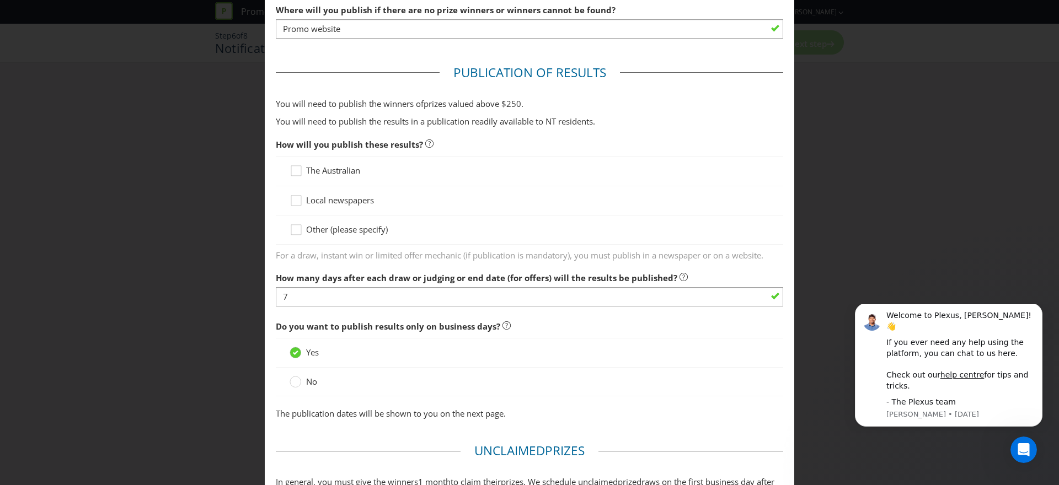
scroll to position [444, 0]
click at [295, 229] on icon at bounding box center [298, 231] width 17 height 17
click at [0, 0] on input "Other (please specify)" at bounding box center [0, 0] width 0 height 0
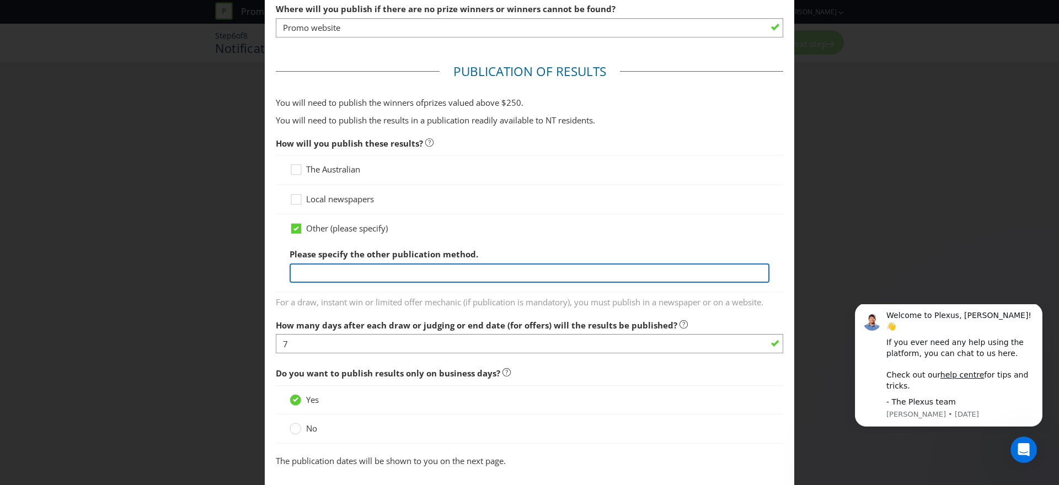
click at [376, 275] on input "text" at bounding box center [530, 273] width 480 height 19
type input "promo site"
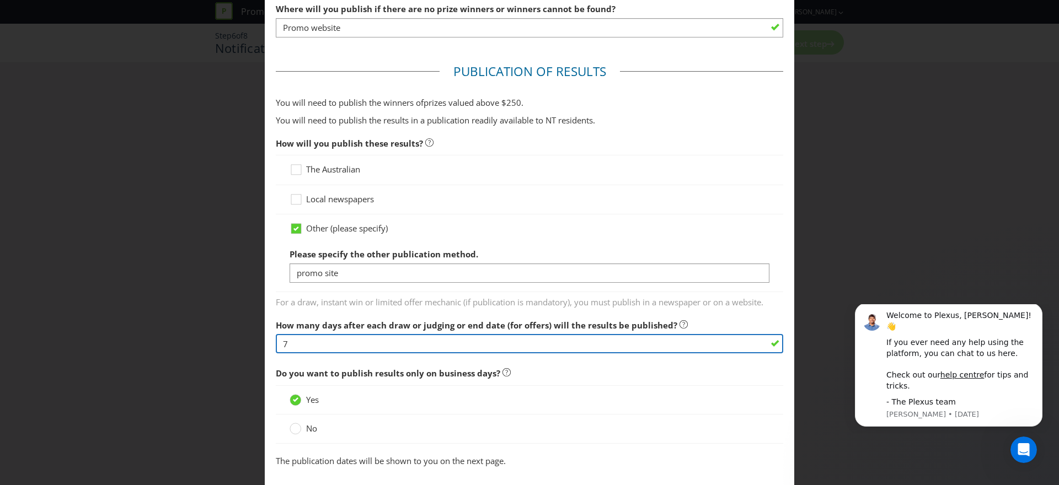
click at [385, 351] on input "7" at bounding box center [529, 343] width 507 height 19
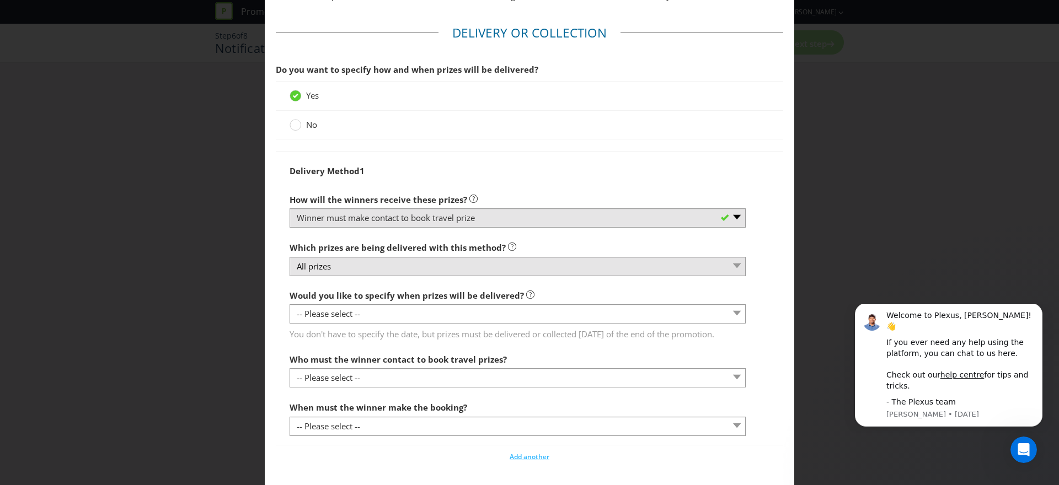
scroll to position [999, 0]
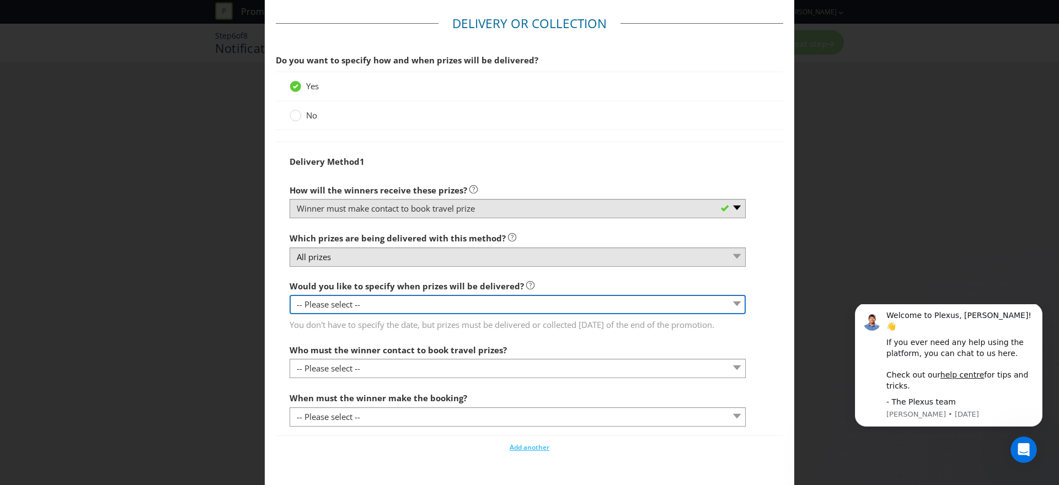
click at [620, 309] on select "-- Please select -- Yes, specific date (please specify) Yes, within a certain p…" at bounding box center [518, 304] width 456 height 19
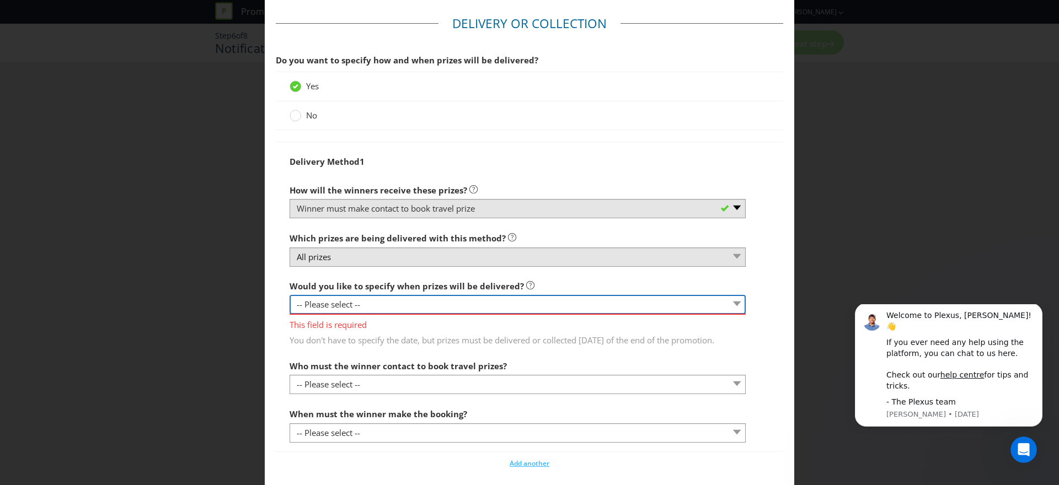
click at [700, 310] on select "-- Please select -- Yes, specific date (please specify) Yes, within a certain p…" at bounding box center [518, 304] width 456 height 19
select select "NO"
click at [290, 295] on select "-- Please select -- Yes, specific date (please specify) Yes, within a certain p…" at bounding box center [518, 304] width 456 height 19
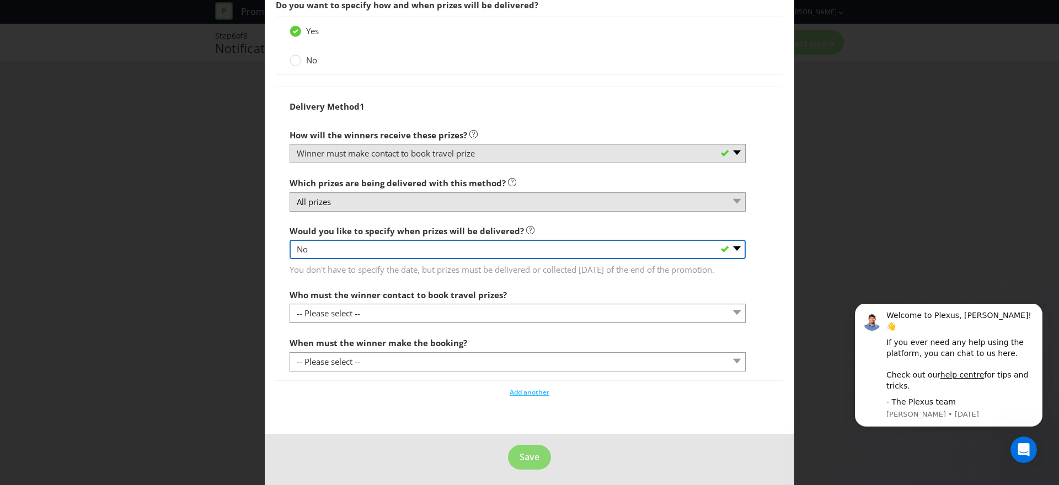
scroll to position [1056, 0]
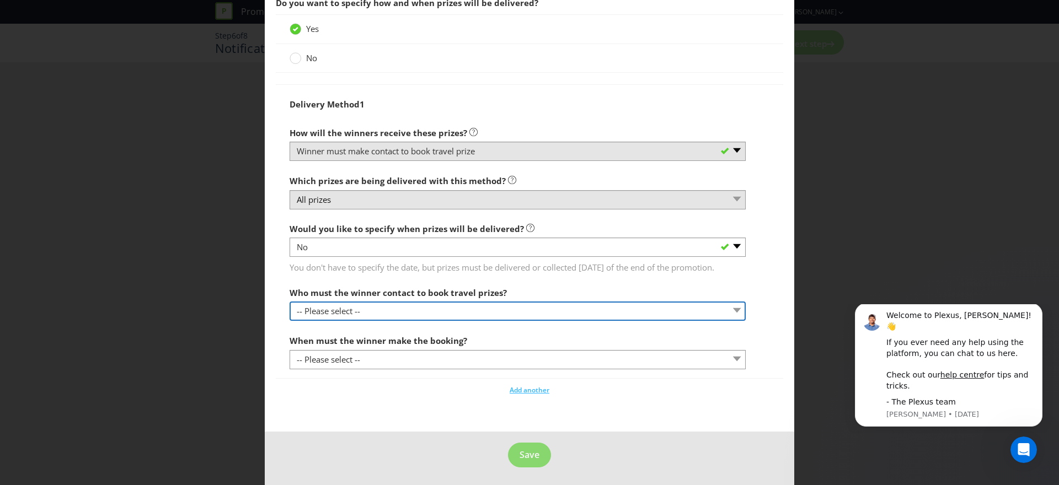
click at [426, 319] on select "-- Please select -- Promoter Travel supplier Agency Other (please specify)" at bounding box center [518, 311] width 456 height 19
click at [290, 313] on select "-- Please select -- Promoter Travel supplier Agency Other (please specify)" at bounding box center [518, 311] width 456 height 19
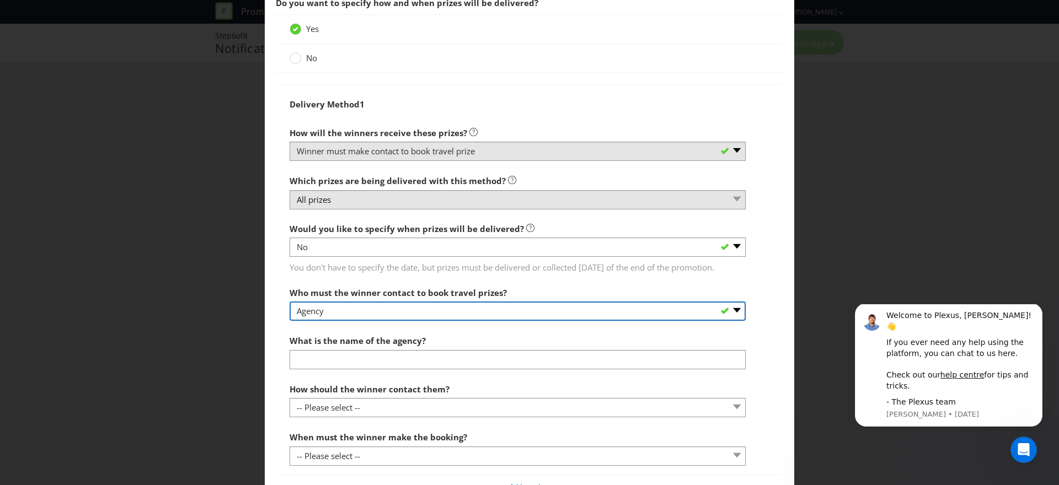
scroll to position [1166, 0]
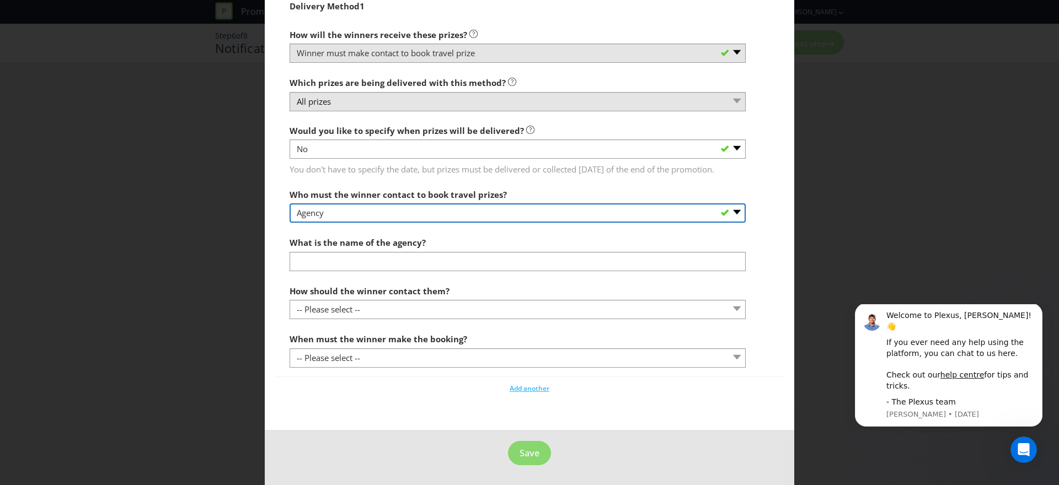
click at [406, 212] on select "-- Please select -- Promoter Travel supplier Agency Other (please specify)" at bounding box center [518, 212] width 456 height 19
select select "SUPPLIER"
click at [290, 203] on select "-- Please select -- Promoter Travel supplier Agency Other (please specify)" at bounding box center [518, 212] width 456 height 19
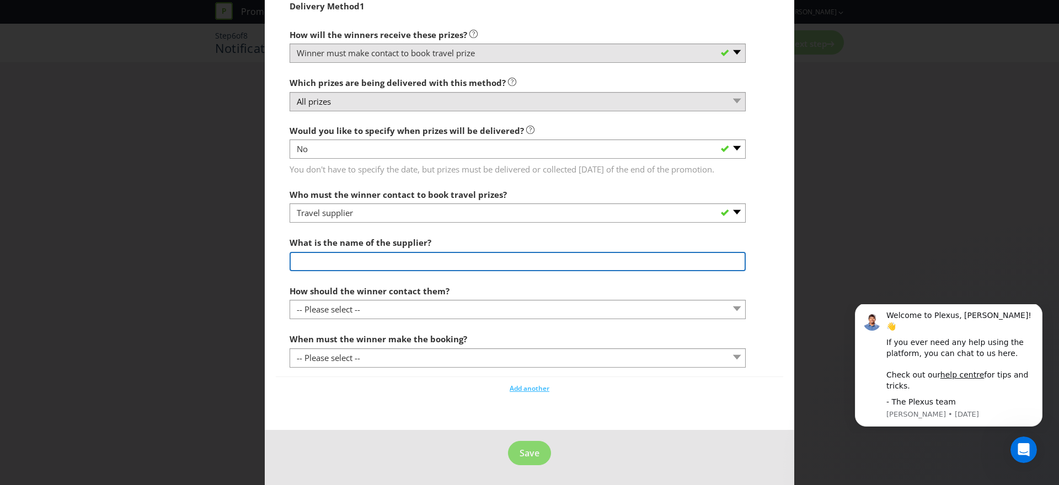
click at [366, 264] on input "text" at bounding box center [518, 261] width 456 height 19
type input "Prize Shark"
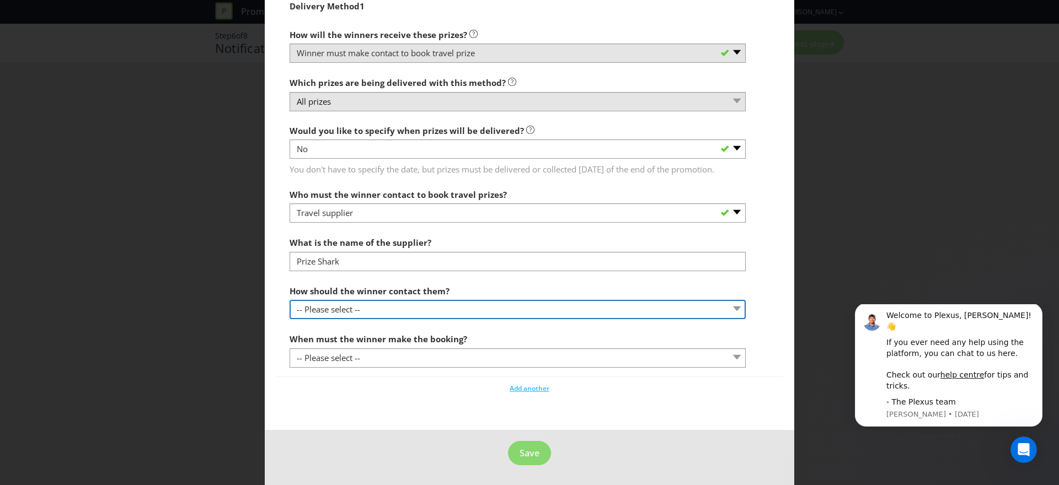
click at [369, 307] on select "-- Please select -- By phone (please specify) By email (please specify) Other (…" at bounding box center [518, 309] width 456 height 19
select select "OTHER"
click at [290, 300] on select "-- Please select -- By phone (please specify) By email (please specify) Other (…" at bounding box center [518, 309] width 456 height 19
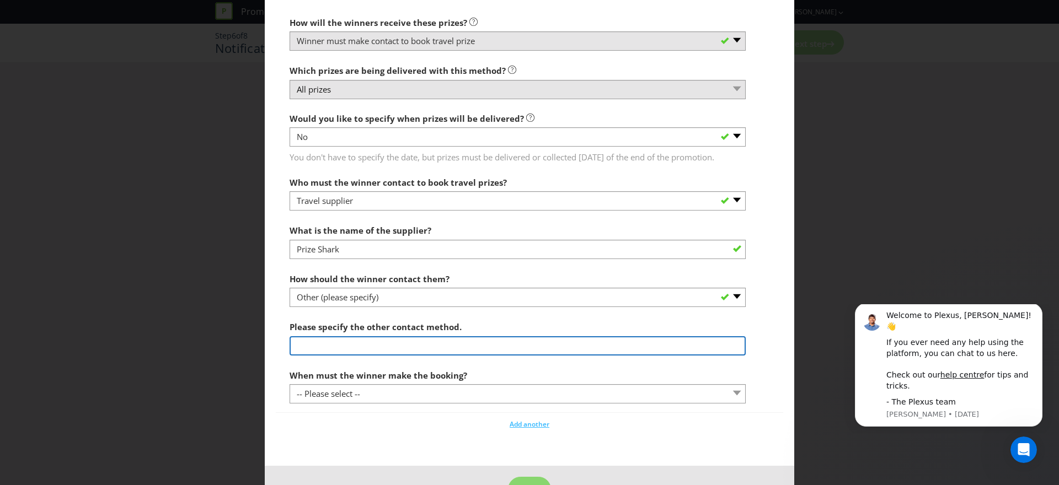
click at [362, 356] on input "text" at bounding box center [518, 345] width 456 height 19
type input "We will contact the winner via email"
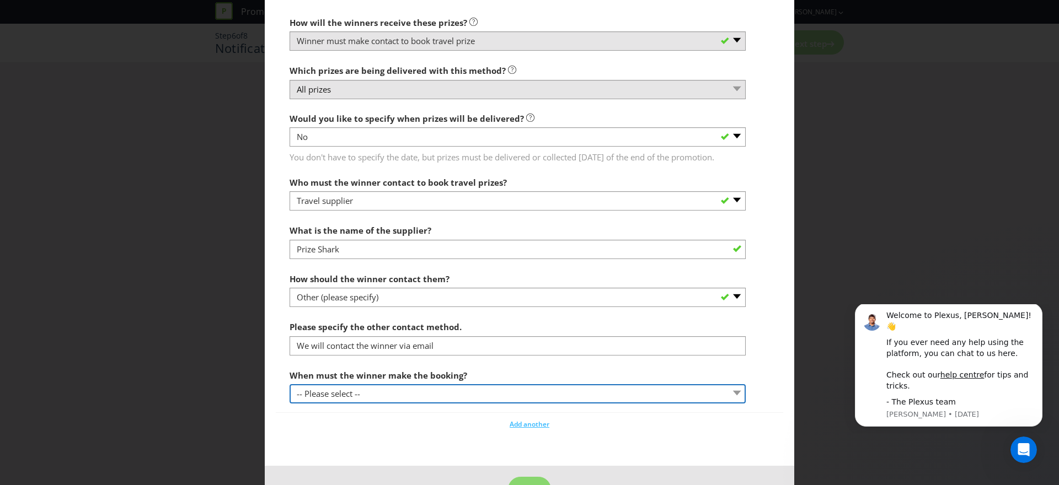
click at [346, 401] on select "-- Please select -- By a specific date (please specify) Within a certain period…" at bounding box center [518, 393] width 456 height 19
select select "WITHIN_PERIOD"
click at [290, 396] on select "-- Please select -- By a specific date (please specify) Within a certain period…" at bounding box center [518, 393] width 456 height 19
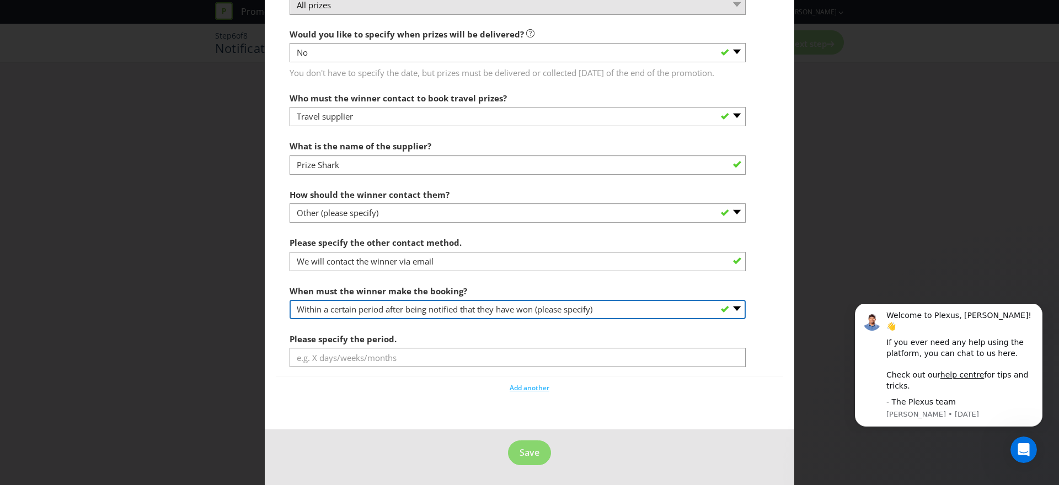
scroll to position [1263, 0]
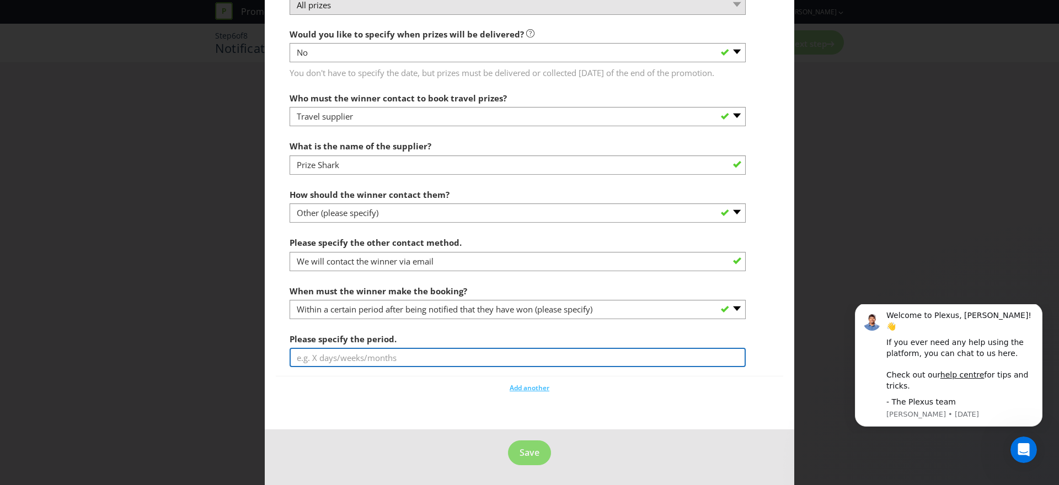
click at [397, 354] on input "text" at bounding box center [518, 357] width 456 height 19
type input "12 months"
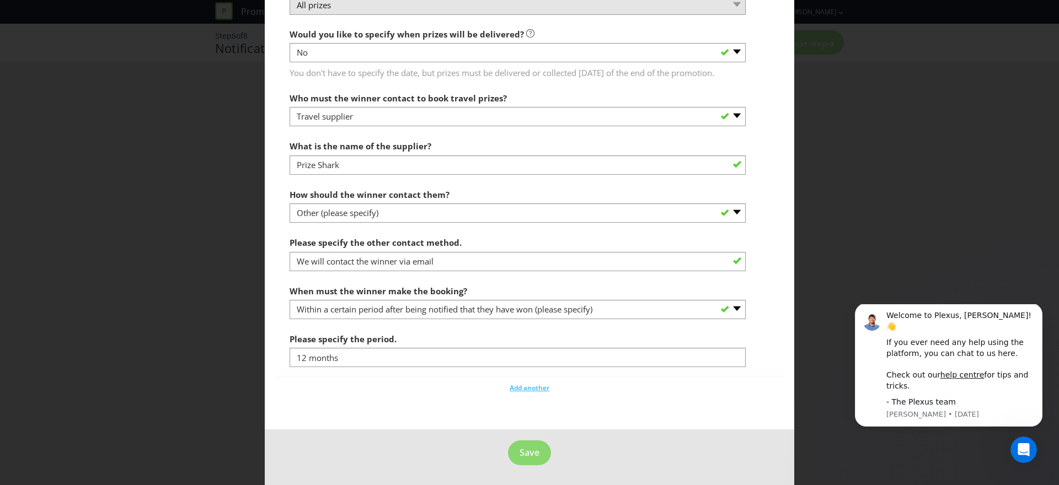
drag, startPoint x: 593, startPoint y: 410, endPoint x: 586, endPoint y: 412, distance: 7.5
click at [534, 454] on span "Save" at bounding box center [529, 453] width 20 height 12
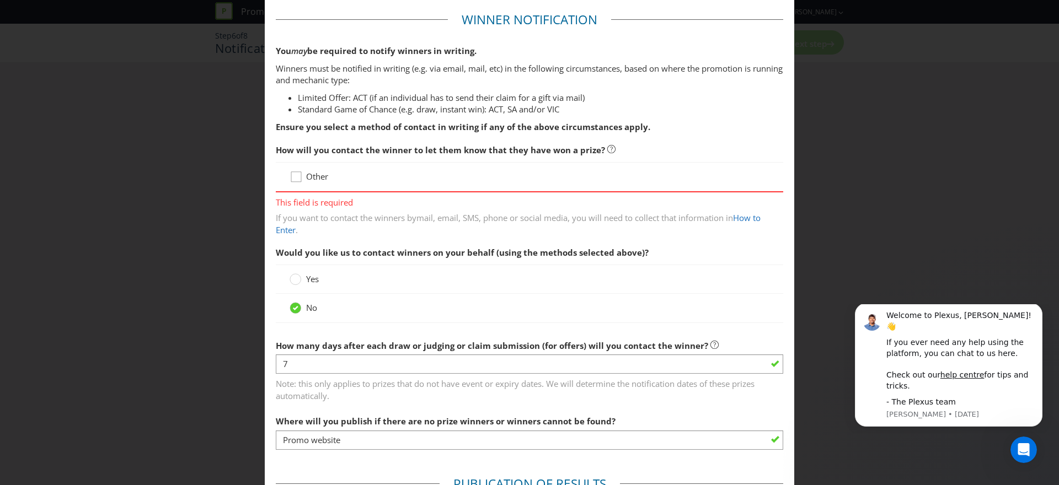
click at [299, 178] on icon at bounding box center [298, 179] width 17 height 17
click at [0, 0] on input "Other" at bounding box center [0, 0] width 0 height 0
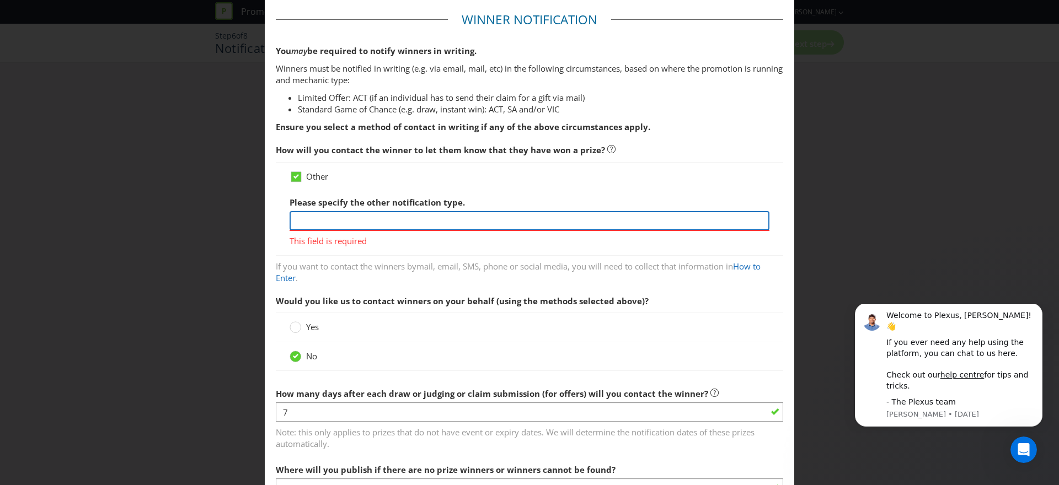
click at [344, 226] on input "text" at bounding box center [530, 220] width 480 height 19
type input "Email"
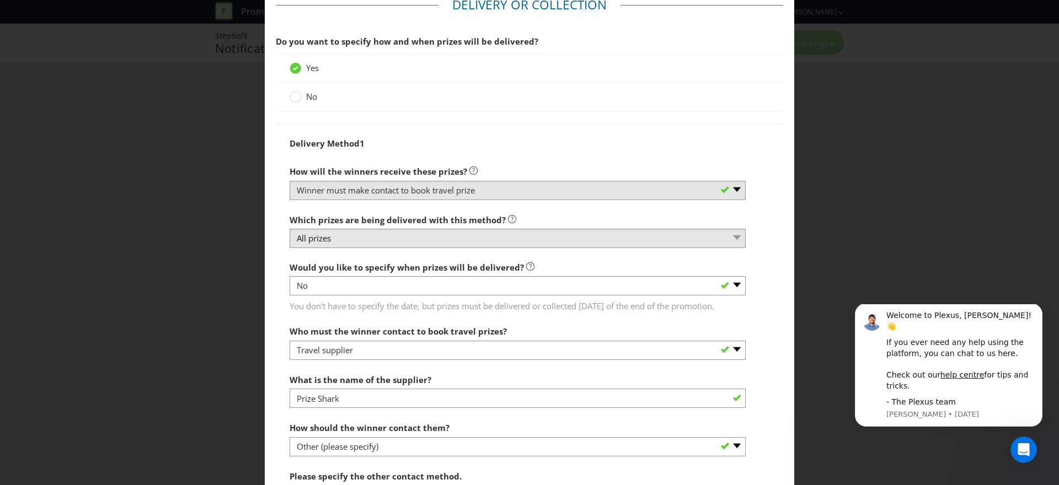
scroll to position [1311, 0]
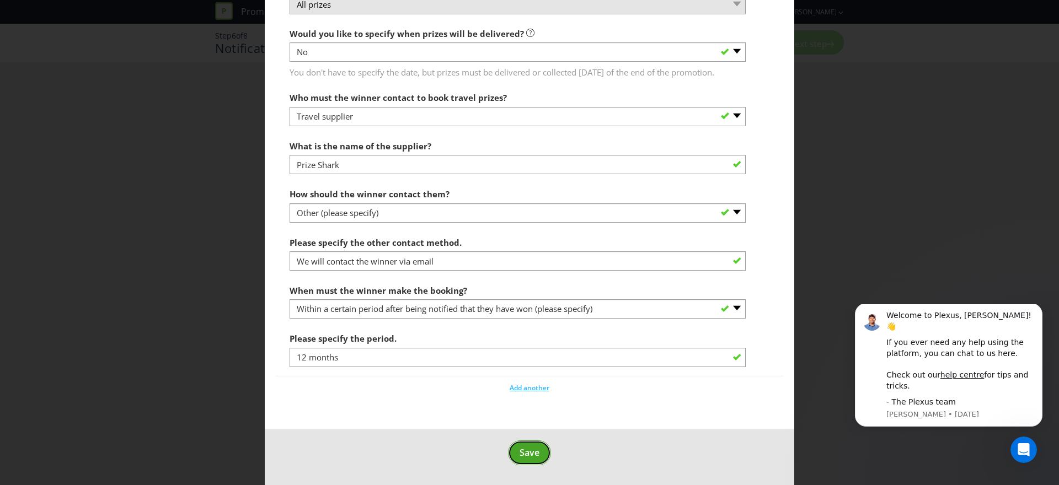
click at [535, 454] on span "Save" at bounding box center [529, 453] width 20 height 12
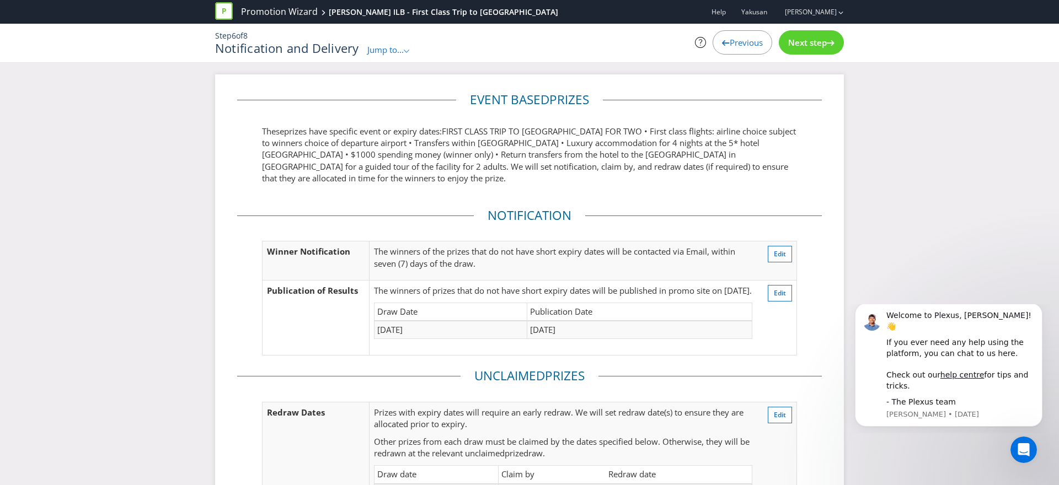
click at [826, 49] on div "Next step" at bounding box center [811, 42] width 65 height 24
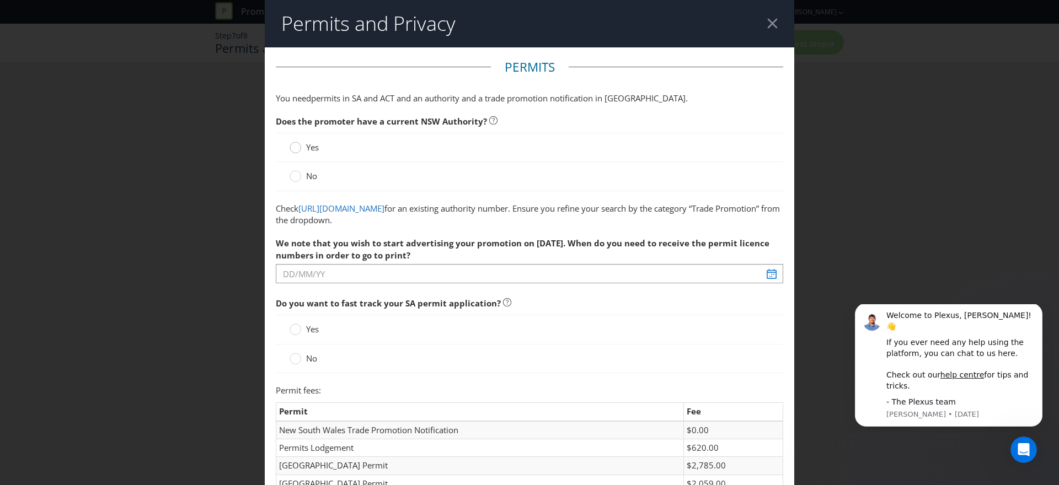
click at [296, 148] on circle at bounding box center [295, 147] width 11 height 11
click at [0, 0] on input "Yes" at bounding box center [0, 0] width 0 height 0
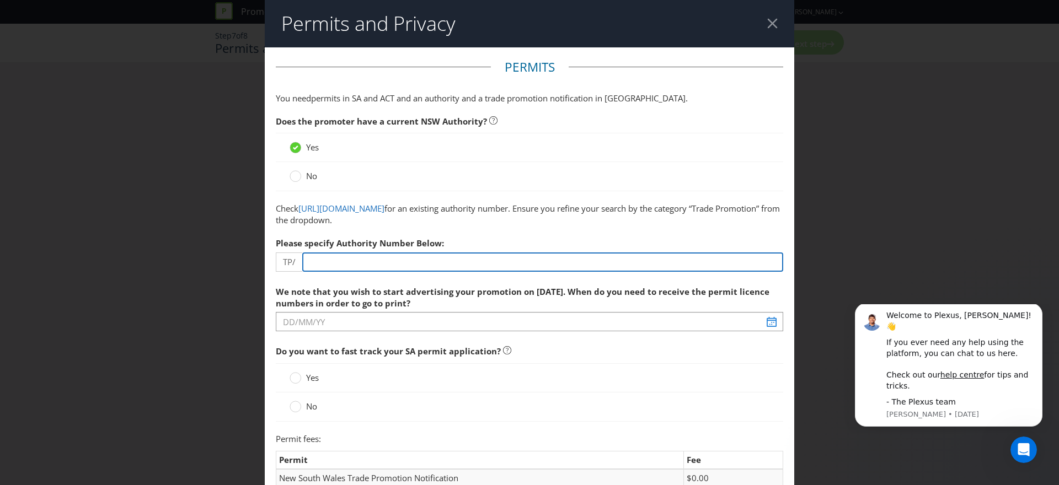
click at [396, 264] on input "number" at bounding box center [542, 262] width 481 height 19
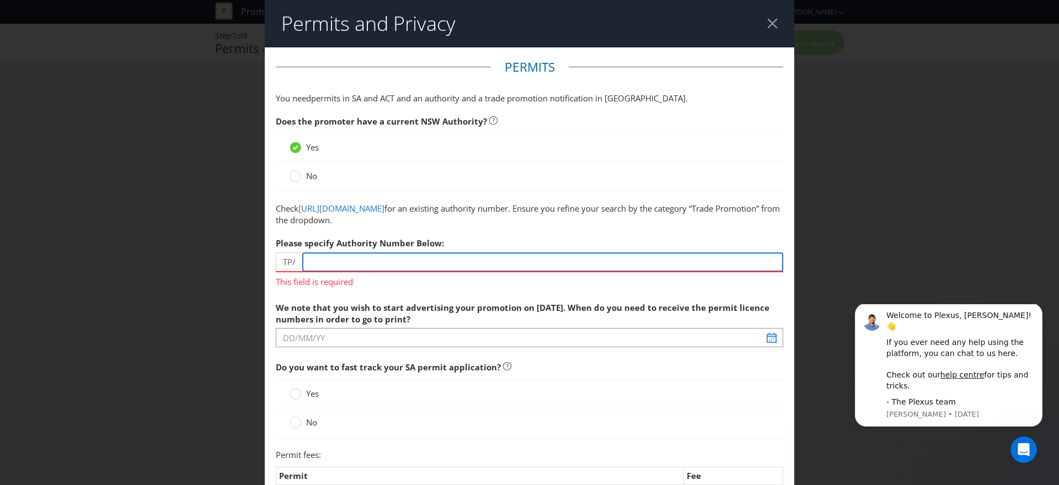
paste input "2606"
type input "2606"
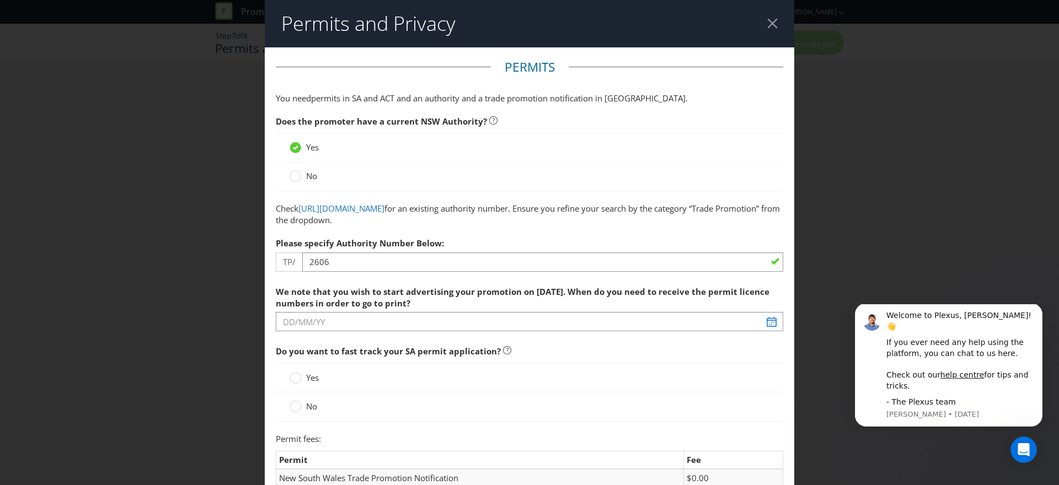
drag, startPoint x: 334, startPoint y: 290, endPoint x: 658, endPoint y: 298, distance: 324.4
click at [661, 298] on label "We note that you wish to start advertising your promotion on [DATE]. When do yo…" at bounding box center [529, 295] width 507 height 29
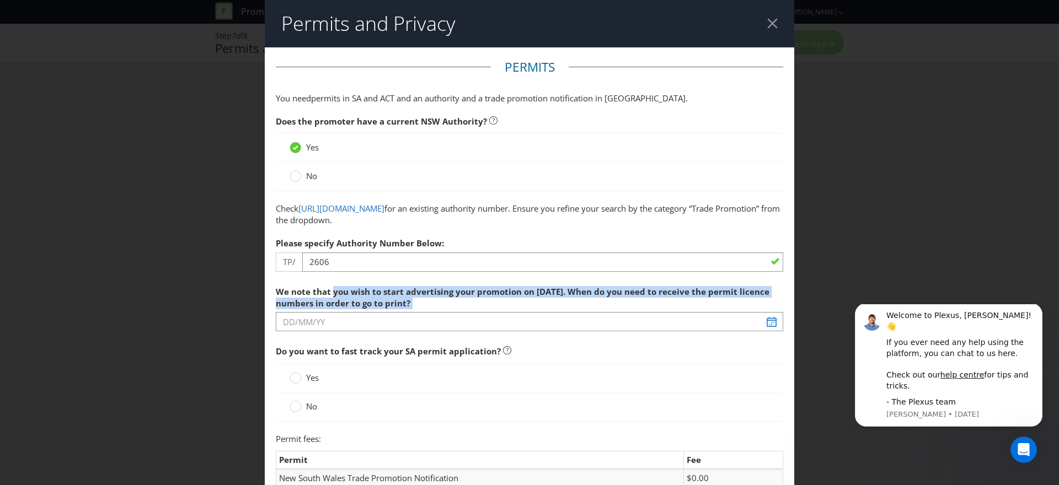
click at [656, 298] on label "We note that you wish to start advertising your promotion on [DATE]. When do yo…" at bounding box center [529, 295] width 507 height 29
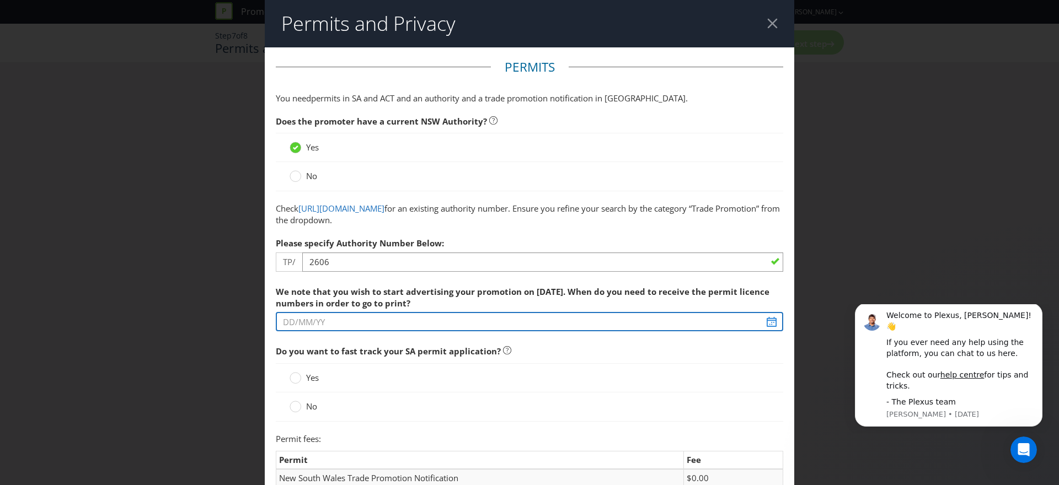
click at [770, 322] on input "text" at bounding box center [529, 321] width 507 height 19
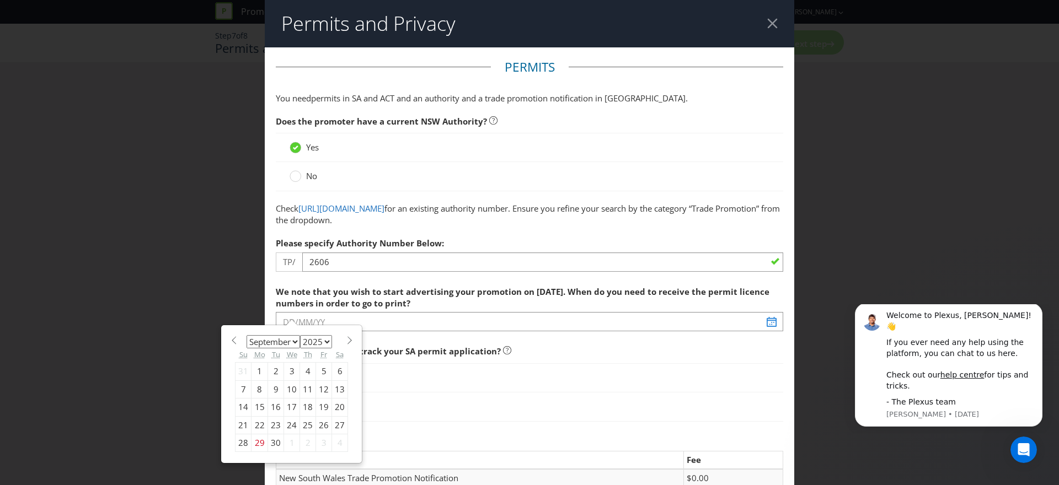
click at [296, 340] on select "January February March April May June July August September October November De…" at bounding box center [273, 341] width 53 height 13
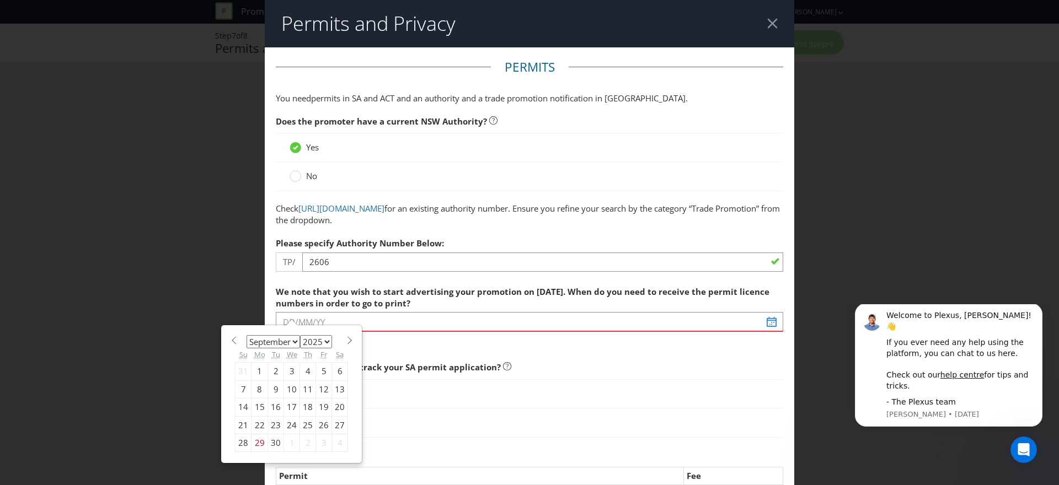
select select "9"
click at [247, 335] on select "January February March April May June July August September October November De…" at bounding box center [273, 341] width 53 height 13
click at [276, 424] on div "21" at bounding box center [276, 425] width 16 height 18
type input "[DATE]"
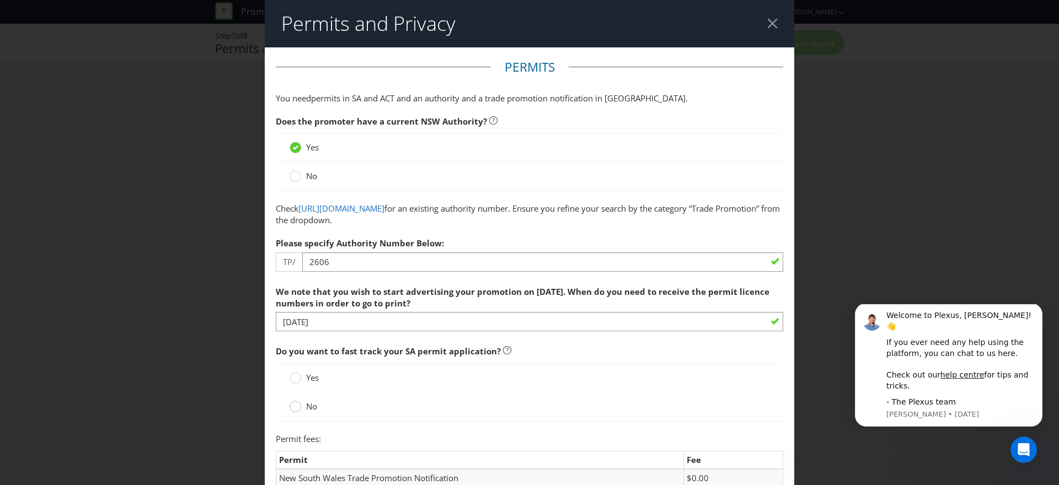
click at [299, 406] on circle at bounding box center [295, 406] width 11 height 11
click at [0, 0] on input "No" at bounding box center [0, 0] width 0 height 0
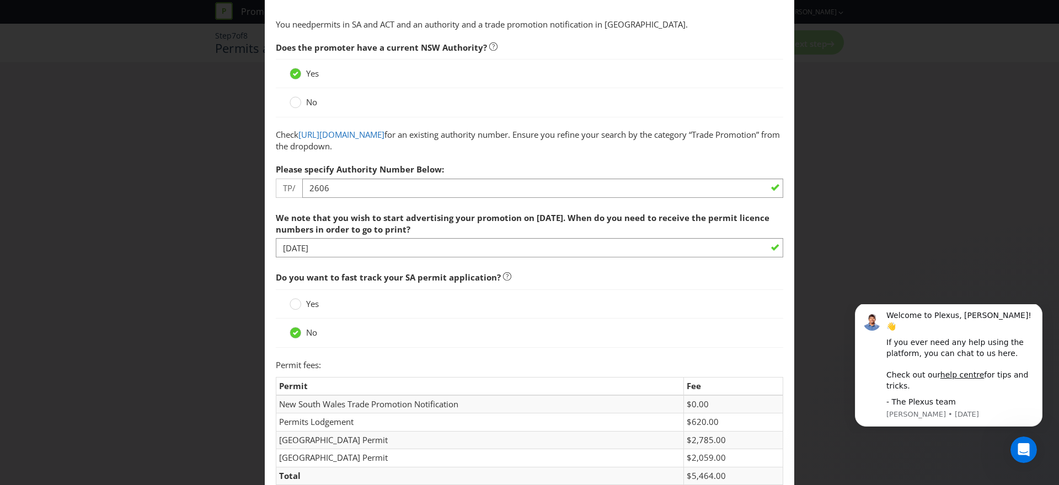
scroll to position [165, 0]
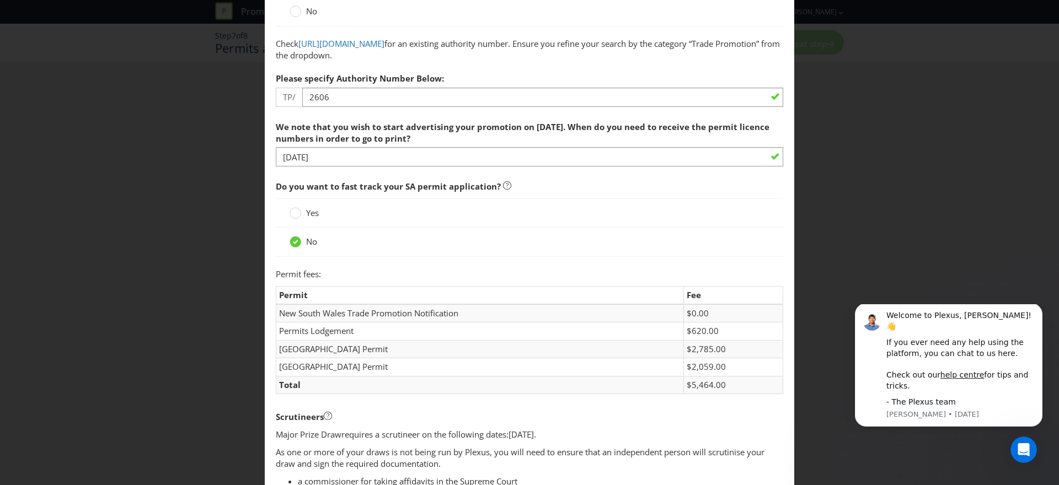
click at [632, 416] on div "Scrutineers" at bounding box center [529, 417] width 507 height 23
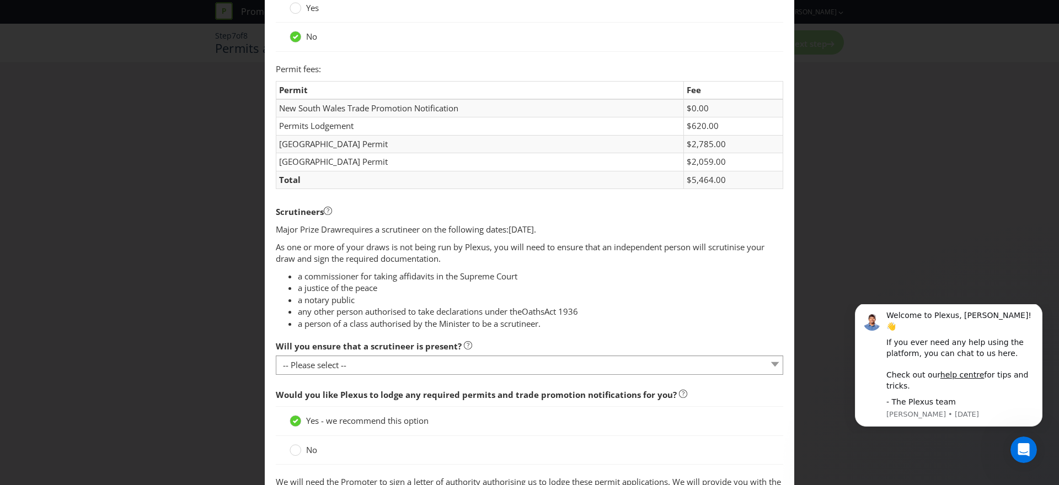
scroll to position [371, 0]
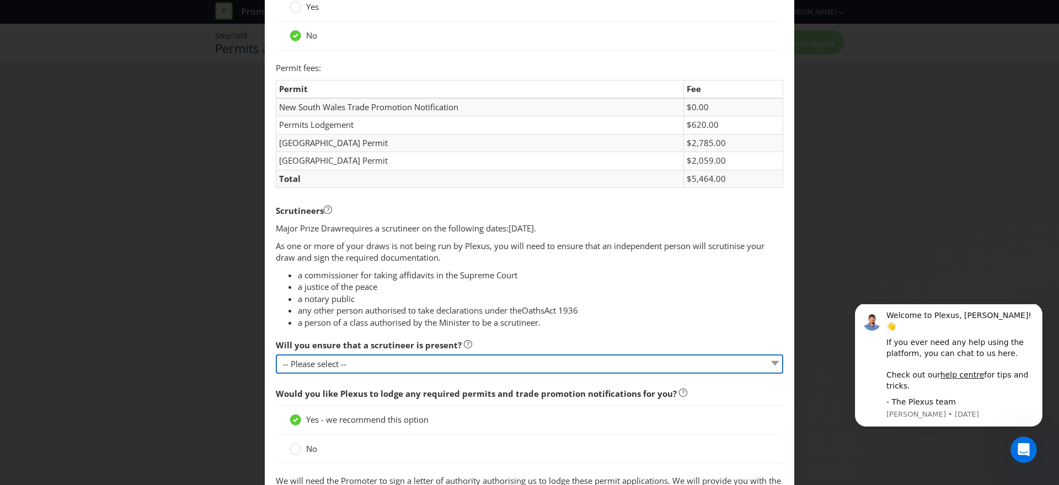
click at [389, 362] on select "-- Please select -- Yes, I agree to arrange for a scrutineer for each draw. No,…" at bounding box center [529, 364] width 507 height 19
select select "YES"
click at [276, 355] on select "-- Please select -- Yes, I agree to arrange for a scrutineer for each draw. No,…" at bounding box center [529, 364] width 507 height 19
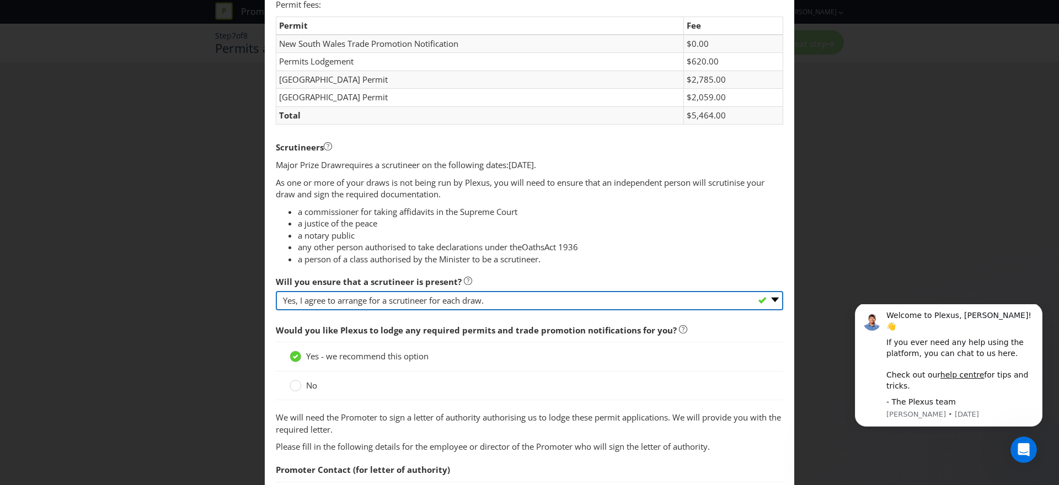
scroll to position [522, 0]
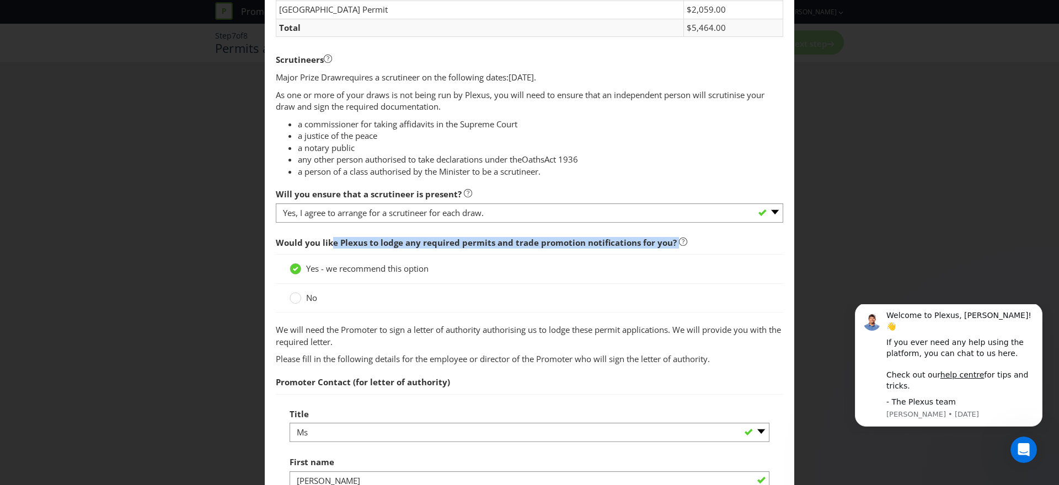
drag, startPoint x: 333, startPoint y: 241, endPoint x: 709, endPoint y: 244, distance: 375.6
click at [709, 244] on span "Would you like Plexus to lodge any required permits and trade promotion notific…" at bounding box center [529, 243] width 507 height 23
drag, startPoint x: 709, startPoint y: 244, endPoint x: 672, endPoint y: 240, distance: 36.6
click at [708, 244] on span "Would you like Plexus to lodge any required permits and trade promotion notific…" at bounding box center [529, 243] width 507 height 23
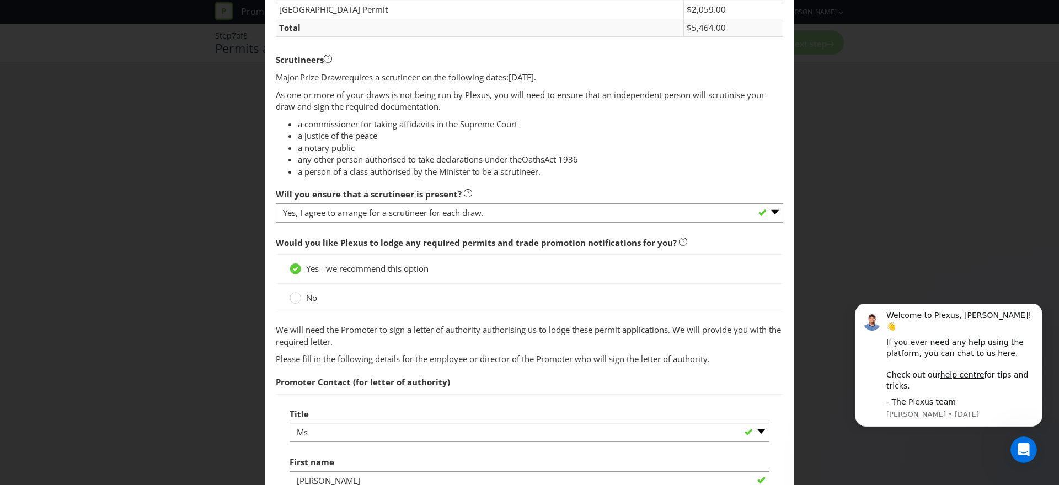
click at [376, 271] on span "Yes - we recommend this option" at bounding box center [367, 268] width 122 height 11
click at [0, 0] on input "Yes - we recommend this option" at bounding box center [0, 0] width 0 height 0
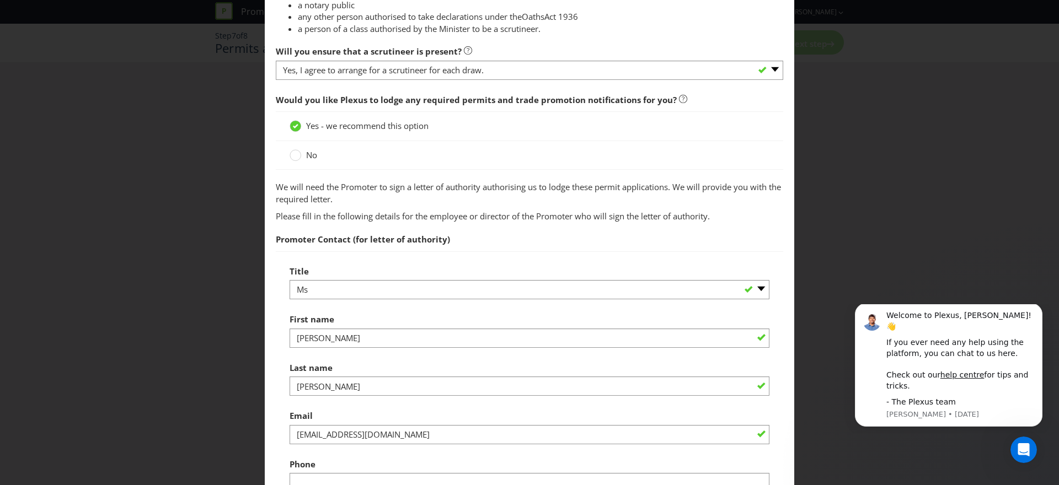
scroll to position [666, 0]
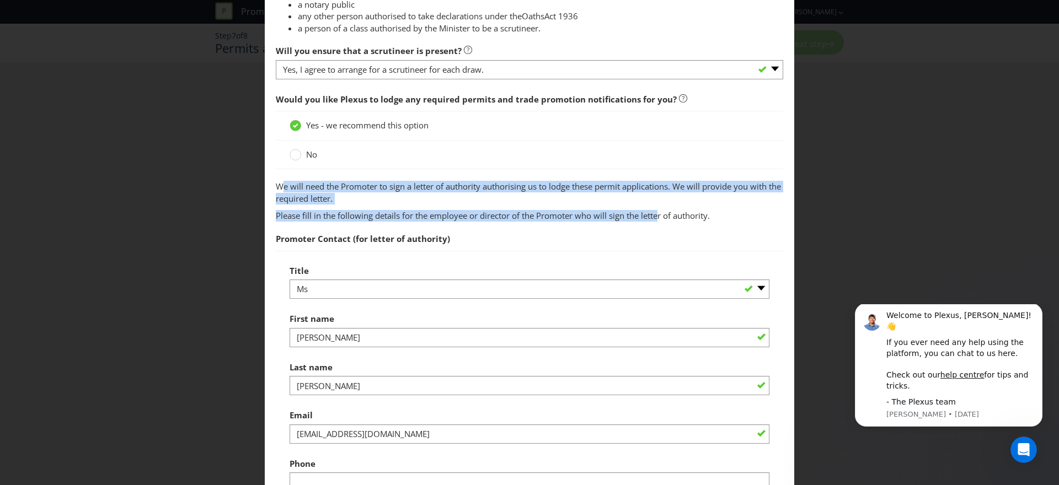
drag, startPoint x: 345, startPoint y: 187, endPoint x: 666, endPoint y: 216, distance: 322.3
click at [664, 216] on span "We will need the Promoter to sign a letter of authority authorising us to lodge…" at bounding box center [529, 341] width 507 height 321
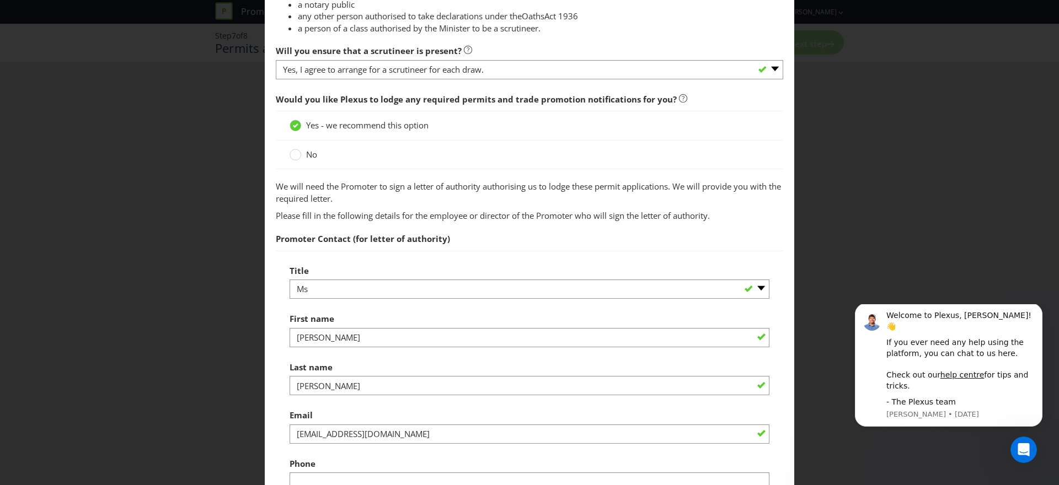
drag, startPoint x: 666, startPoint y: 216, endPoint x: 630, endPoint y: 213, distance: 36.0
click at [666, 216] on p "Please fill in the following details for the employee or director of the Promot…" at bounding box center [529, 216] width 507 height 12
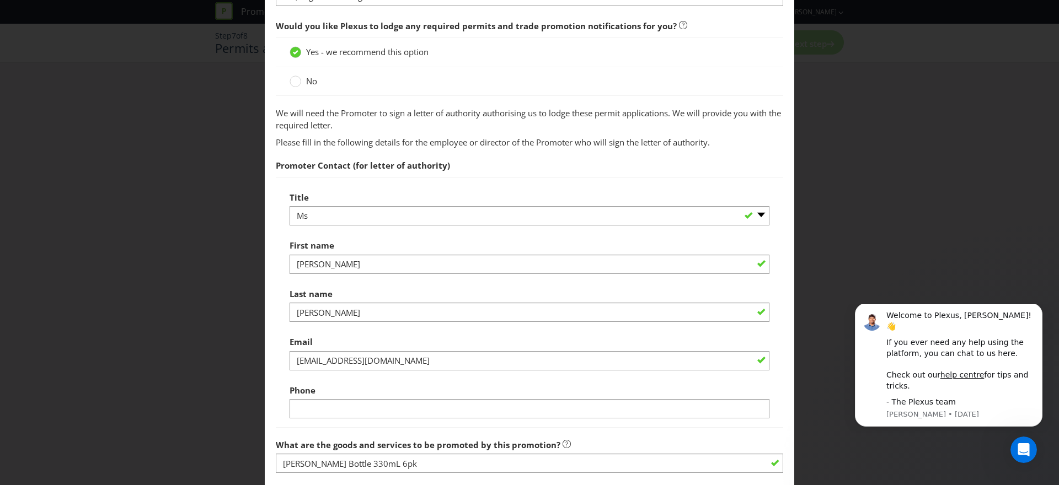
scroll to position [763, 0]
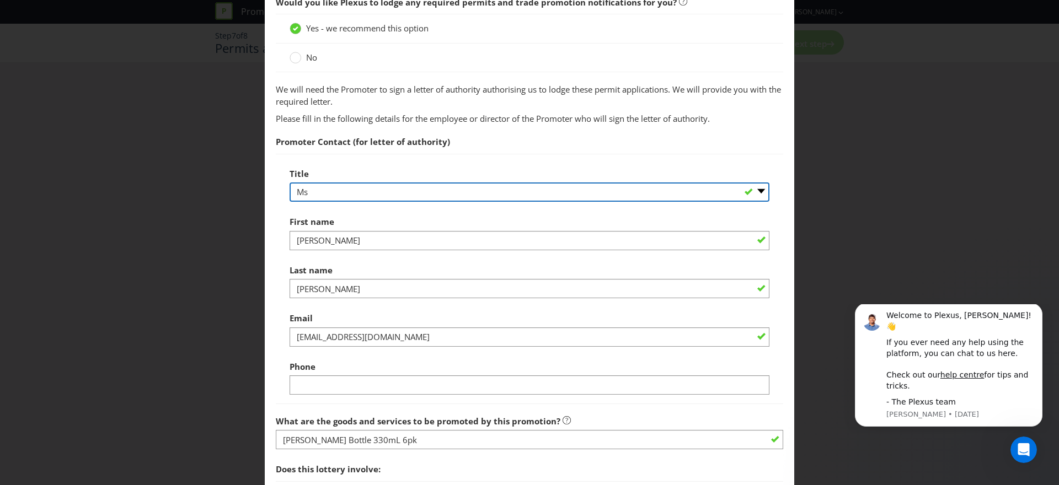
click at [355, 195] on select "-- Please select -- Mr Ms Mrs [PERSON_NAME] [PERSON_NAME] (please specify)" at bounding box center [530, 192] width 480 height 19
click at [290, 183] on select "-- Please select -- Mr Ms Mrs [PERSON_NAME] [PERSON_NAME] (please specify)" at bounding box center [530, 192] width 480 height 19
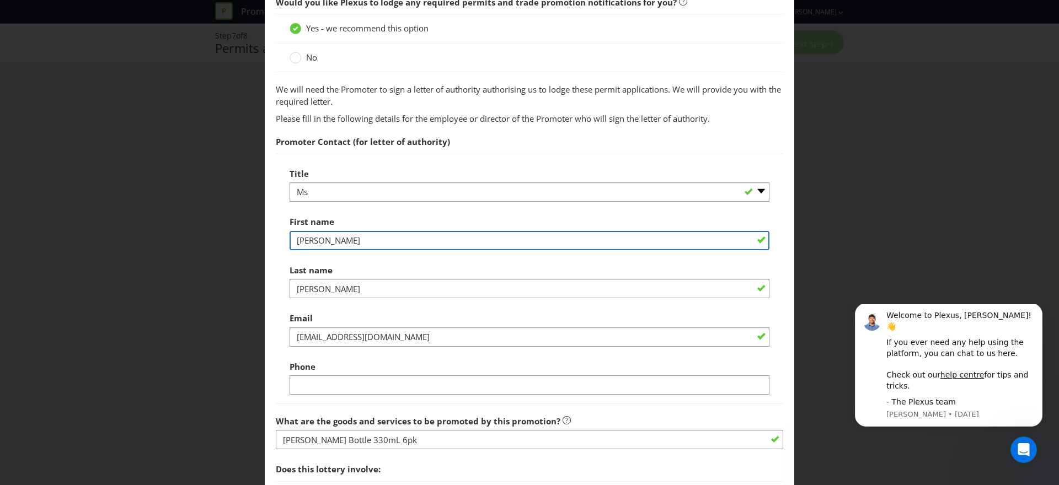
drag, startPoint x: 331, startPoint y: 239, endPoint x: 270, endPoint y: 237, distance: 61.3
click at [270, 237] on main "Permits You need permits in SA and ACT and an authority and a trade promotion n…" at bounding box center [529, 122] width 529 height 1675
type input "Swati"
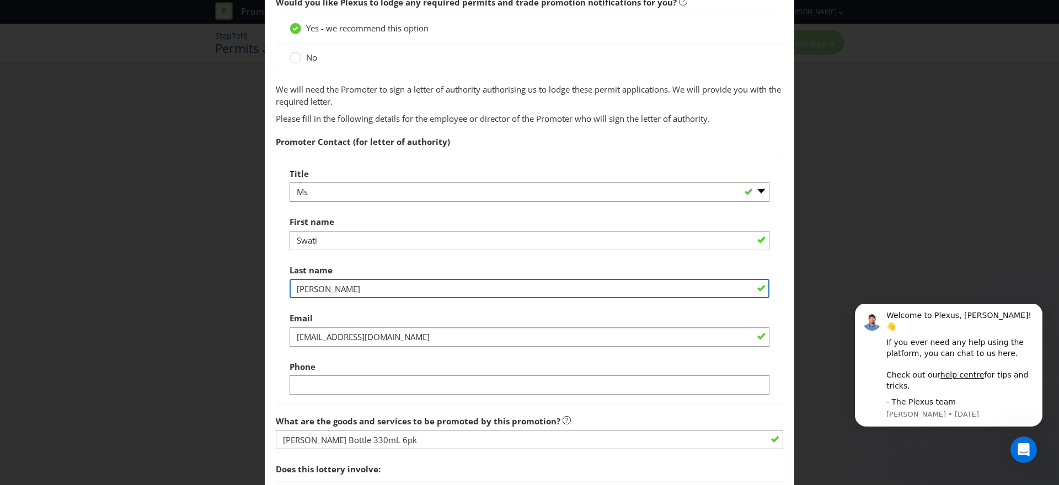
click at [370, 291] on input "[PERSON_NAME]" at bounding box center [530, 288] width 480 height 19
drag, startPoint x: 381, startPoint y: 292, endPoint x: 264, endPoint y: 286, distance: 116.5
click at [265, 286] on main "Permits You need permits in SA and ACT and an authority and a trade promotion n…" at bounding box center [529, 122] width 529 height 1675
paste input "[PERSON_NAME]"
type input "[PERSON_NAME]"
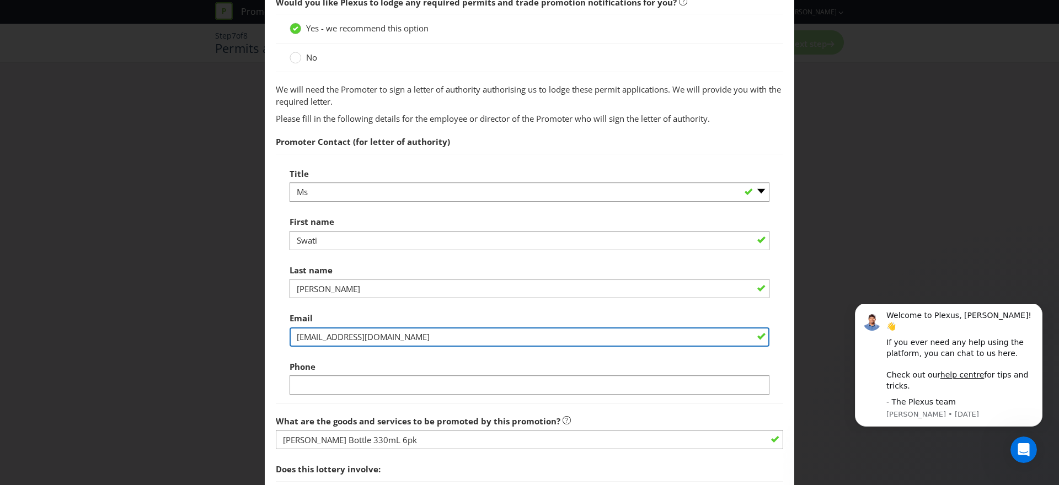
drag, startPoint x: 408, startPoint y: 336, endPoint x: 272, endPoint y: 336, distance: 136.2
click at [272, 336] on main "Permits You need permits in SA and ACT and an authority and a trade promotion n…" at bounding box center [529, 122] width 529 height 1675
paste input "Swati.[PERSON_NAME]@lionco"
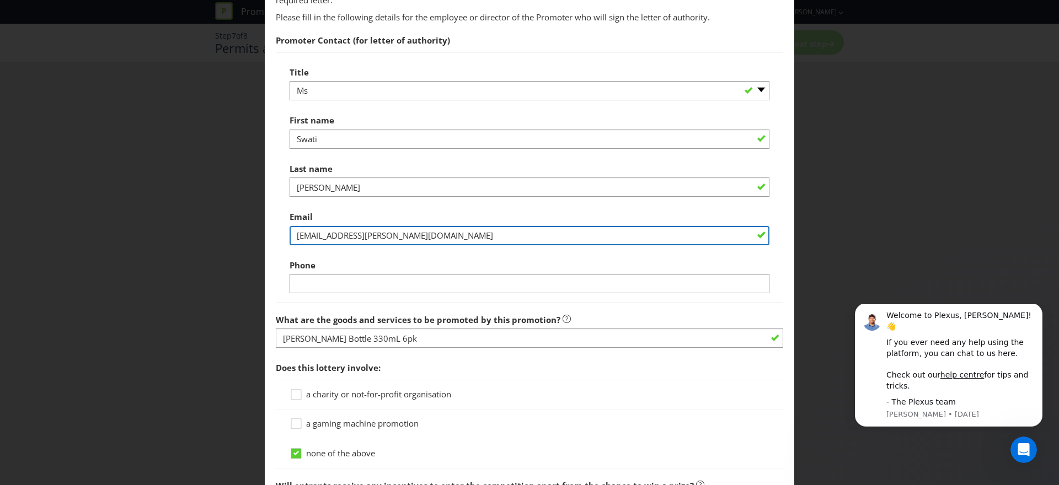
scroll to position [874, 0]
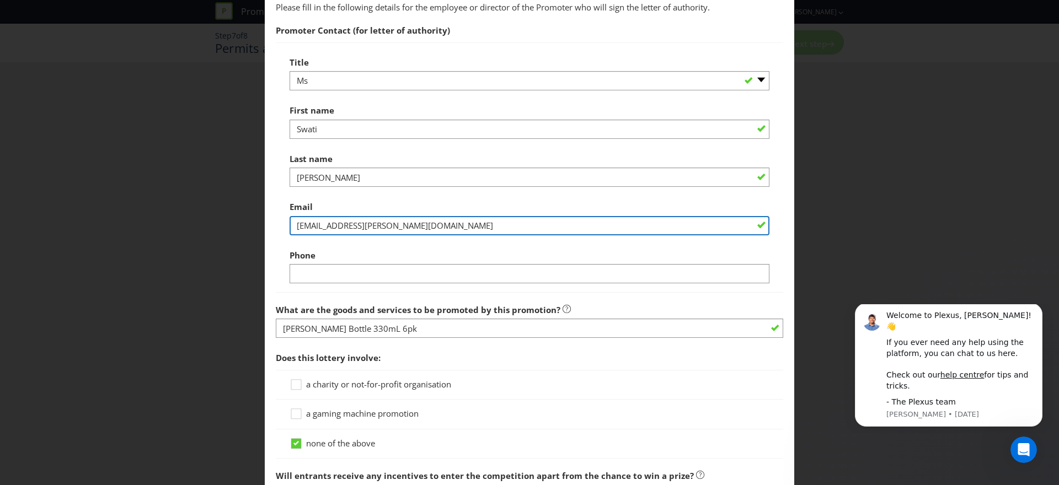
type input "[EMAIL_ADDRESS][PERSON_NAME][DOMAIN_NAME]"
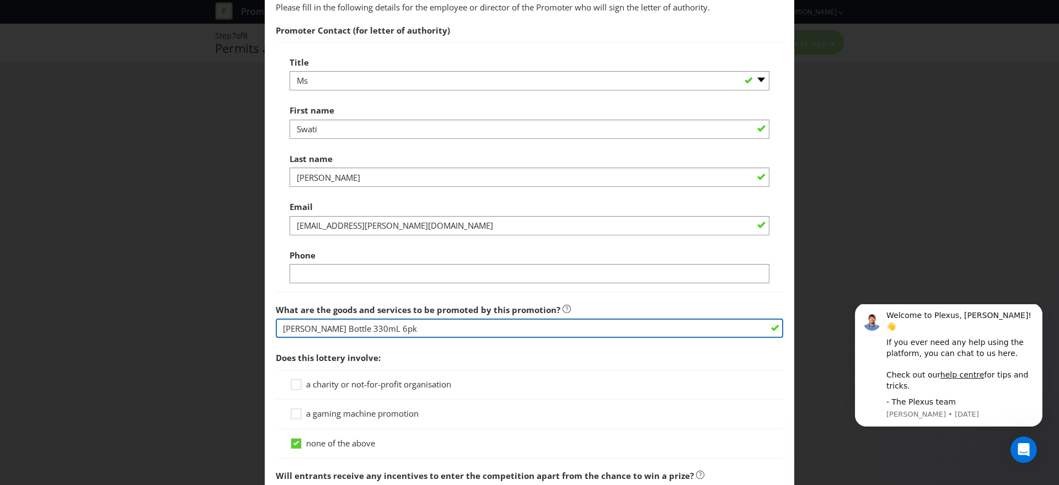
click at [439, 328] on input "[PERSON_NAME] Bottle 330mL 6pk" at bounding box center [529, 328] width 507 height 19
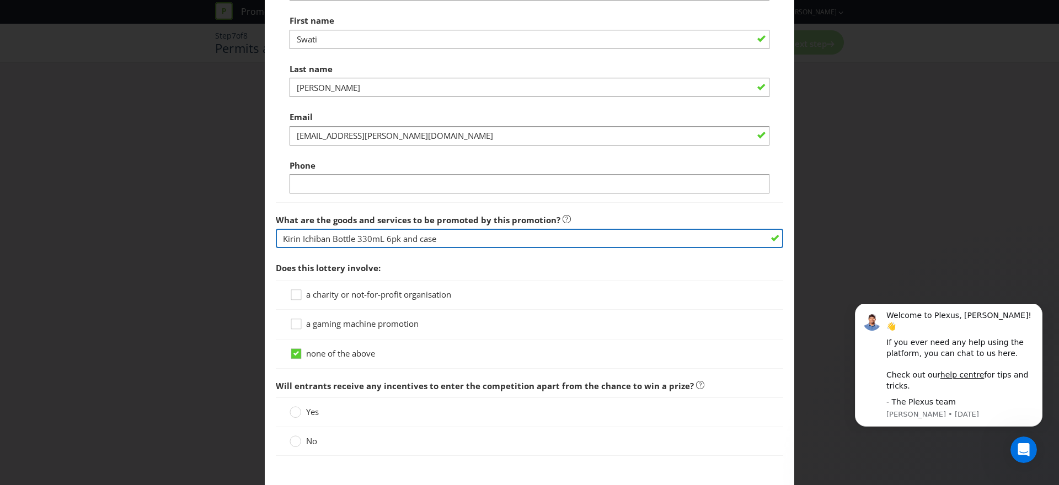
scroll to position [1033, 0]
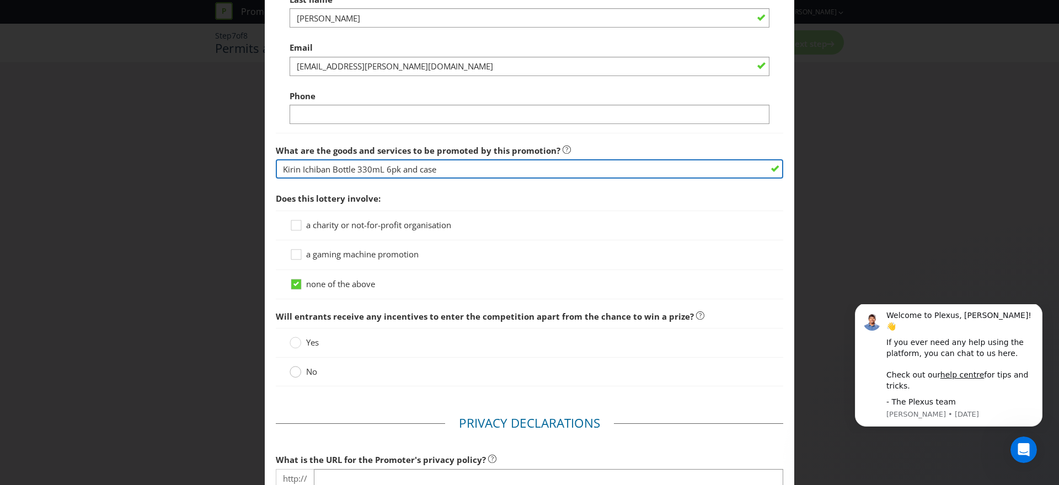
type input "Kirin Ichiban Bottle 330mL 6pk and case"
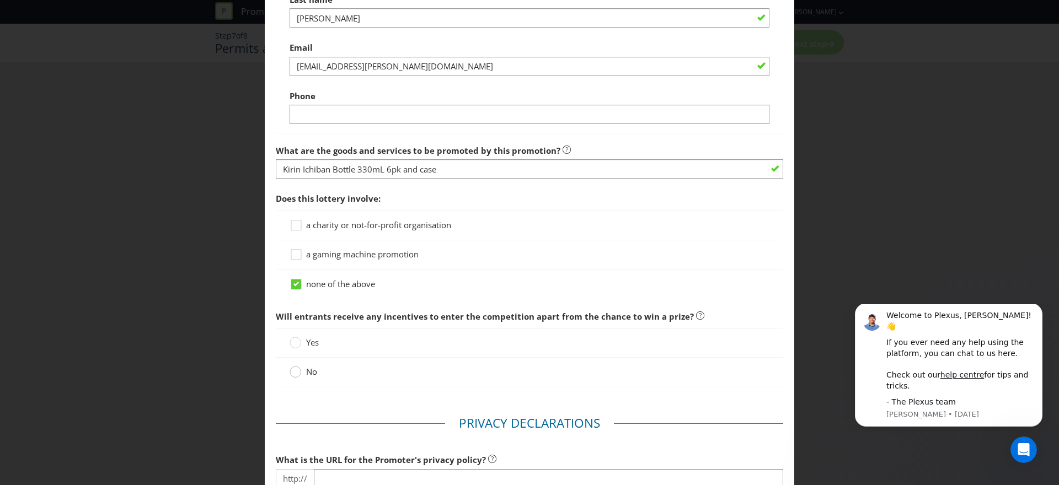
click at [297, 373] on circle at bounding box center [295, 372] width 11 height 11
click at [0, 0] on input "No" at bounding box center [0, 0] width 0 height 0
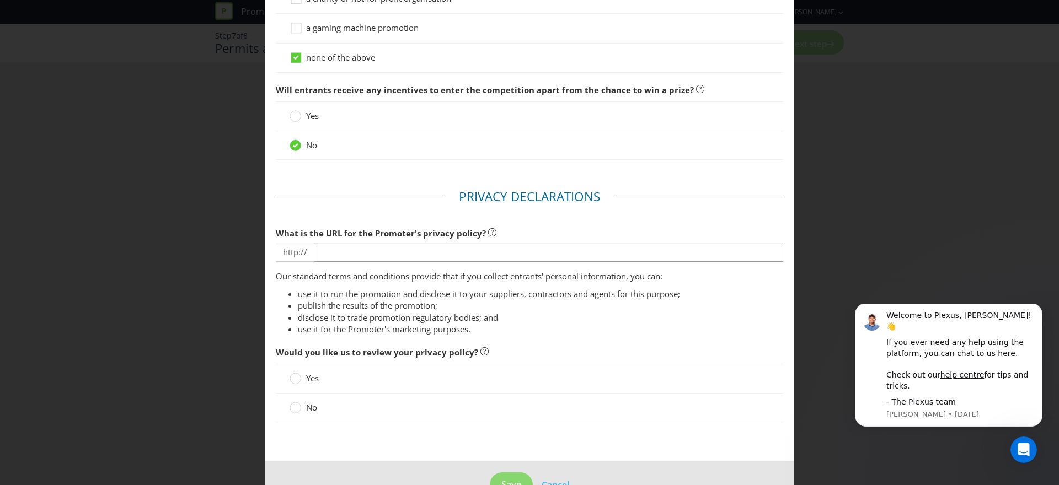
scroll to position [1278, 0]
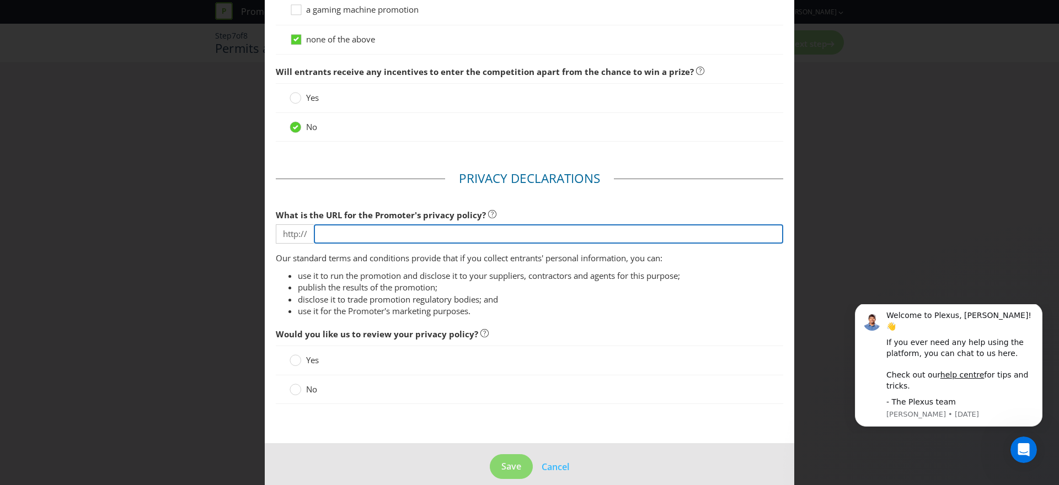
click at [357, 232] on input "text" at bounding box center [548, 233] width 469 height 19
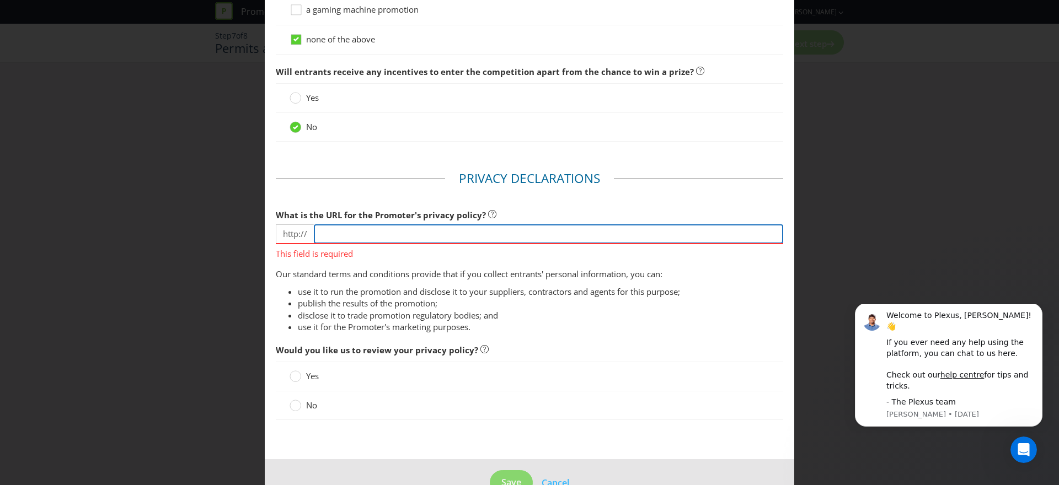
paste input "[URL][DOMAIN_NAME]"
drag, startPoint x: 350, startPoint y: 233, endPoint x: 293, endPoint y: 232, distance: 56.8
click at [293, 232] on div "http:// [URL][DOMAIN_NAME]" at bounding box center [529, 233] width 507 height 19
type input "[DOMAIN_NAME][URL]"
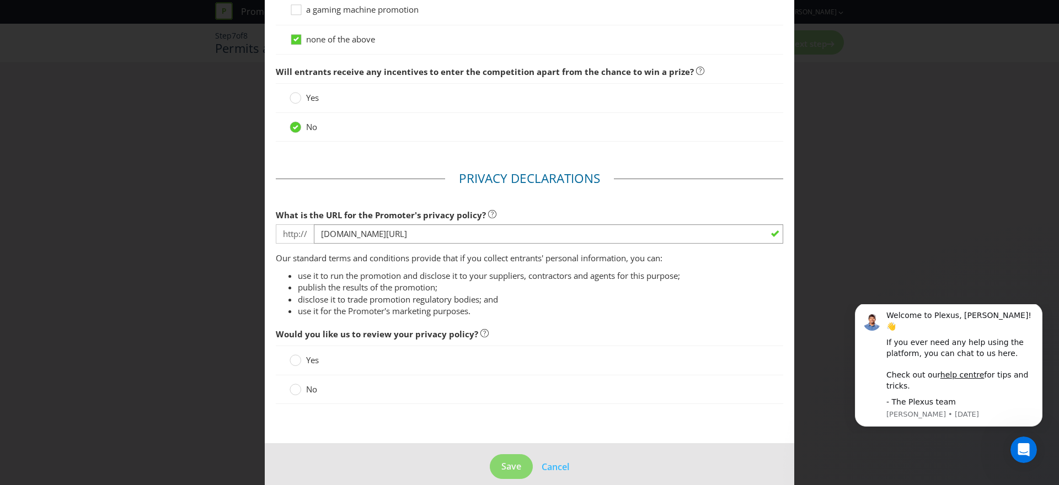
click at [550, 323] on fieldset "Privacy Declarations What is the URL for the Promoter's privacy policy? http://…" at bounding box center [529, 293] width 507 height 246
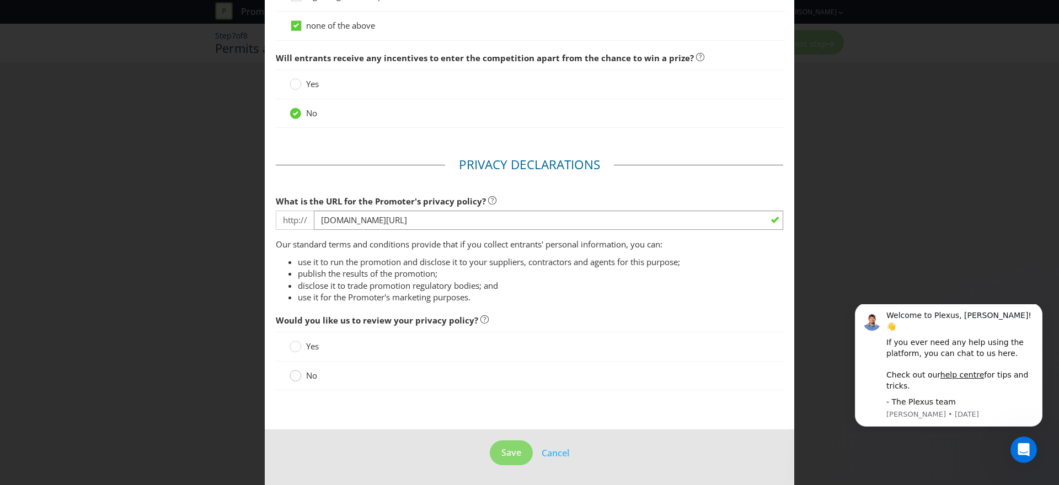
click at [296, 377] on circle at bounding box center [295, 376] width 11 height 11
click at [0, 0] on input "No" at bounding box center [0, 0] width 0 height 0
click at [502, 454] on span "Save" at bounding box center [511, 453] width 20 height 12
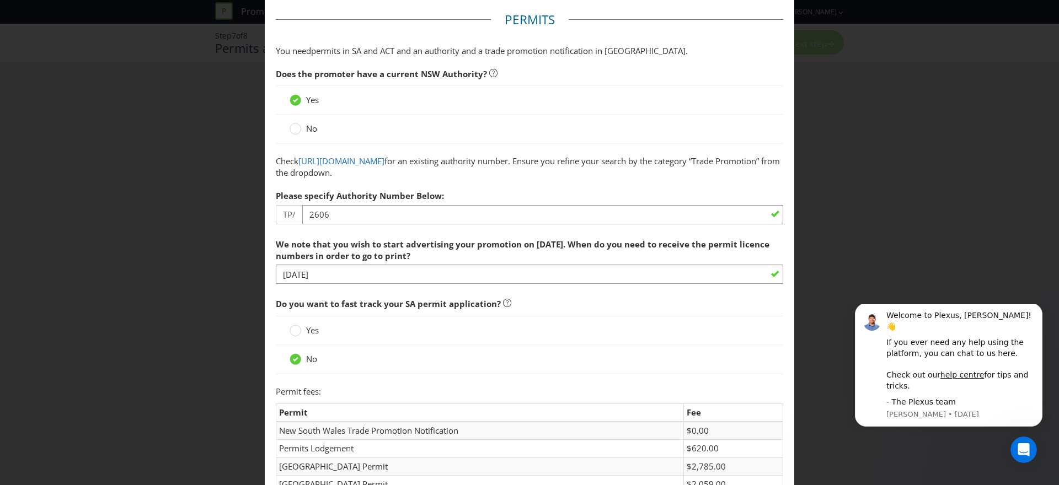
click at [526, 337] on div "Yes" at bounding box center [529, 330] width 507 height 29
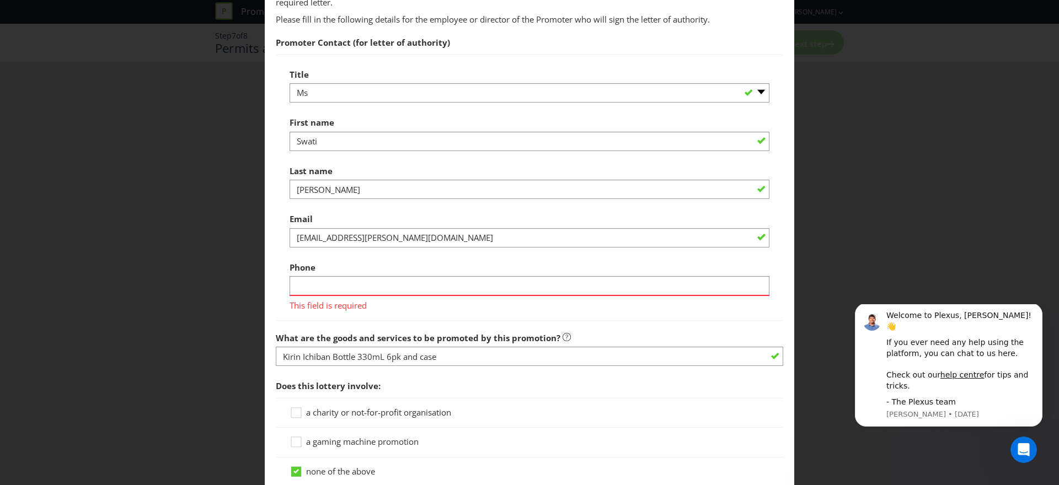
scroll to position [864, 0]
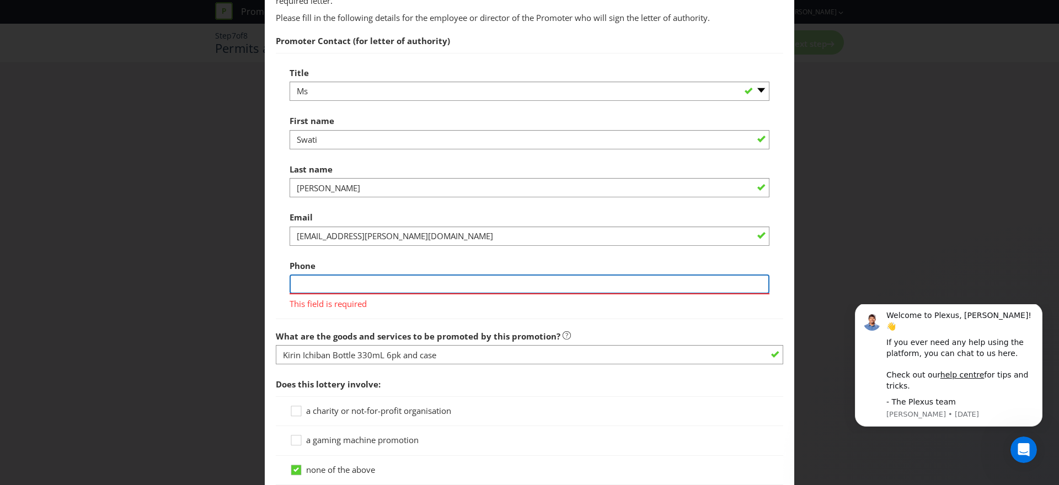
click at [398, 290] on input "text" at bounding box center [530, 284] width 480 height 19
type input "0431268392"
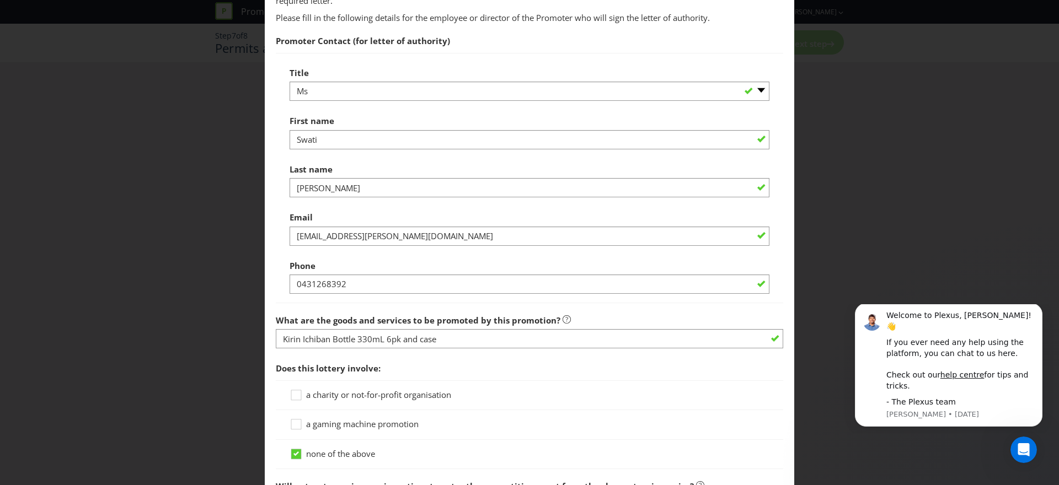
click at [475, 375] on span "Does this lottery involve:" at bounding box center [529, 368] width 507 height 23
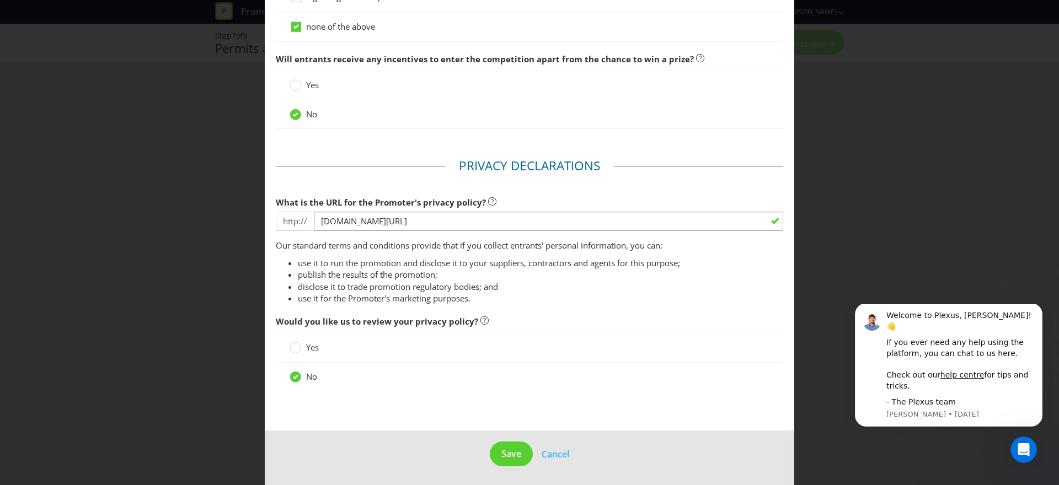
scroll to position [1292, 0]
click at [513, 456] on span "Save" at bounding box center [511, 453] width 20 height 12
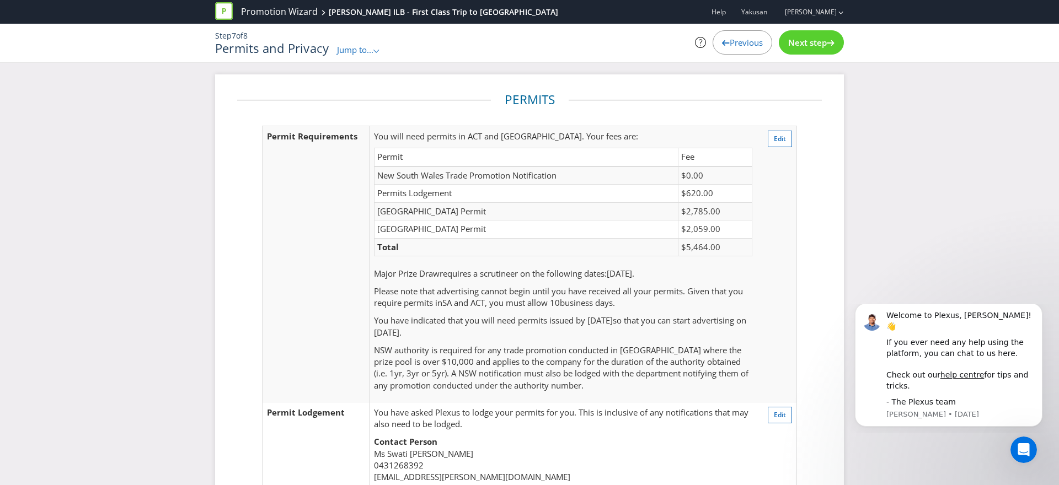
click at [814, 50] on div "Next step" at bounding box center [811, 42] width 65 height 24
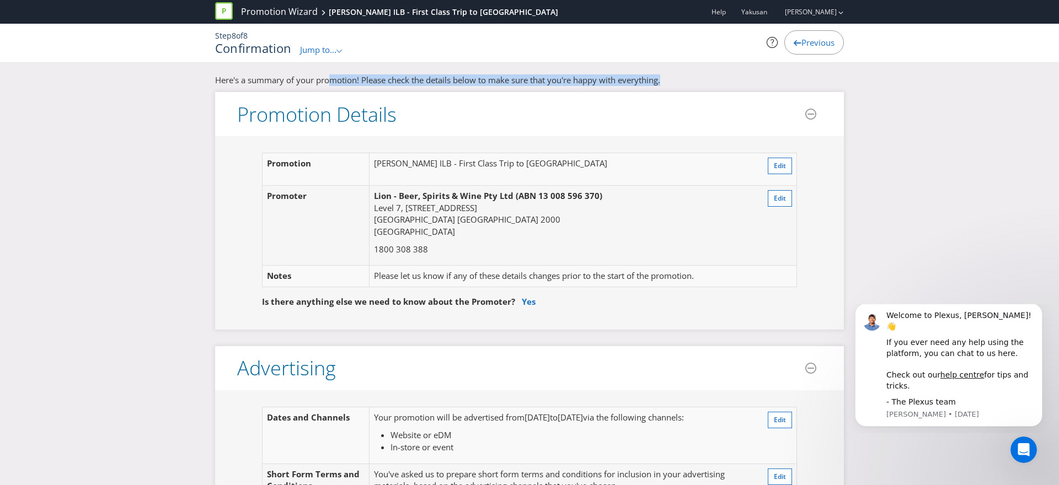
drag, startPoint x: 345, startPoint y: 79, endPoint x: 714, endPoint y: 81, distance: 368.9
click at [714, 81] on p "Here's a summary of your promotion! Please check the details below to make sure…" at bounding box center [529, 80] width 629 height 12
click at [323, 49] on span "Jump to..." at bounding box center [318, 49] width 36 height 11
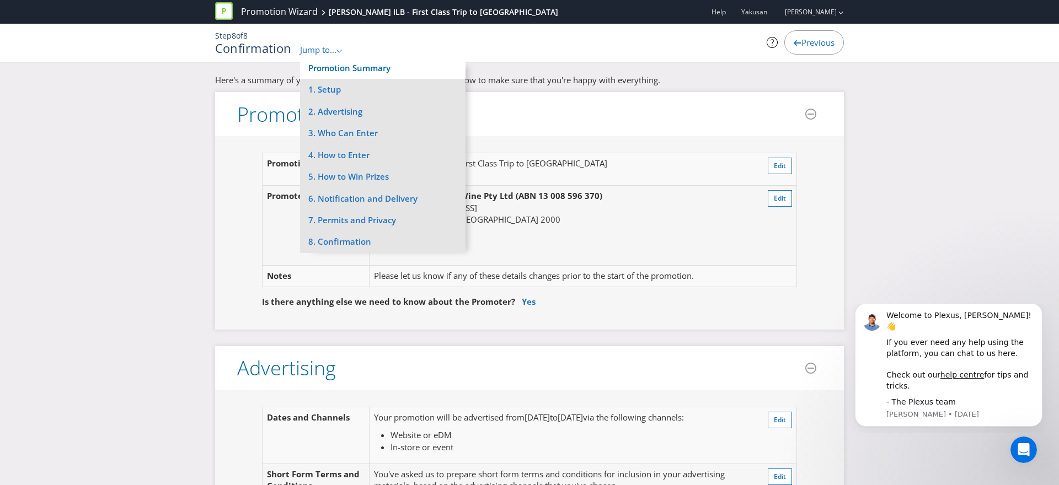
click at [362, 72] on link "Promotion Summary" at bounding box center [349, 67] width 82 height 11
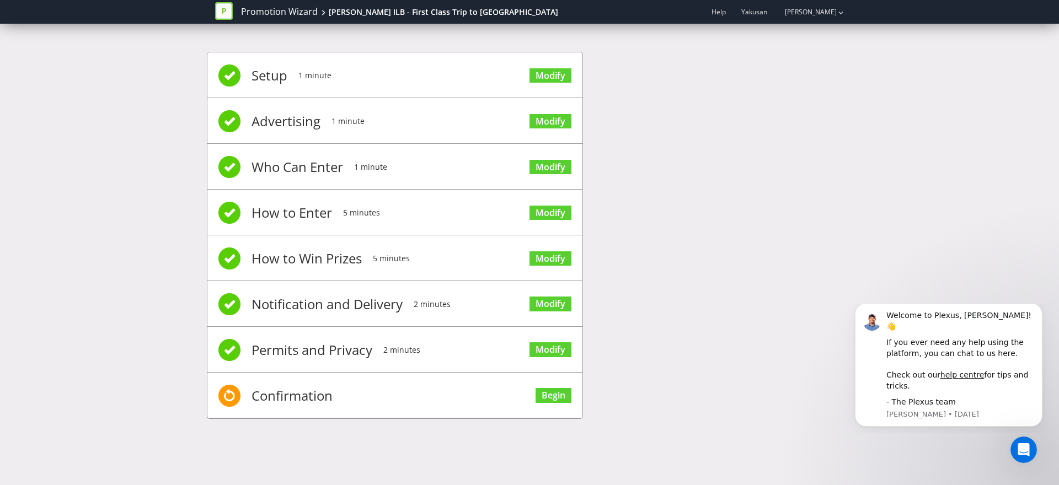
click at [334, 350] on span "Permits and Privacy" at bounding box center [311, 350] width 121 height 44
click at [275, 395] on span "Confirmation" at bounding box center [291, 396] width 81 height 44
click at [550, 397] on link "Begin" at bounding box center [553, 395] width 36 height 15
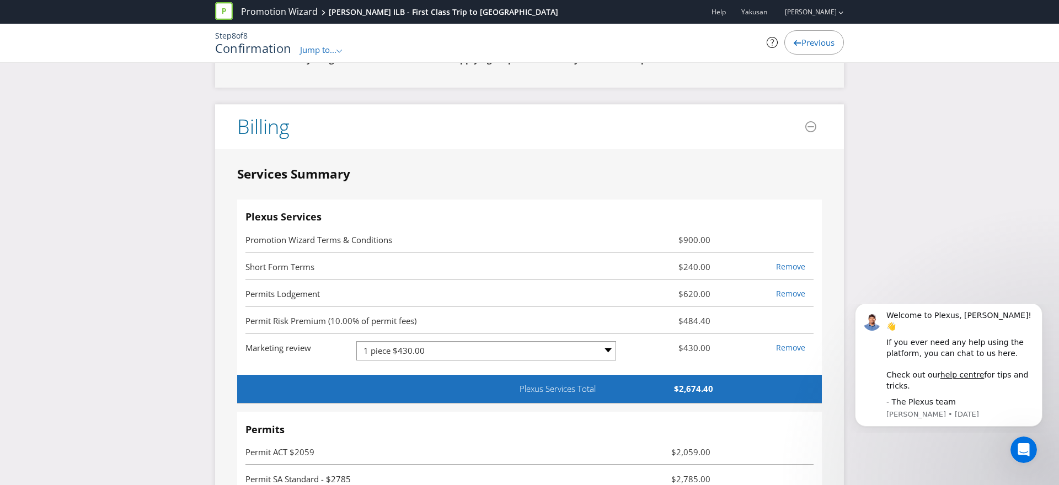
scroll to position [3157, 0]
